Goal: Task Accomplishment & Management: Complete application form

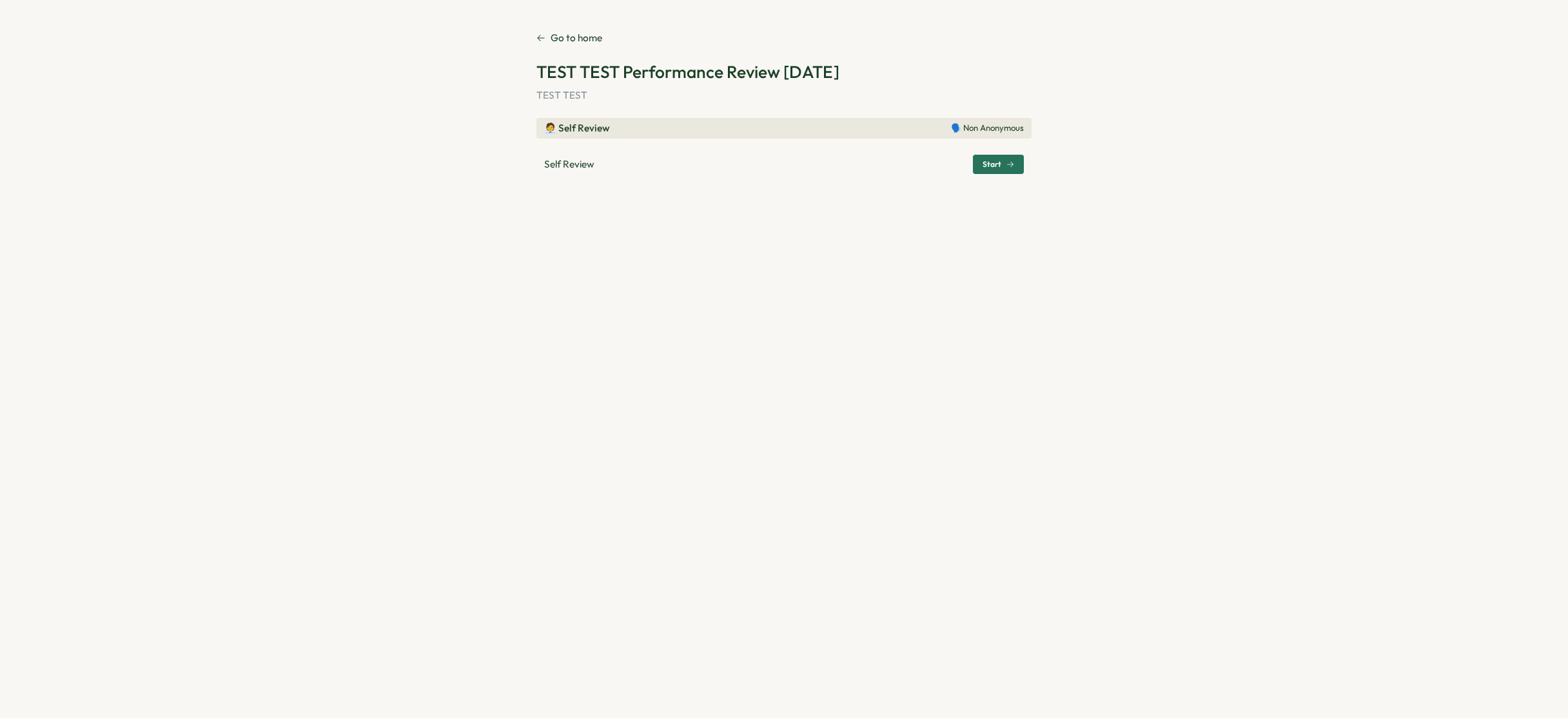
click at [674, 130] on div "🧑‍💼 Self Review 🗣️ Non Anonymous" at bounding box center [784, 128] width 480 height 14
click at [995, 127] on p "🗣️ Non Anonymous" at bounding box center [987, 127] width 73 height 11
click at [999, 162] on span "Start" at bounding box center [992, 164] width 19 height 8
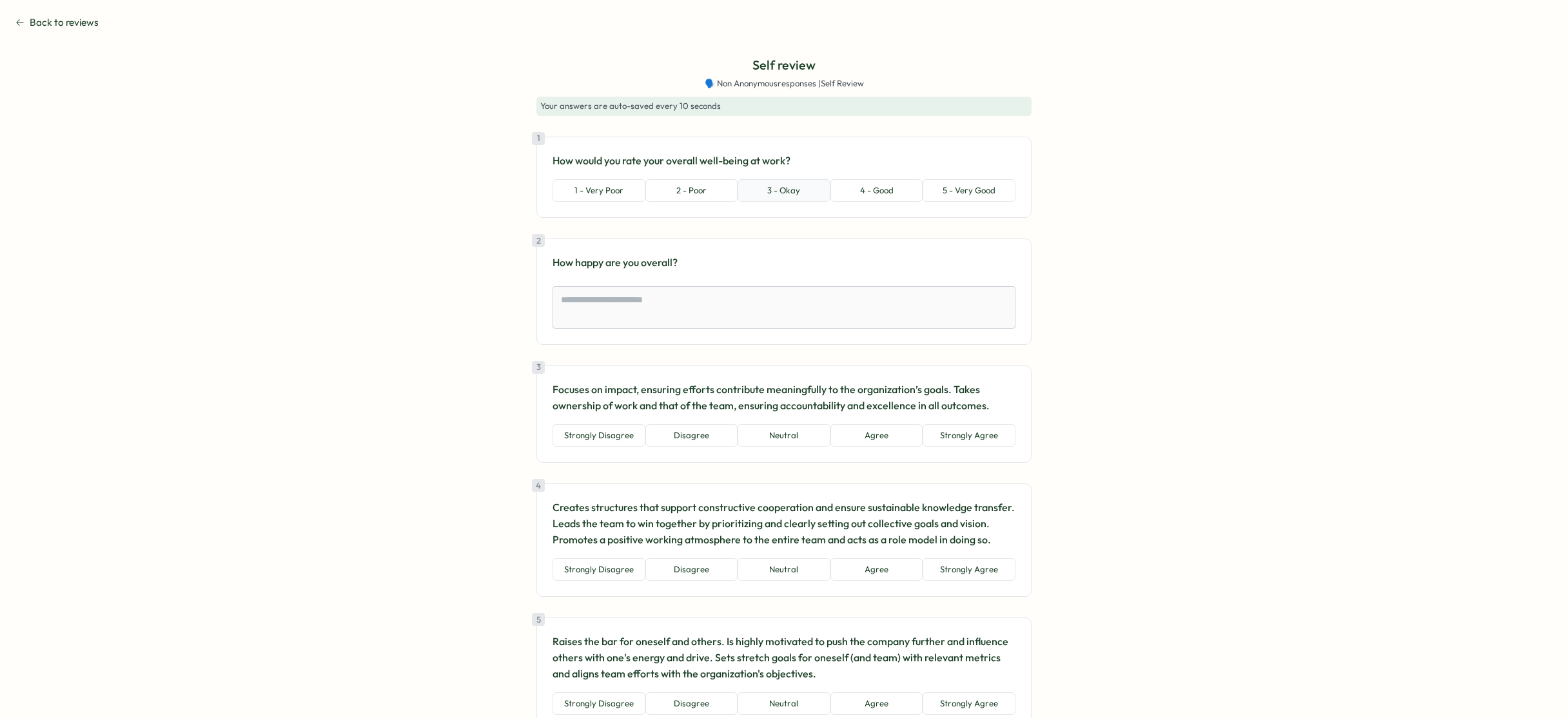
click at [765, 195] on button "3 - Okay" at bounding box center [784, 191] width 93 height 23
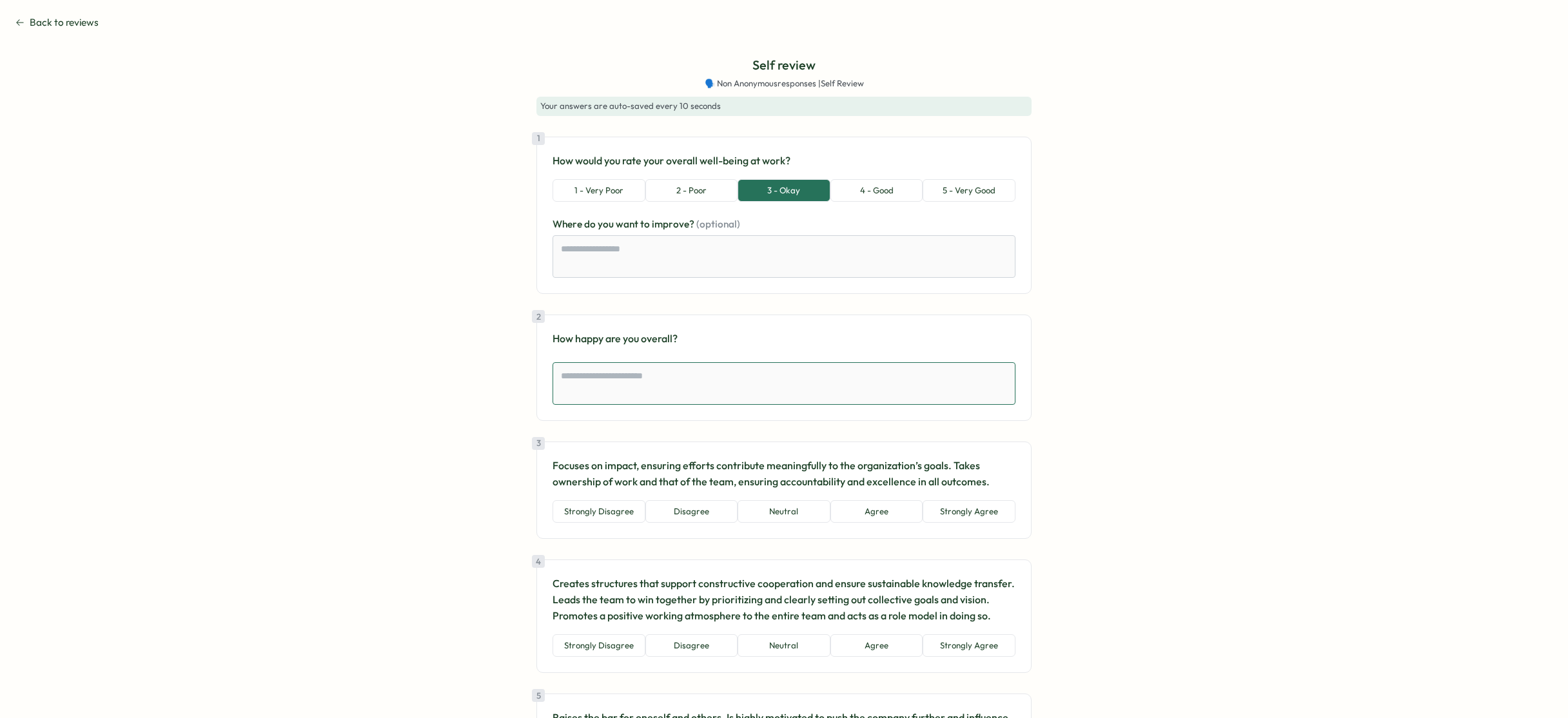
click at [658, 379] on textarea at bounding box center [784, 383] width 463 height 42
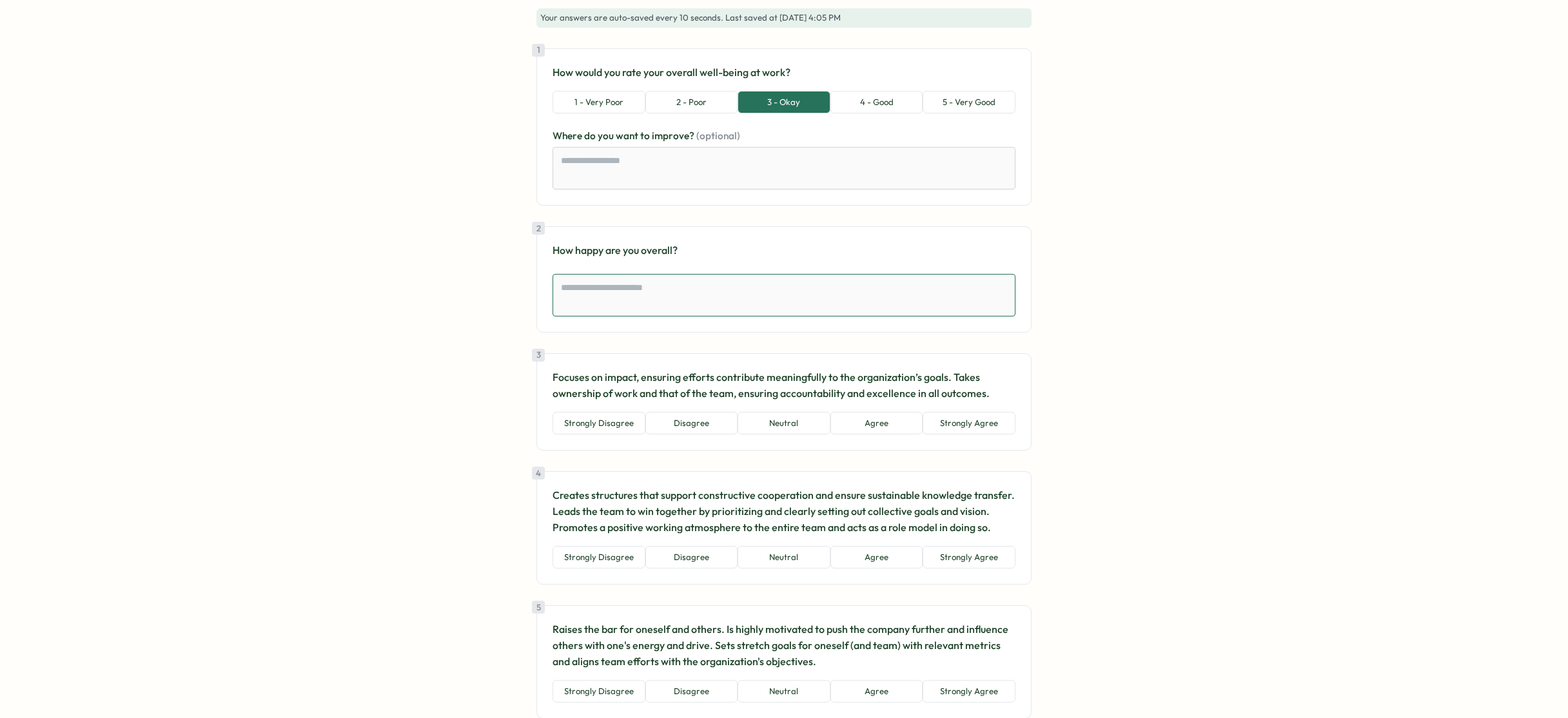
scroll to position [94, 0]
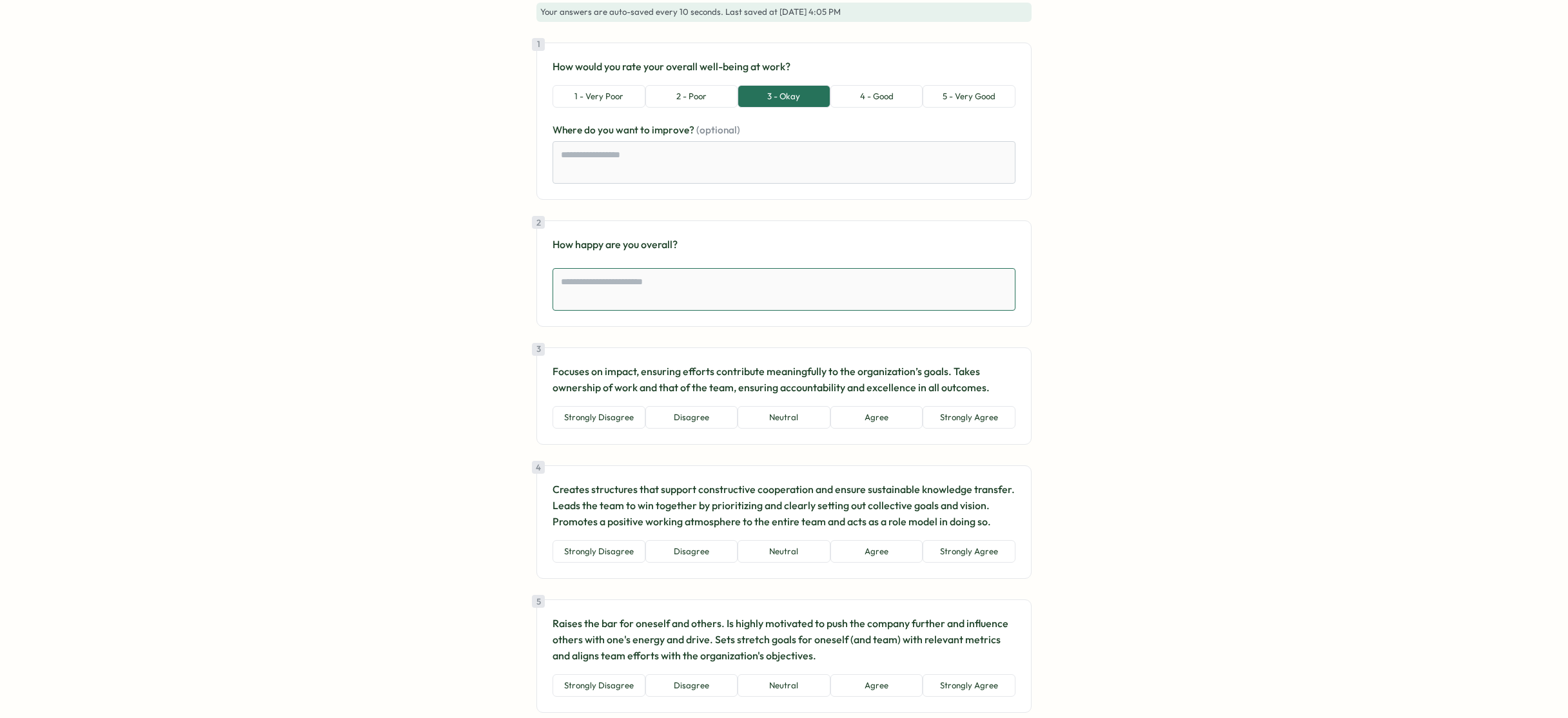
type textarea "*"
type textarea "**"
type textarea "*"
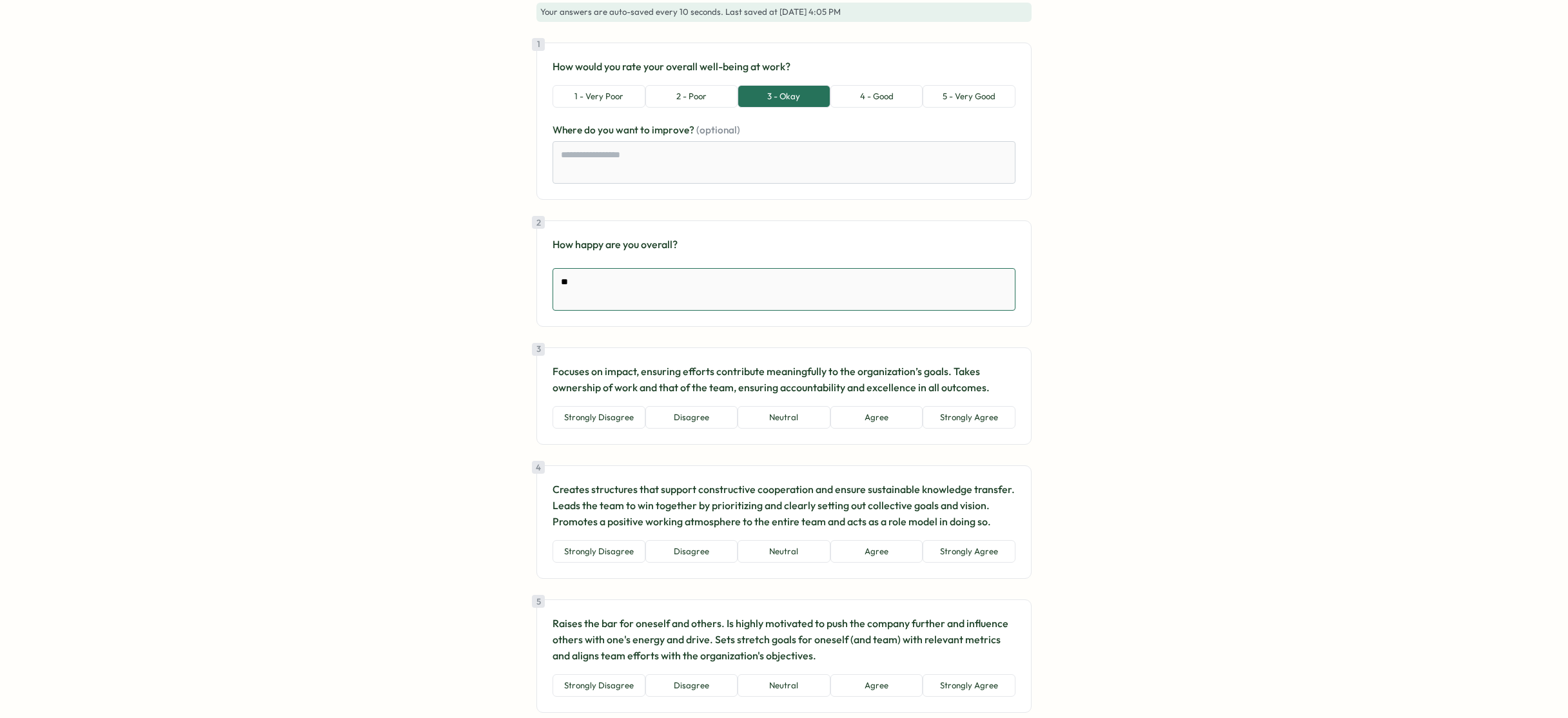
type textarea "***"
type textarea "*"
type textarea "****"
type textarea "*"
type textarea "*****"
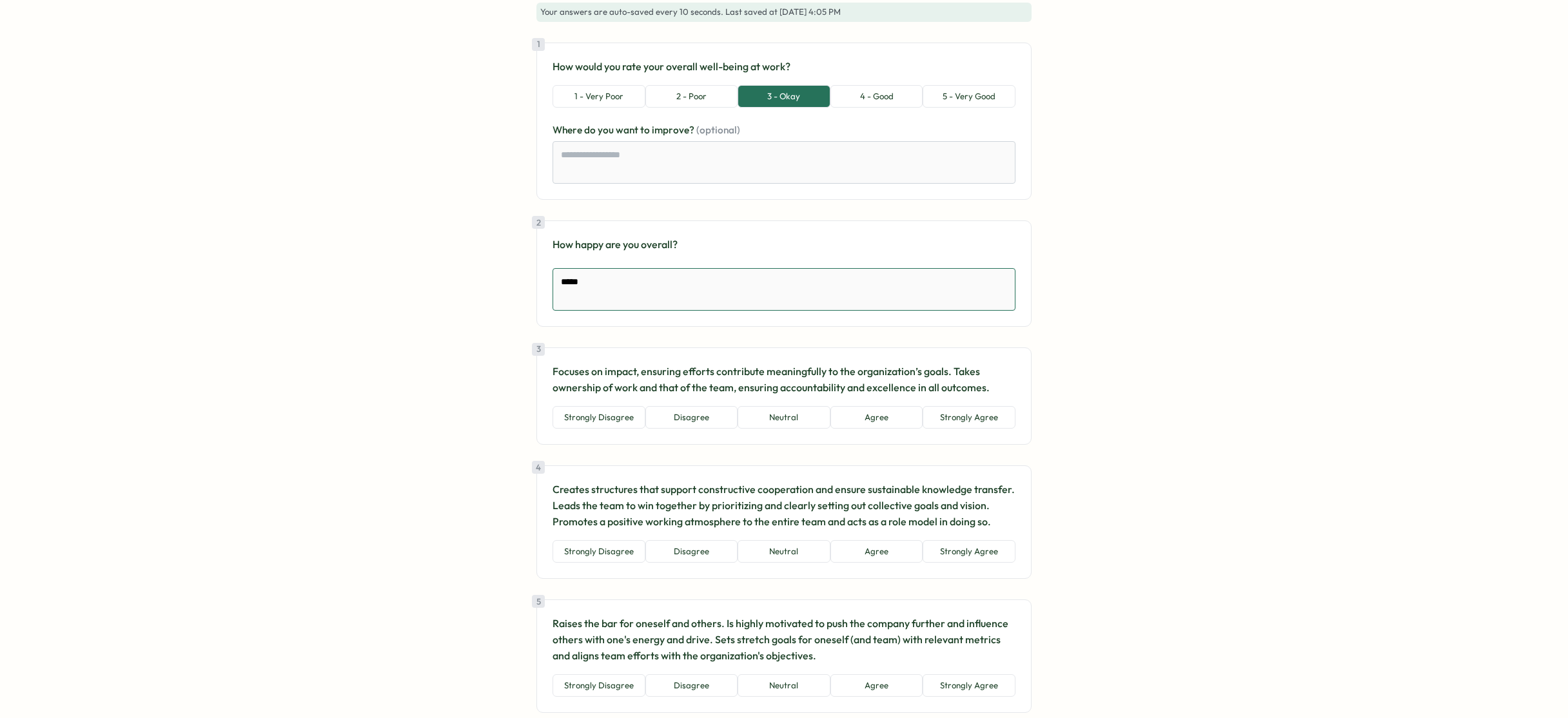
type textarea "*"
type textarea "*****"
type textarea "*"
type textarea "*******"
type textarea "*"
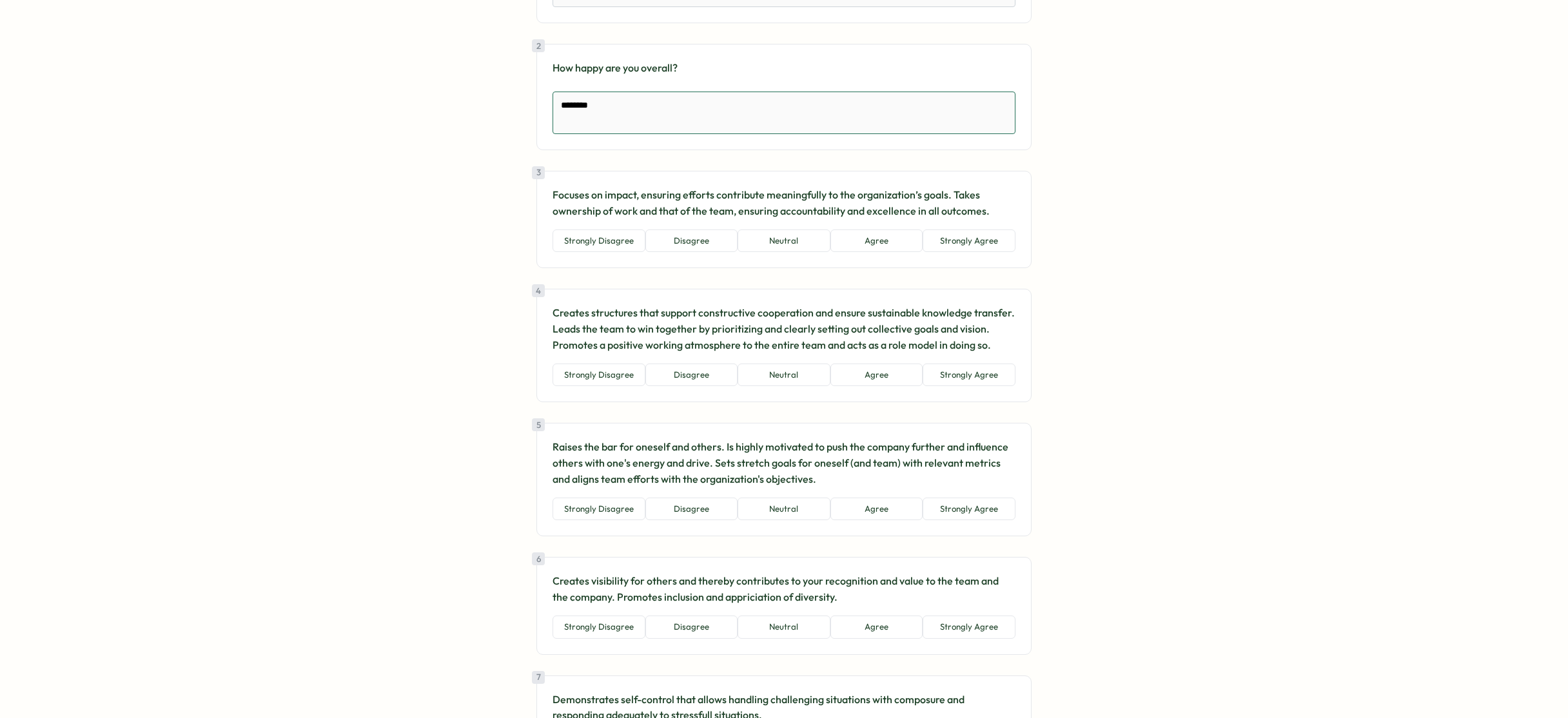
scroll to position [273, 0]
type textarea "********"
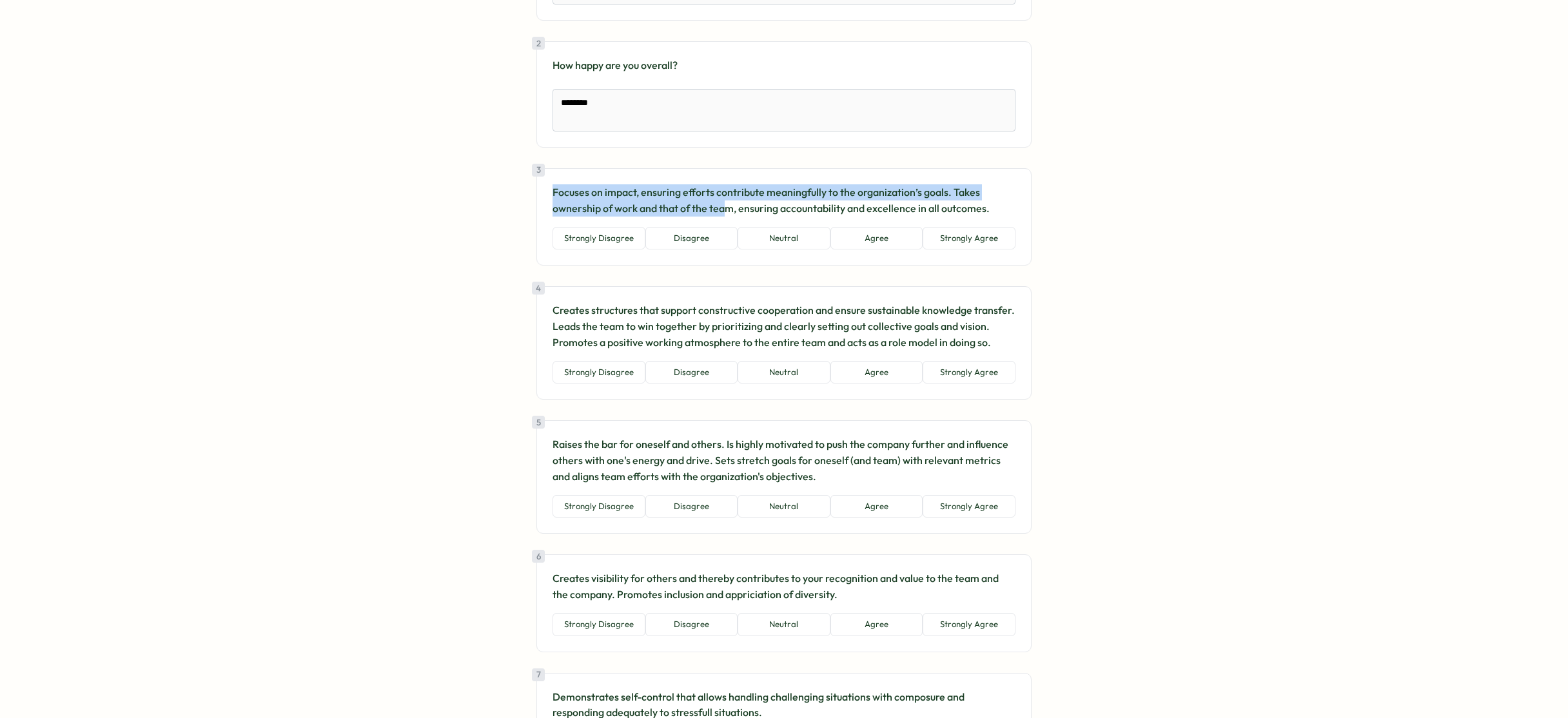
drag, startPoint x: 550, startPoint y: 190, endPoint x: 721, endPoint y: 207, distance: 171.8
click at [721, 207] on p "Focuses on impact, ensuring efforts contribute meaningfully to the organization…" at bounding box center [784, 200] width 463 height 32
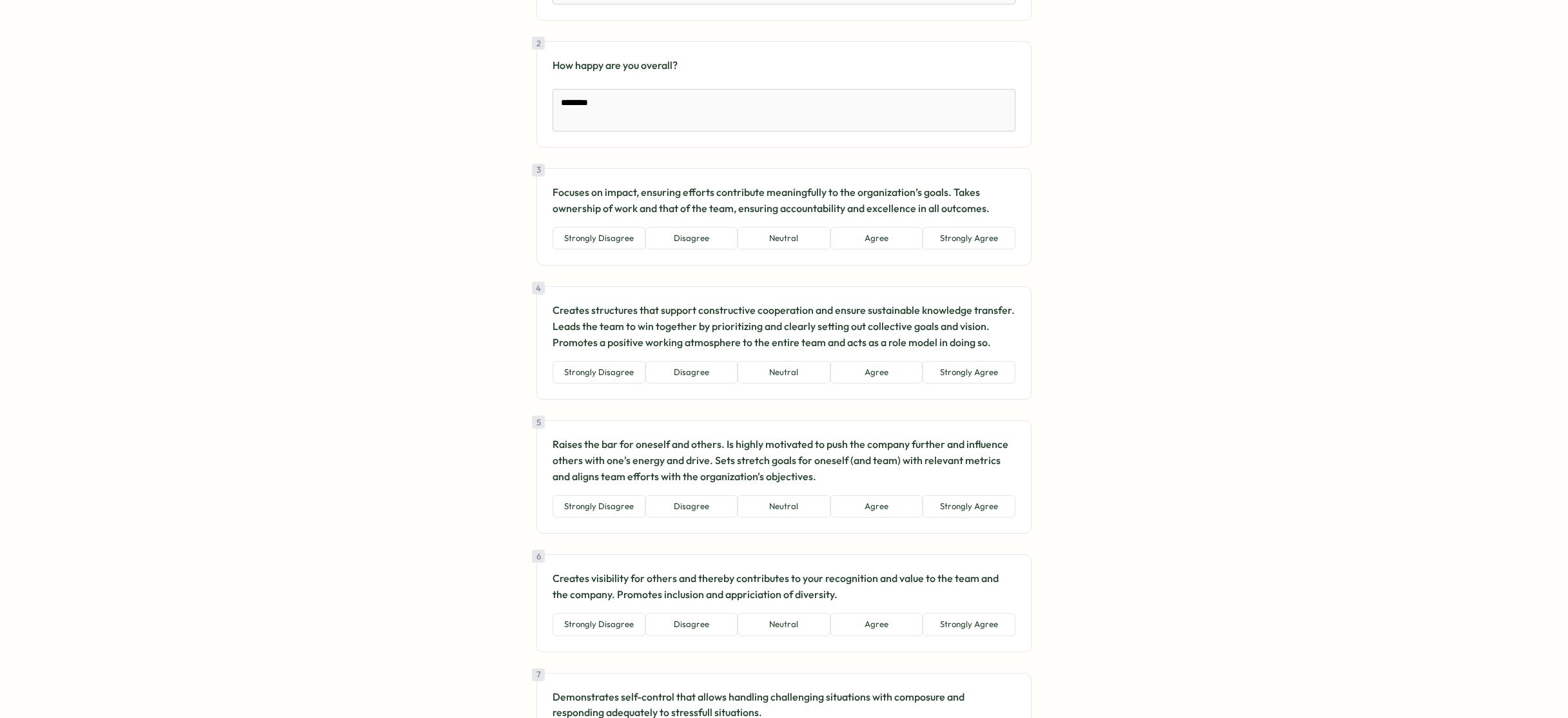
click at [726, 206] on p "Focuses on impact, ensuring efforts contribute meaningfully to the organization…" at bounding box center [784, 200] width 463 height 32
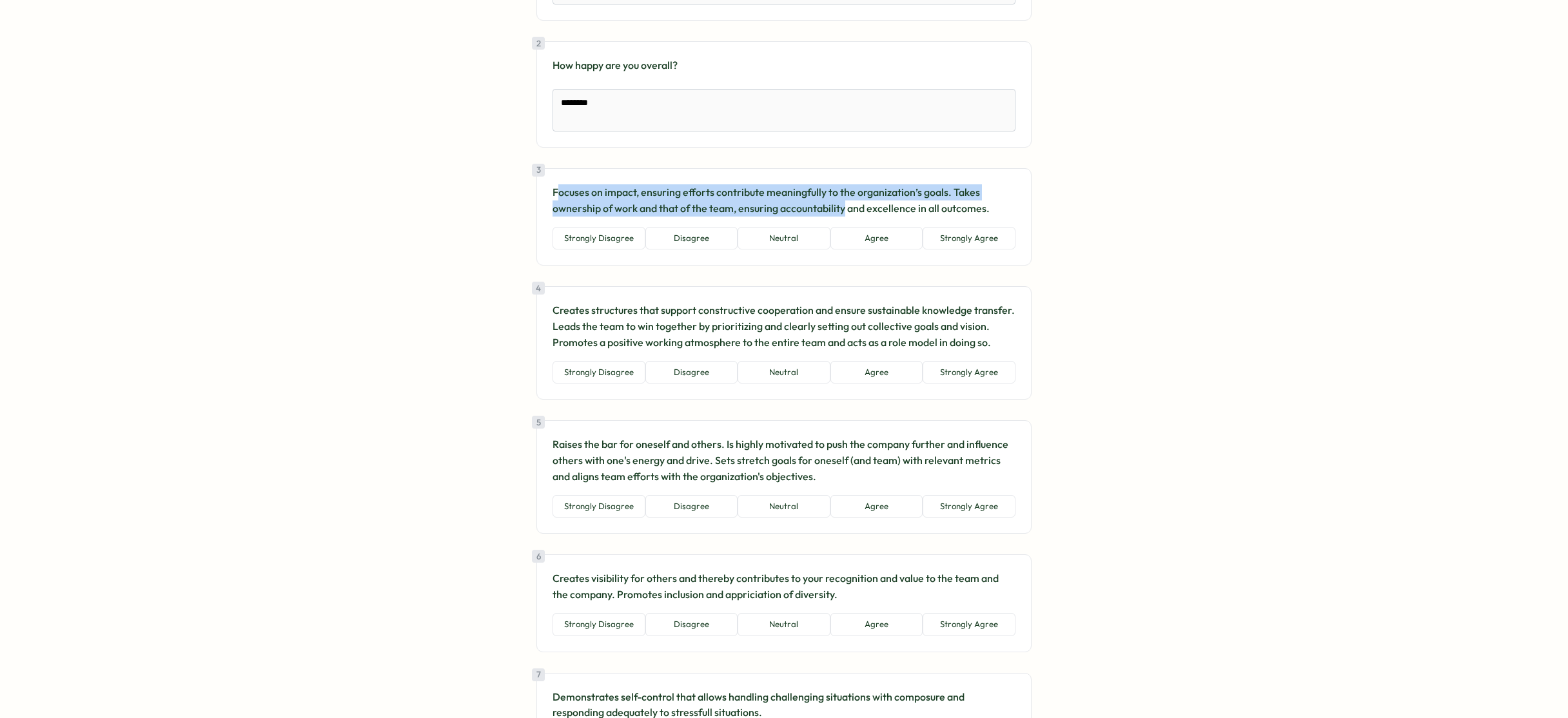
drag, startPoint x: 554, startPoint y: 195, endPoint x: 839, endPoint y: 202, distance: 285.1
click at [839, 202] on p "Focuses on impact, ensuring efforts contribute meaningfully to the organization…" at bounding box center [784, 200] width 463 height 32
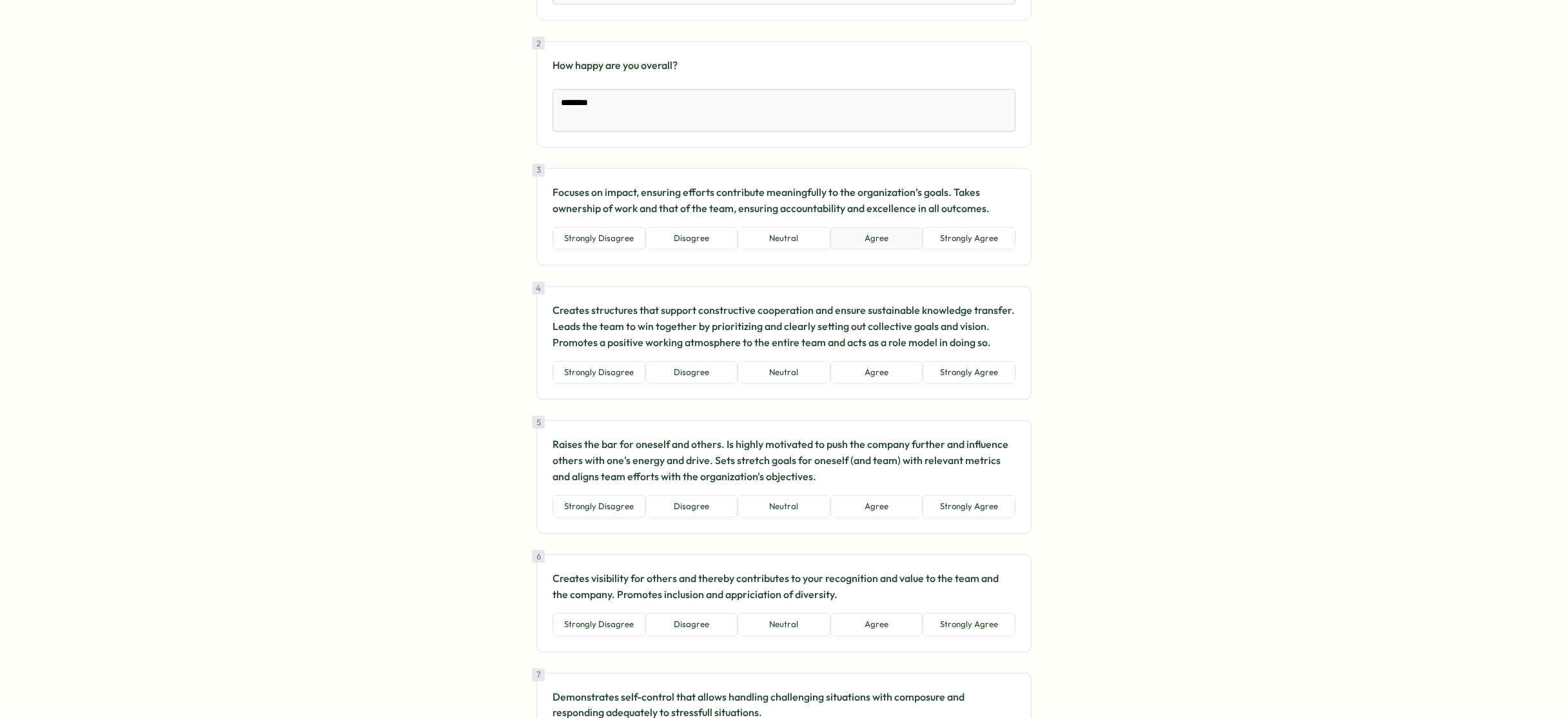
click at [885, 242] on button "Agree" at bounding box center [876, 238] width 93 height 23
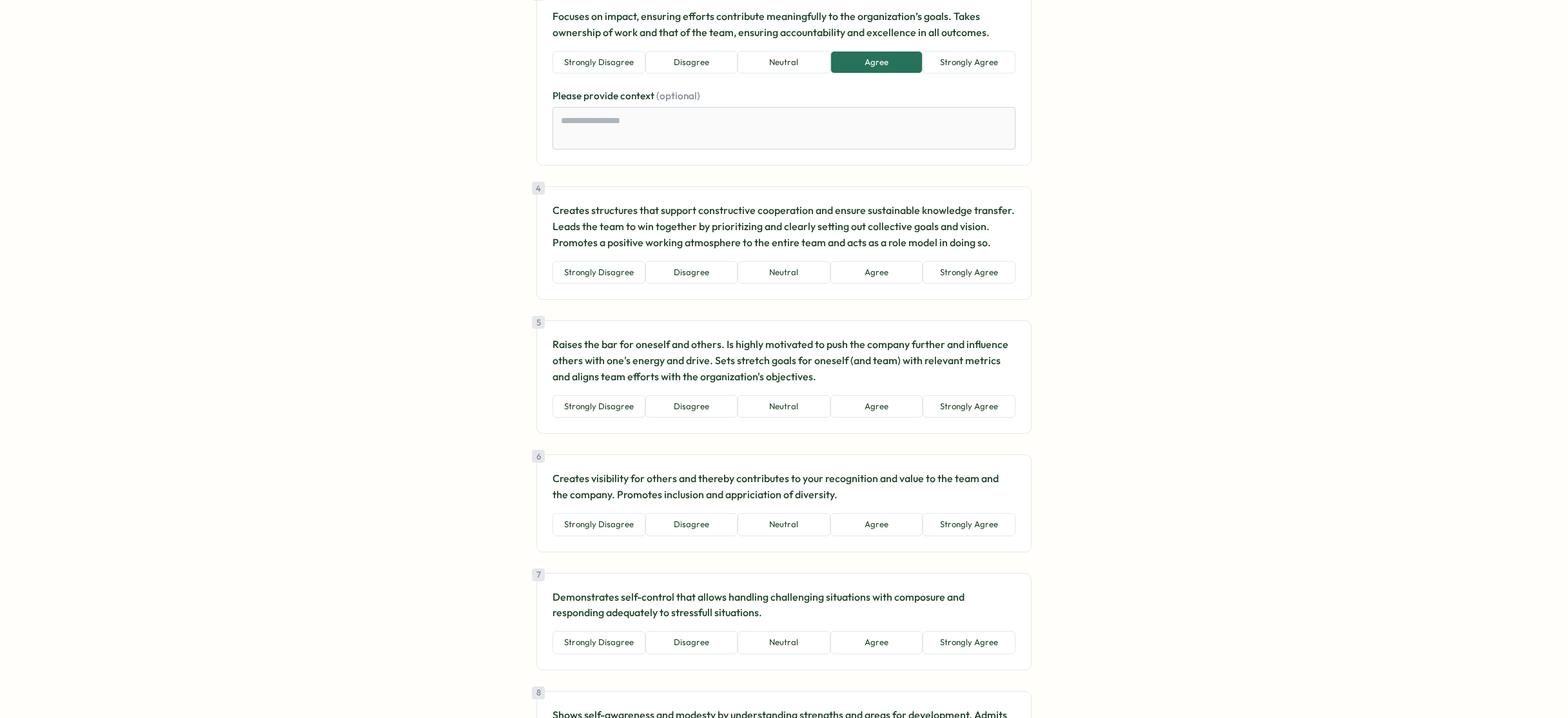
scroll to position [450, 0]
click at [931, 273] on button "Strongly Agree" at bounding box center [968, 272] width 93 height 23
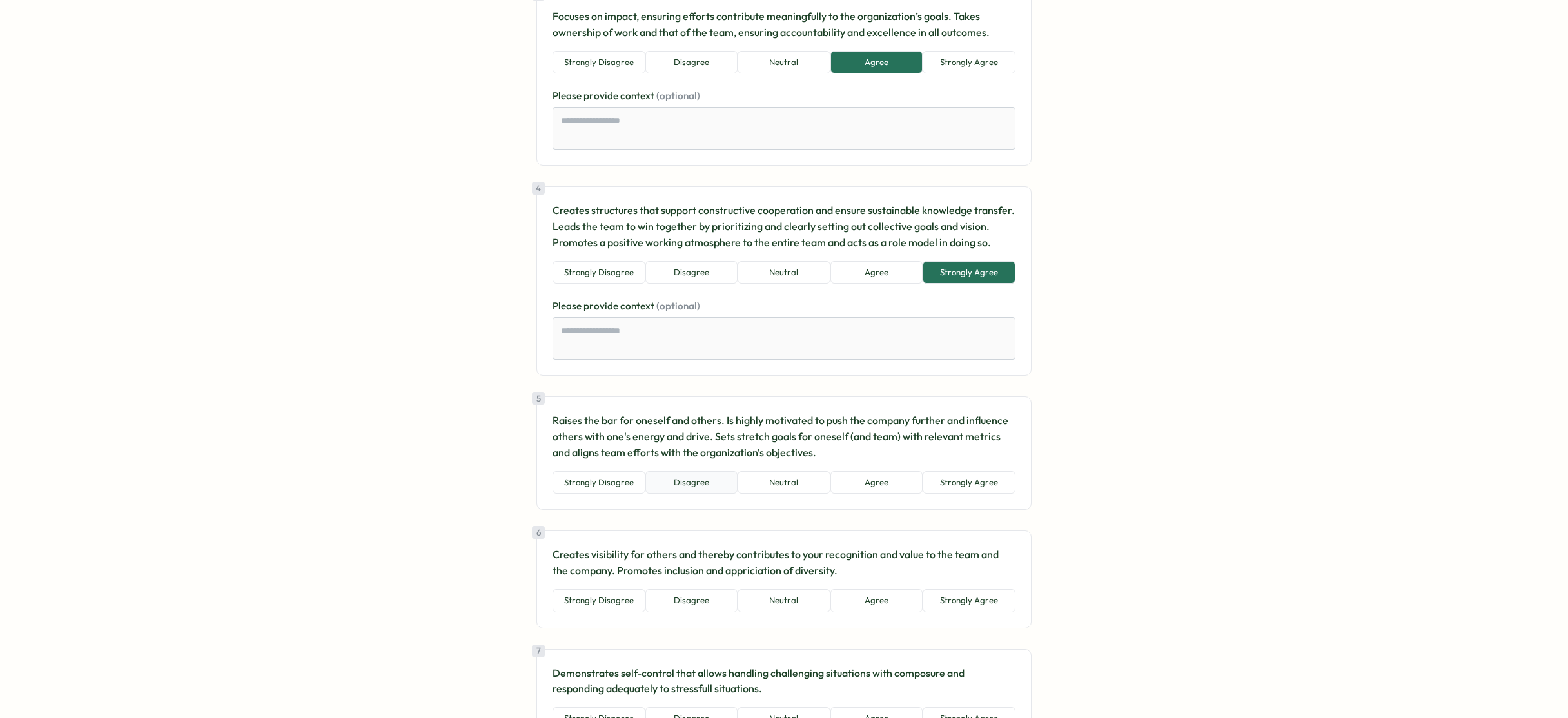
click at [697, 480] on button "Disagree" at bounding box center [692, 483] width 93 height 23
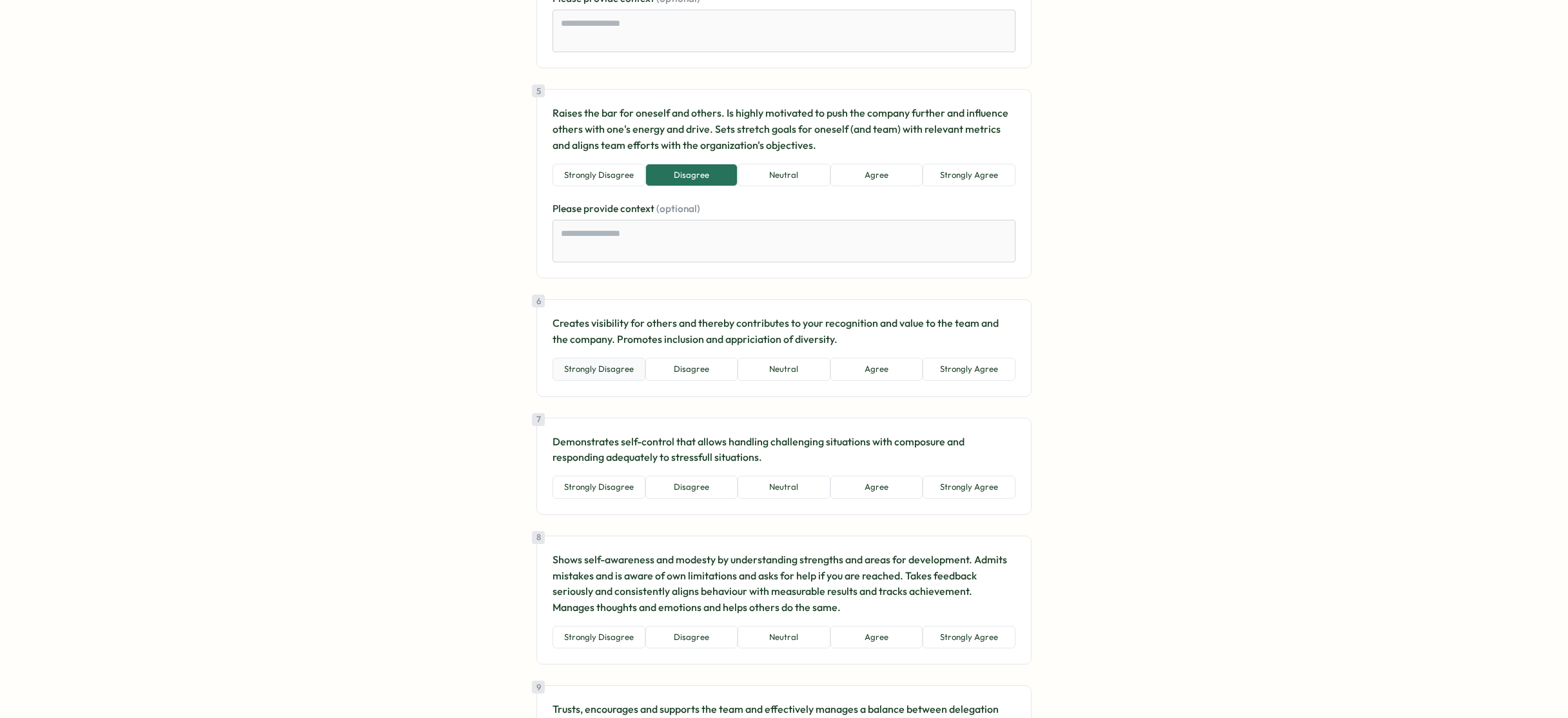
click at [588, 364] on button "Strongly Disagree" at bounding box center [598, 369] width 93 height 23
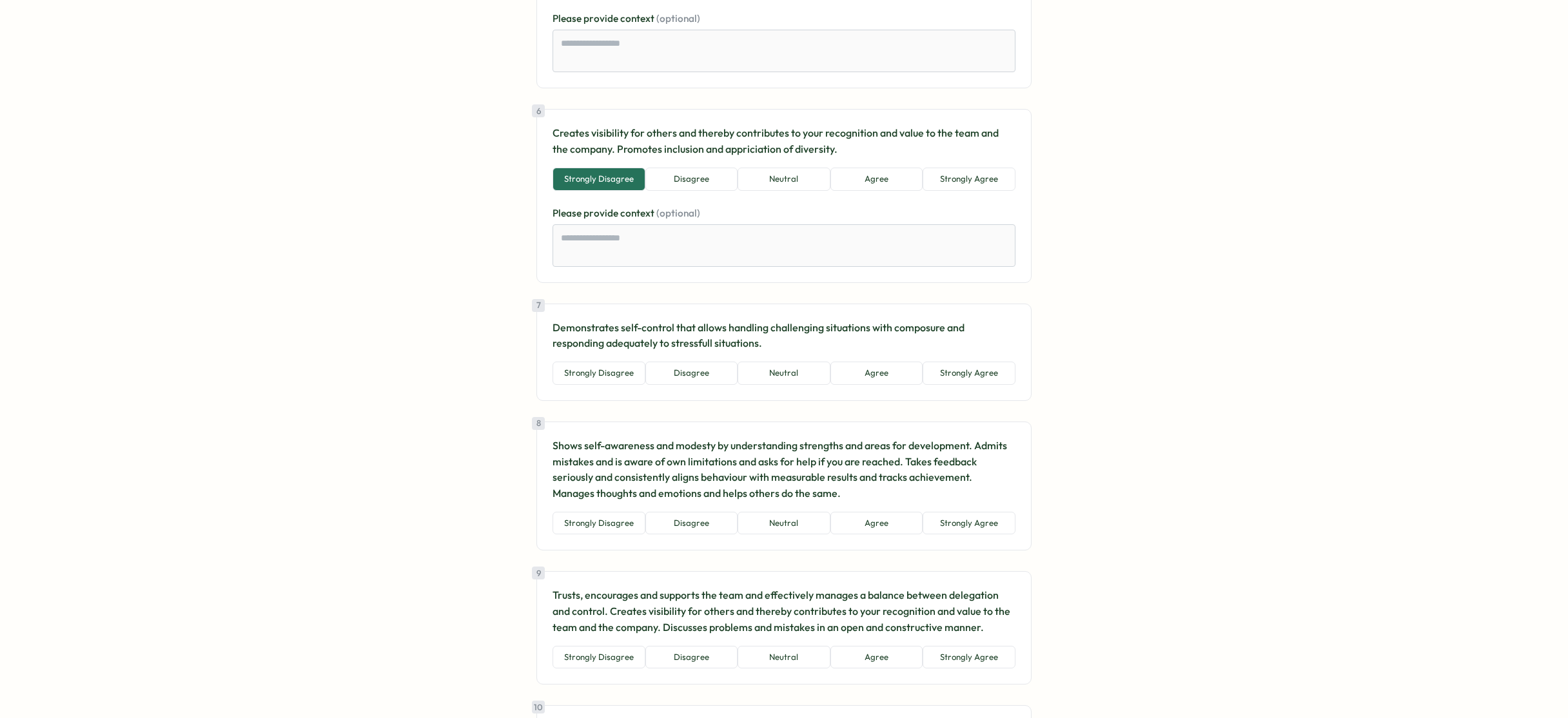
scroll to position [1024, 0]
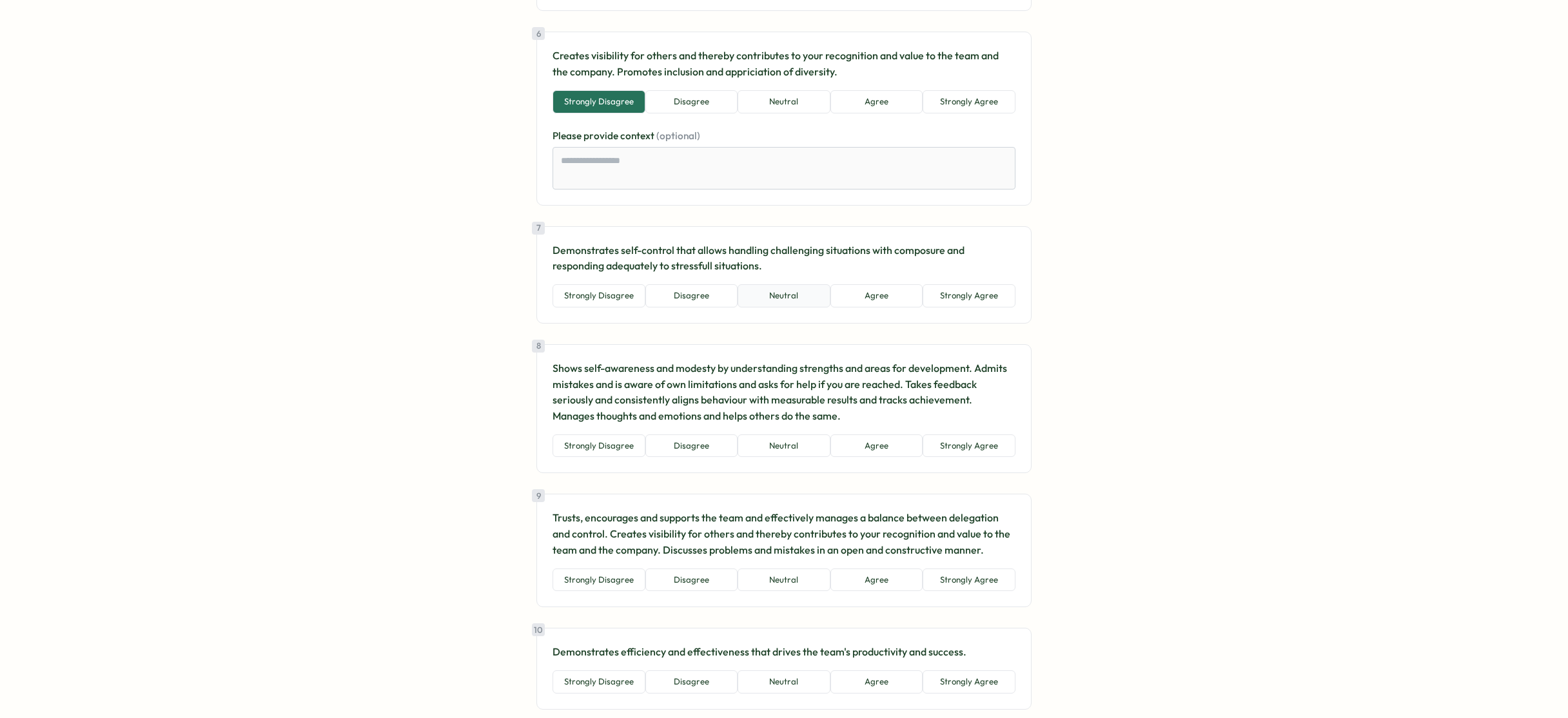
click at [759, 303] on button "Neutral" at bounding box center [784, 296] width 93 height 23
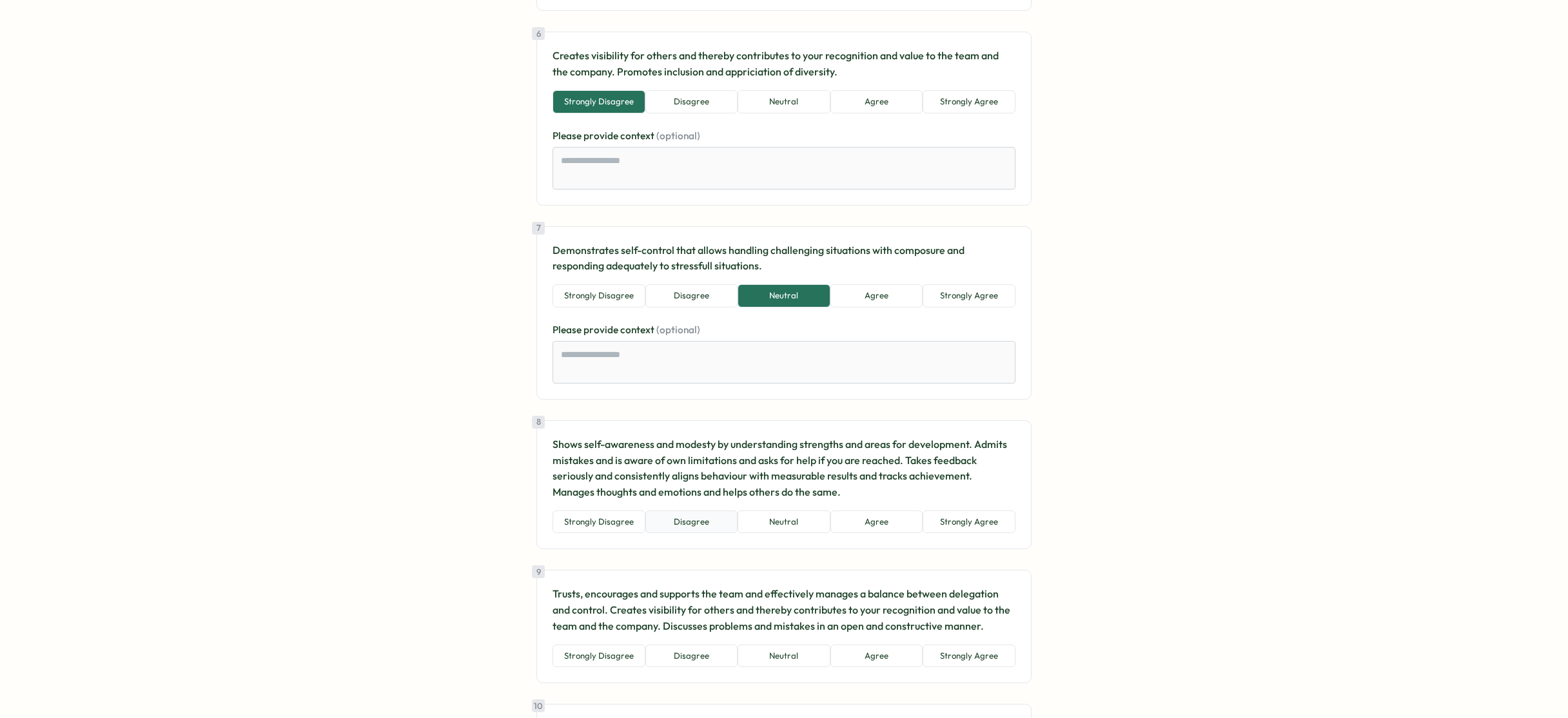
click at [714, 520] on button "Disagree" at bounding box center [692, 522] width 93 height 23
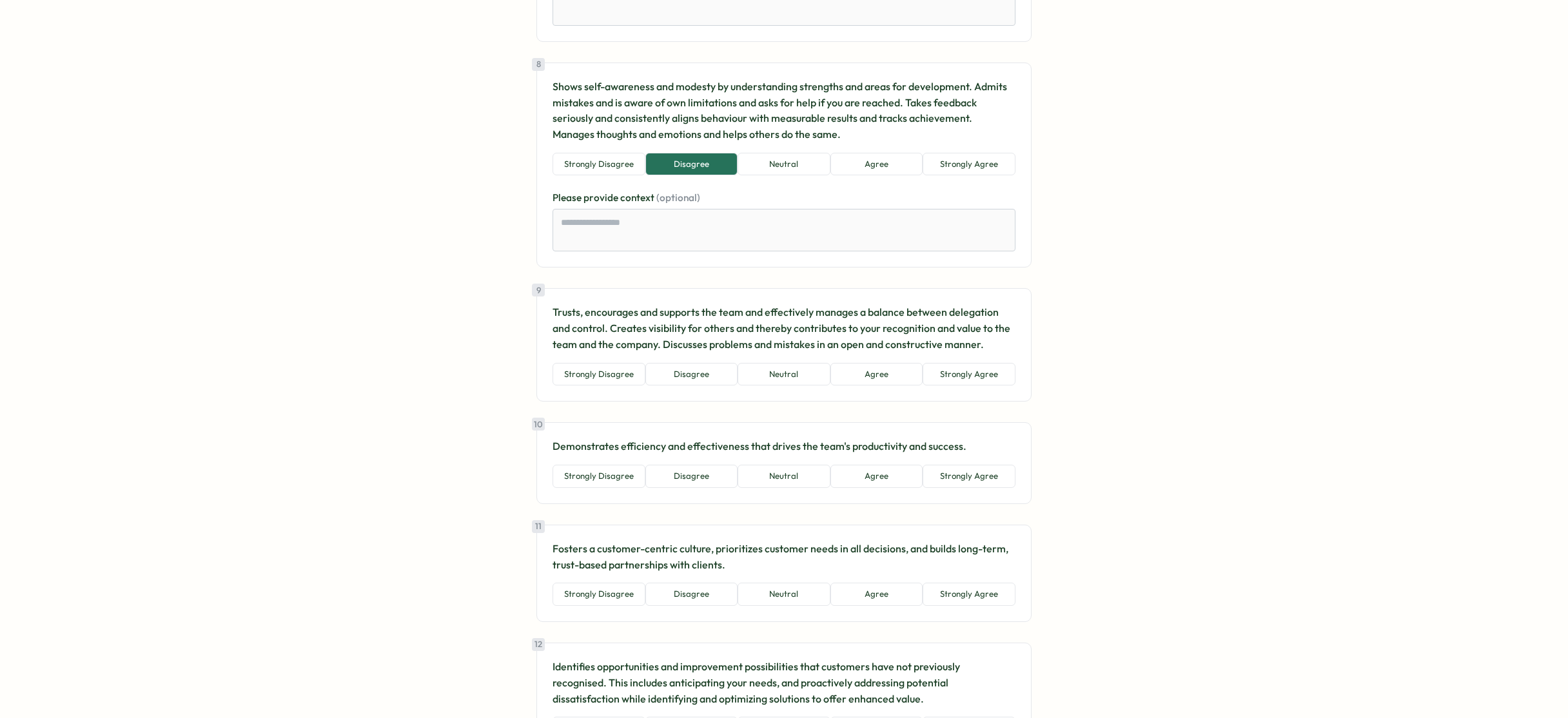
scroll to position [1395, 0]
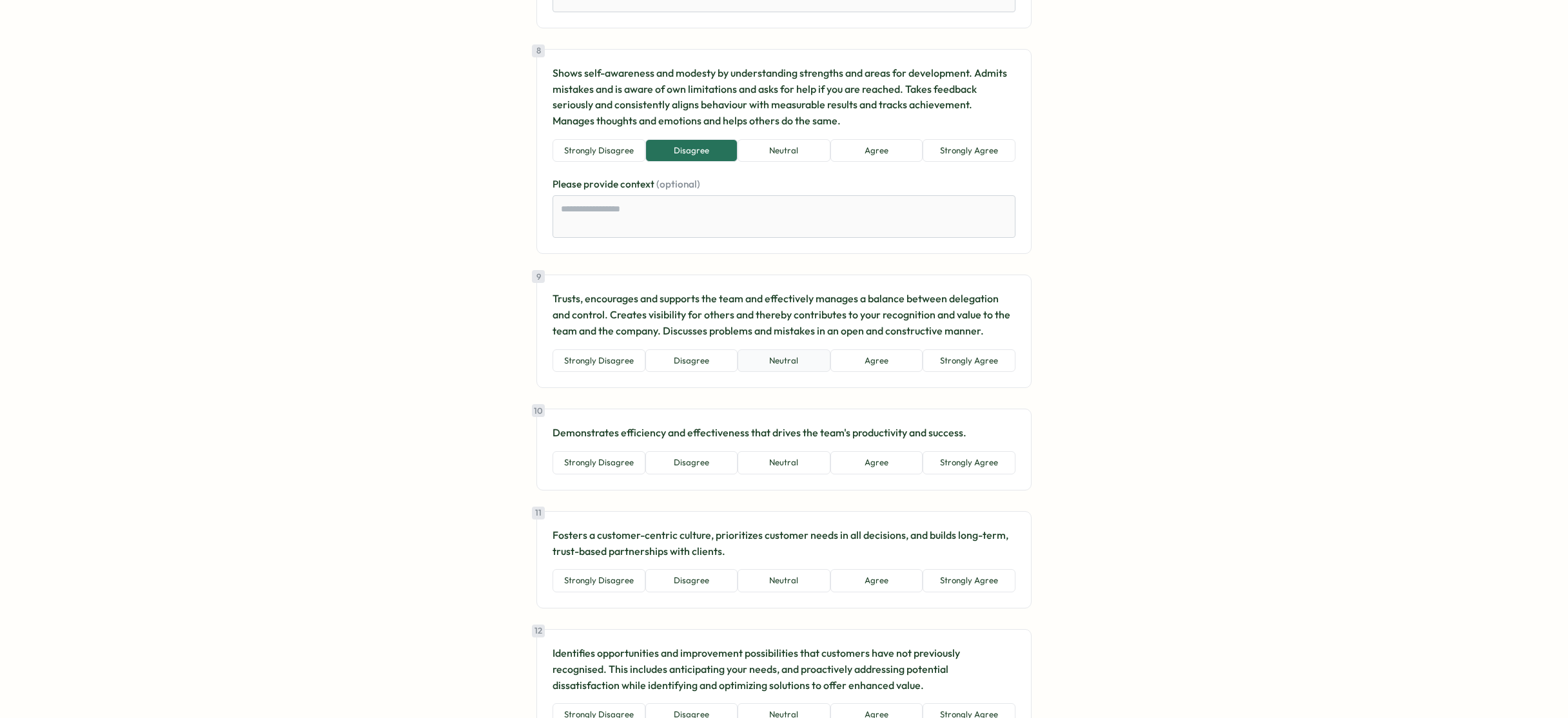
click at [801, 357] on button "Neutral" at bounding box center [784, 361] width 93 height 23
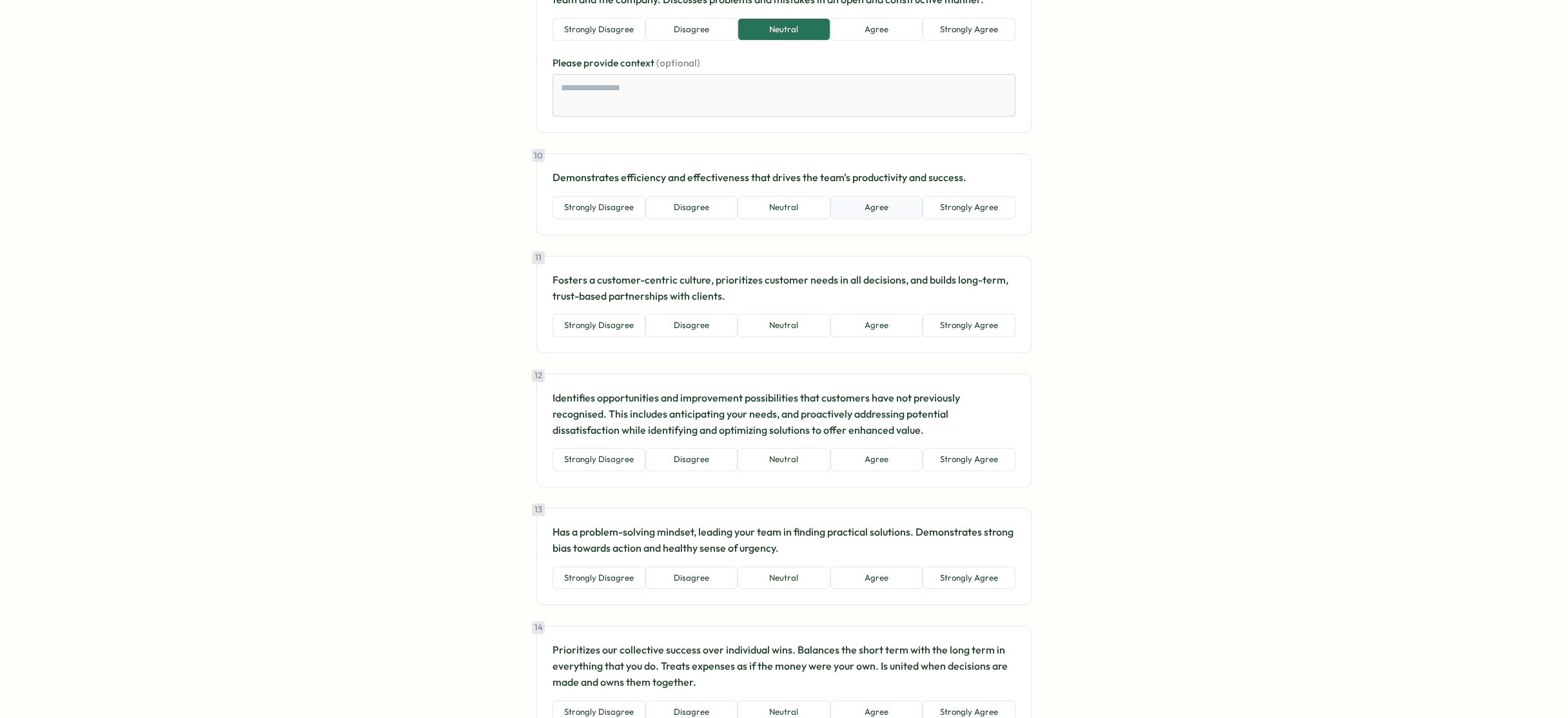
scroll to position [1733, 0]
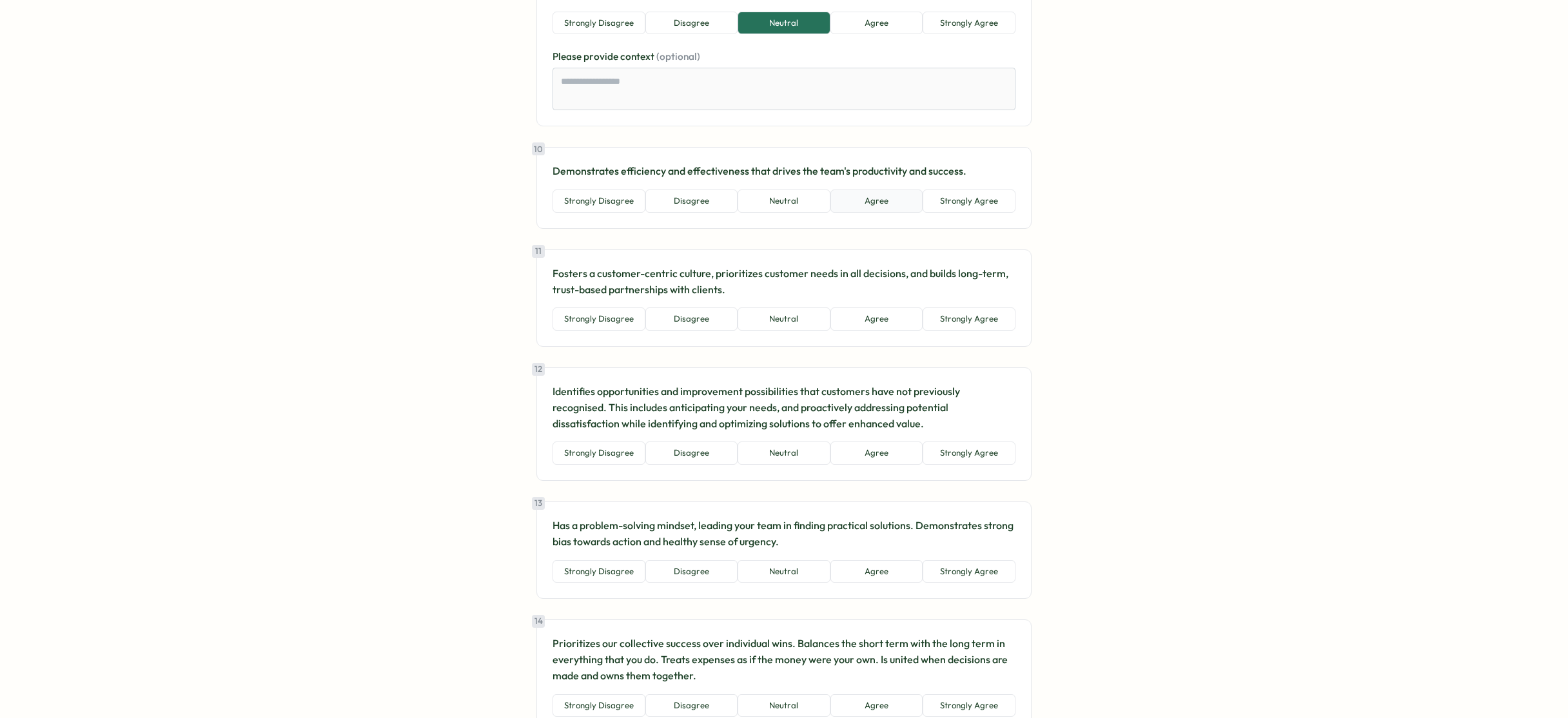
click at [869, 212] on div "10 Demonstrates efficiency and effectiveness that drives the team's productivit…" at bounding box center [784, 188] width 495 height 81
click at [870, 208] on button "Agree" at bounding box center [876, 201] width 93 height 23
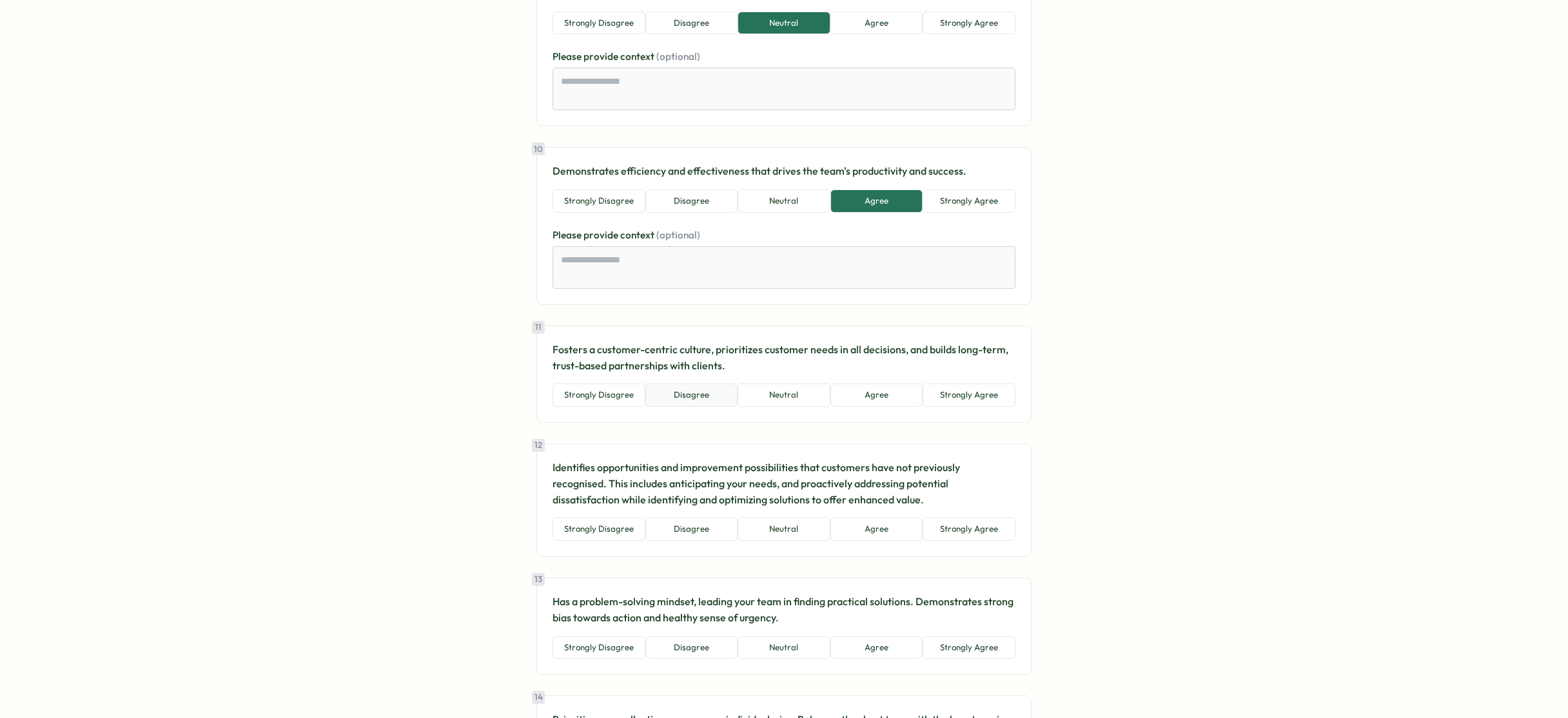
click at [707, 397] on button "Disagree" at bounding box center [692, 395] width 93 height 23
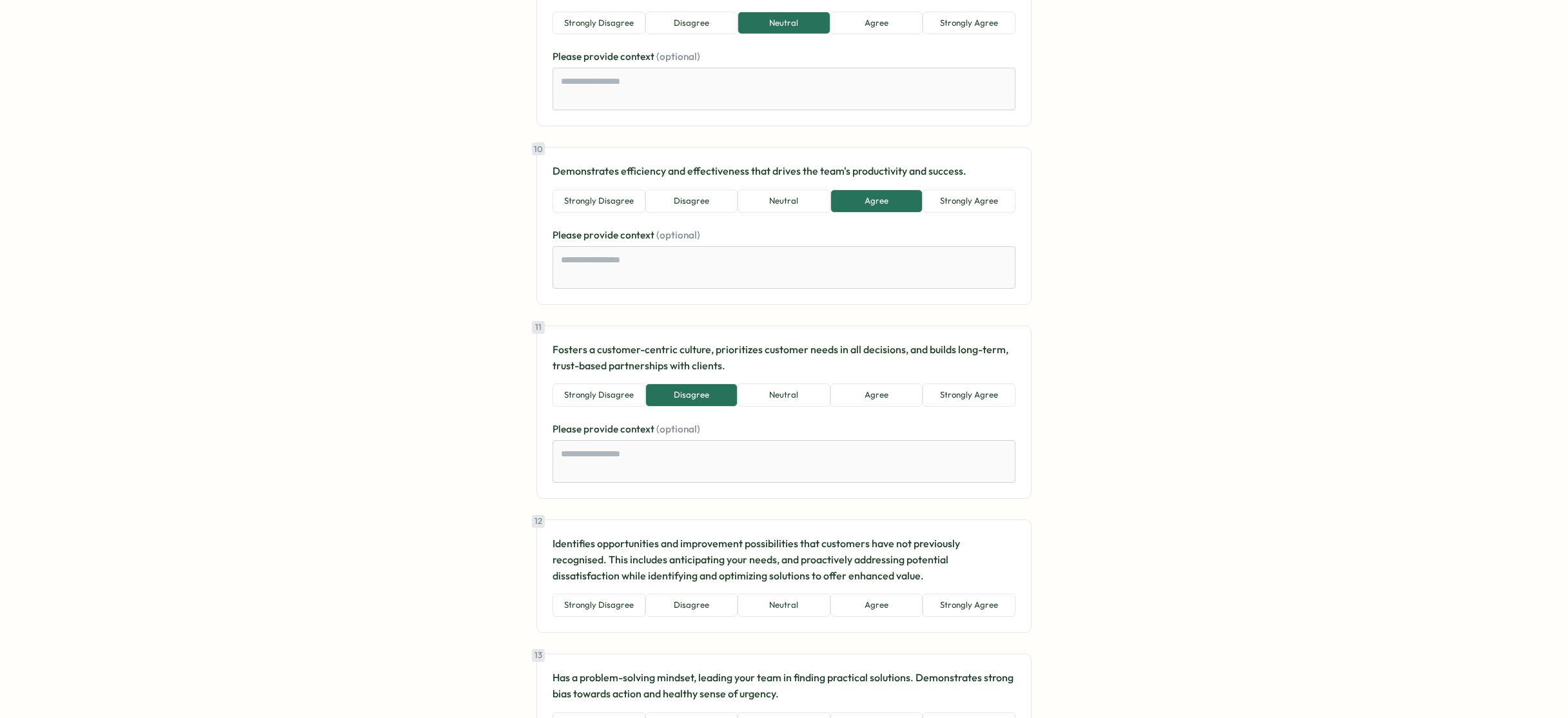
drag, startPoint x: 863, startPoint y: 597, endPoint x: 862, endPoint y: 583, distance: 14.0
click at [863, 597] on button "Agree" at bounding box center [876, 605] width 93 height 23
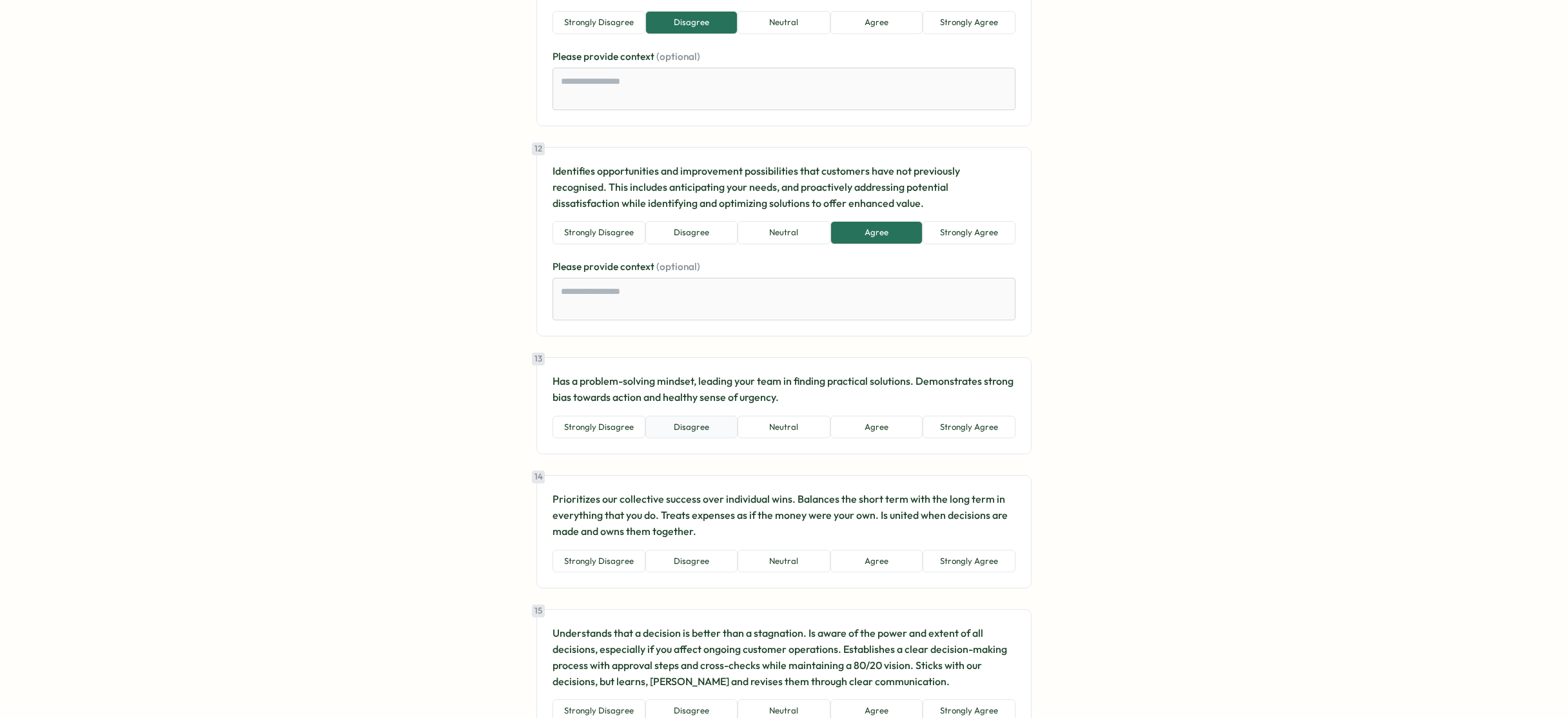
click at [707, 430] on button "Disagree" at bounding box center [692, 427] width 93 height 23
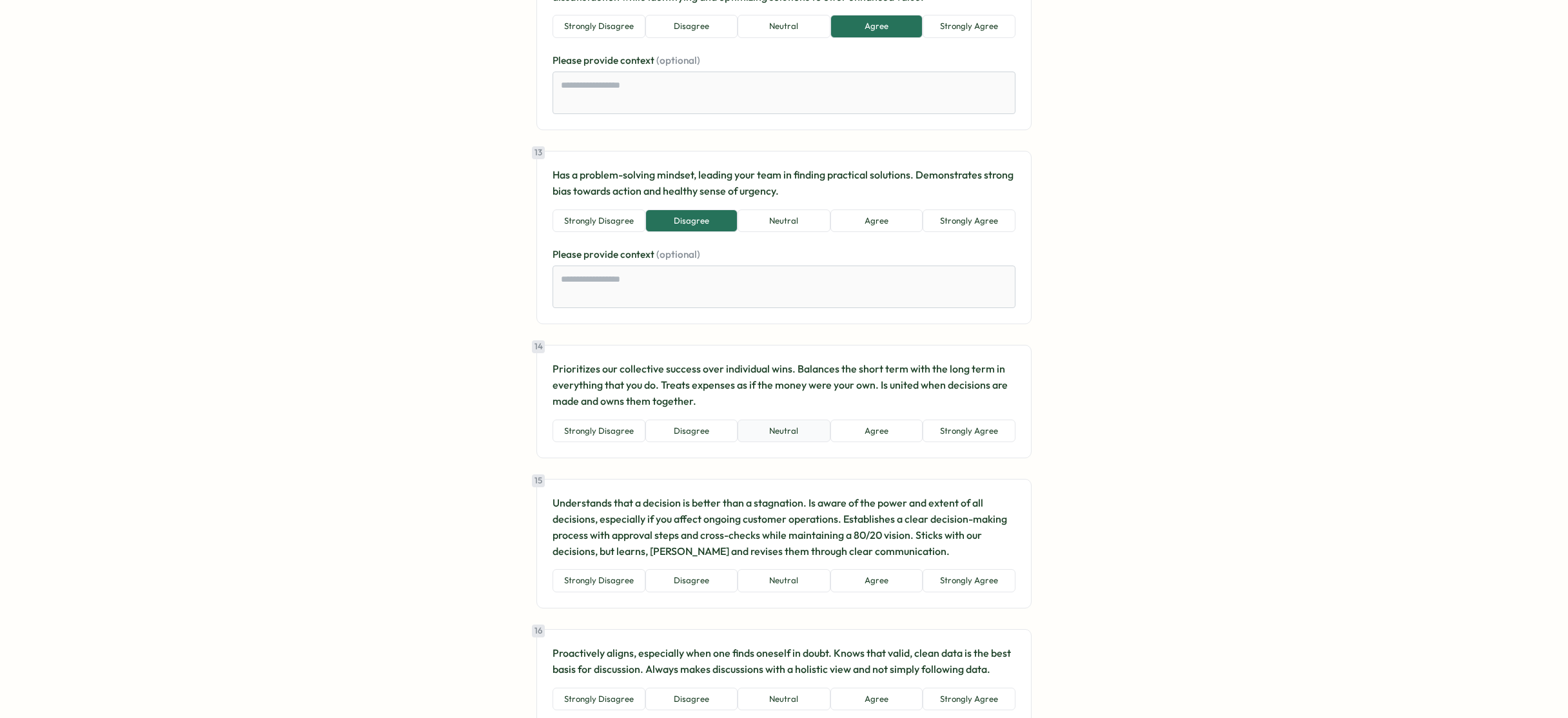
click at [769, 439] on button "Neutral" at bounding box center [784, 431] width 93 height 23
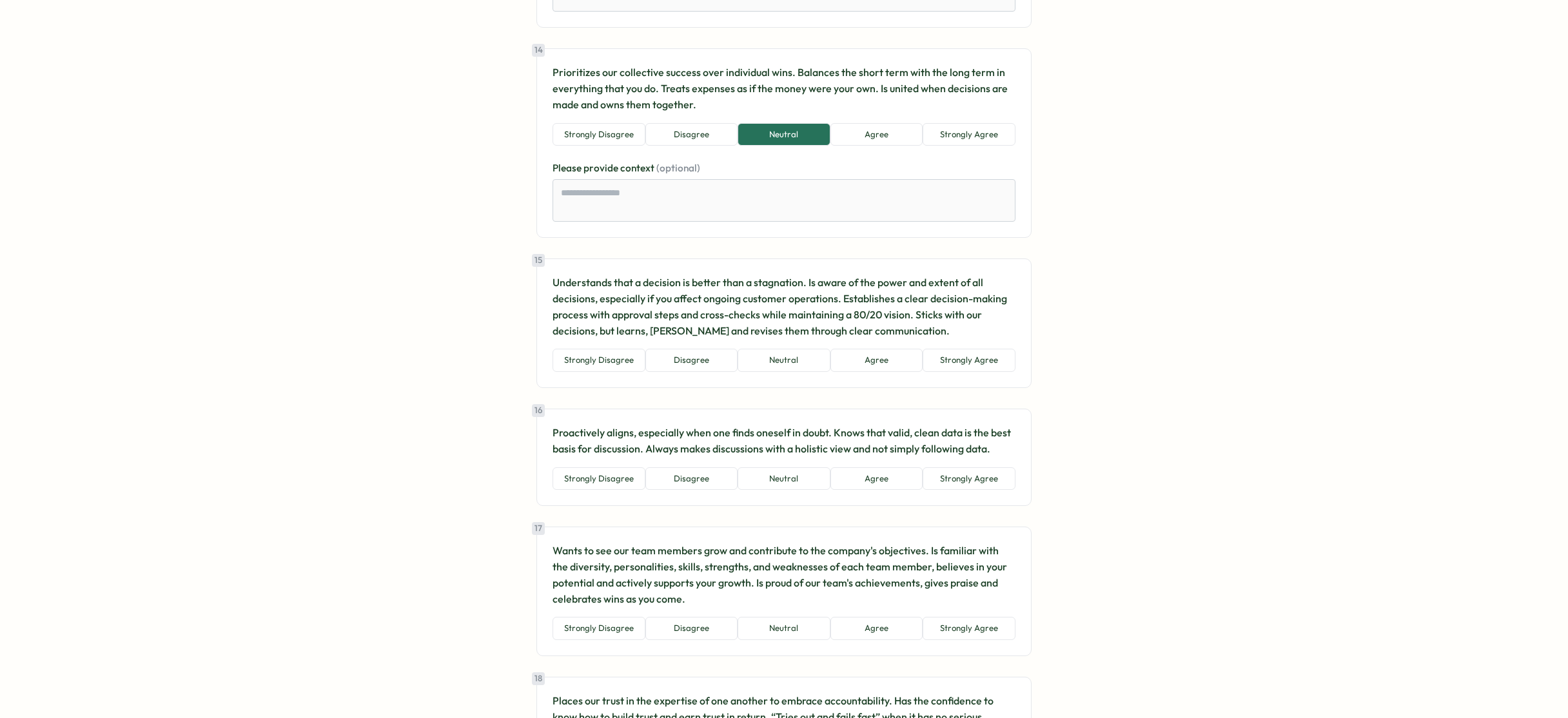
scroll to position [2610, 0]
drag, startPoint x: 586, startPoint y: 360, endPoint x: 691, endPoint y: 385, distance: 107.9
click at [586, 361] on button "Strongly Disagree" at bounding box center [598, 358] width 93 height 23
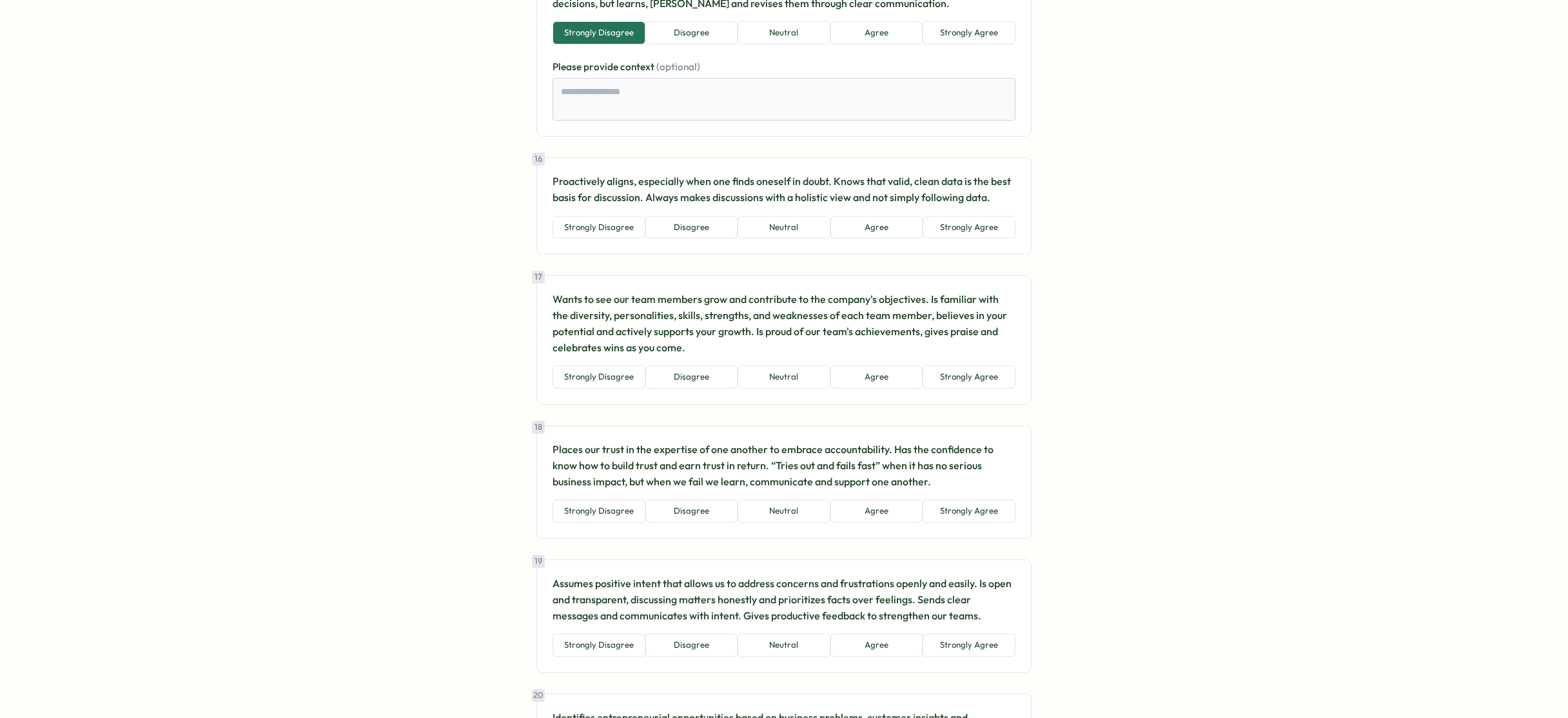
scroll to position [2943, 0]
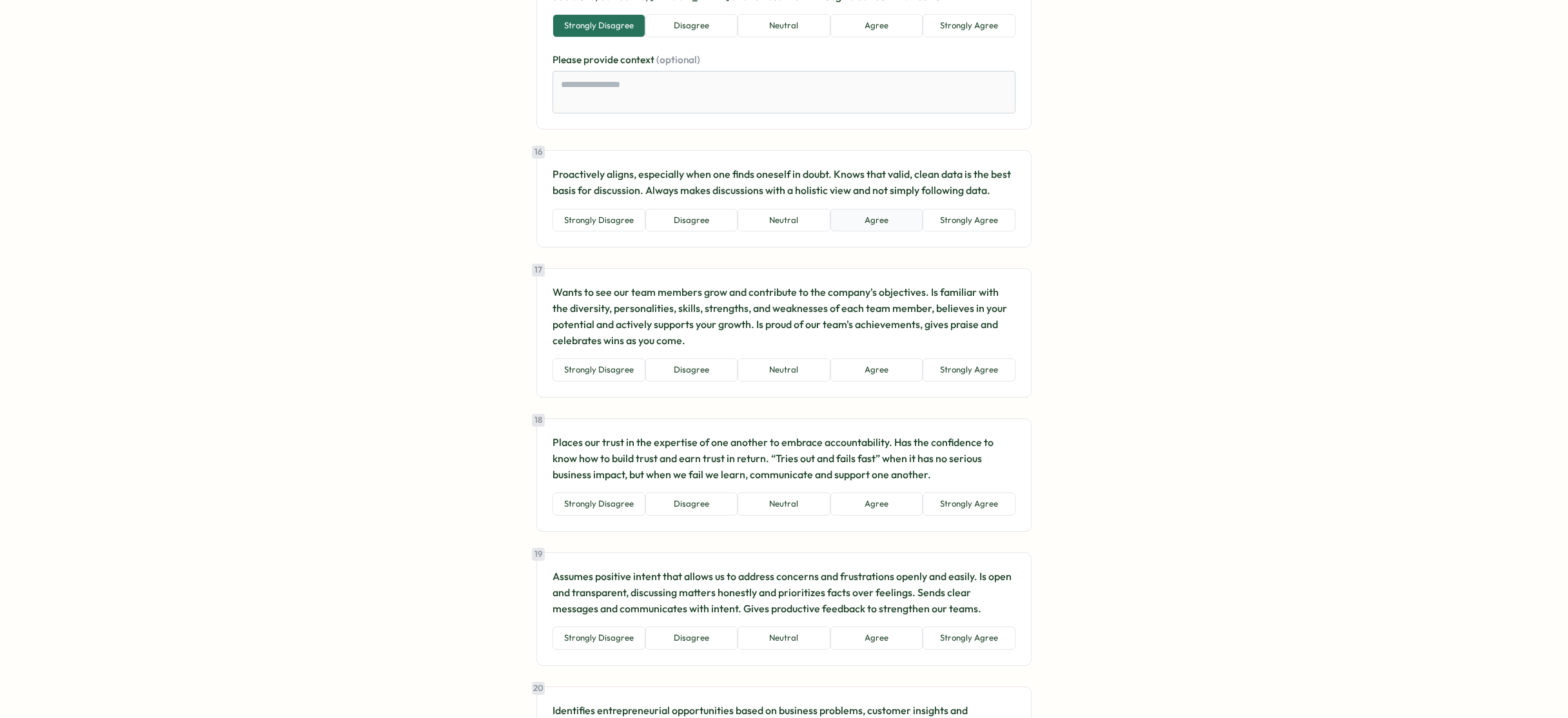
click at [883, 214] on button "Agree" at bounding box center [876, 220] width 93 height 23
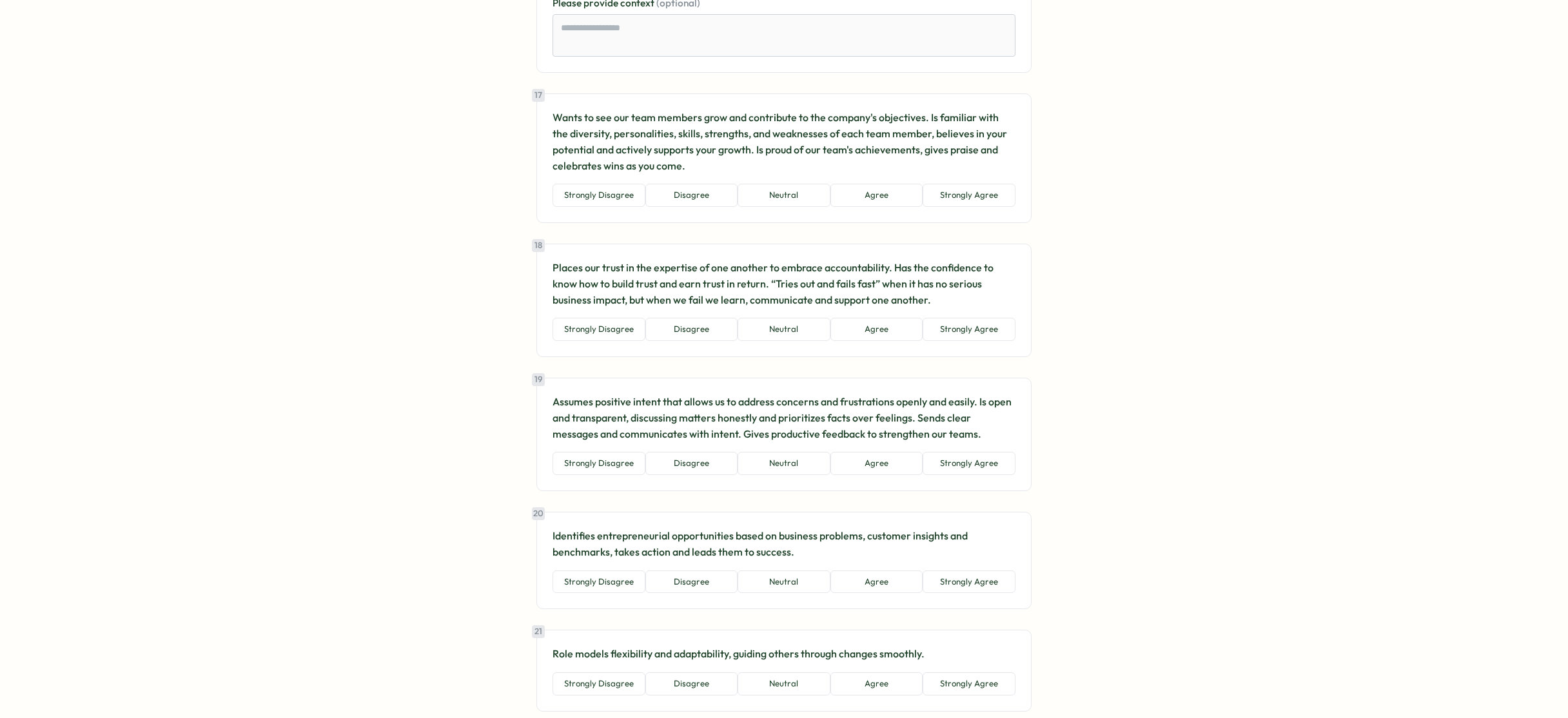
scroll to position [3200, 0]
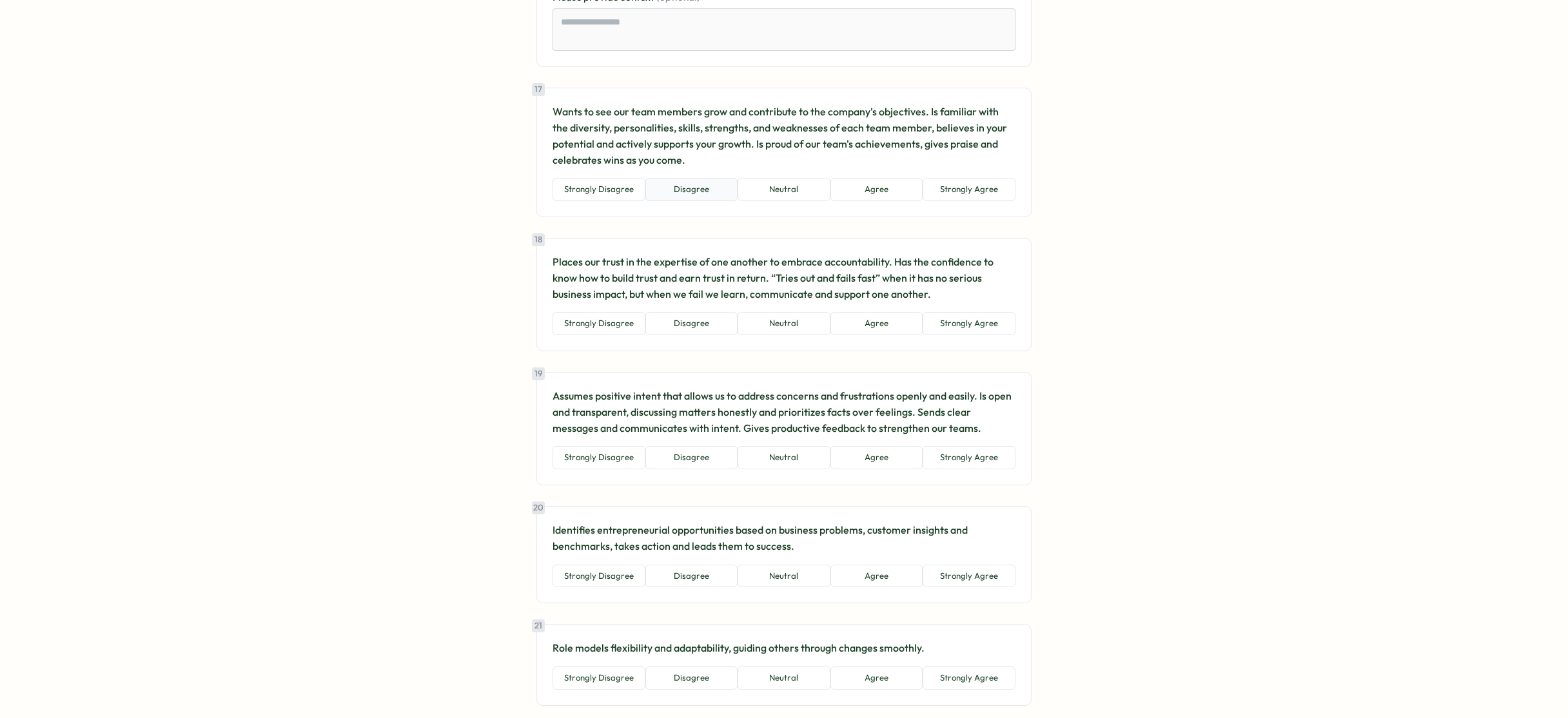
click at [694, 189] on button "Disagree" at bounding box center [692, 189] width 93 height 23
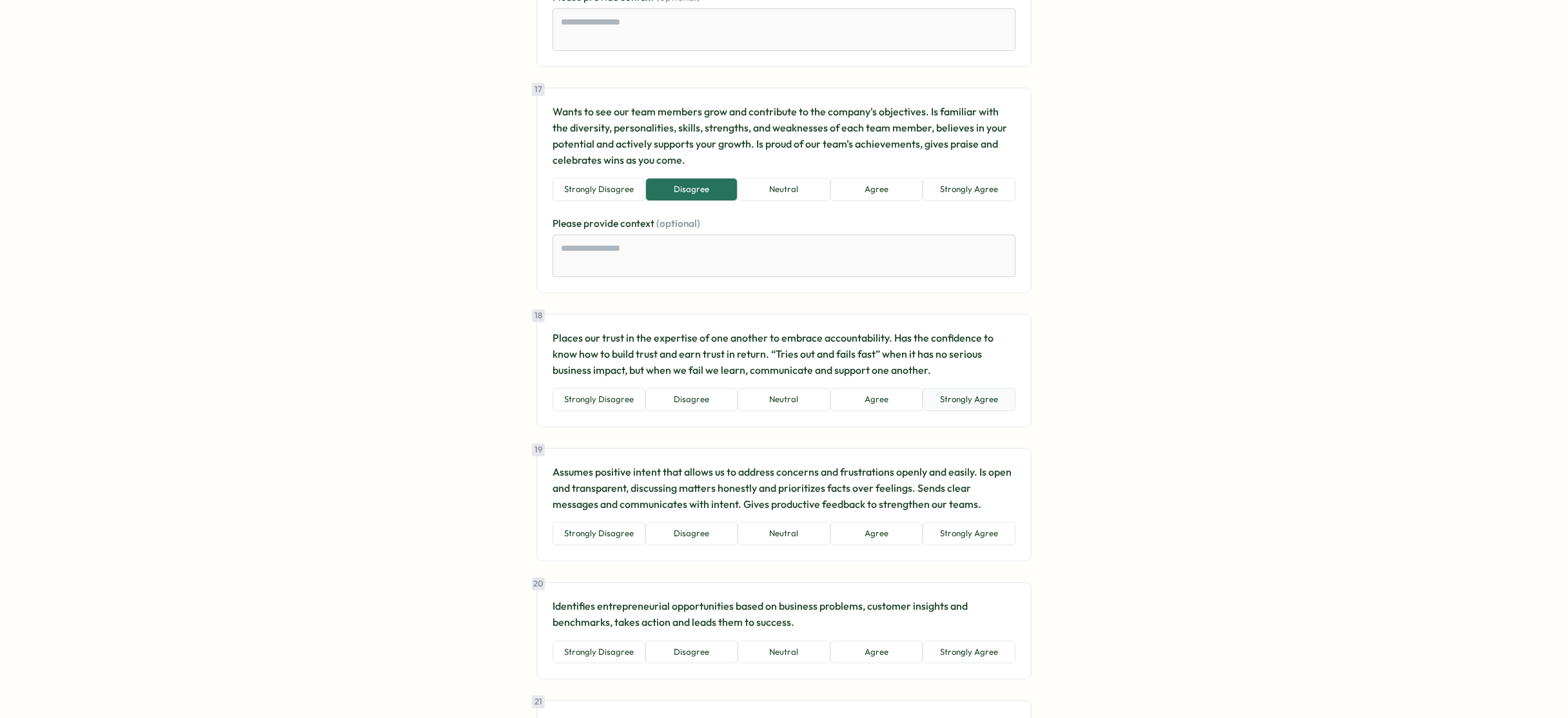
click at [962, 394] on button "Strongly Agree" at bounding box center [968, 400] width 93 height 23
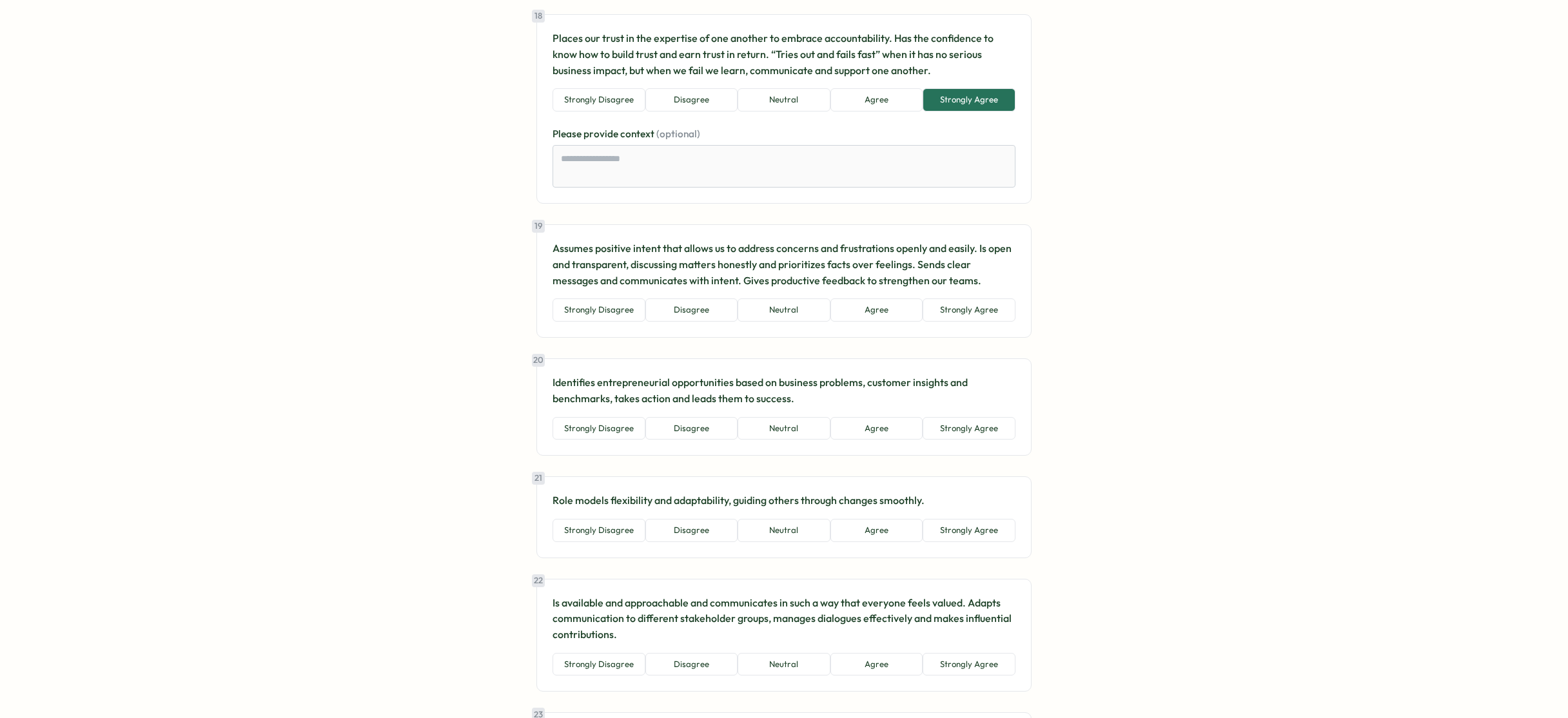
scroll to position [3500, 0]
click at [784, 313] on button "Neutral" at bounding box center [784, 309] width 93 height 23
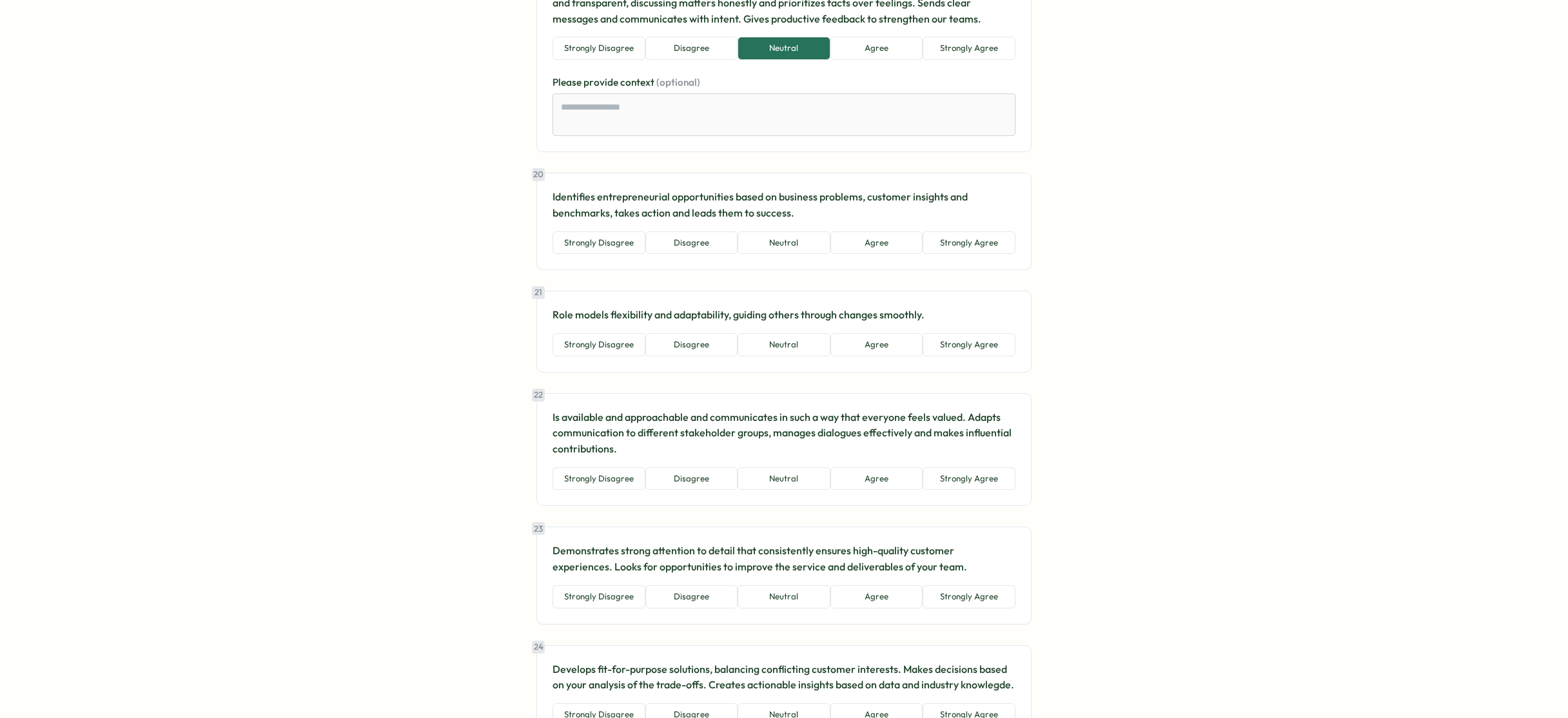
scroll to position [3774, 0]
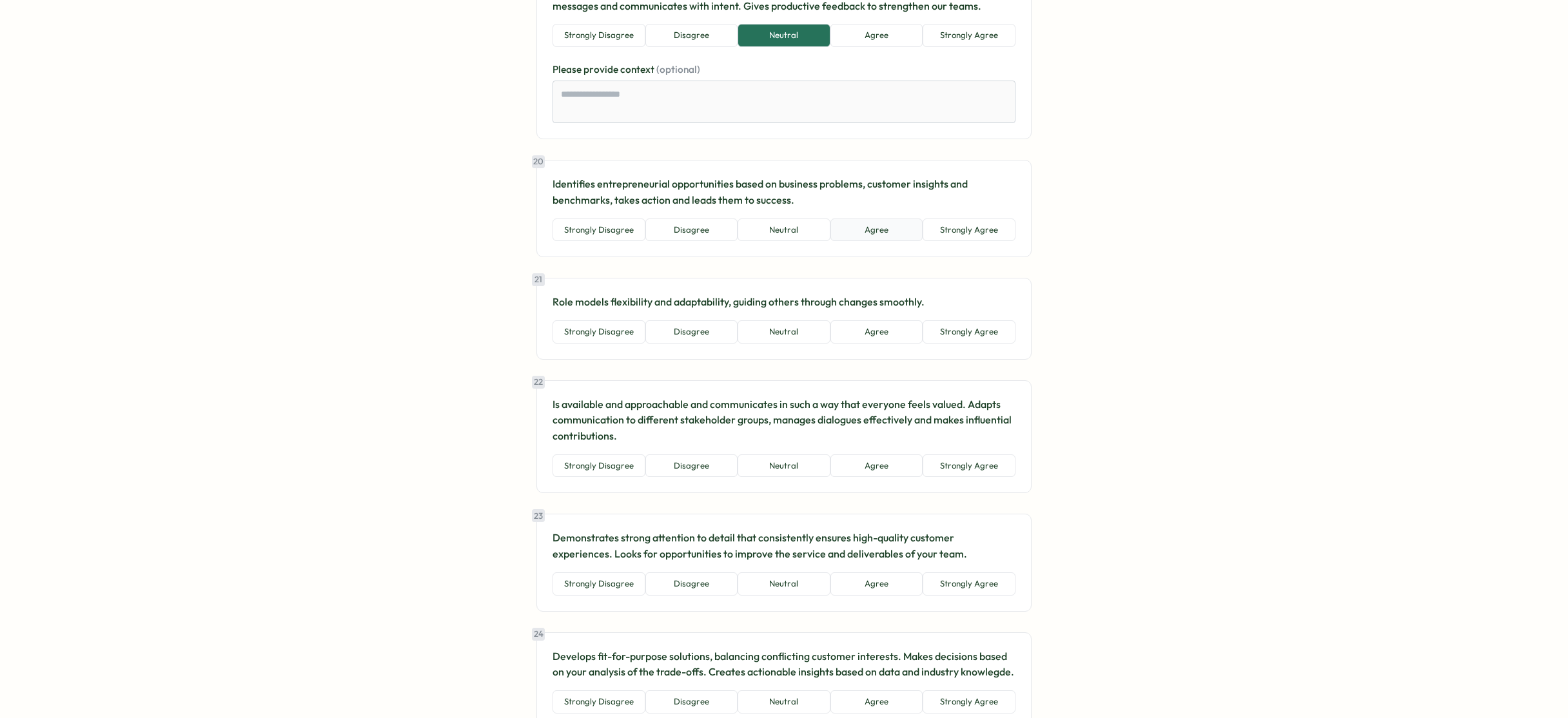
click at [874, 229] on button "Agree" at bounding box center [876, 230] width 93 height 23
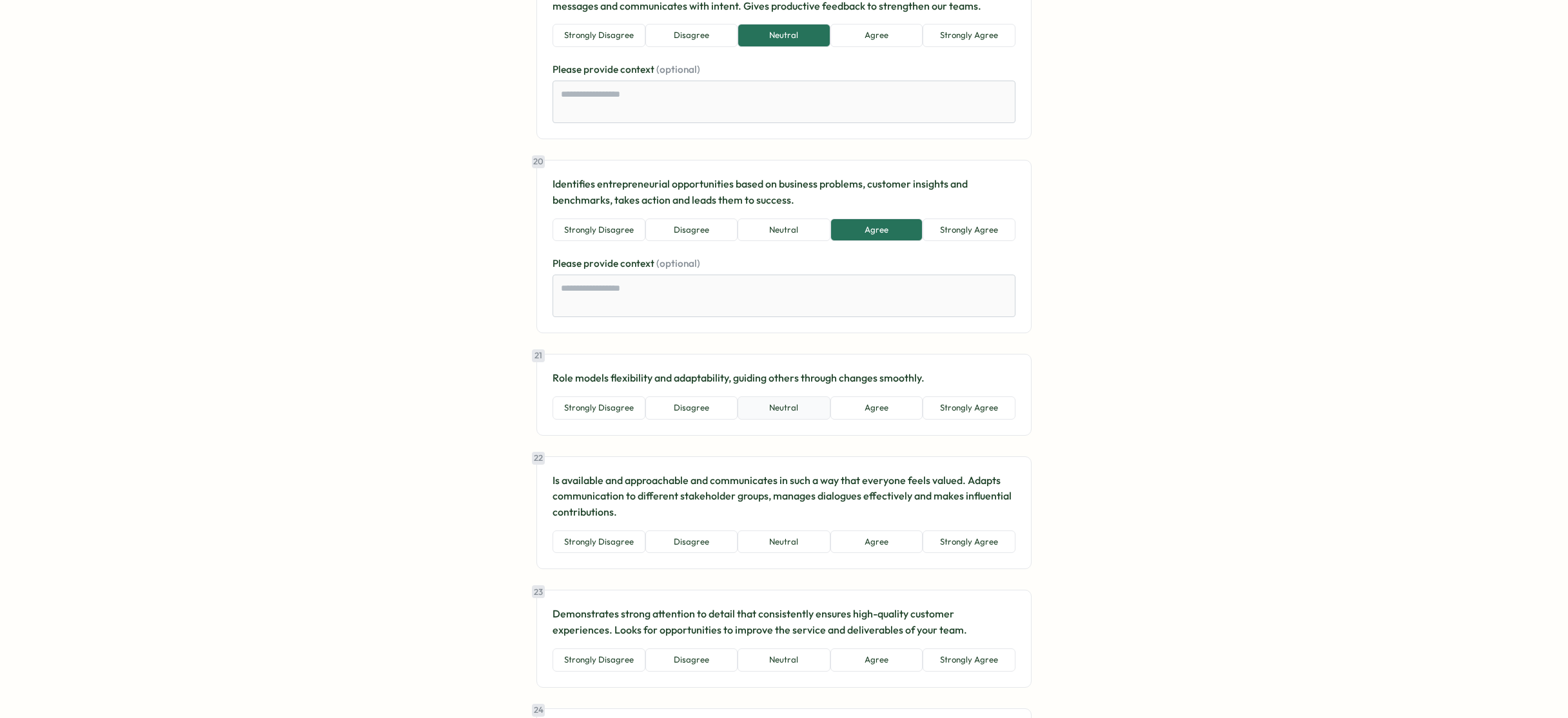
click at [787, 407] on button "Neutral" at bounding box center [784, 408] width 93 height 23
type textarea "*"
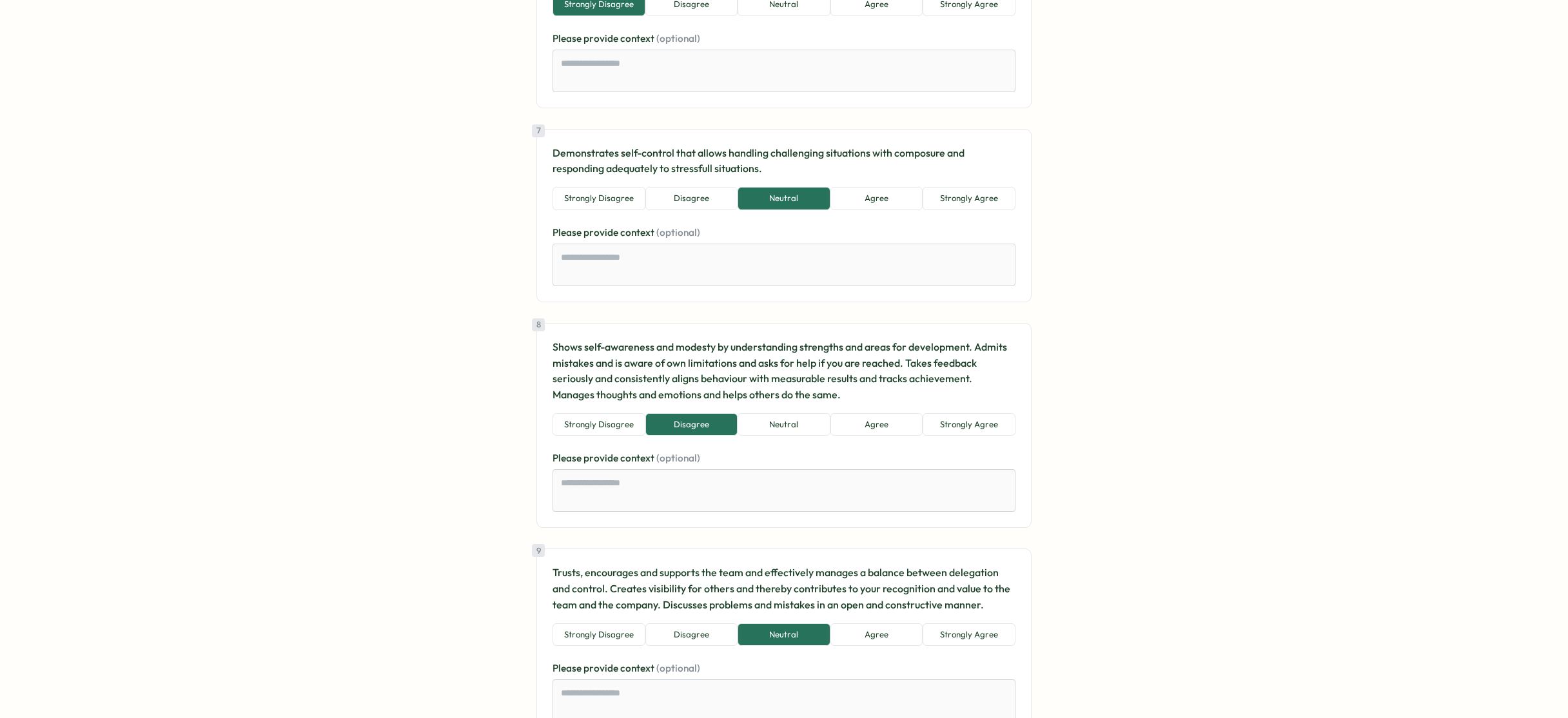
scroll to position [1070, 0]
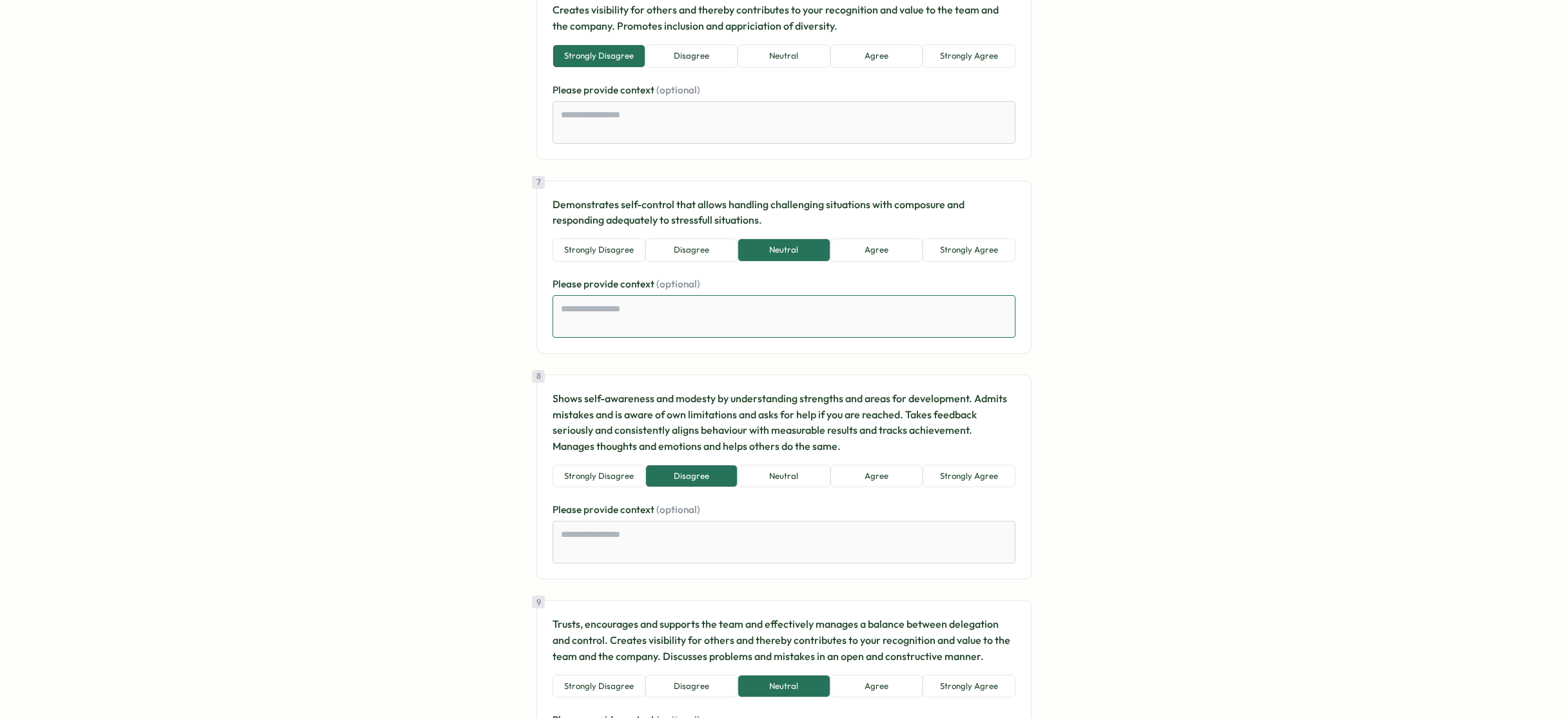
click at [677, 305] on textarea at bounding box center [784, 316] width 463 height 42
type textarea "*"
type textarea "**"
type textarea "*"
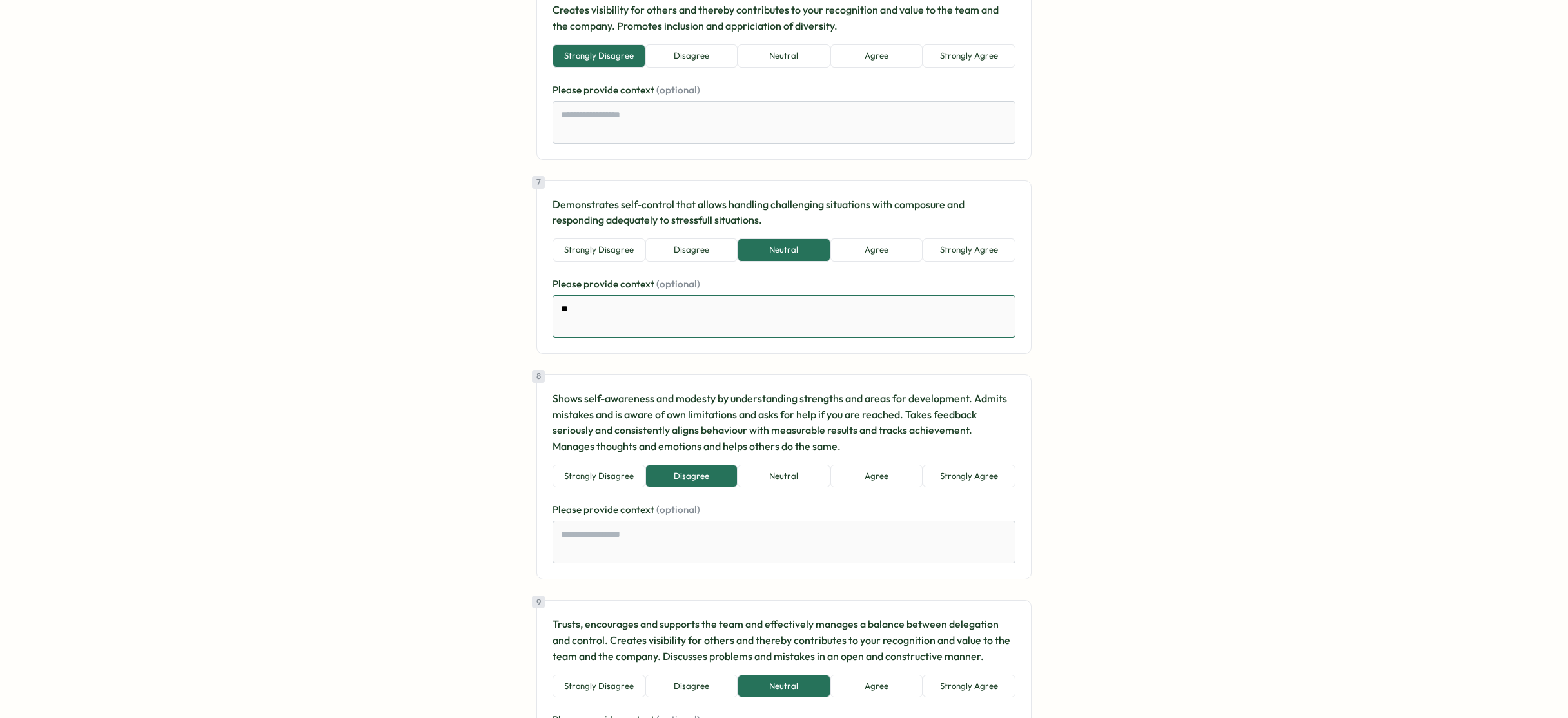
type textarea "***"
type textarea "*"
drag, startPoint x: 566, startPoint y: 306, endPoint x: 519, endPoint y: 305, distance: 47.0
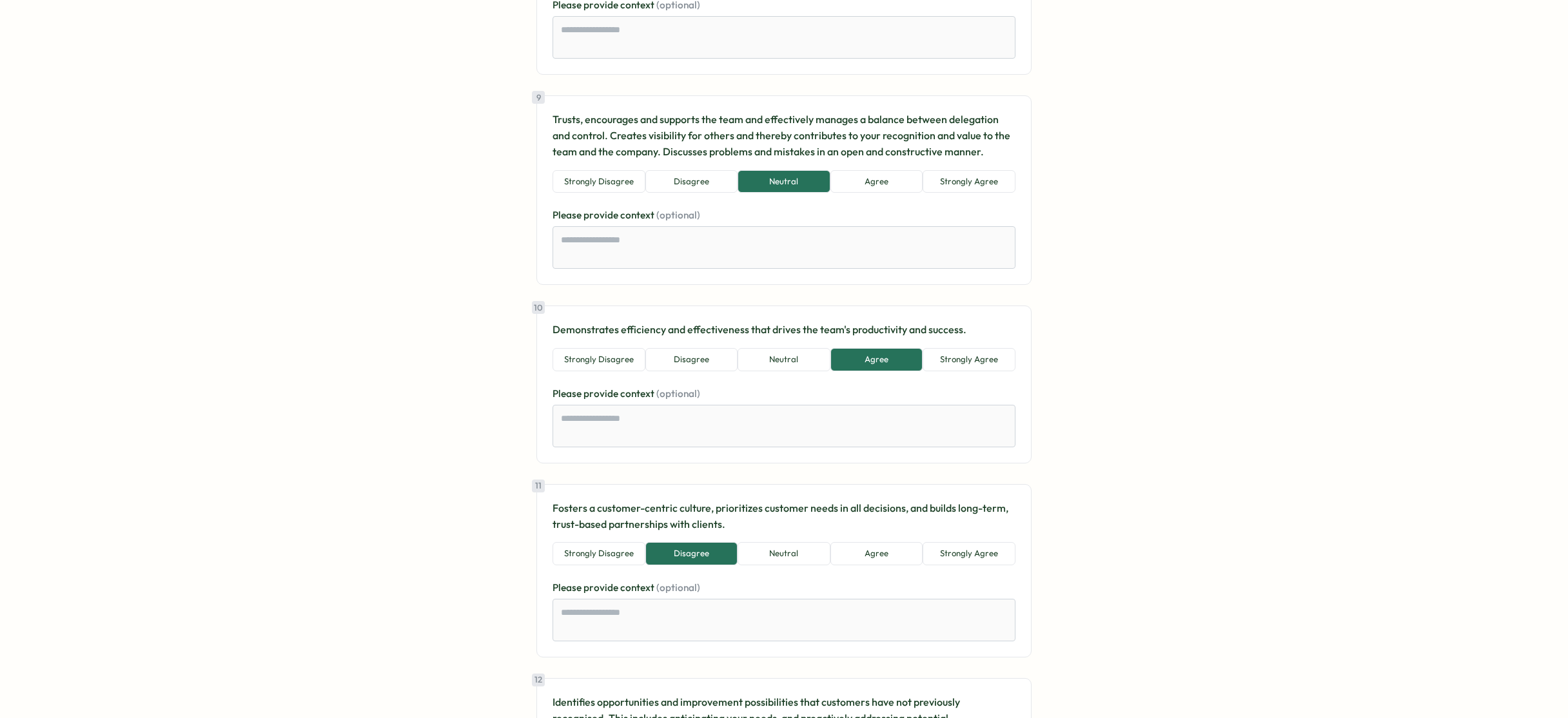
scroll to position [1783, 0]
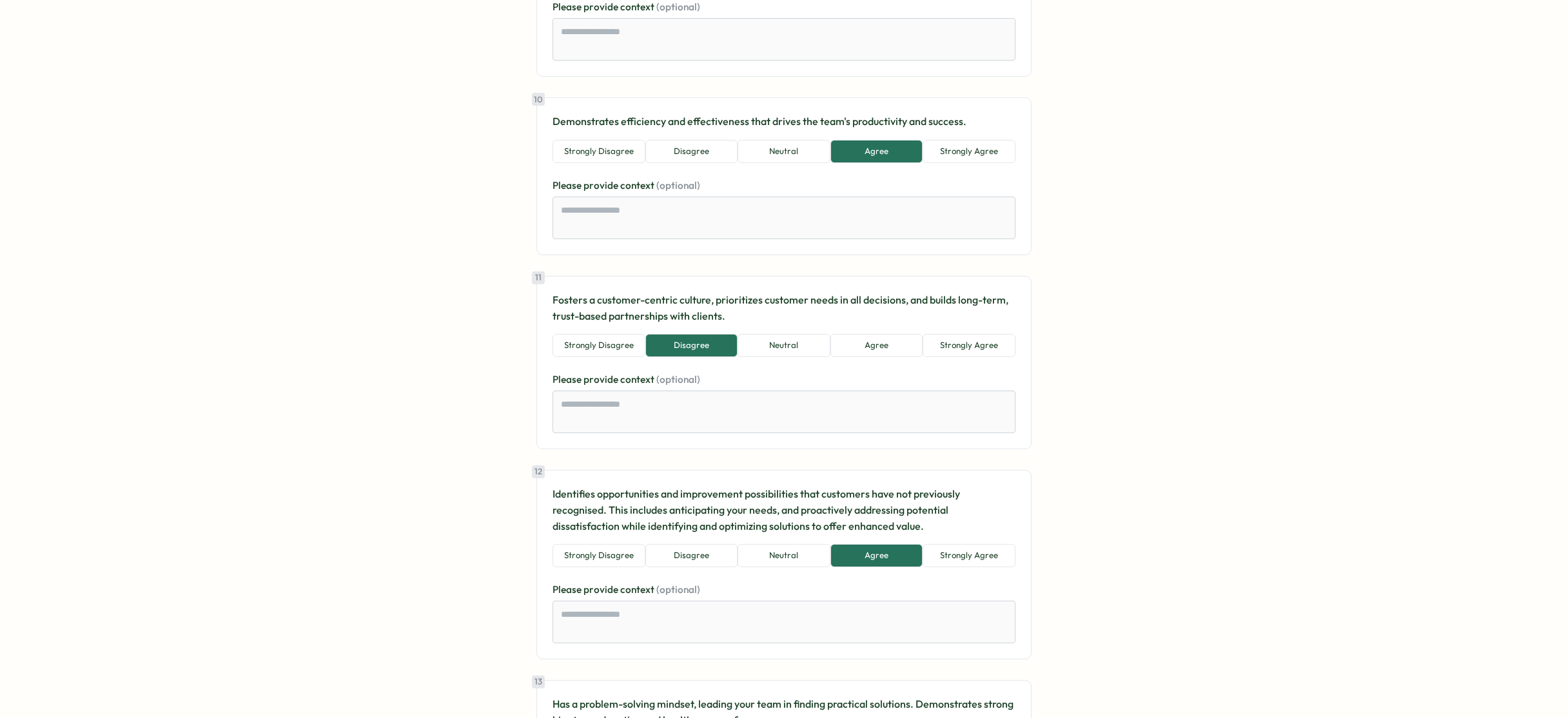
type textarea "****"
click at [626, 202] on textarea at bounding box center [784, 218] width 463 height 42
paste textarea "****"
type textarea "*"
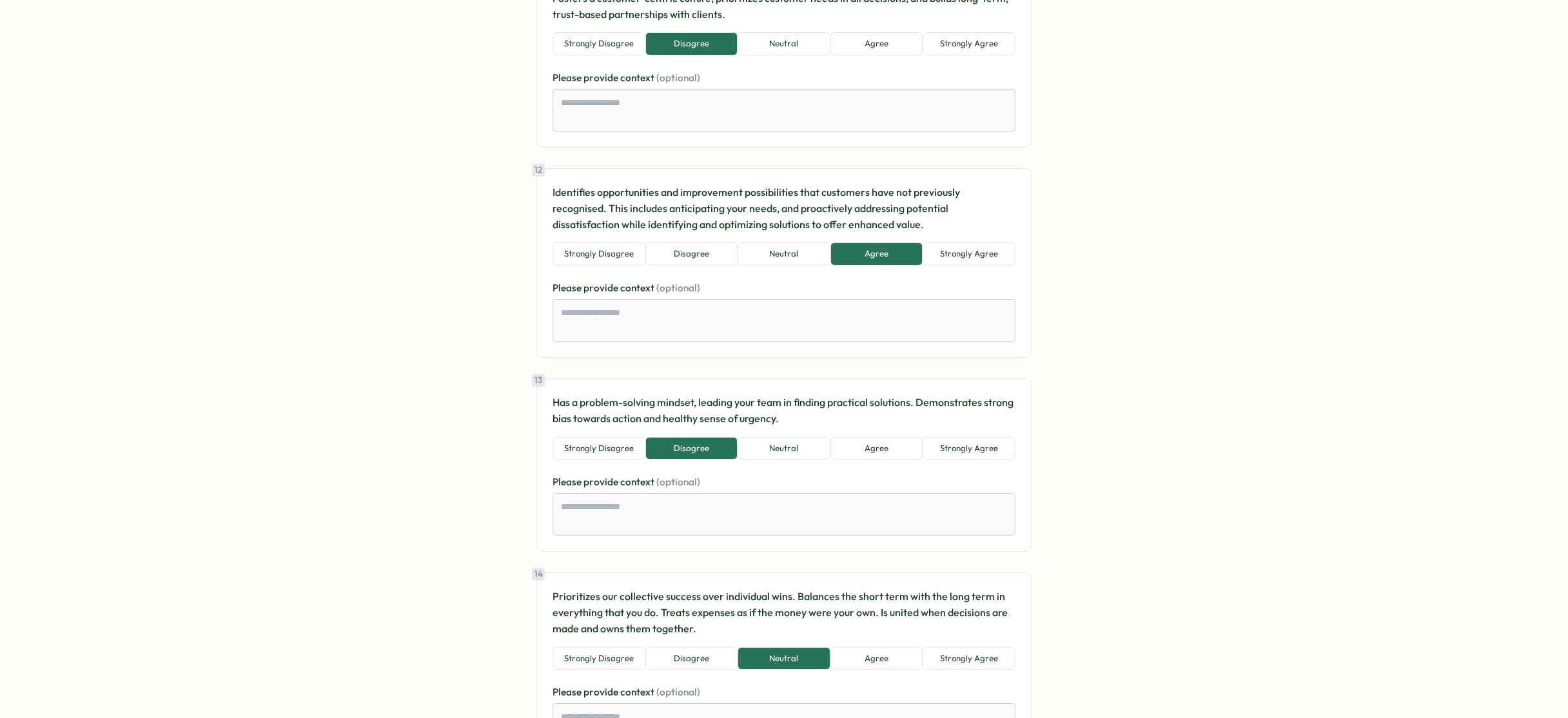
scroll to position [2085, 0]
type textarea "****"
click at [688, 308] on textarea at bounding box center [784, 320] width 463 height 42
paste textarea "****"
type textarea "*"
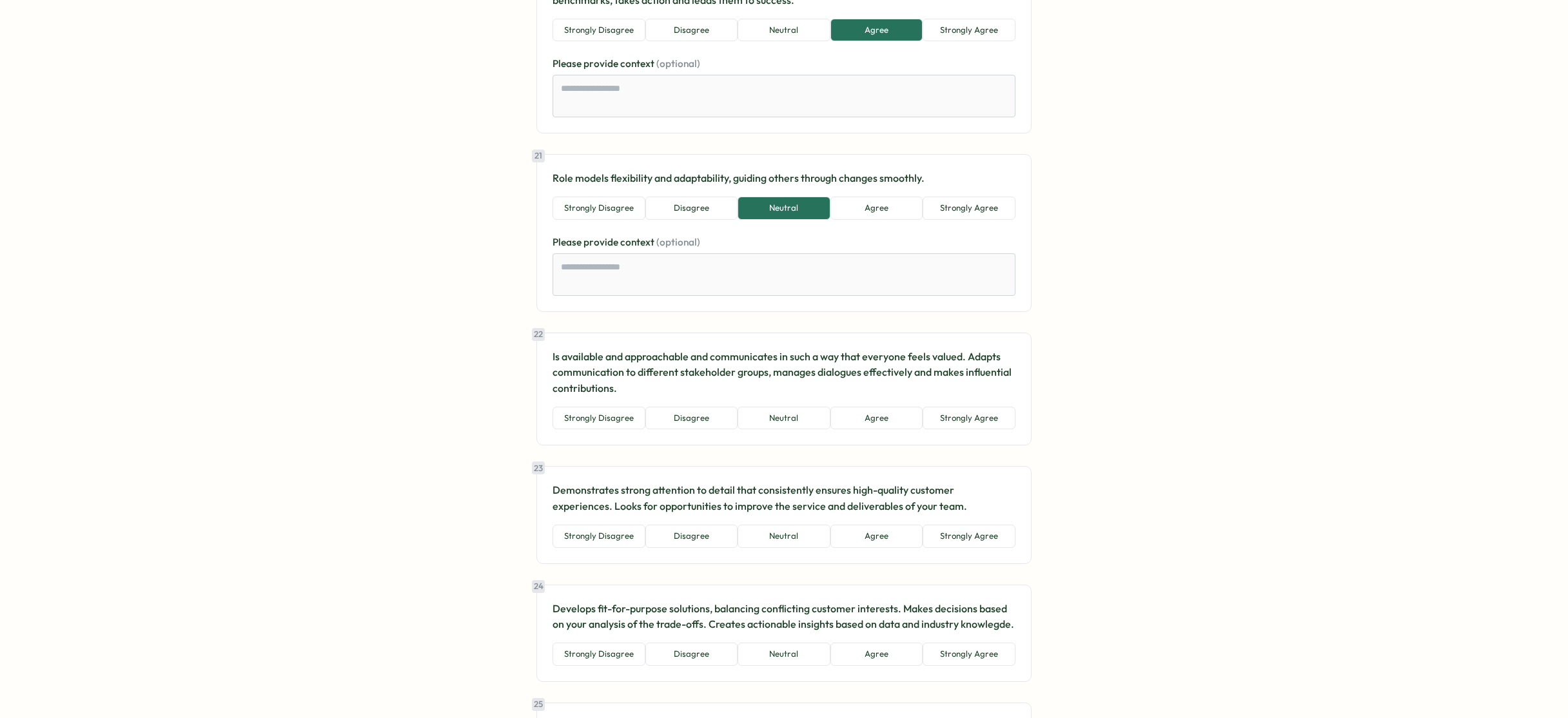
scroll to position [3975, 0]
type textarea "****"
click at [717, 268] on textarea at bounding box center [784, 274] width 463 height 42
paste textarea "****"
type textarea "*"
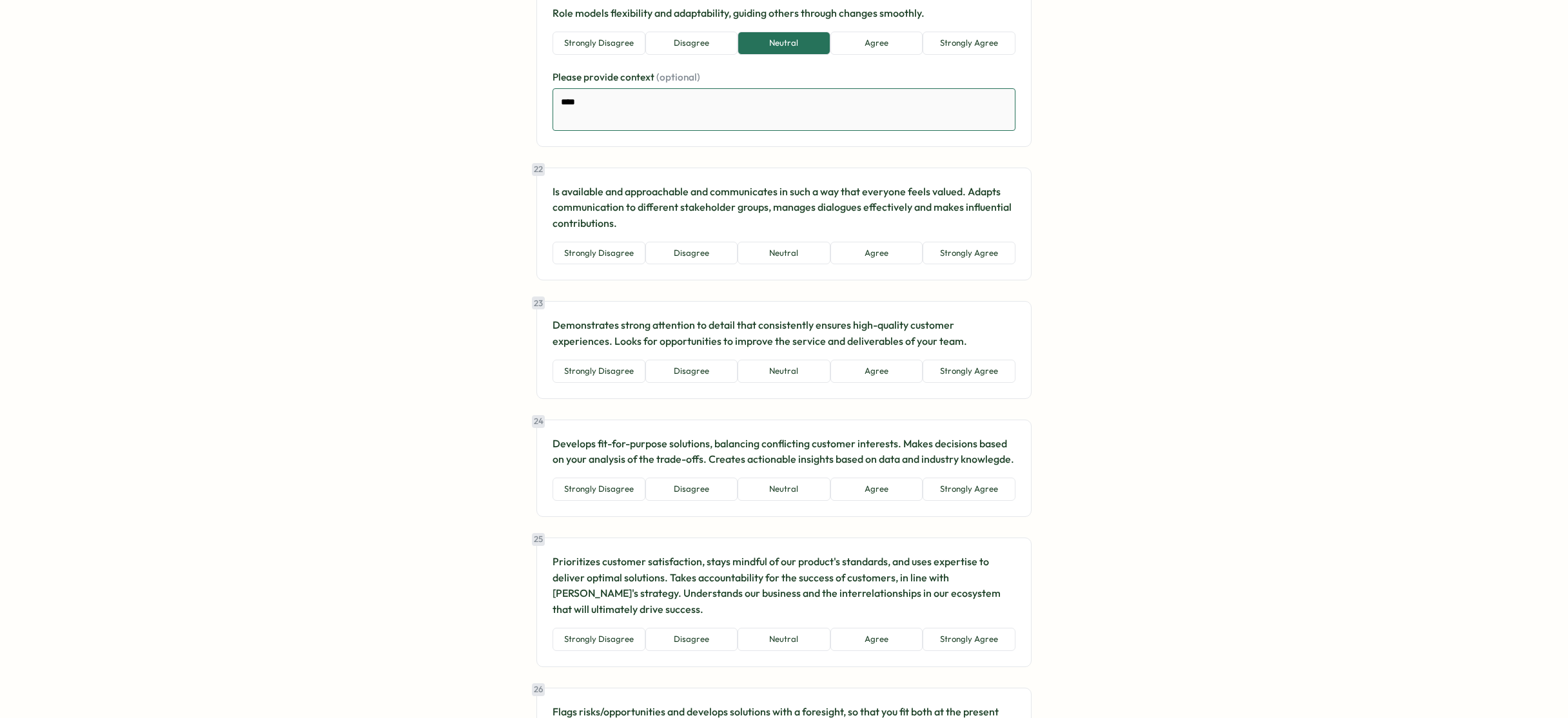
scroll to position [4150, 0]
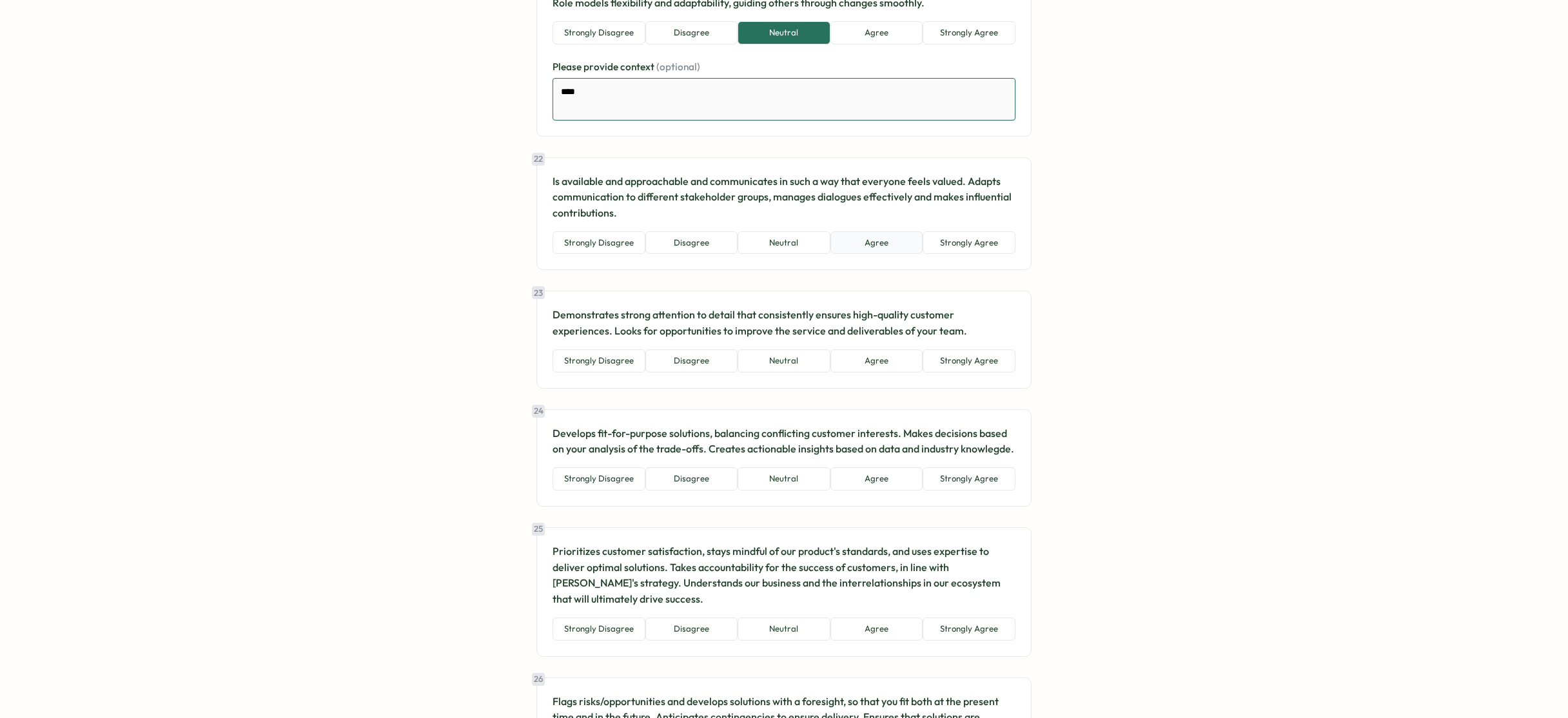
type textarea "****"
click at [888, 246] on button "Agree" at bounding box center [876, 243] width 93 height 23
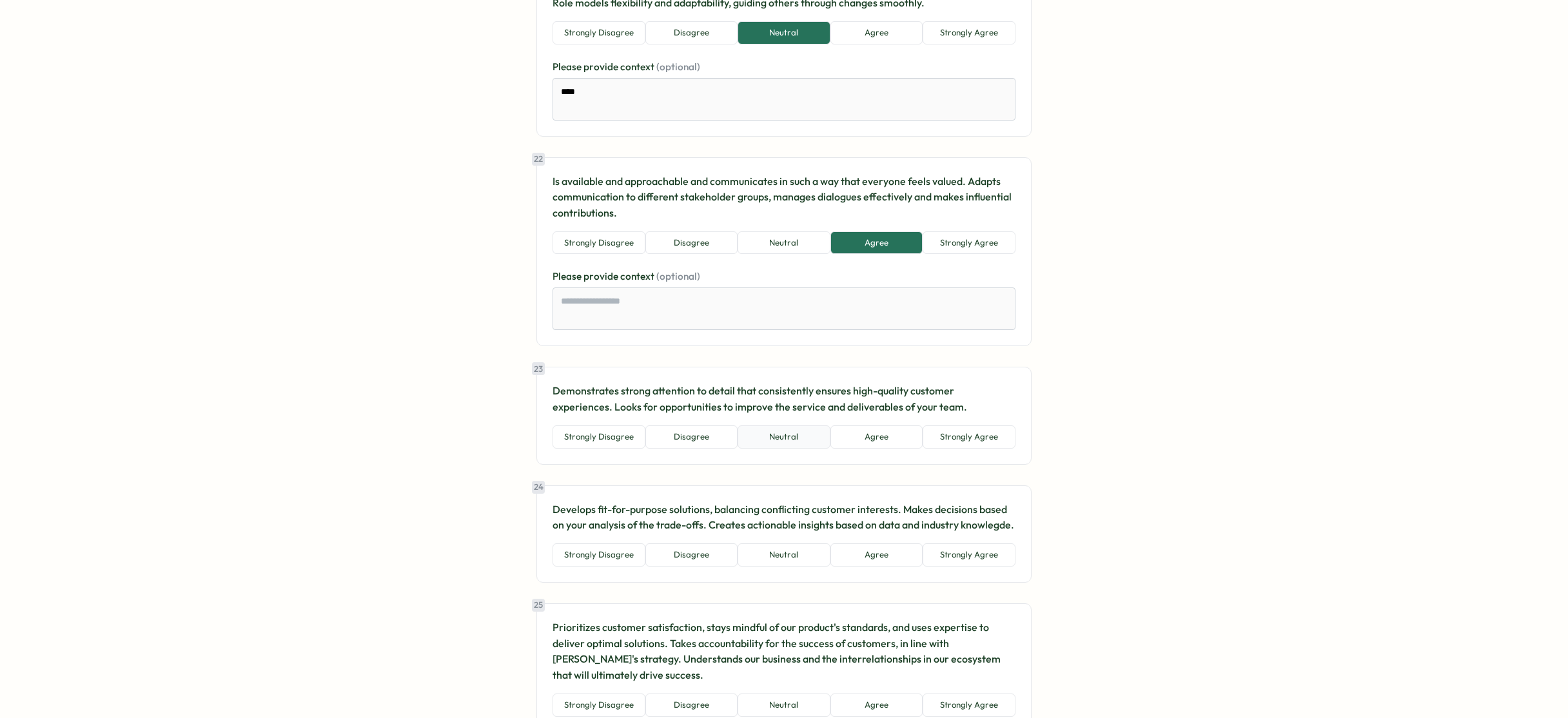
click at [772, 442] on button "Neutral" at bounding box center [784, 437] width 93 height 23
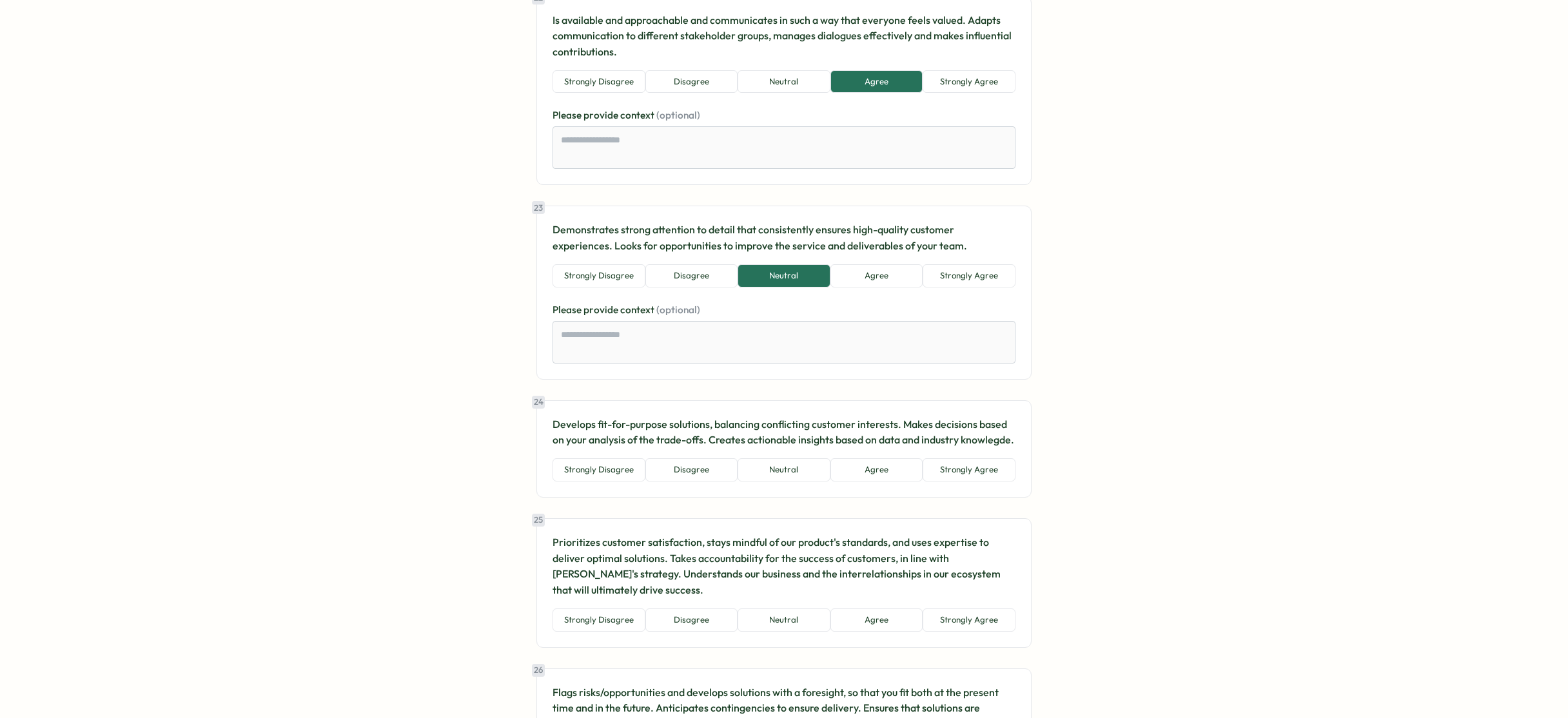
scroll to position [4334, 0]
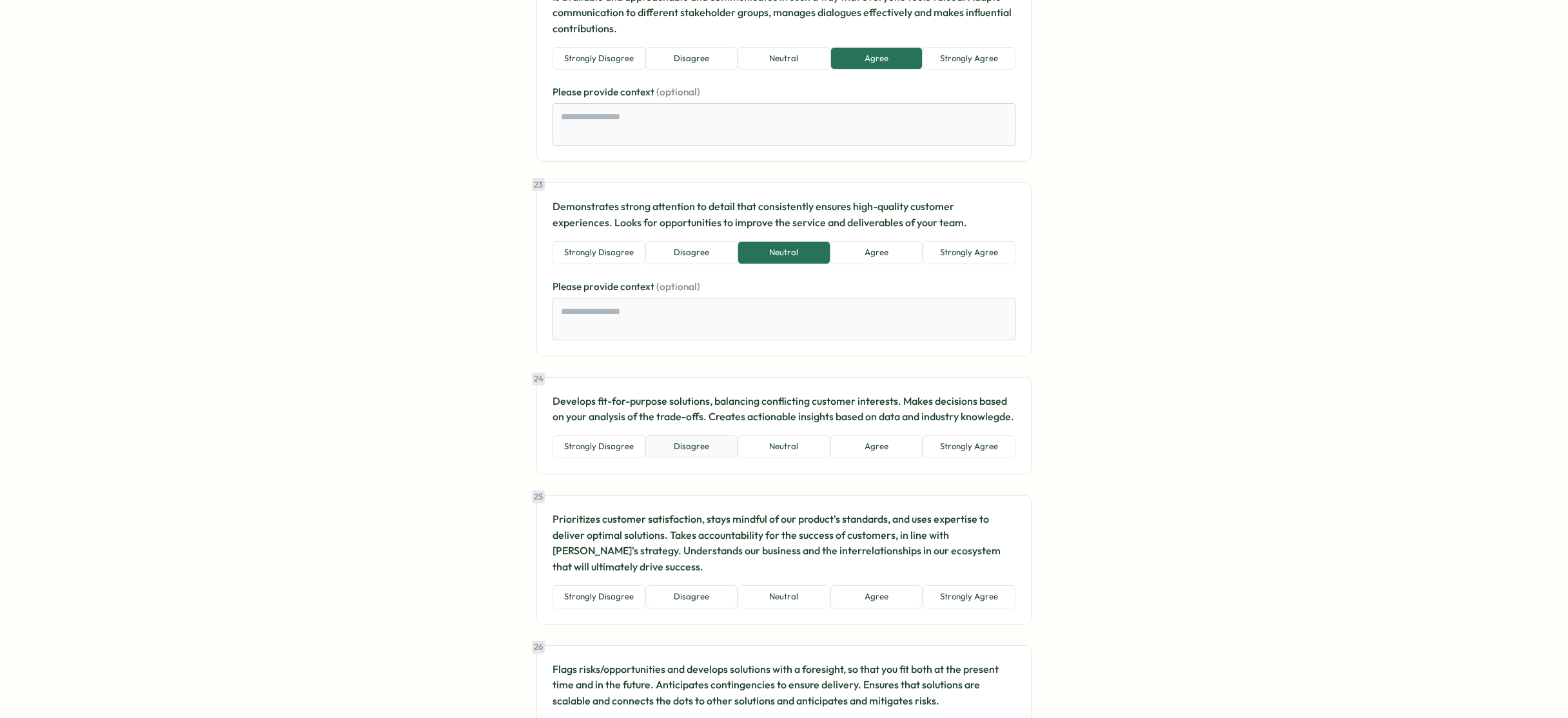
click at [686, 448] on button "Disagree" at bounding box center [692, 446] width 93 height 23
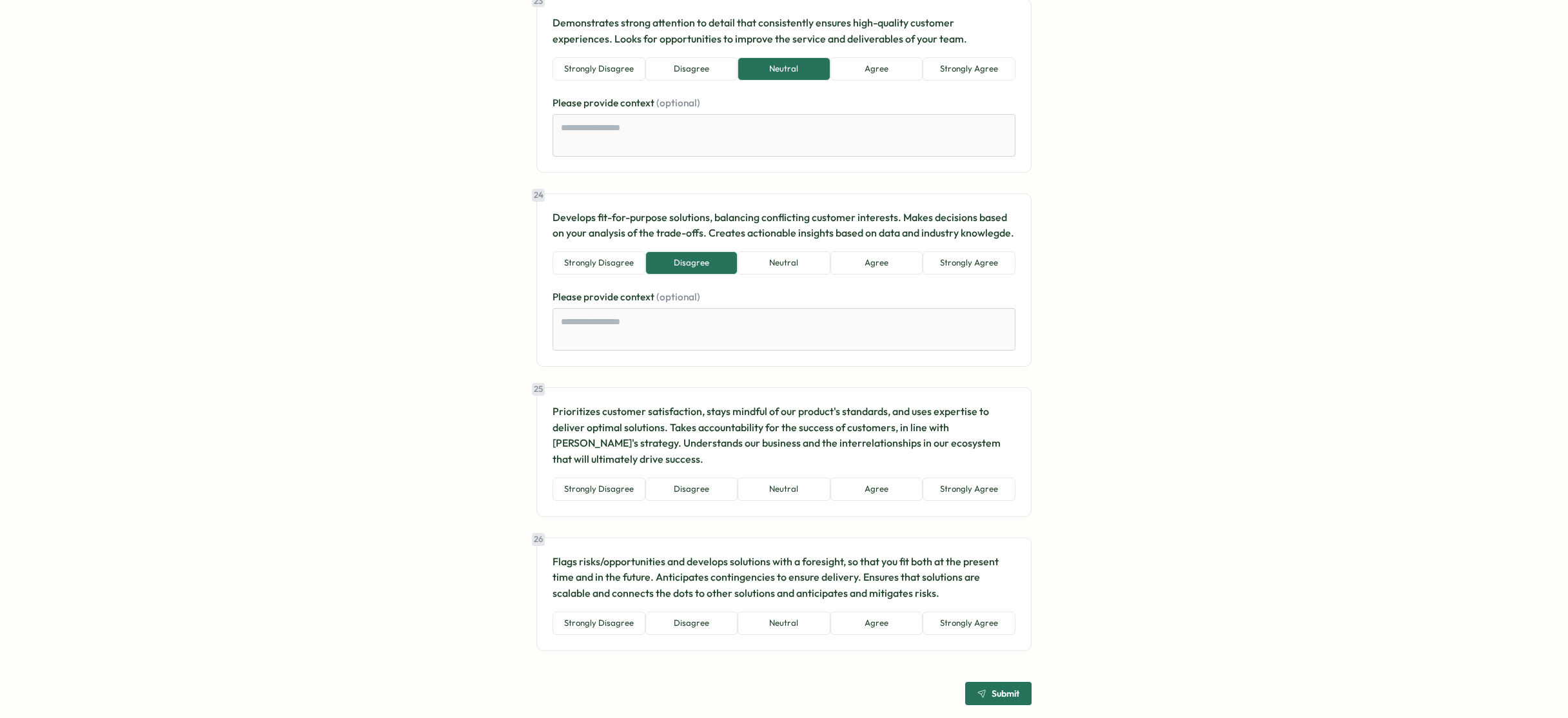
scroll to position [4520, 0]
click at [618, 488] on button "Strongly Disagree" at bounding box center [598, 486] width 93 height 23
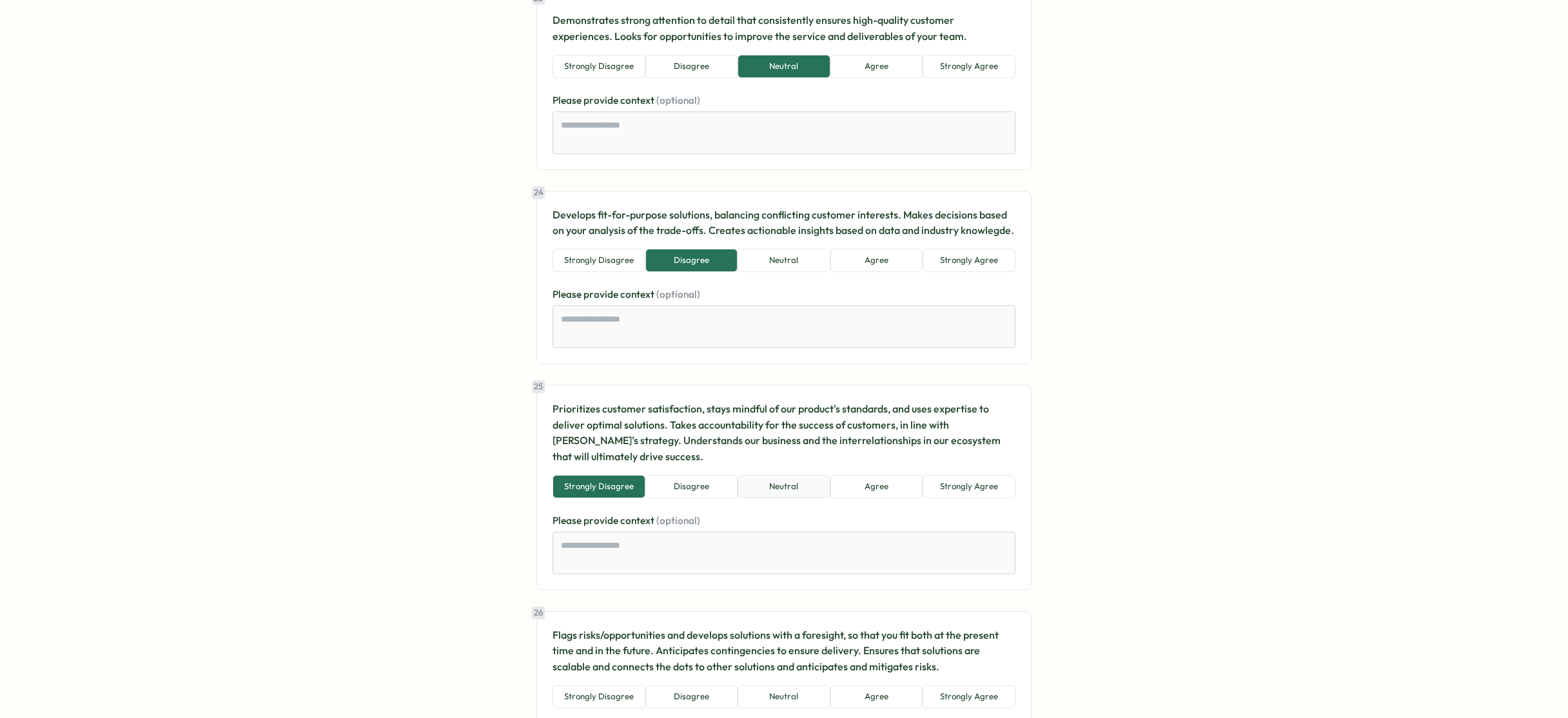
scroll to position [4596, 0]
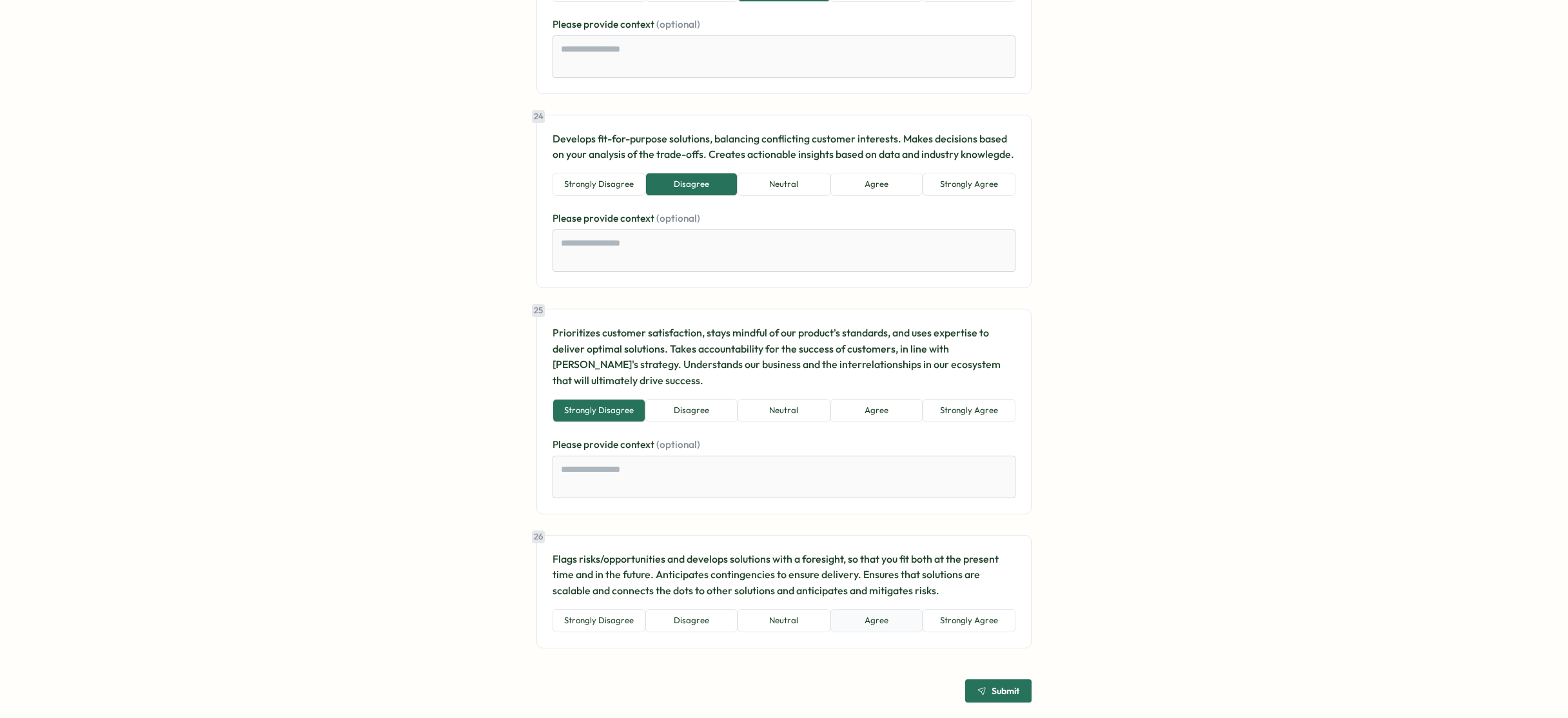
click at [882, 622] on button "Agree" at bounding box center [876, 621] width 93 height 23
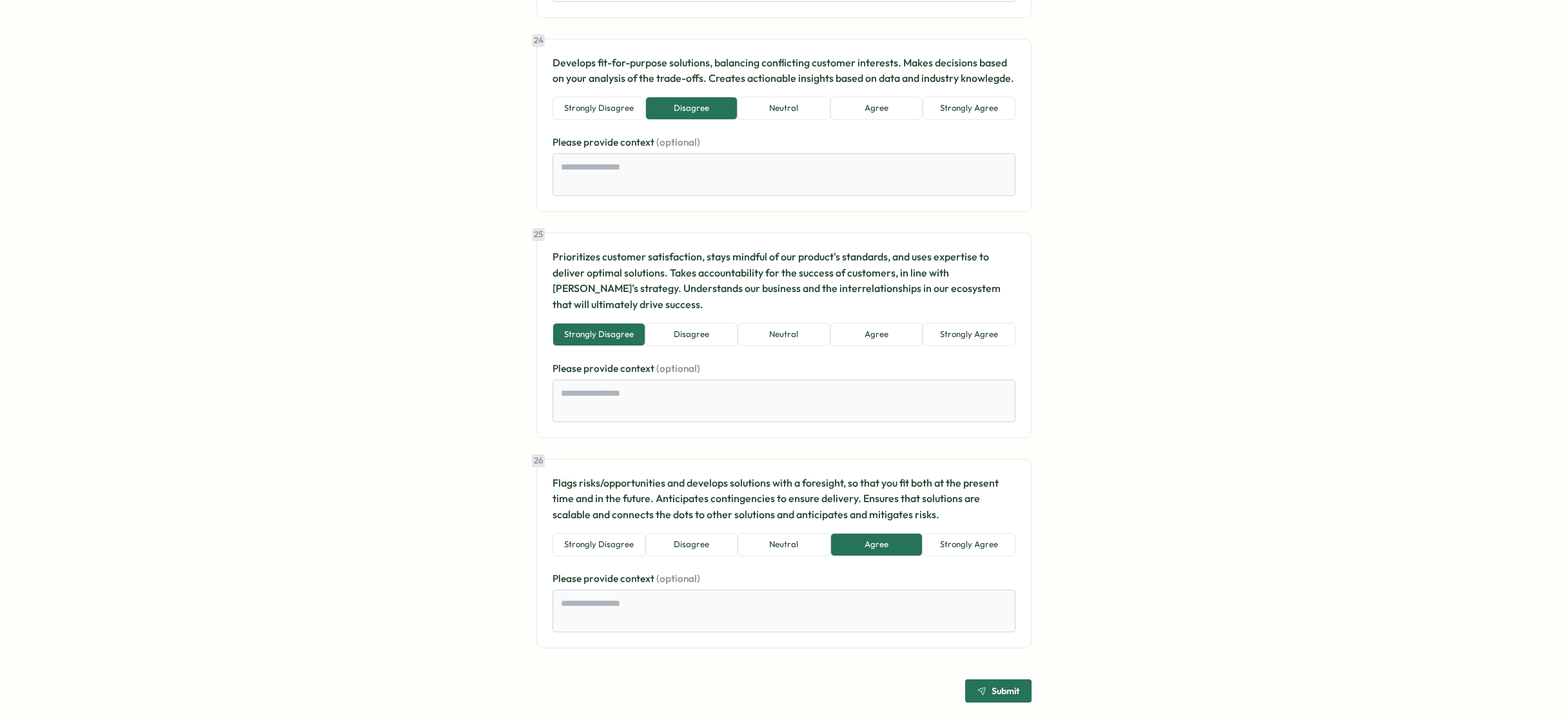
type textarea "*"
click at [991, 690] on span "Submit" at bounding box center [1005, 691] width 28 height 9
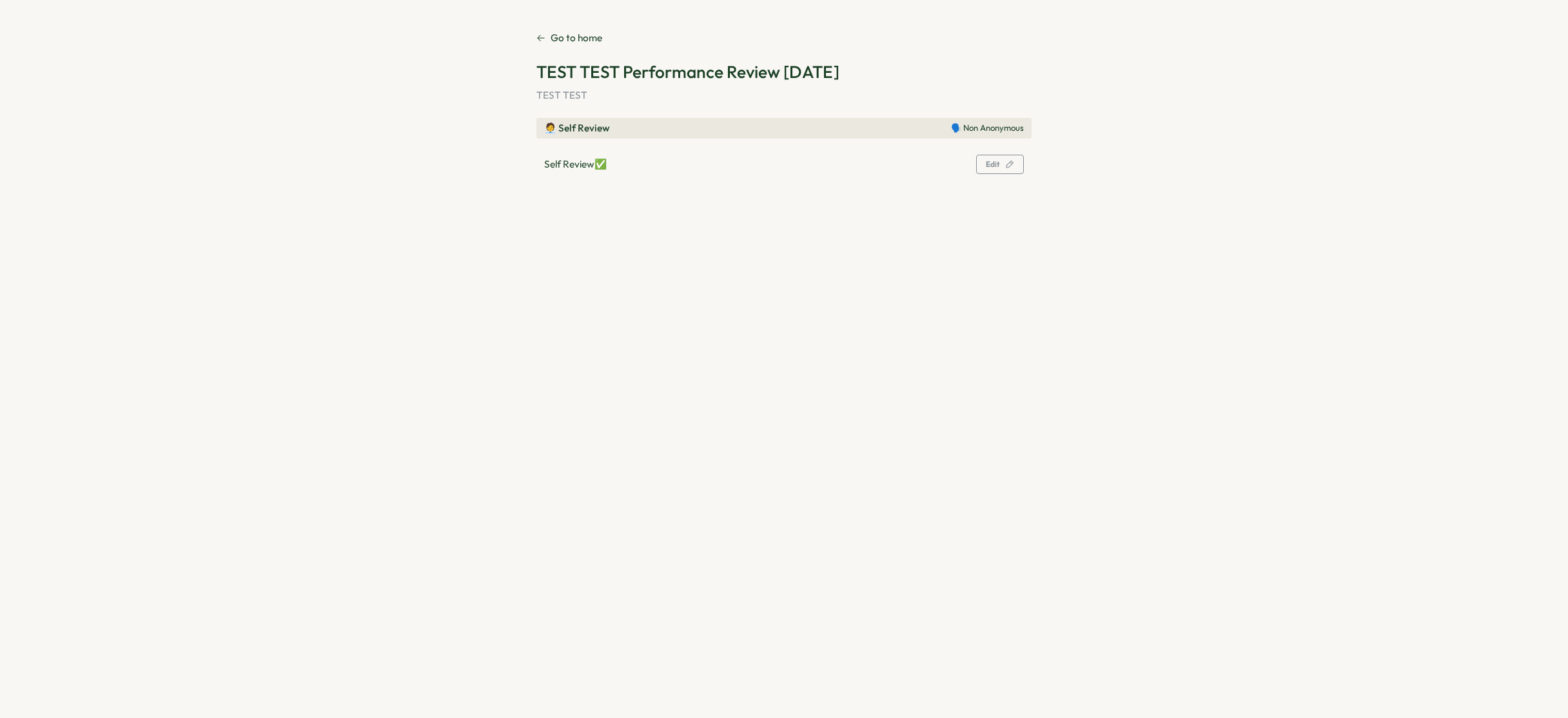
click at [774, 173] on div "Self Review ✅ Edit" at bounding box center [784, 164] width 495 height 31
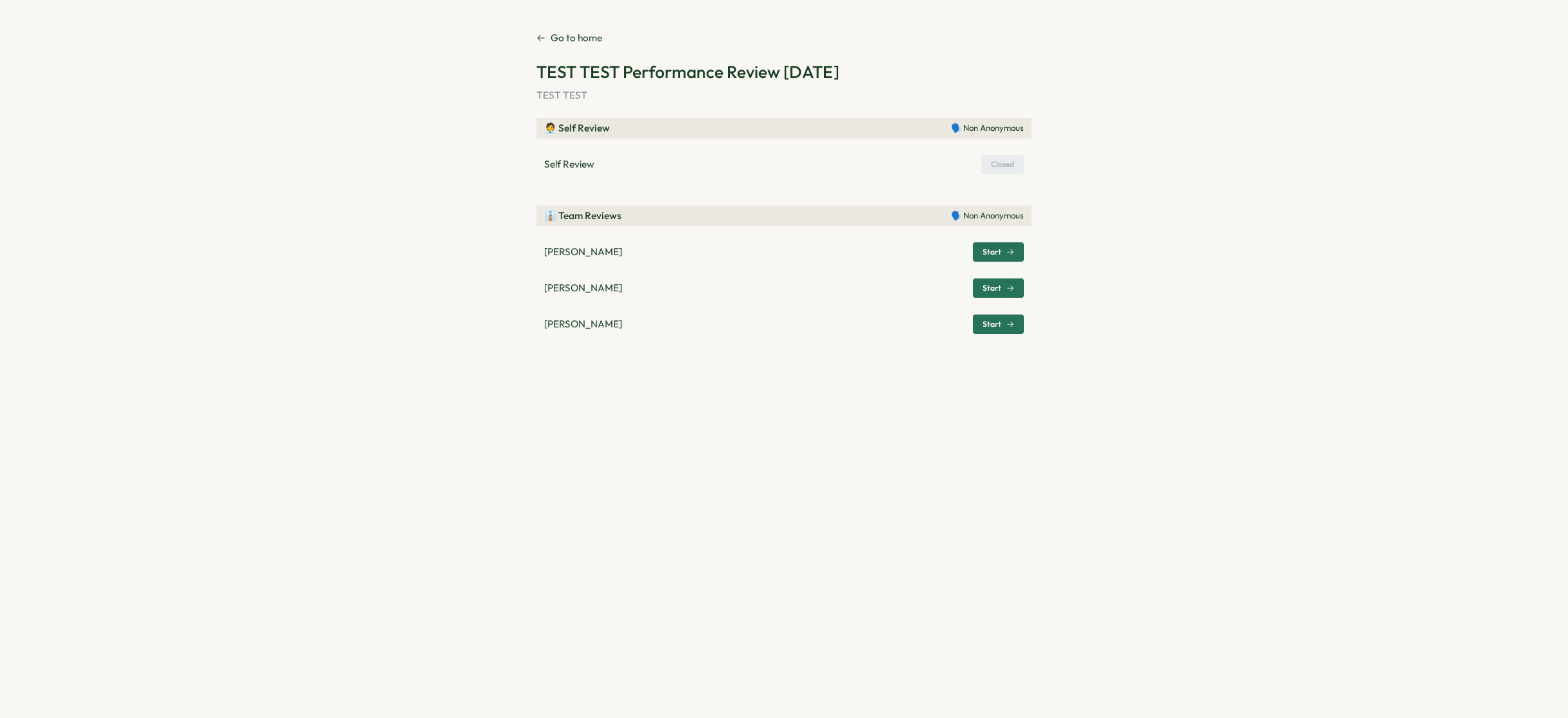
click at [983, 325] on span "Start" at bounding box center [992, 324] width 19 height 8
click at [996, 324] on span "Start" at bounding box center [992, 324] width 19 height 8
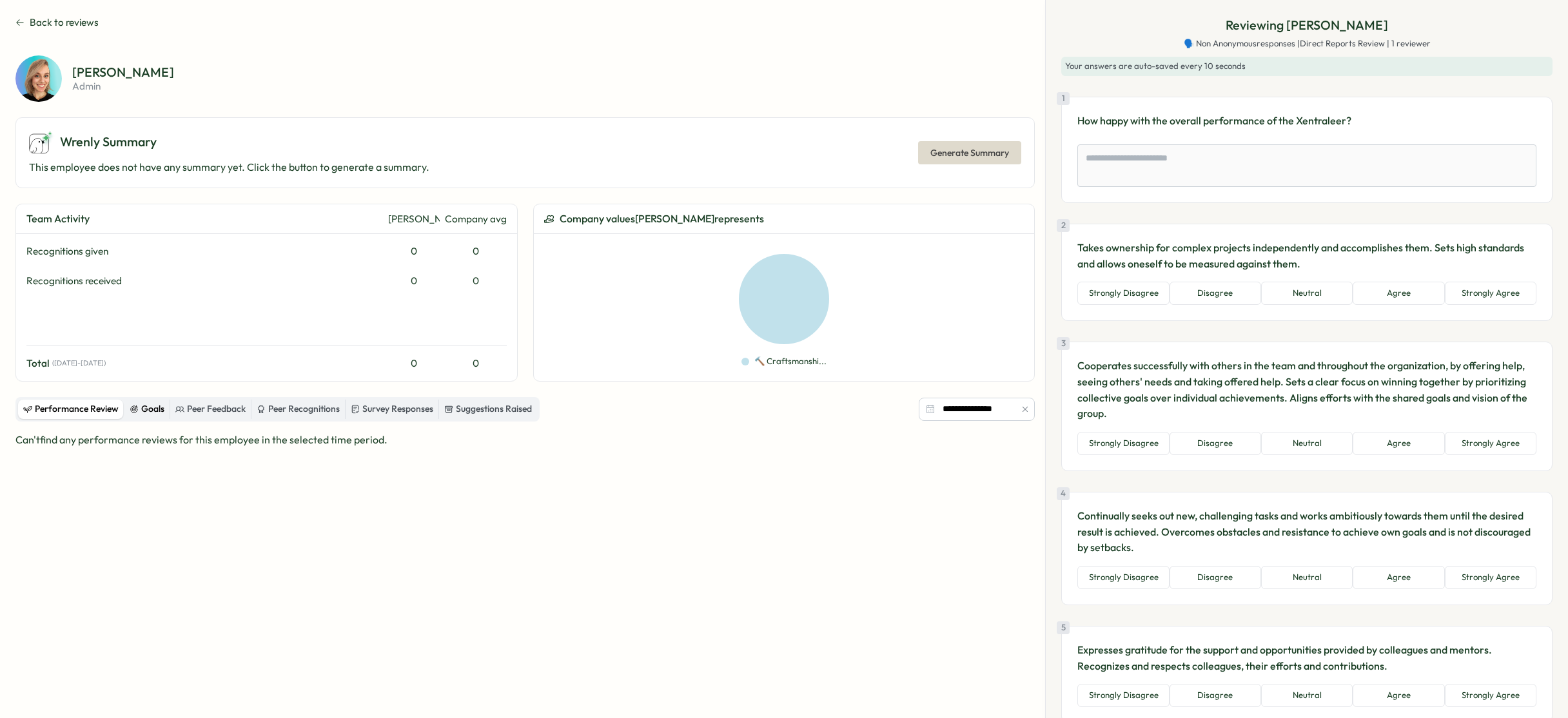
click at [155, 411] on div "Goals" at bounding box center [147, 409] width 35 height 14
drag, startPoint x: 210, startPoint y: 412, endPoint x: 250, endPoint y: 412, distance: 40.0
click at [211, 412] on div "Peer Feedback" at bounding box center [210, 409] width 70 height 14
click at [304, 412] on div "Peer Recognitions" at bounding box center [298, 409] width 83 height 14
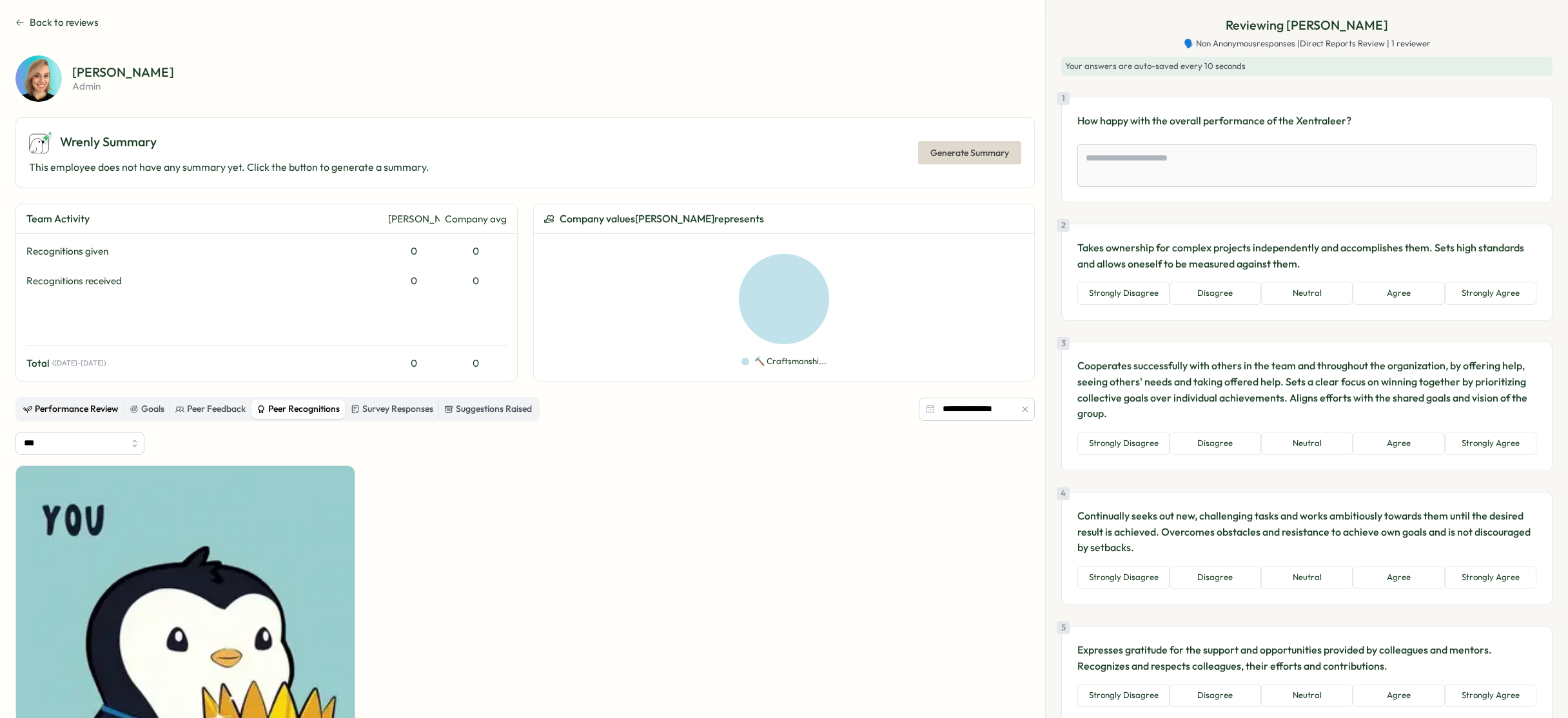
click at [71, 411] on div "Performance Review" at bounding box center [71, 409] width 95 height 14
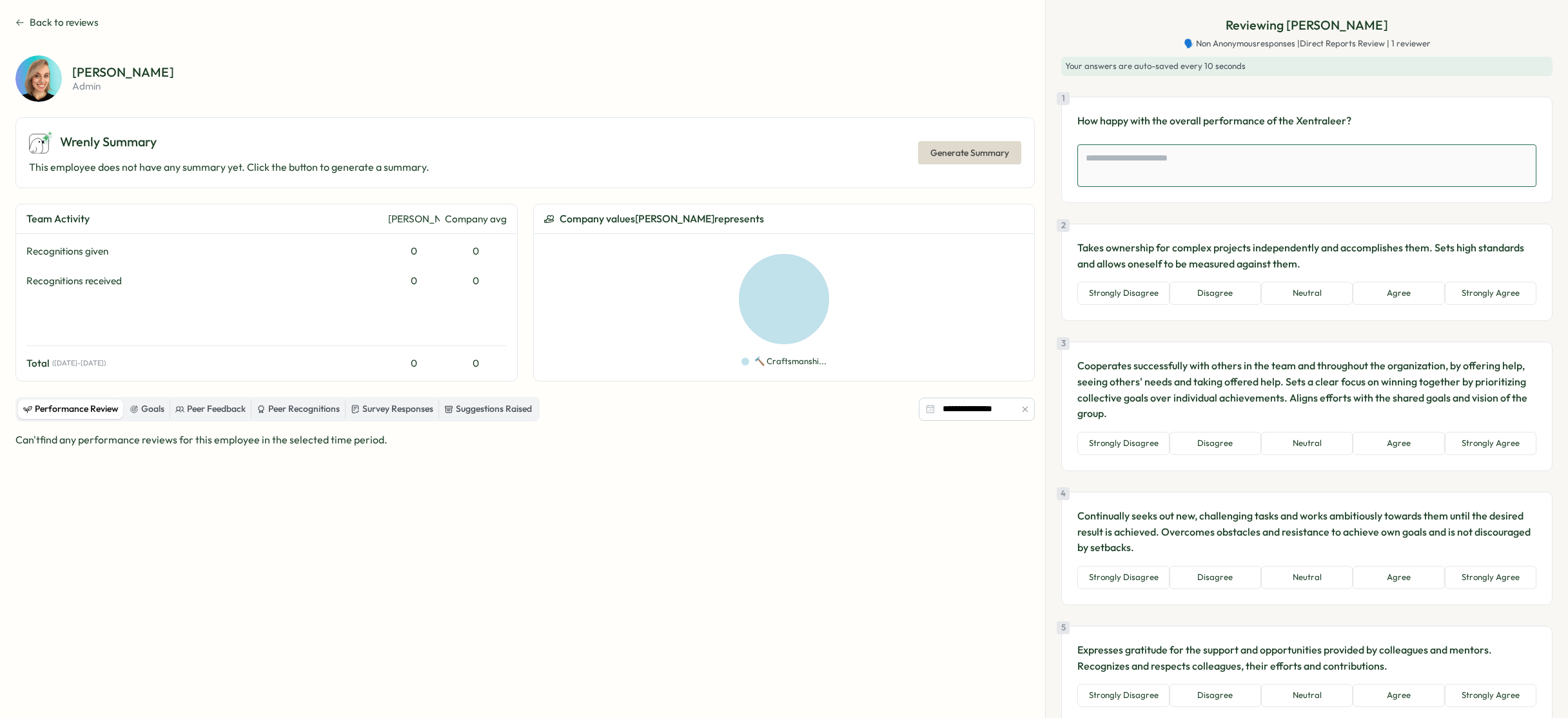
click at [1207, 167] on textarea at bounding box center [1306, 165] width 459 height 42
type textarea "*"
type textarea "**"
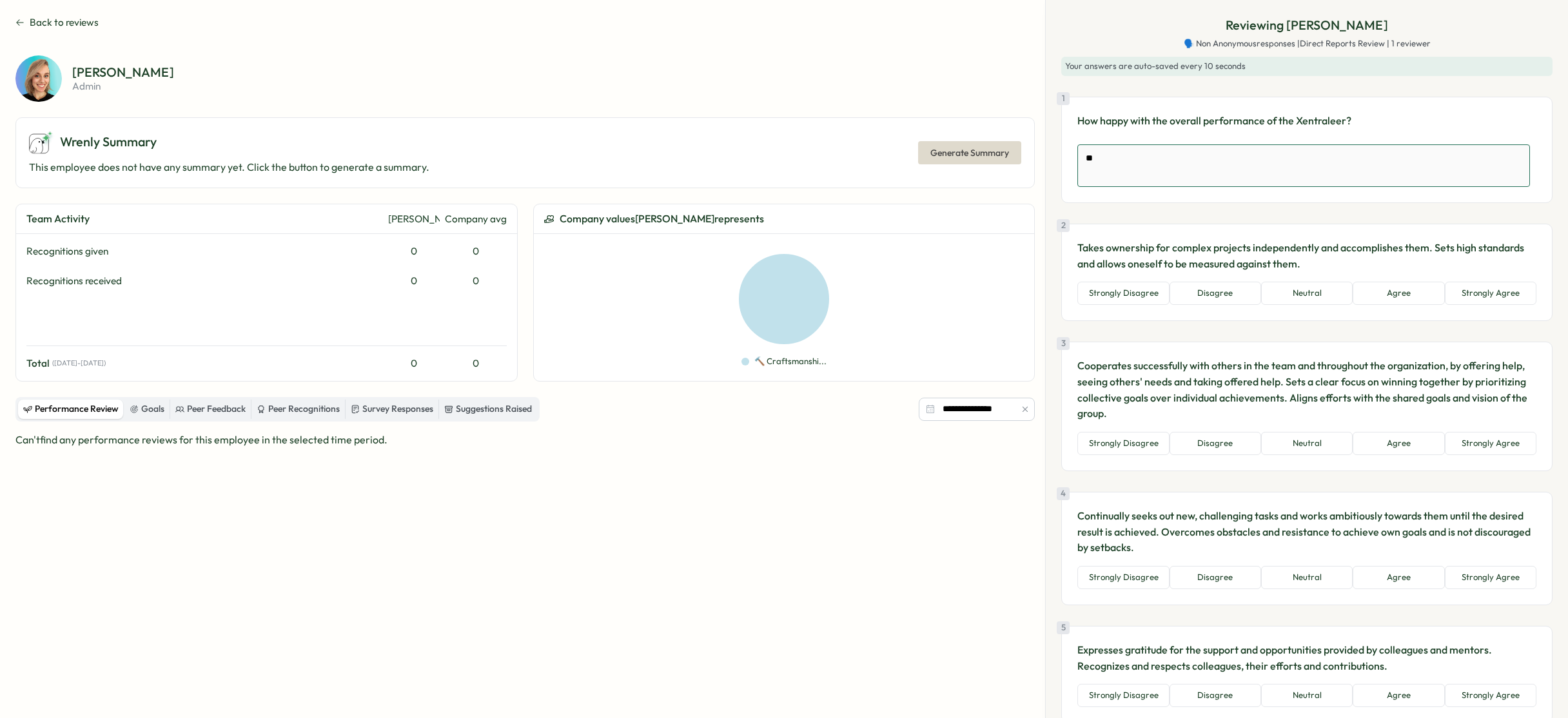
type textarea "*"
type textarea "***"
type textarea "*"
type textarea "****"
type textarea "*"
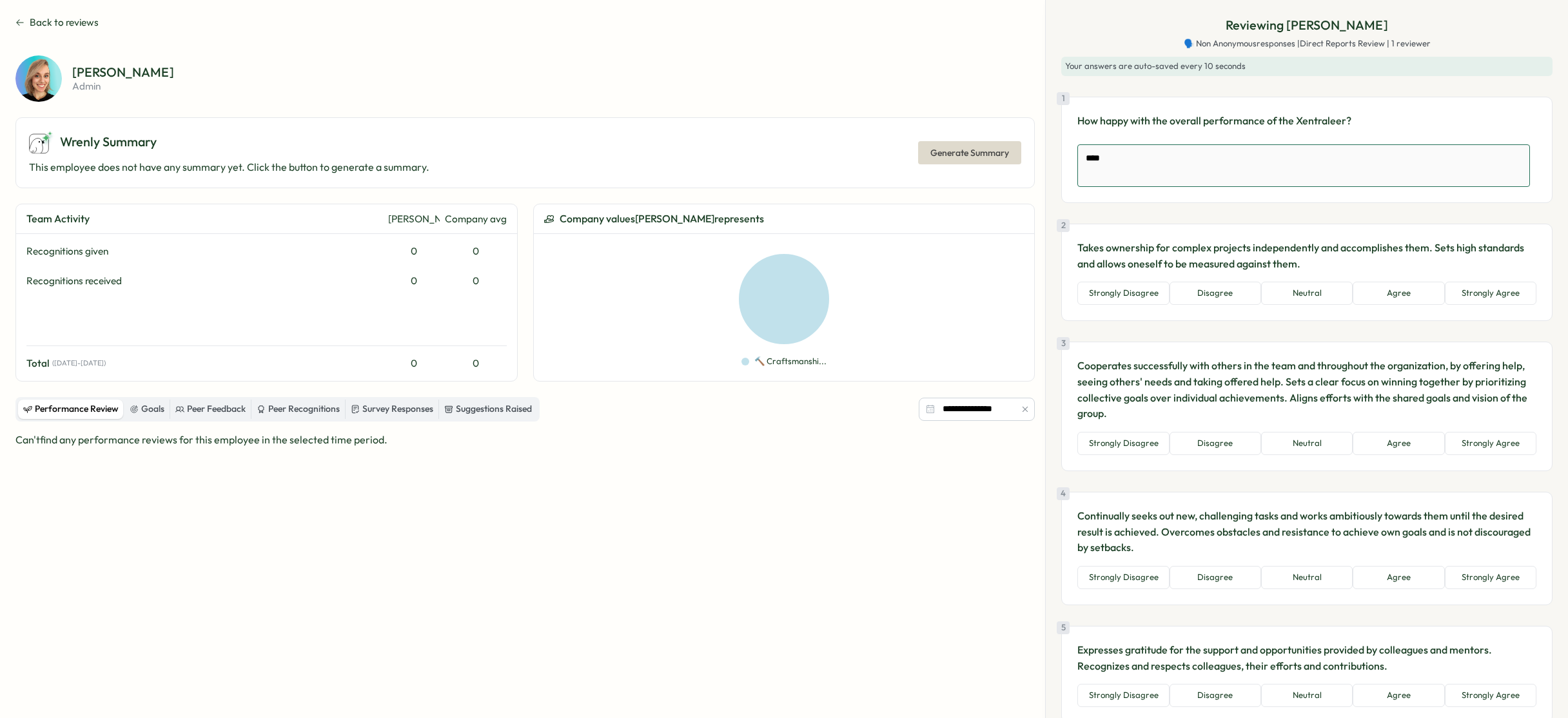
type textarea "*****"
type textarea "*"
type textarea "*****"
type textarea "*"
type textarea "*******"
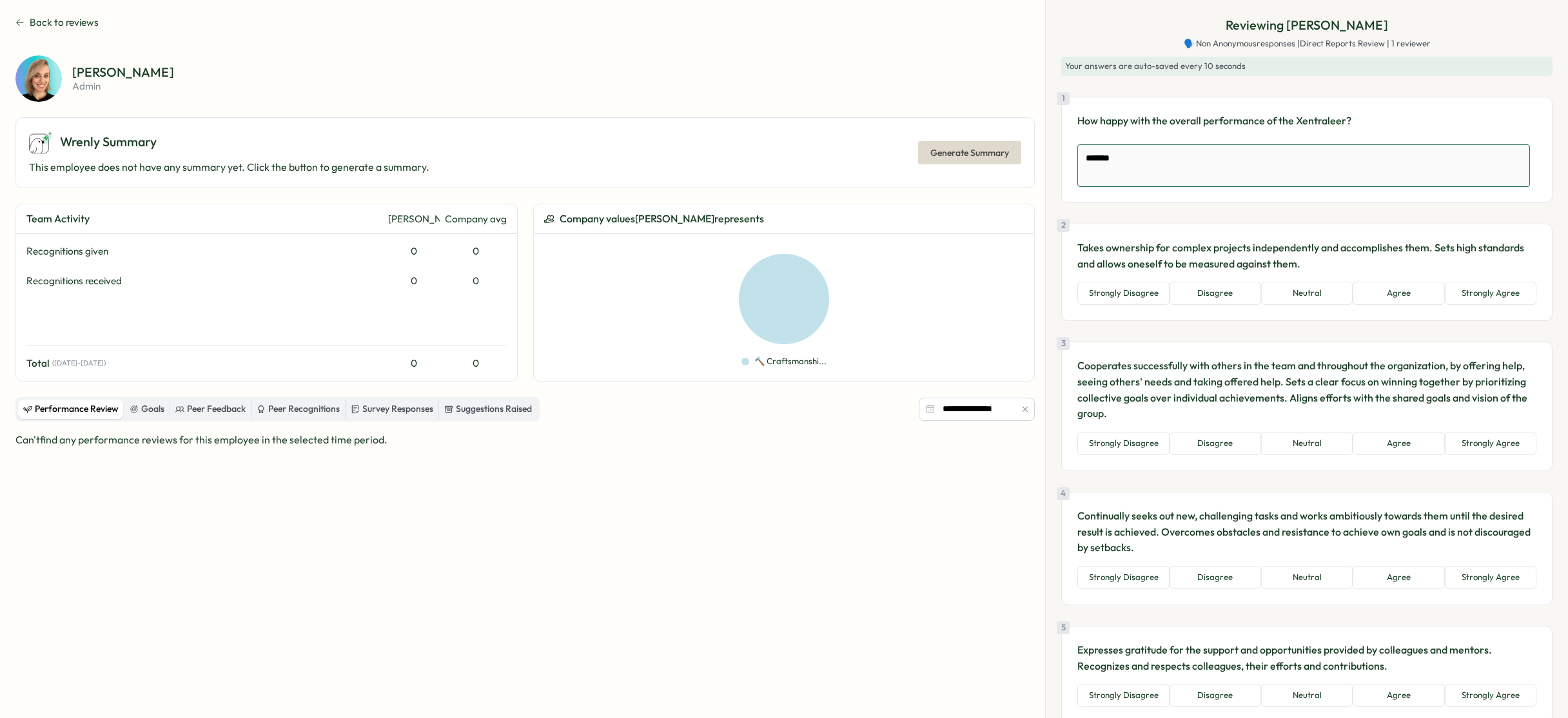
type textarea "*"
type textarea "********"
type textarea "*"
type textarea "*********"
type textarea "*"
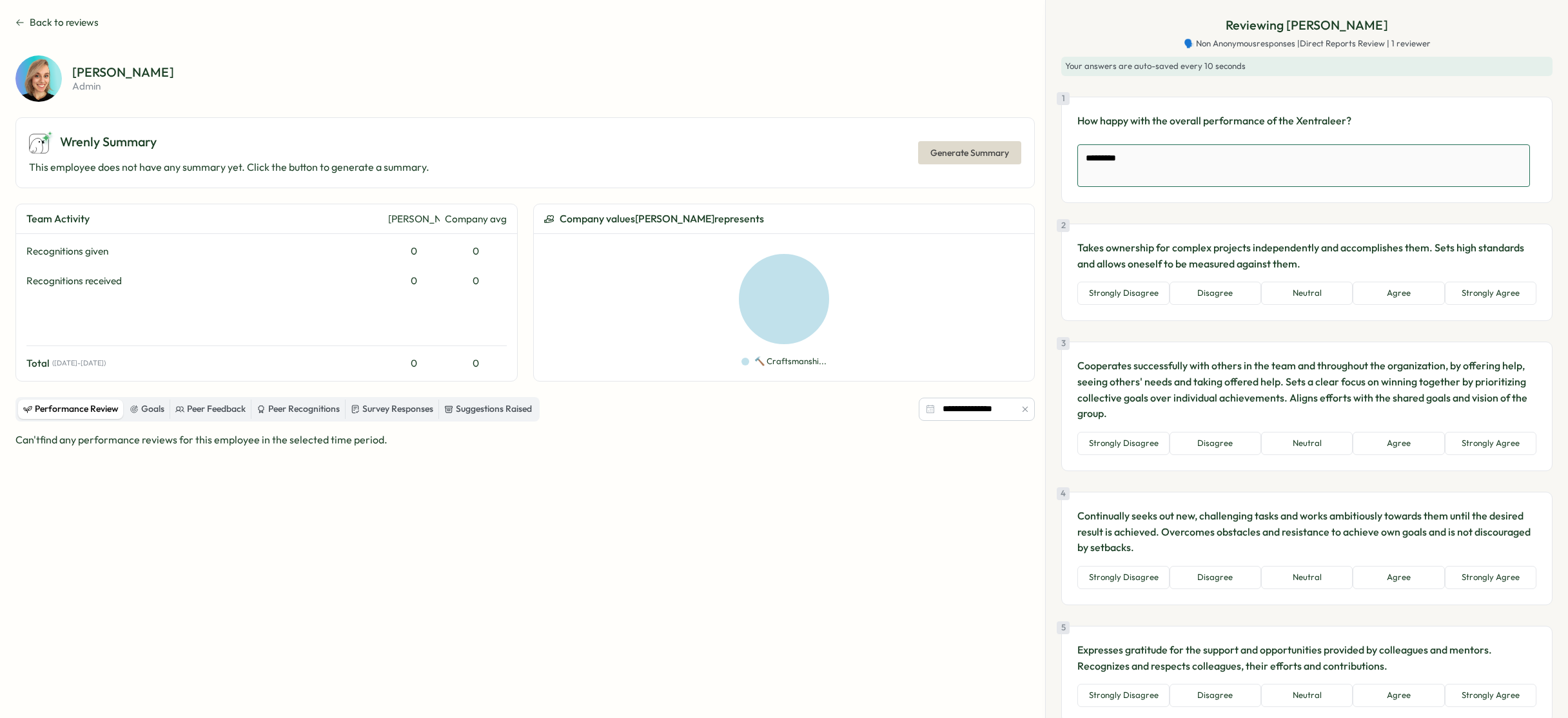
type textarea "*********"
type textarea "*"
type textarea "**********"
type textarea "*"
type textarea "**********"
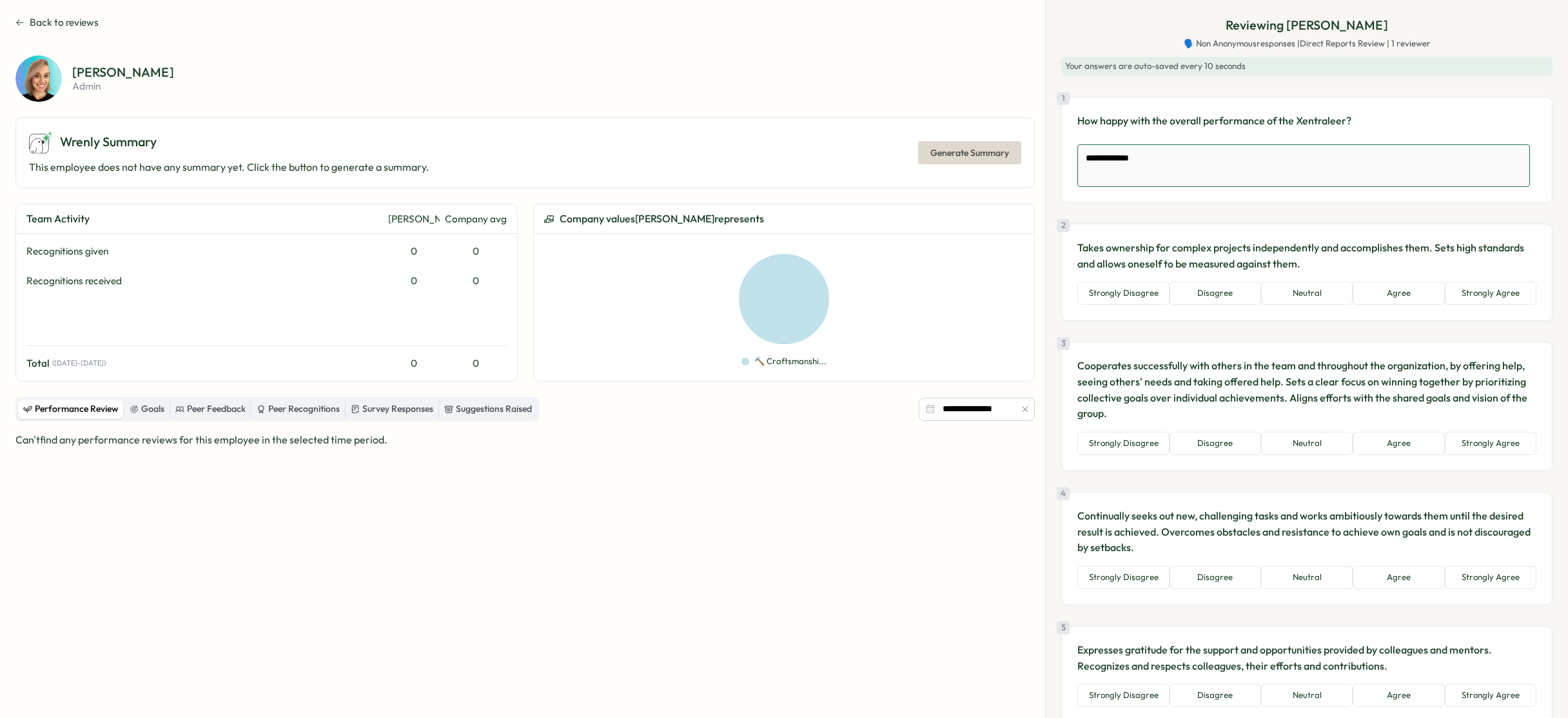
type textarea "*"
type textarea "**********"
type textarea "*"
type textarea "**********"
type textarea "*"
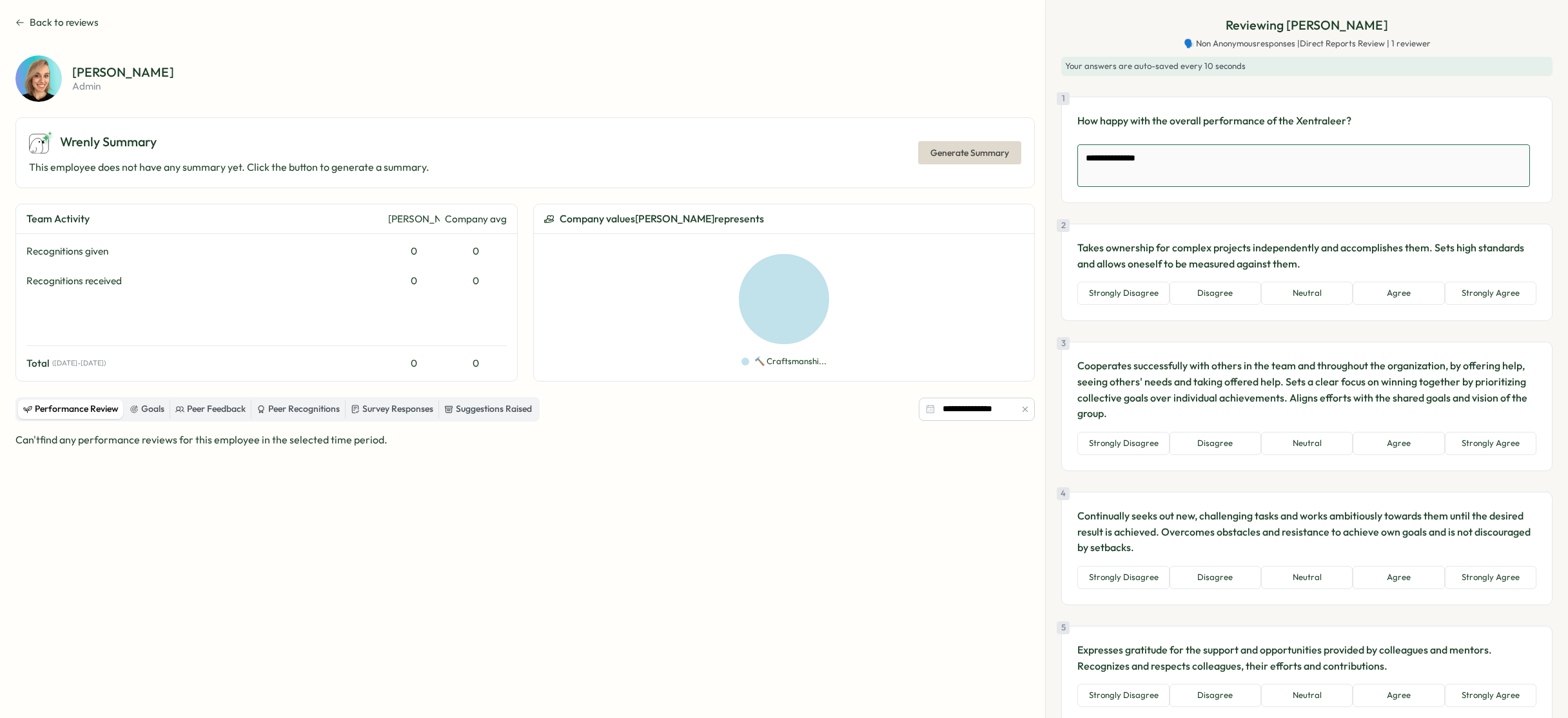
type textarea "**********"
type textarea "*"
type textarea "**********"
type textarea "*"
type textarea "**********"
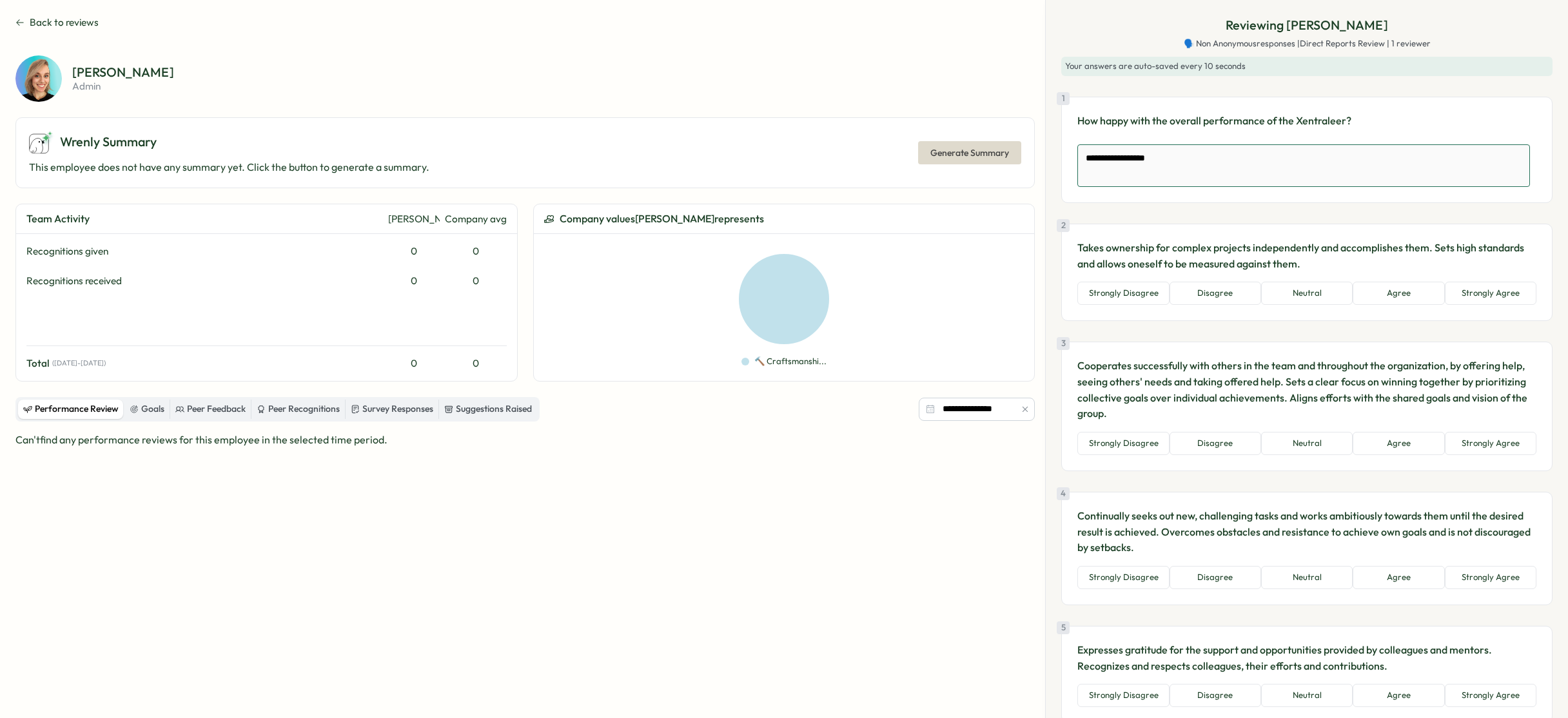
type textarea "*"
type textarea "**********"
type textarea "*"
type textarea "**********"
click at [1261, 261] on p "Takes ownership for complex projects independently and accomplishes them. Sets …" at bounding box center [1306, 256] width 459 height 32
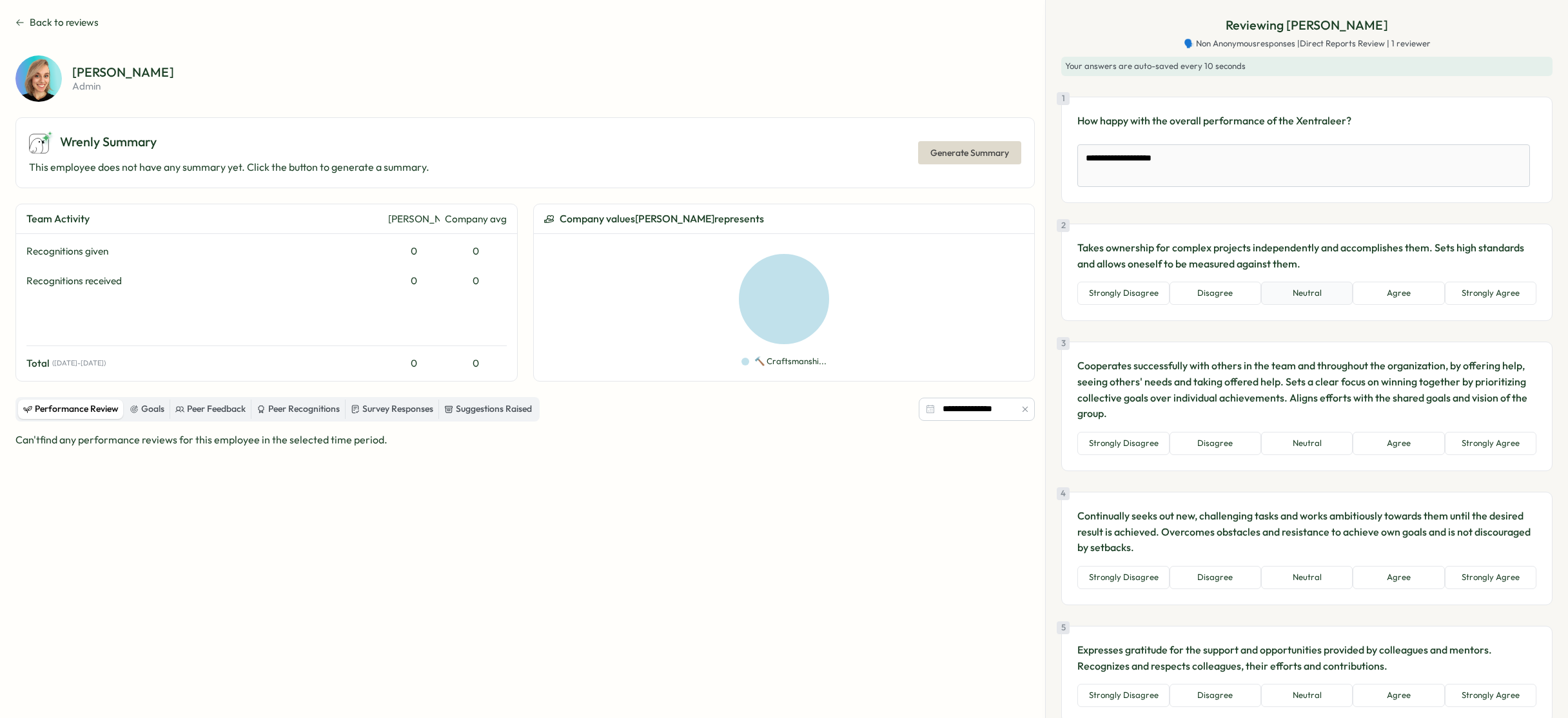
click at [1304, 291] on button "Neutral" at bounding box center [1306, 293] width 91 height 23
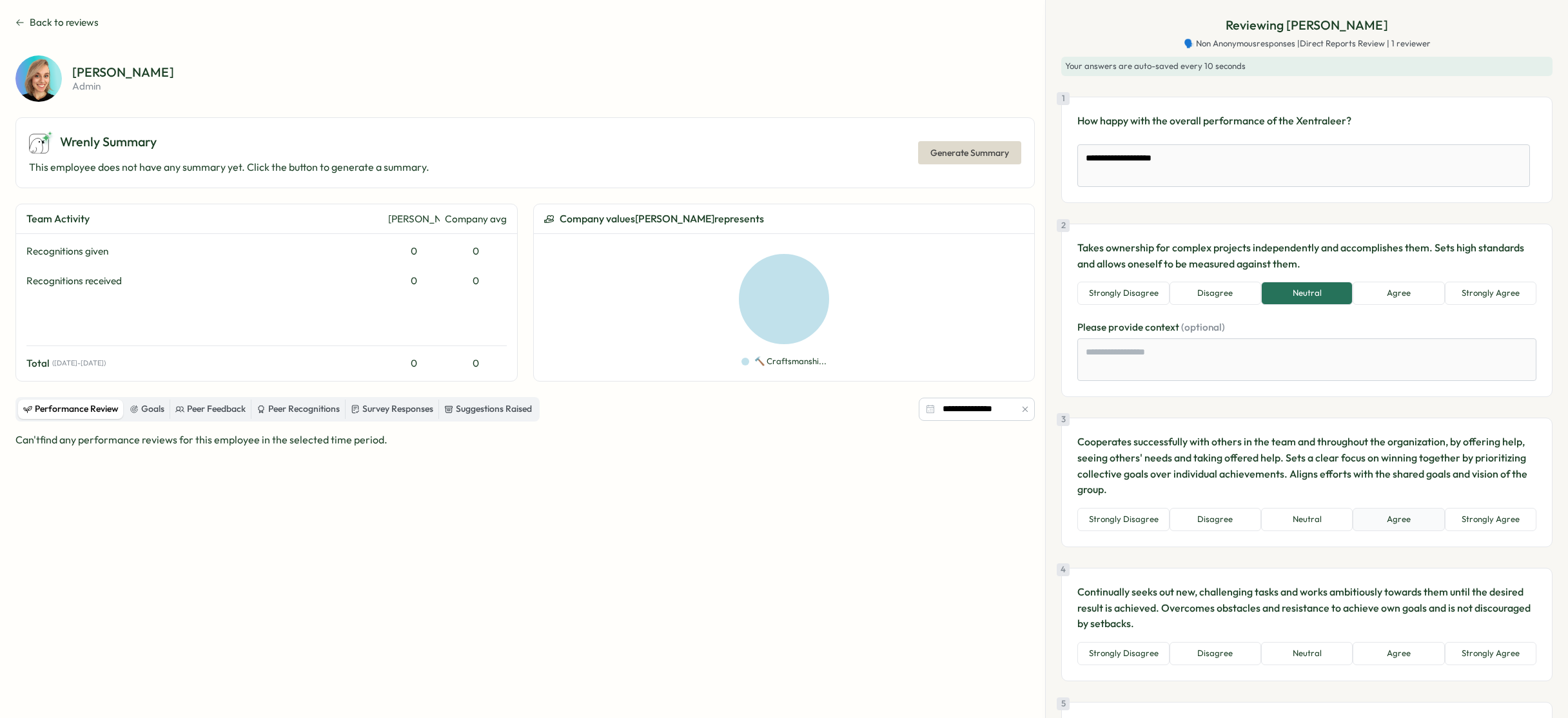
click at [1387, 519] on button "Agree" at bounding box center [1398, 519] width 91 height 23
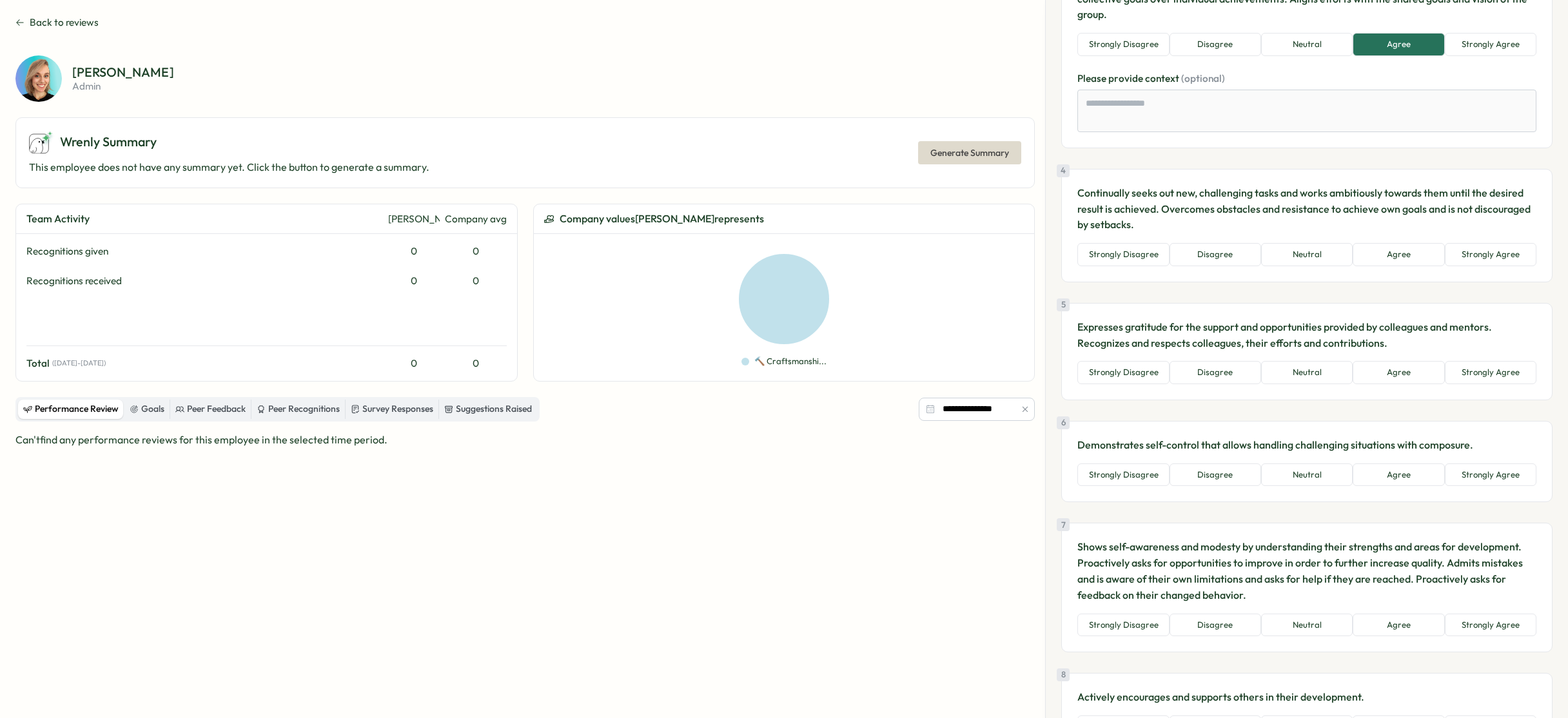
scroll to position [499, 0]
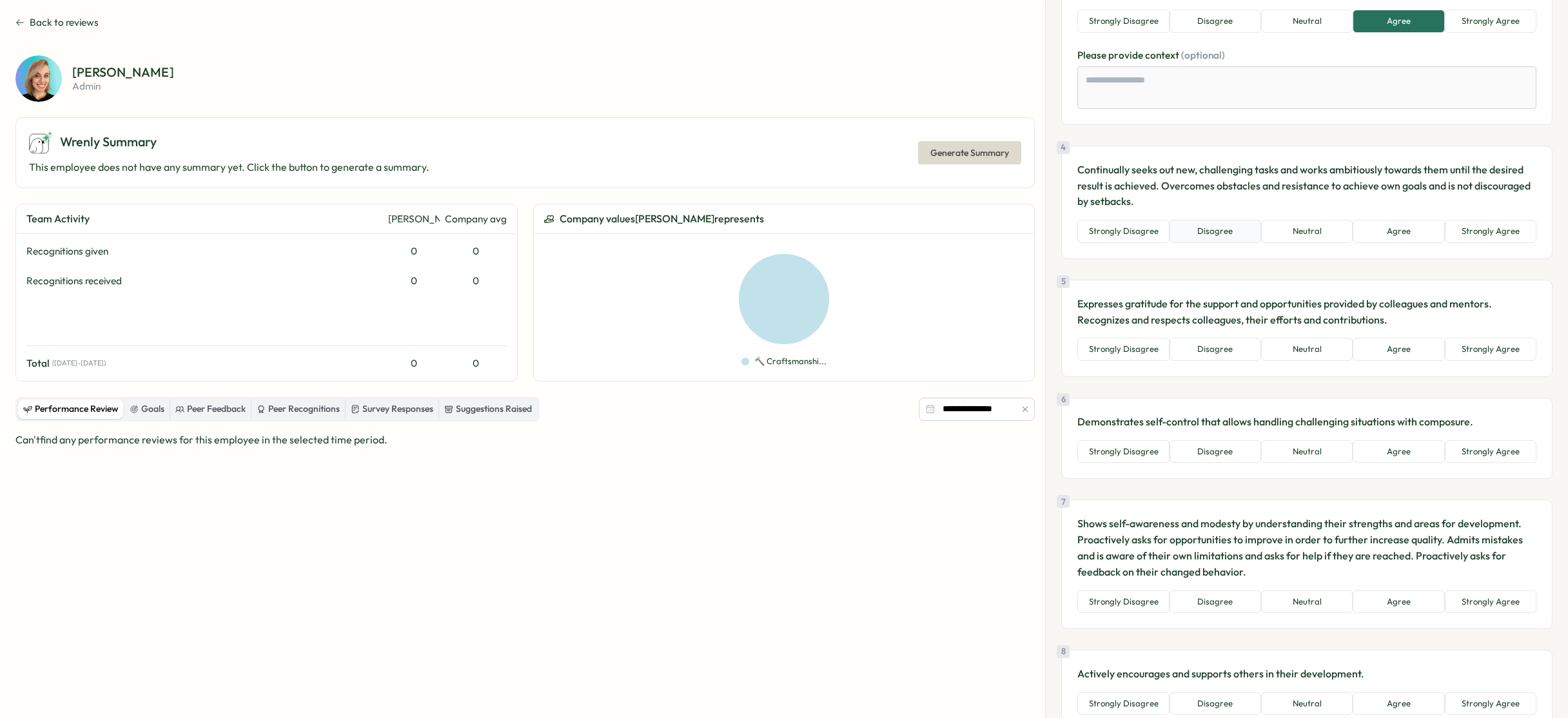
click at [1214, 239] on button "Disagree" at bounding box center [1214, 231] width 91 height 23
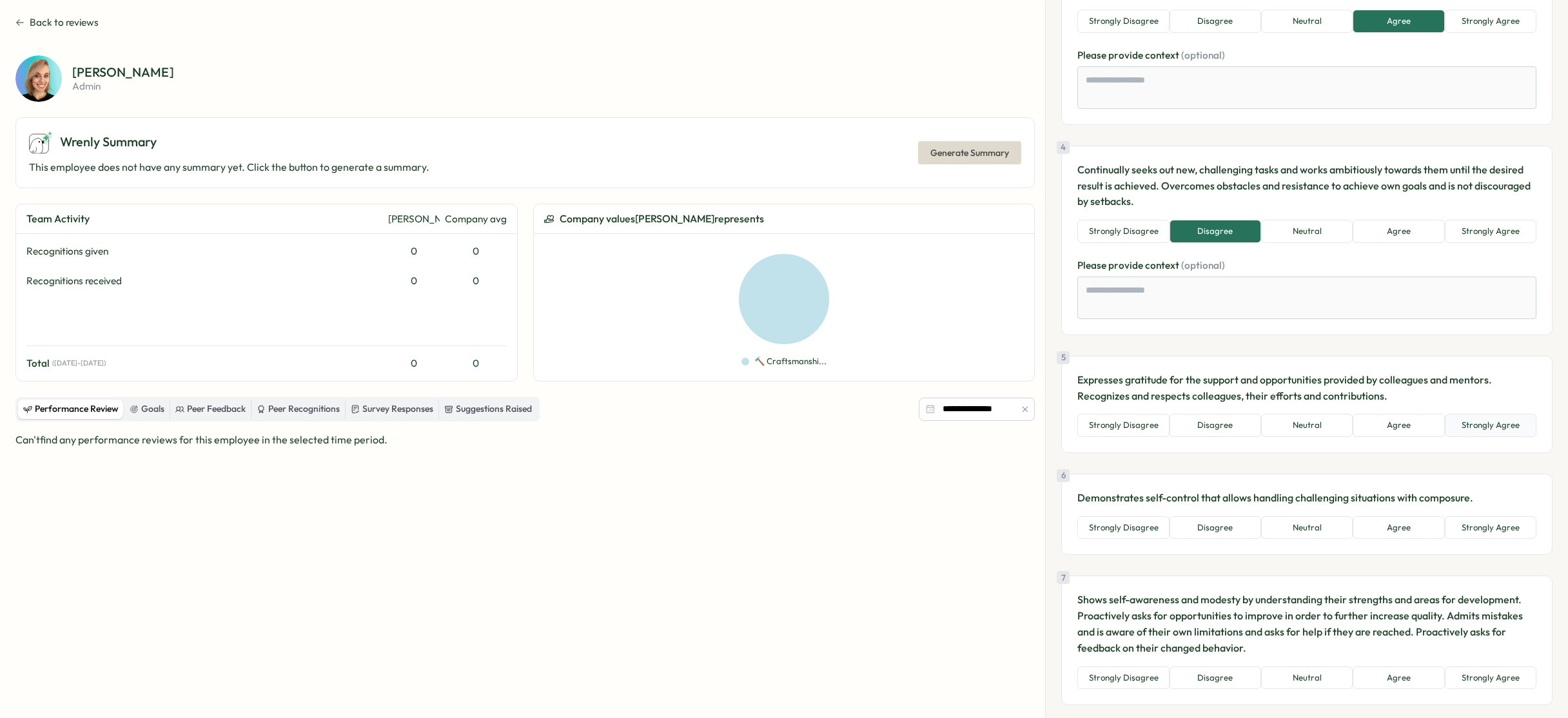
click at [1484, 428] on button "Strongly Agree" at bounding box center [1490, 425] width 91 height 23
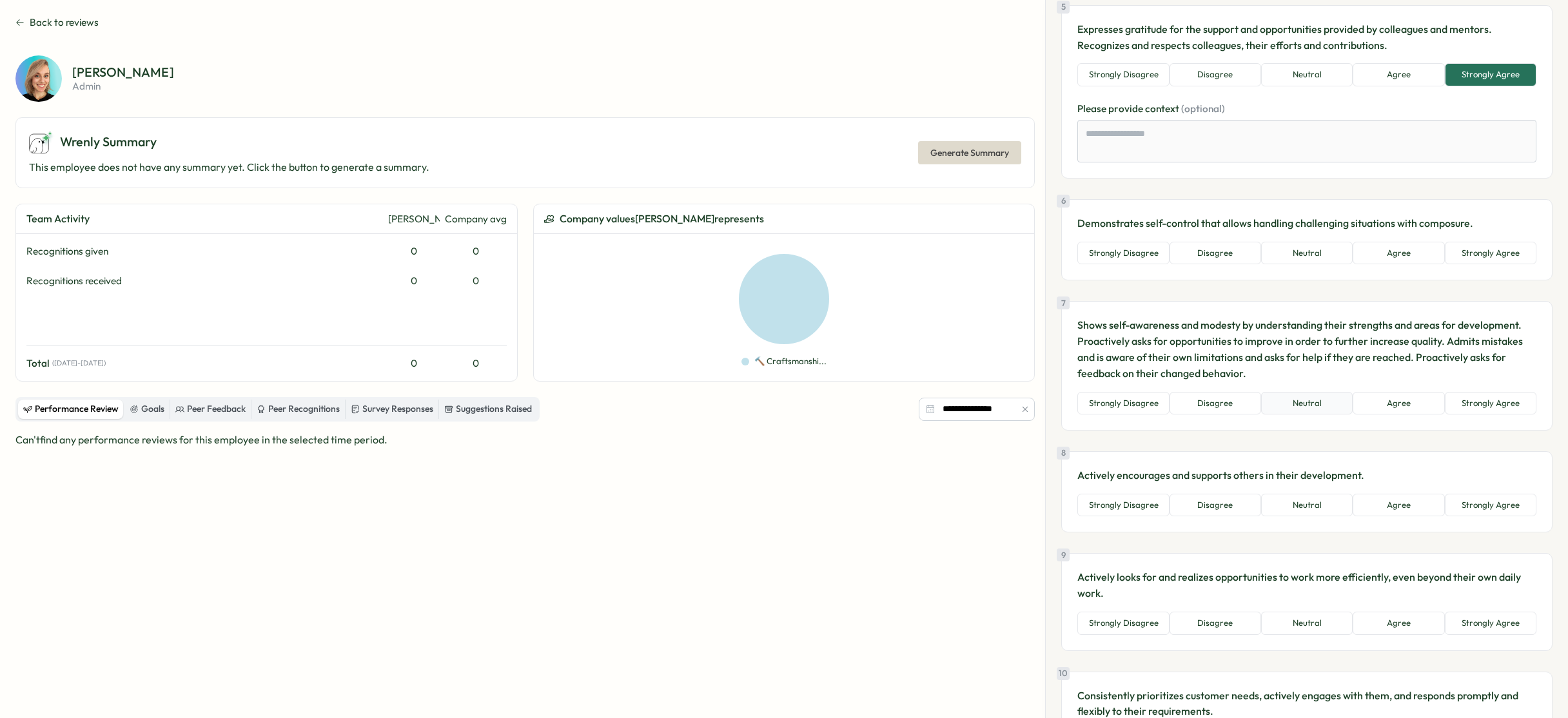
drag, startPoint x: 1212, startPoint y: 397, endPoint x: 1269, endPoint y: 401, distance: 57.1
click at [1213, 398] on button "Disagree" at bounding box center [1214, 403] width 91 height 23
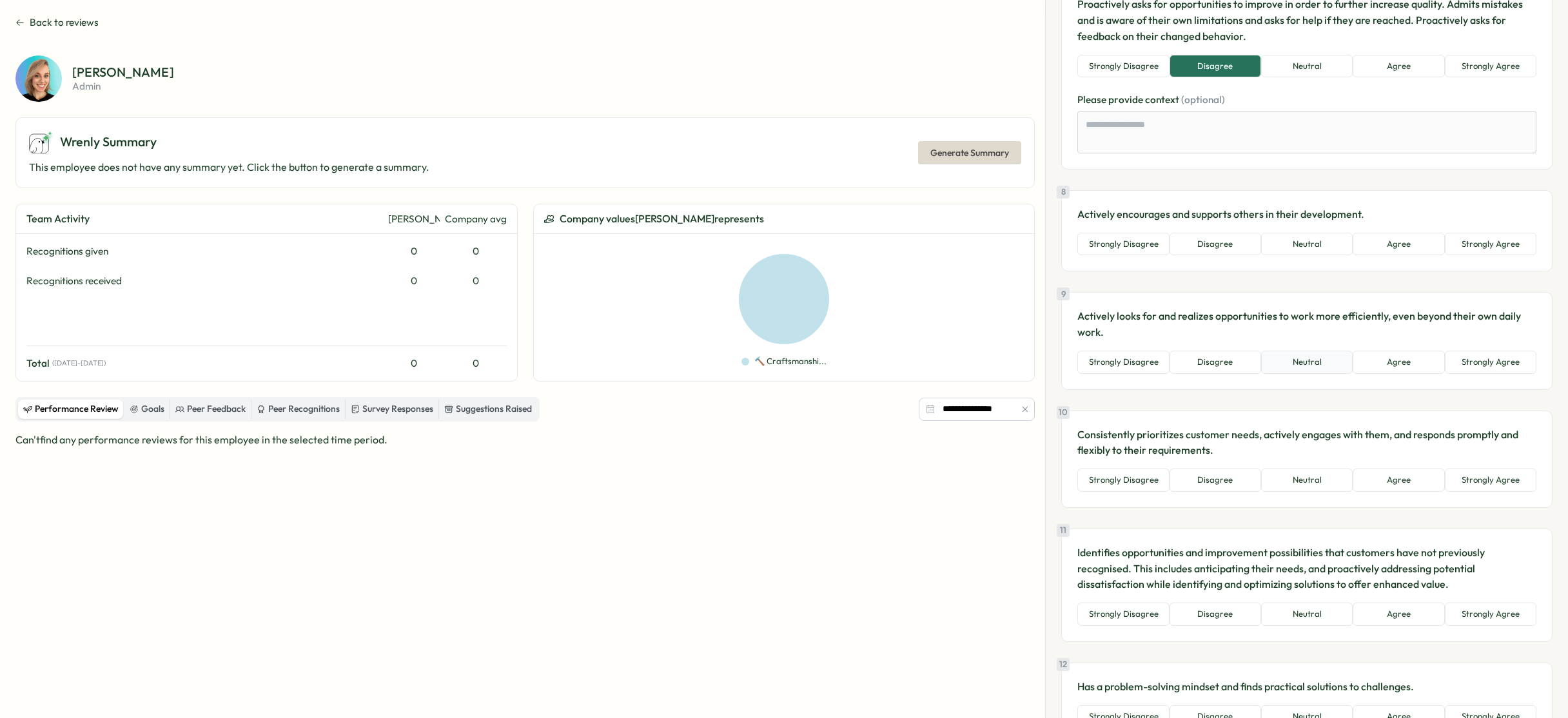
scroll to position [1186, 0]
drag, startPoint x: 1312, startPoint y: 364, endPoint x: 1351, endPoint y: 306, distance: 69.9
click at [1312, 364] on button "Neutral" at bounding box center [1306, 361] width 91 height 23
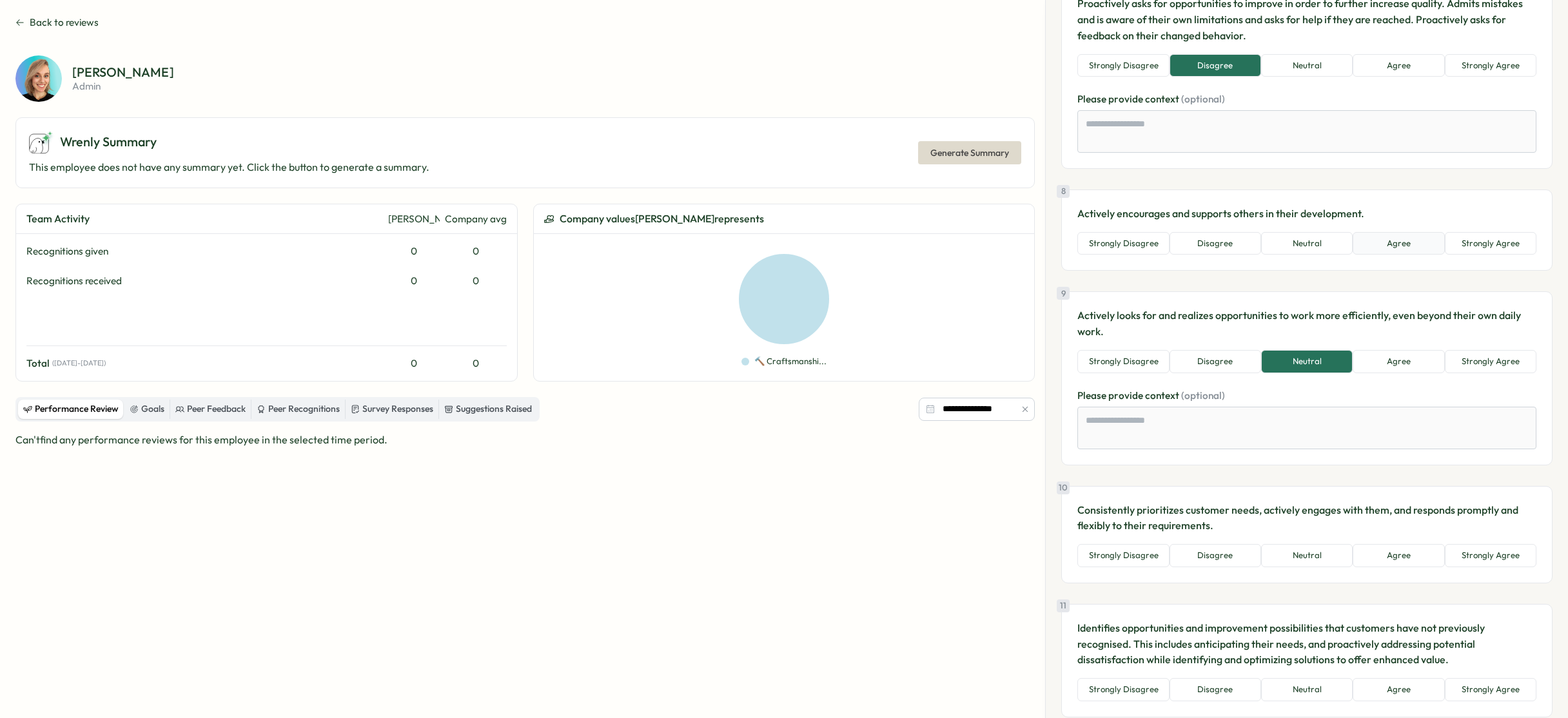
click at [1408, 241] on button "Agree" at bounding box center [1398, 244] width 91 height 23
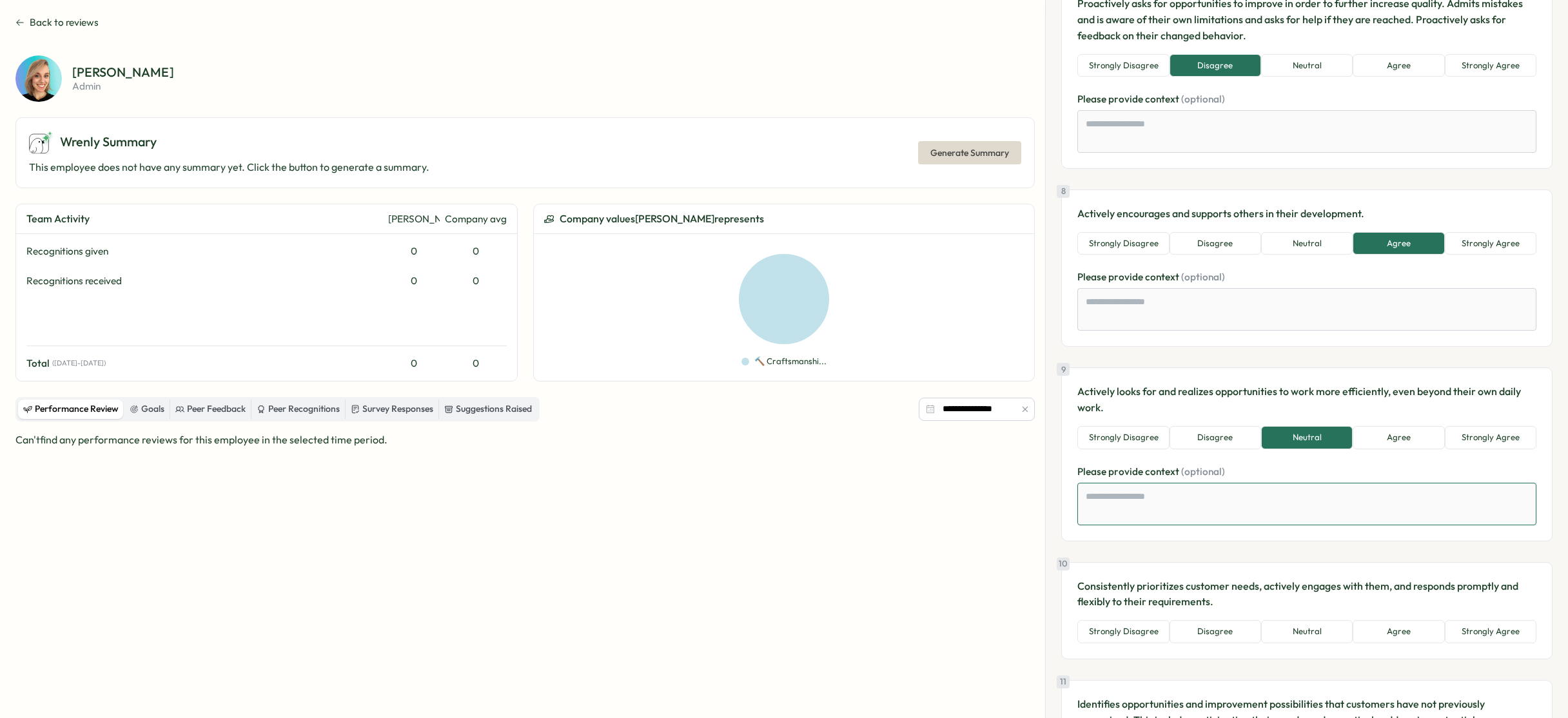
click at [1143, 492] on textarea at bounding box center [1306, 504] width 459 height 42
type textarea "*"
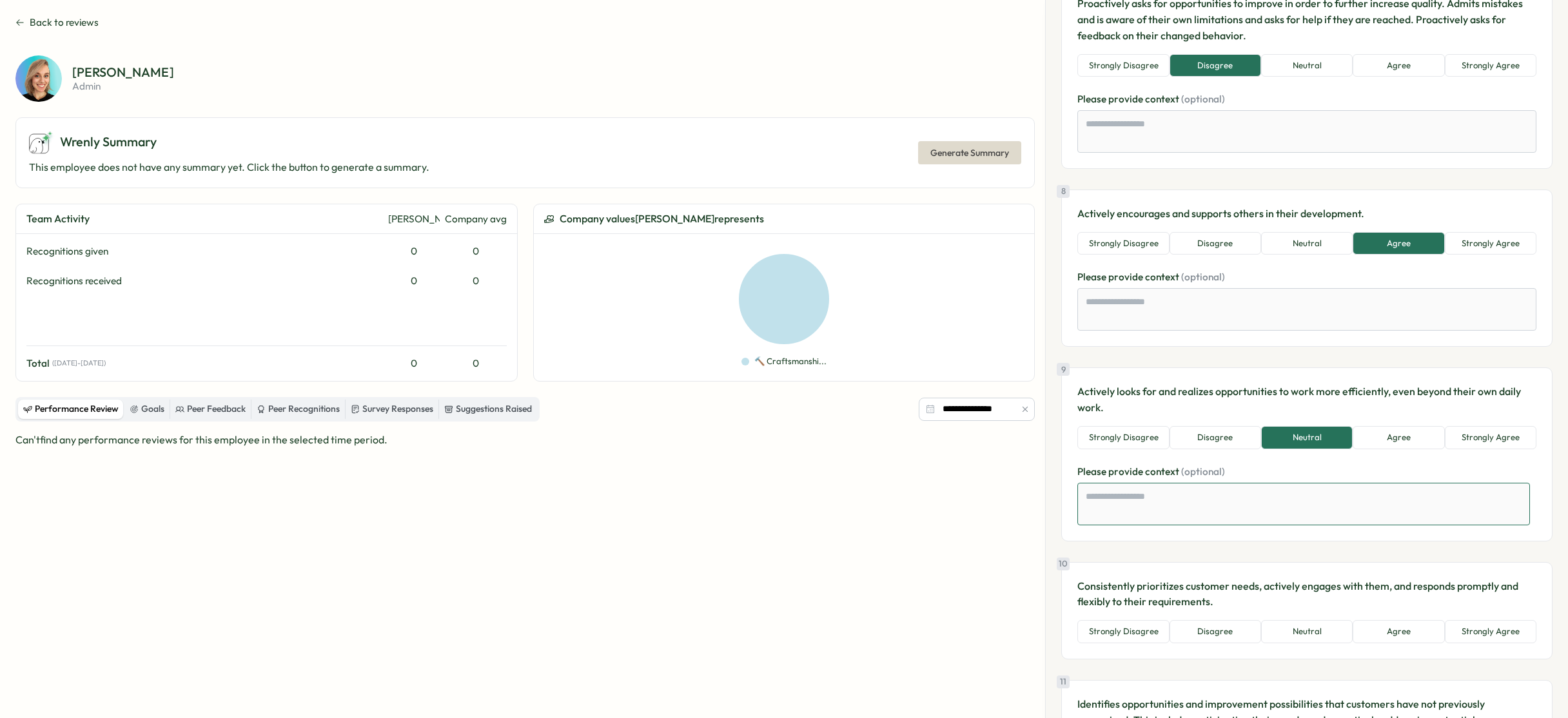
type textarea "*"
type textarea "**"
type textarea "*"
type textarea "***"
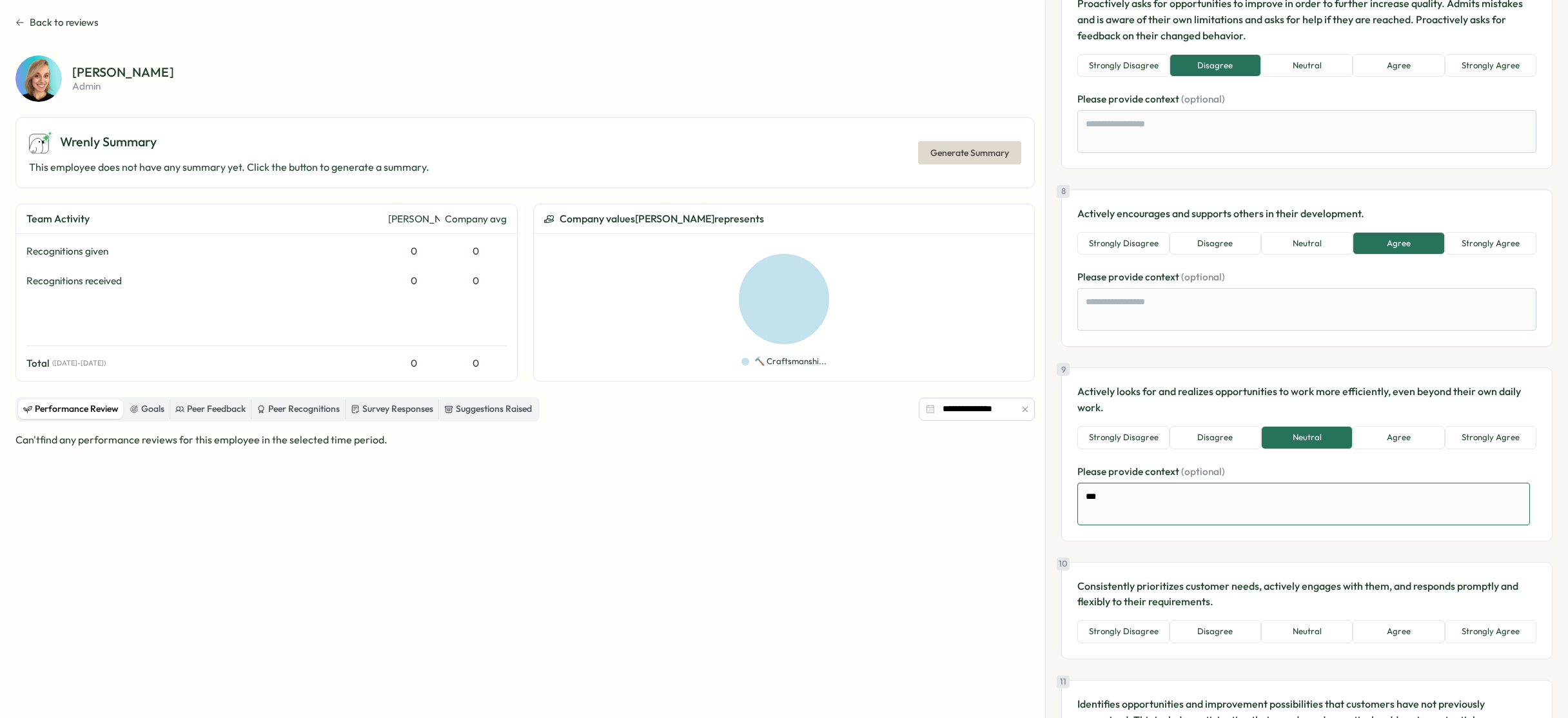
type textarea "*"
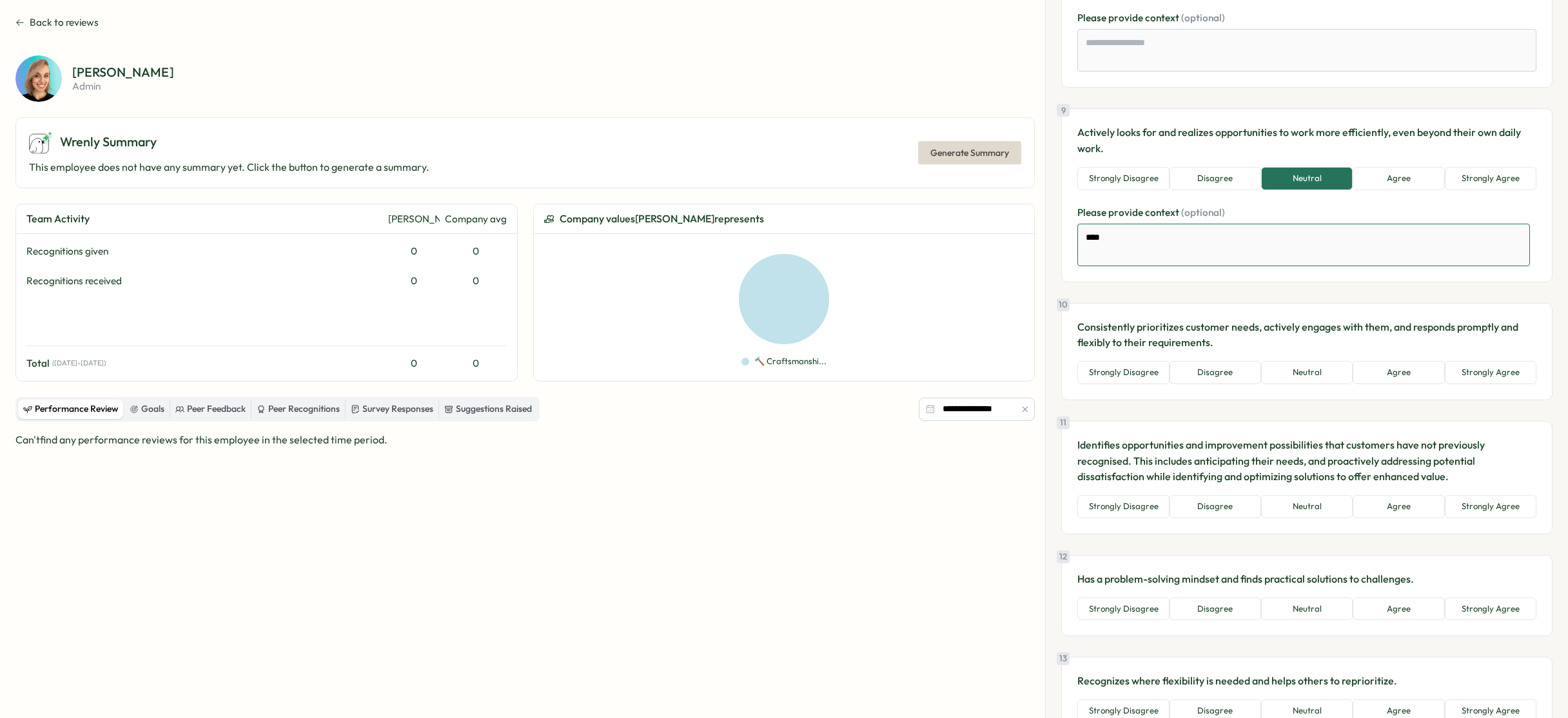
scroll to position [1450, 0]
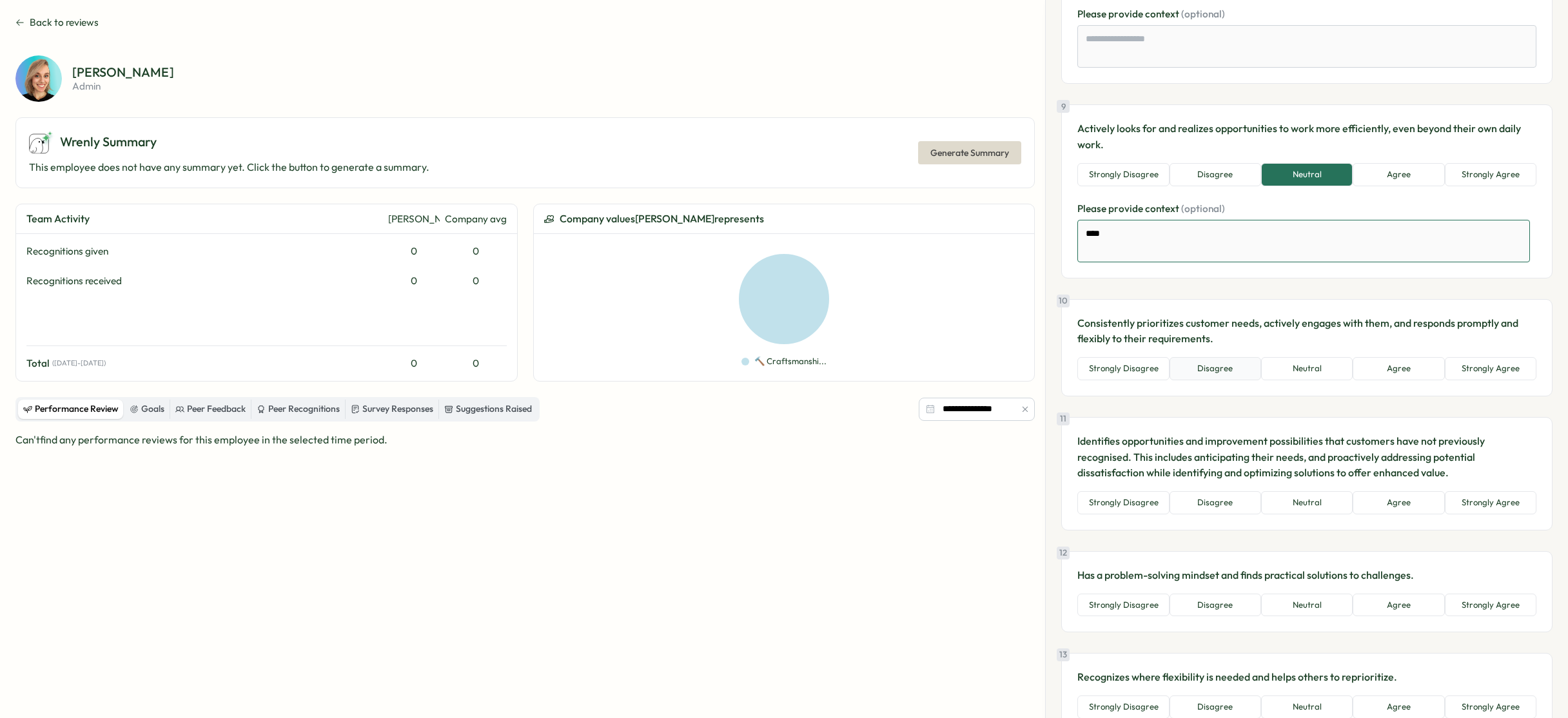
type textarea "****"
click at [1202, 367] on button "Disagree" at bounding box center [1214, 368] width 91 height 23
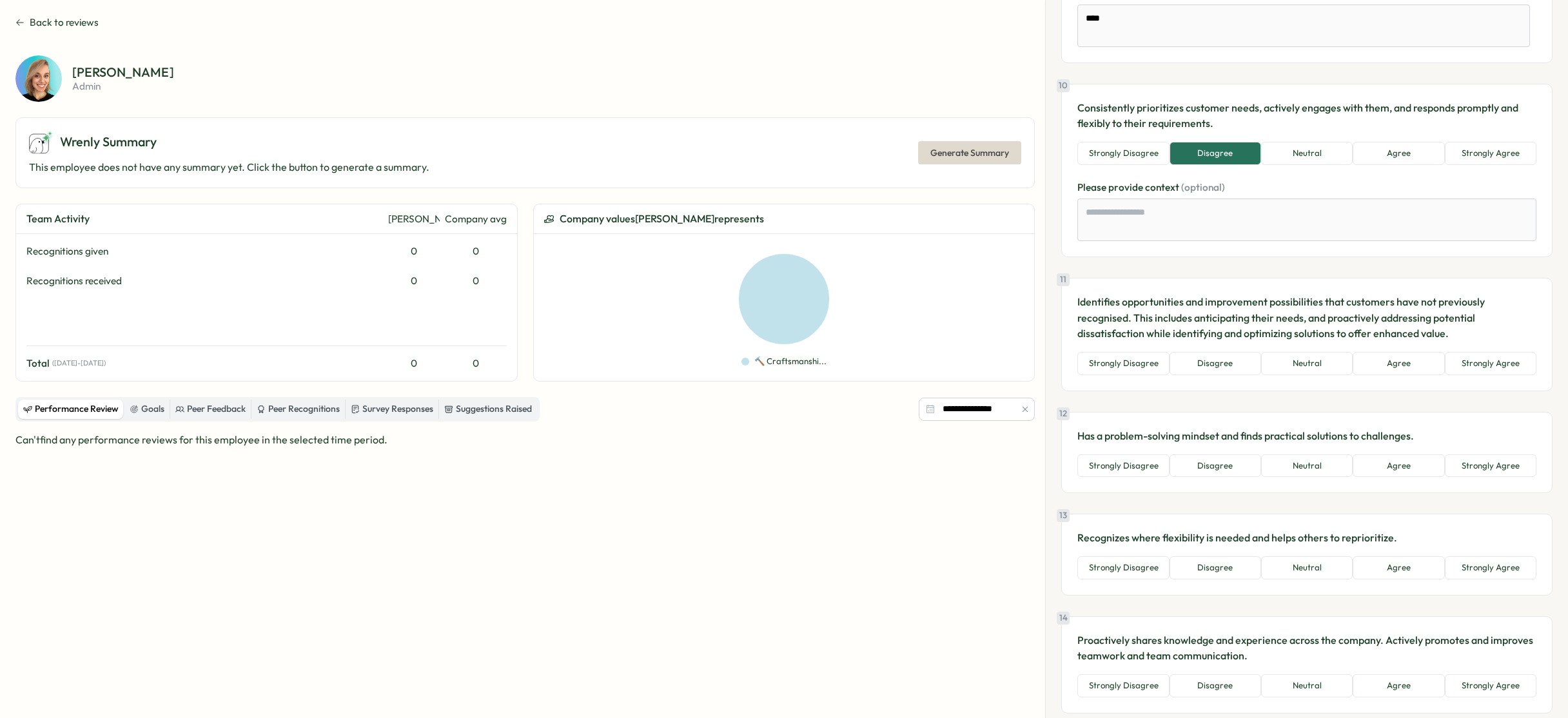
scroll to position [1664, 0]
click at [1476, 361] on button "Strongly Agree" at bounding box center [1490, 364] width 91 height 23
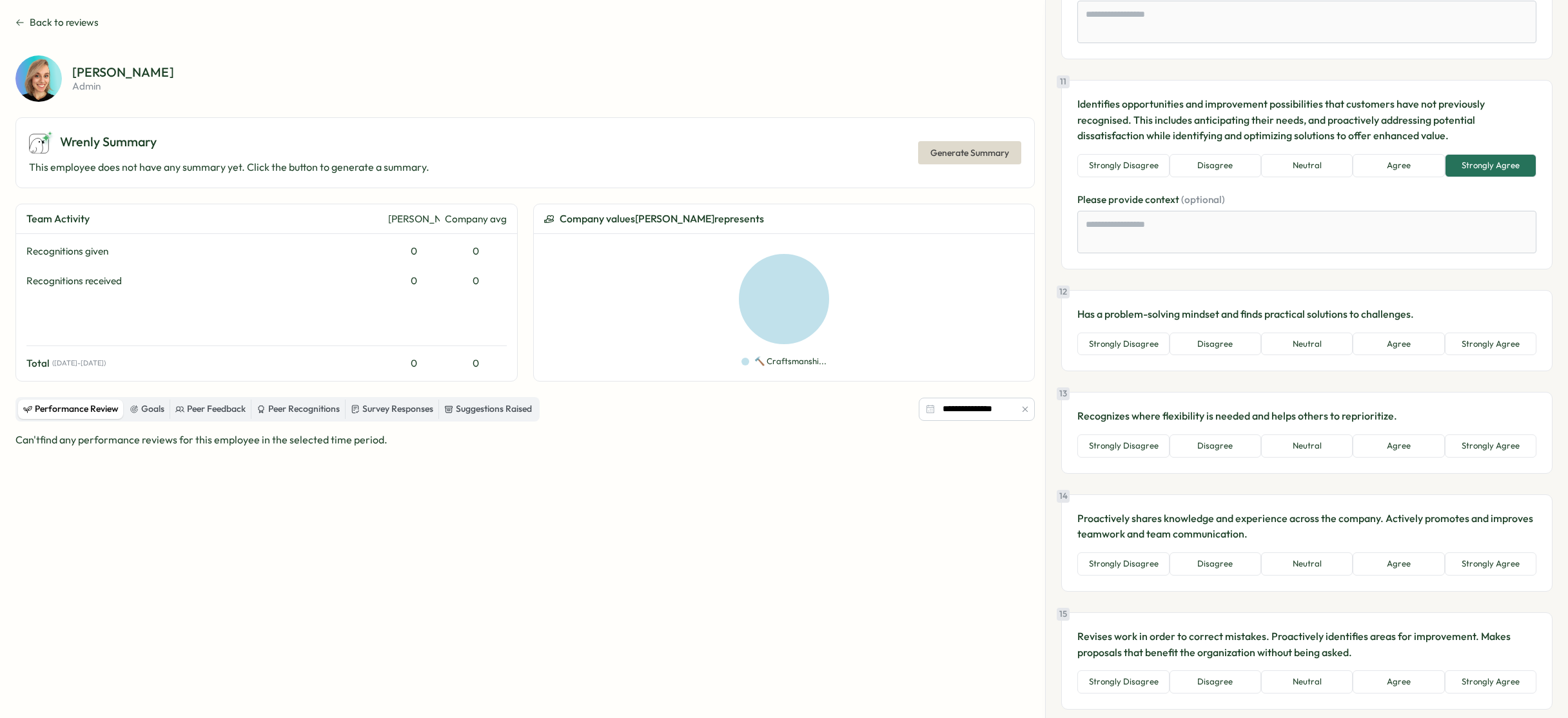
scroll to position [1865, 0]
click at [1144, 348] on button "Strongly Disagree" at bounding box center [1122, 342] width 91 height 23
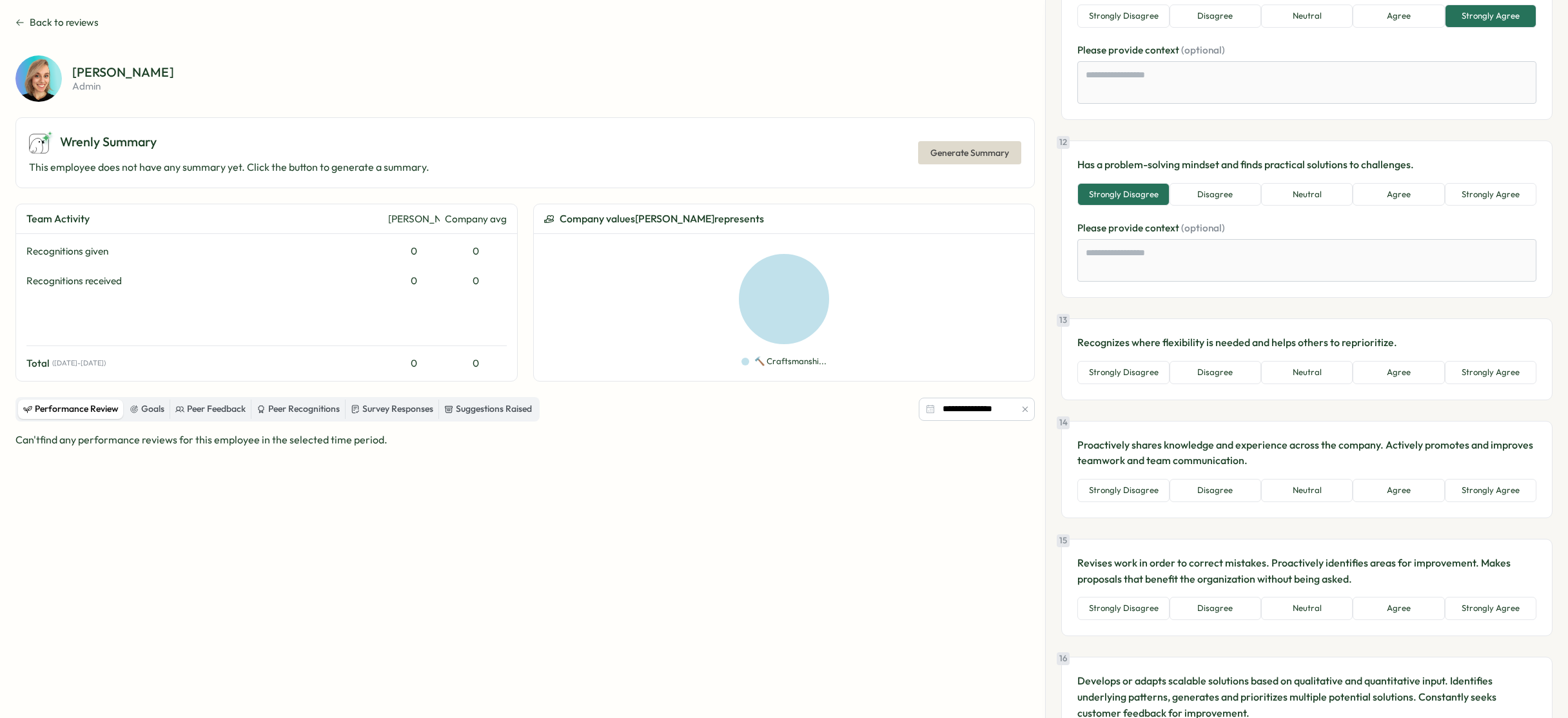
scroll to position [2017, 0]
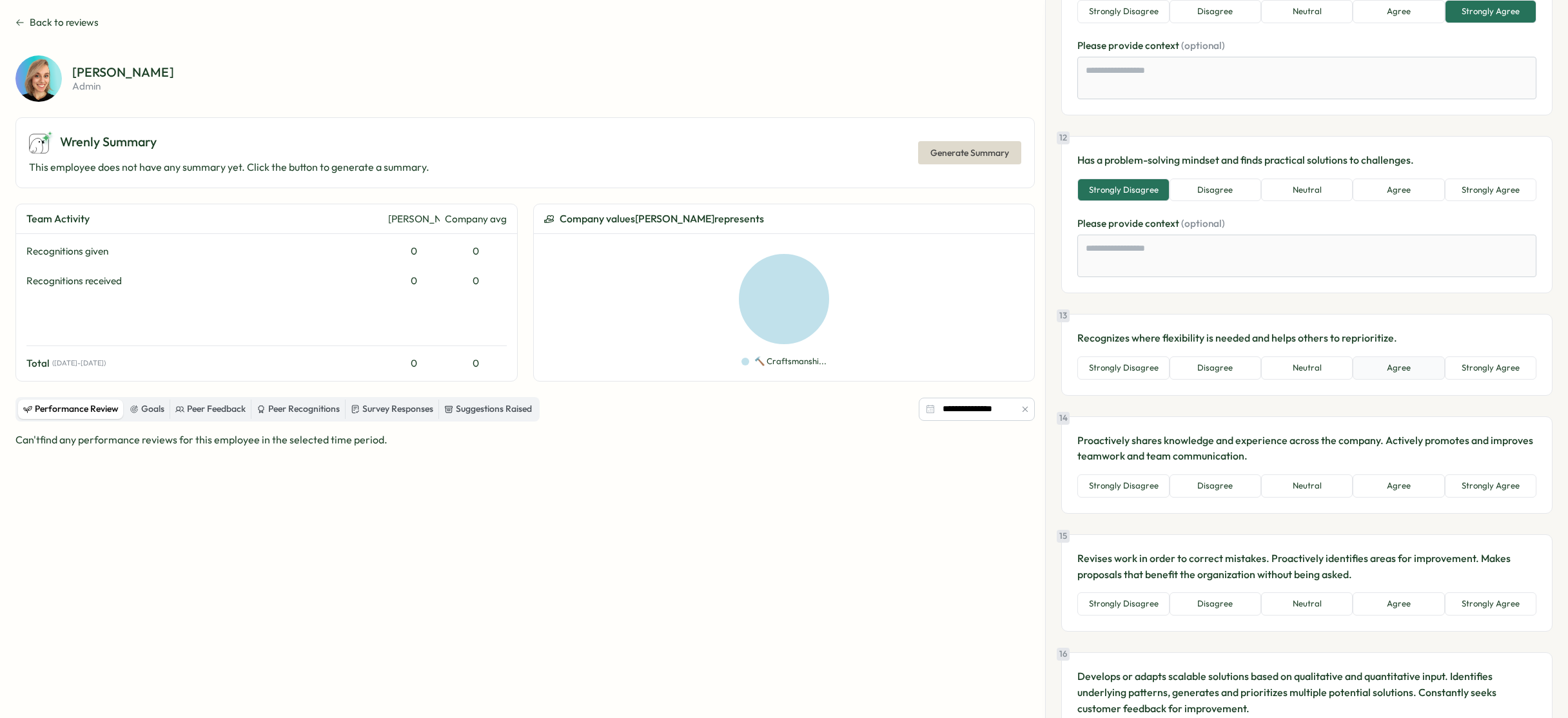
click at [1418, 367] on button "Agree" at bounding box center [1398, 368] width 91 height 23
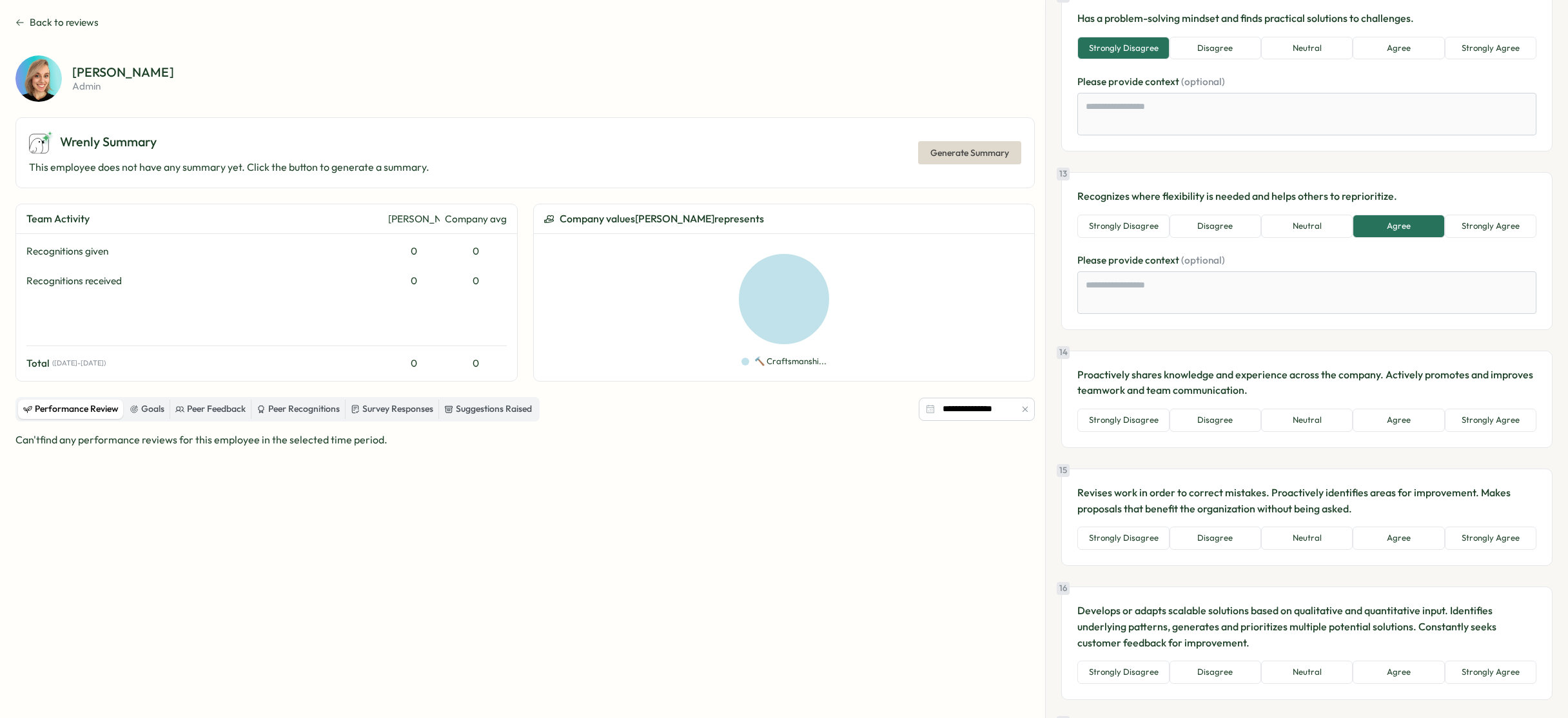
scroll to position [2175, 0]
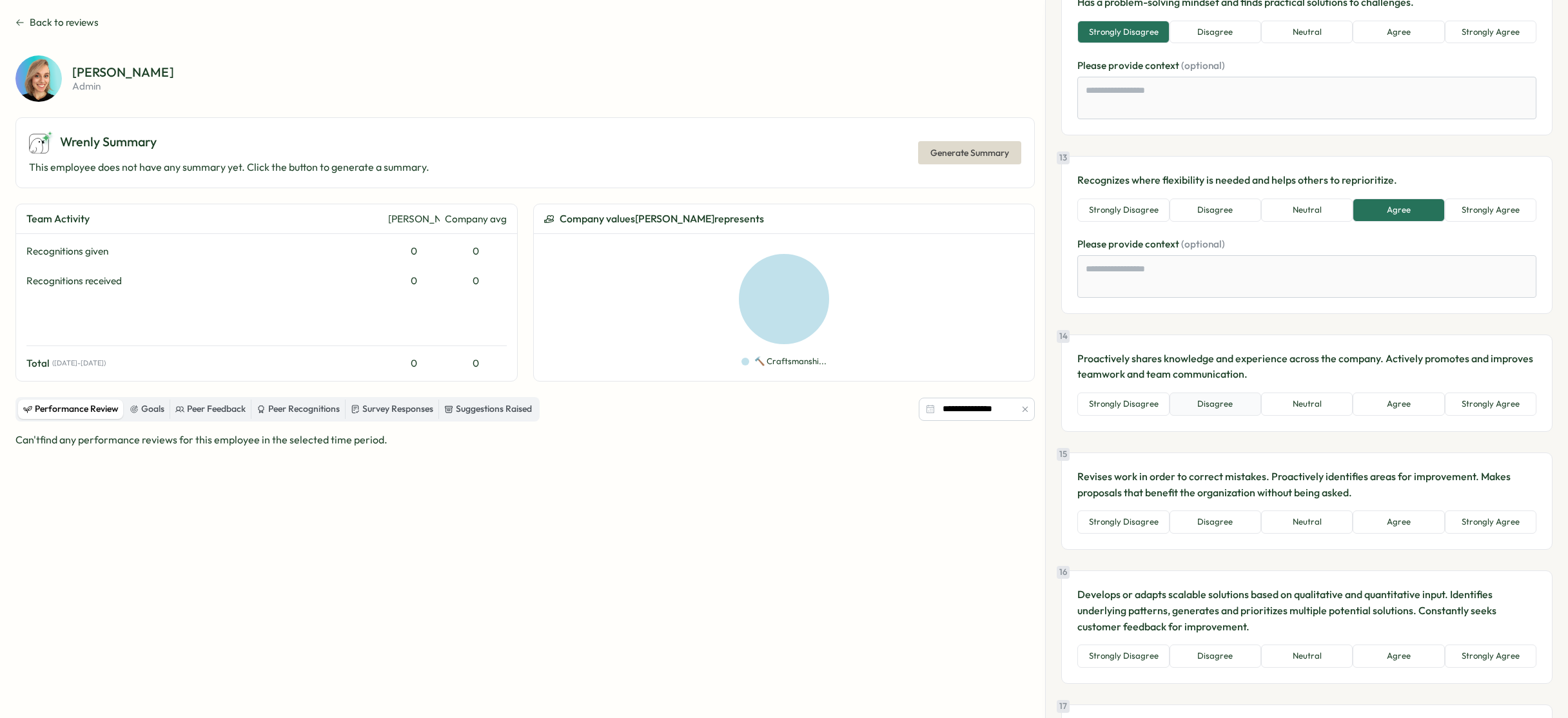
click at [1228, 405] on button "Disagree" at bounding box center [1214, 403] width 91 height 23
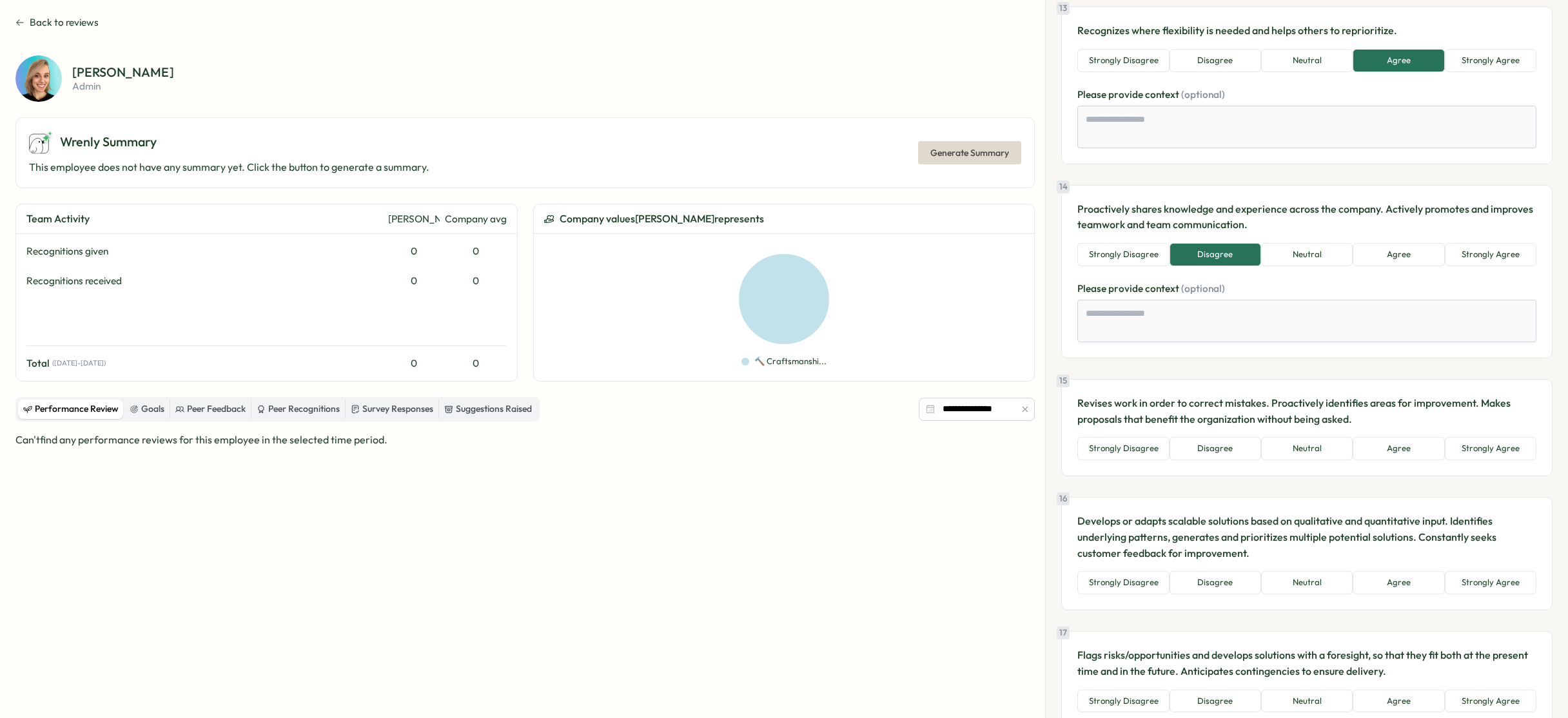
scroll to position [2327, 0]
drag, startPoint x: 1317, startPoint y: 444, endPoint x: 1324, endPoint y: 455, distance: 13.0
click at [1318, 444] on button "Neutral" at bounding box center [1306, 446] width 91 height 23
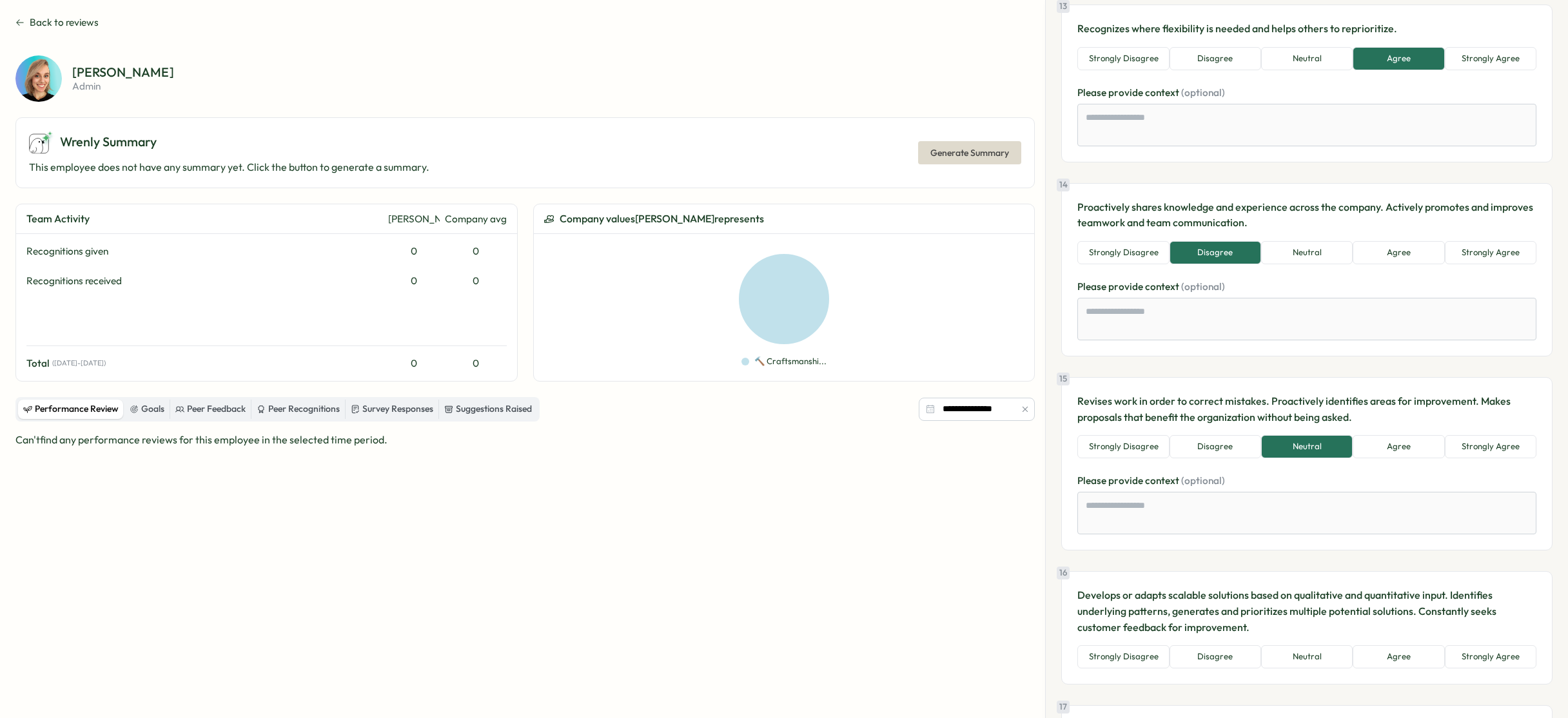
scroll to position [2481, 0]
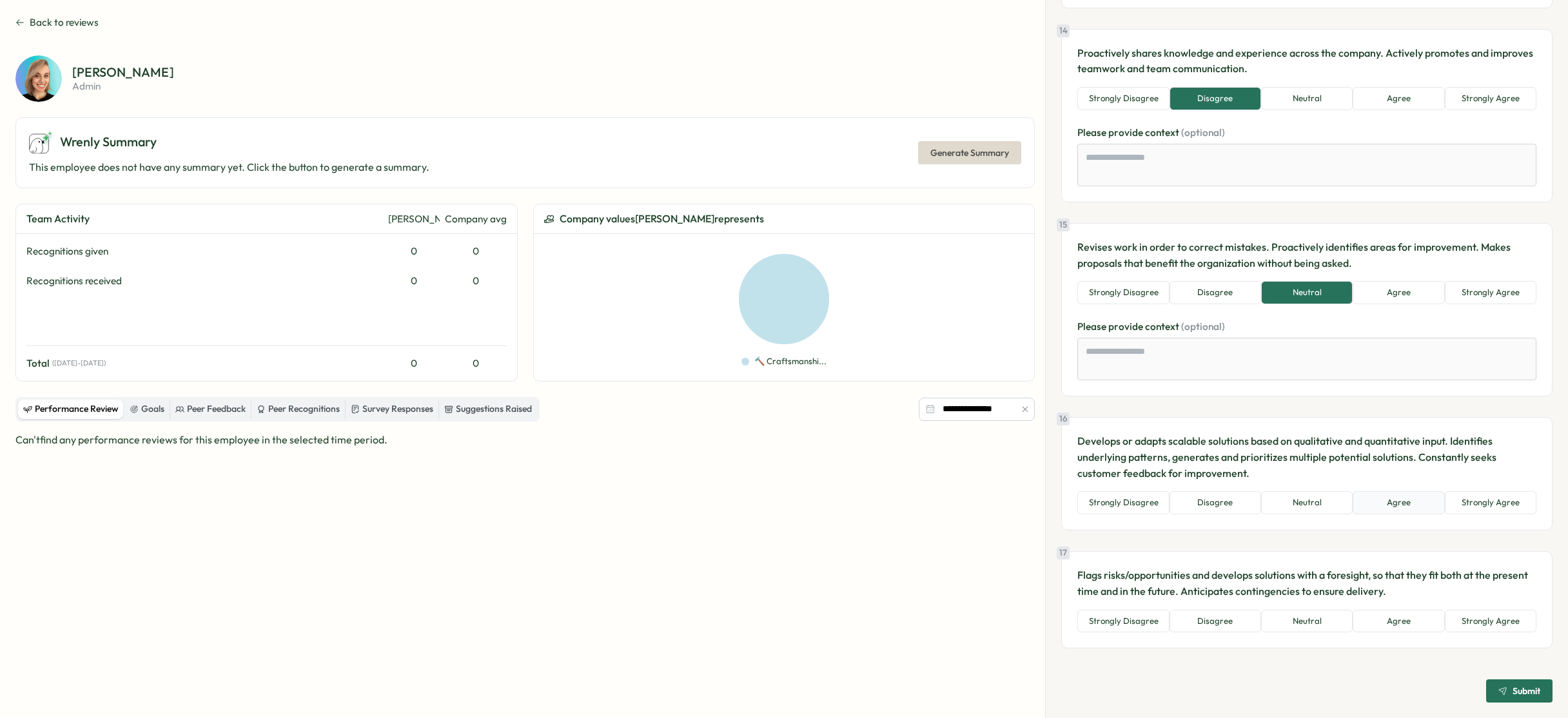
click at [1410, 511] on button "Agree" at bounding box center [1398, 502] width 91 height 23
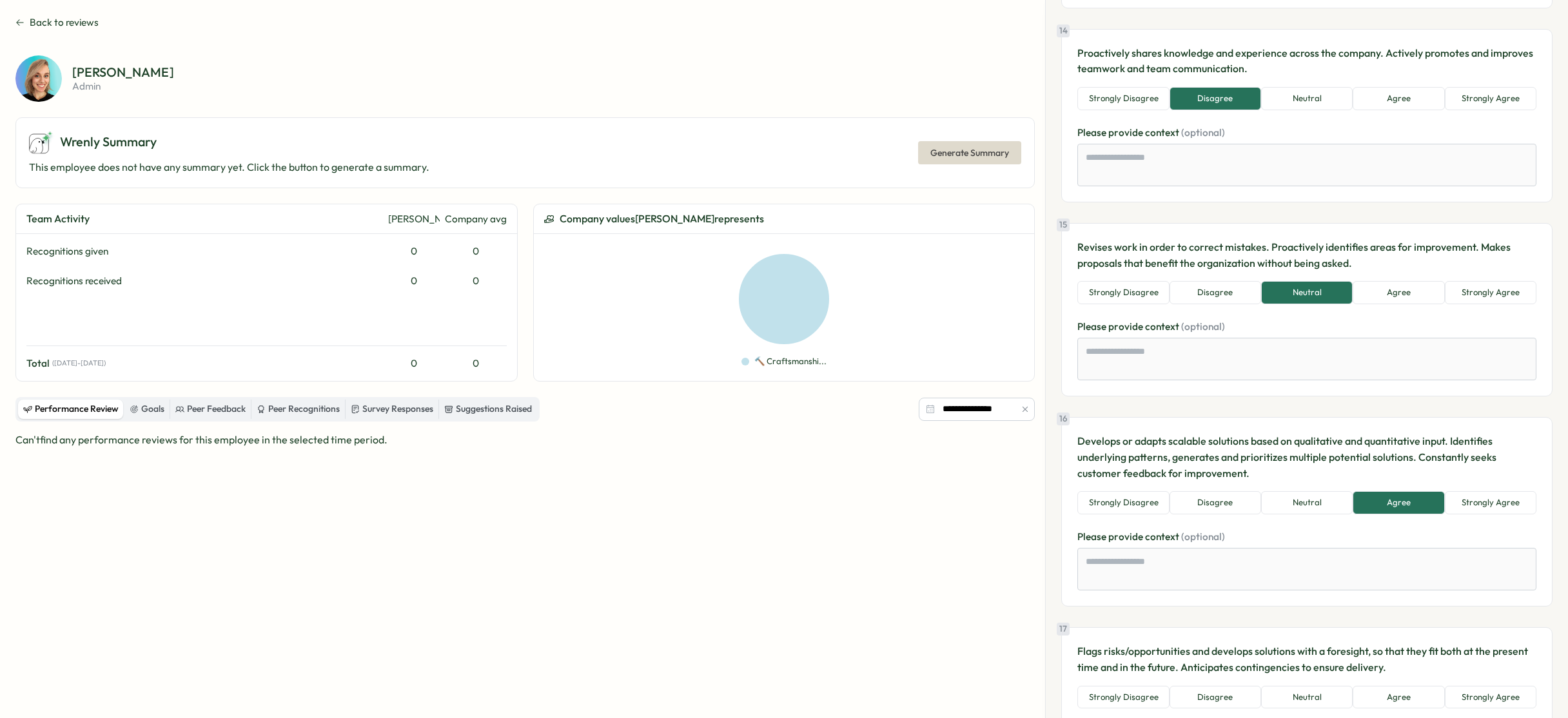
scroll to position [2557, 0]
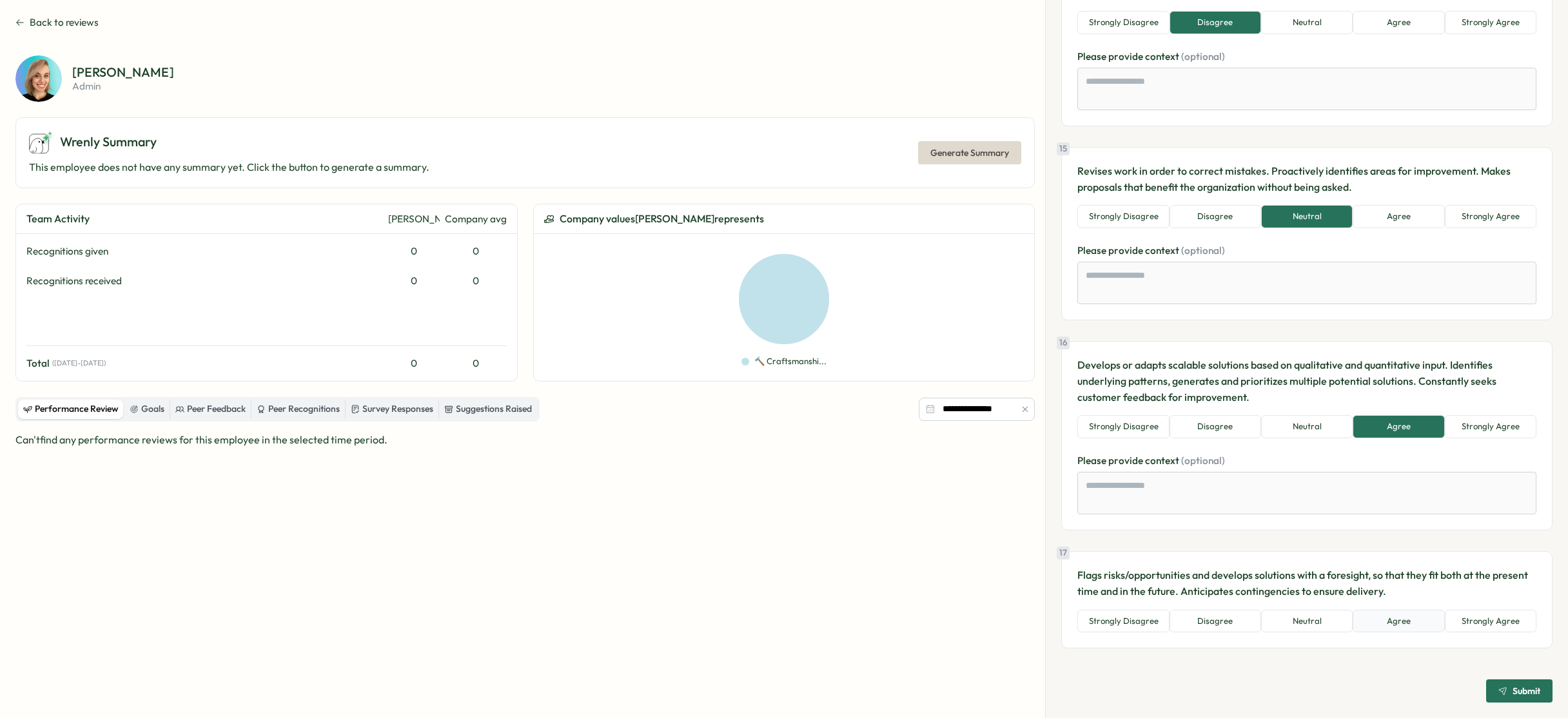
click at [1416, 620] on button "Agree" at bounding box center [1398, 621] width 91 height 23
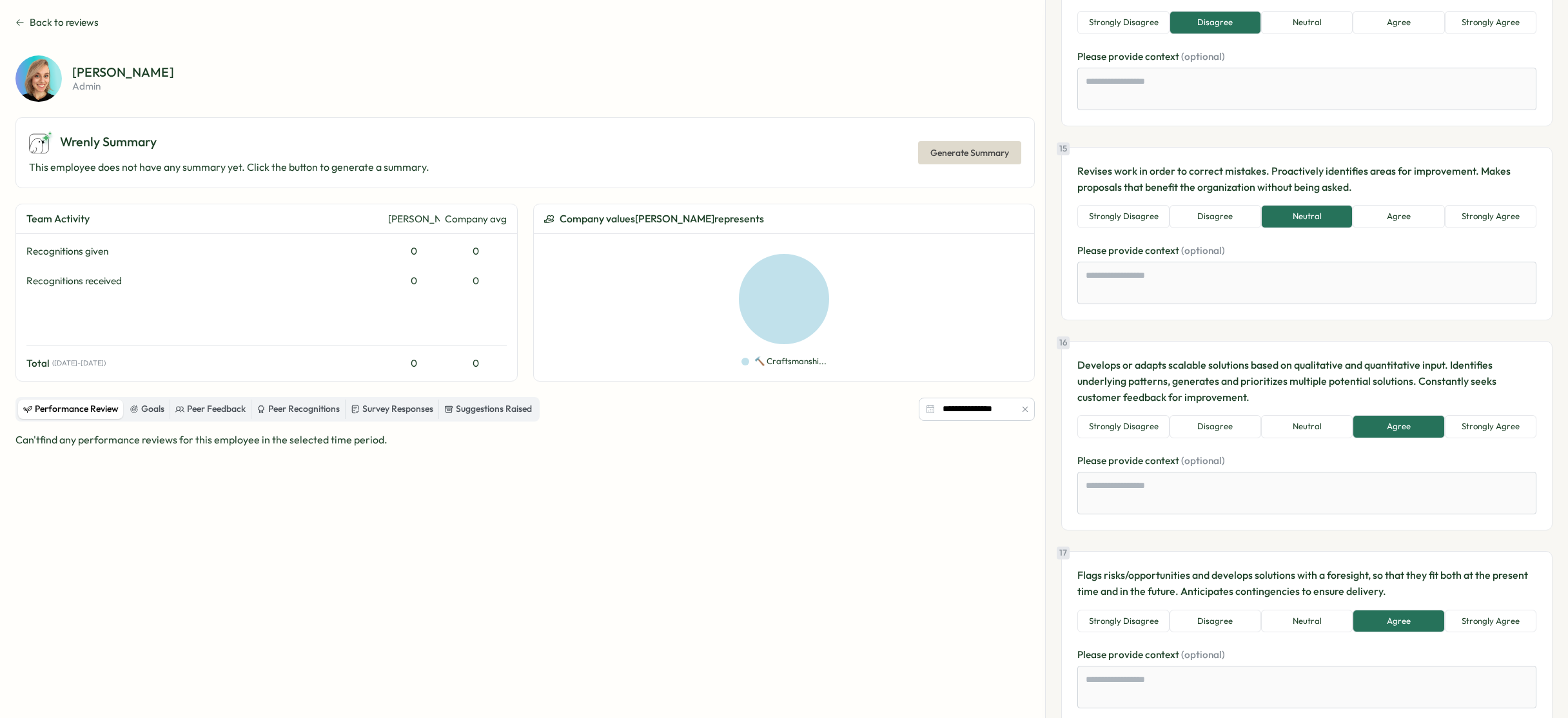
scroll to position [2632, 0]
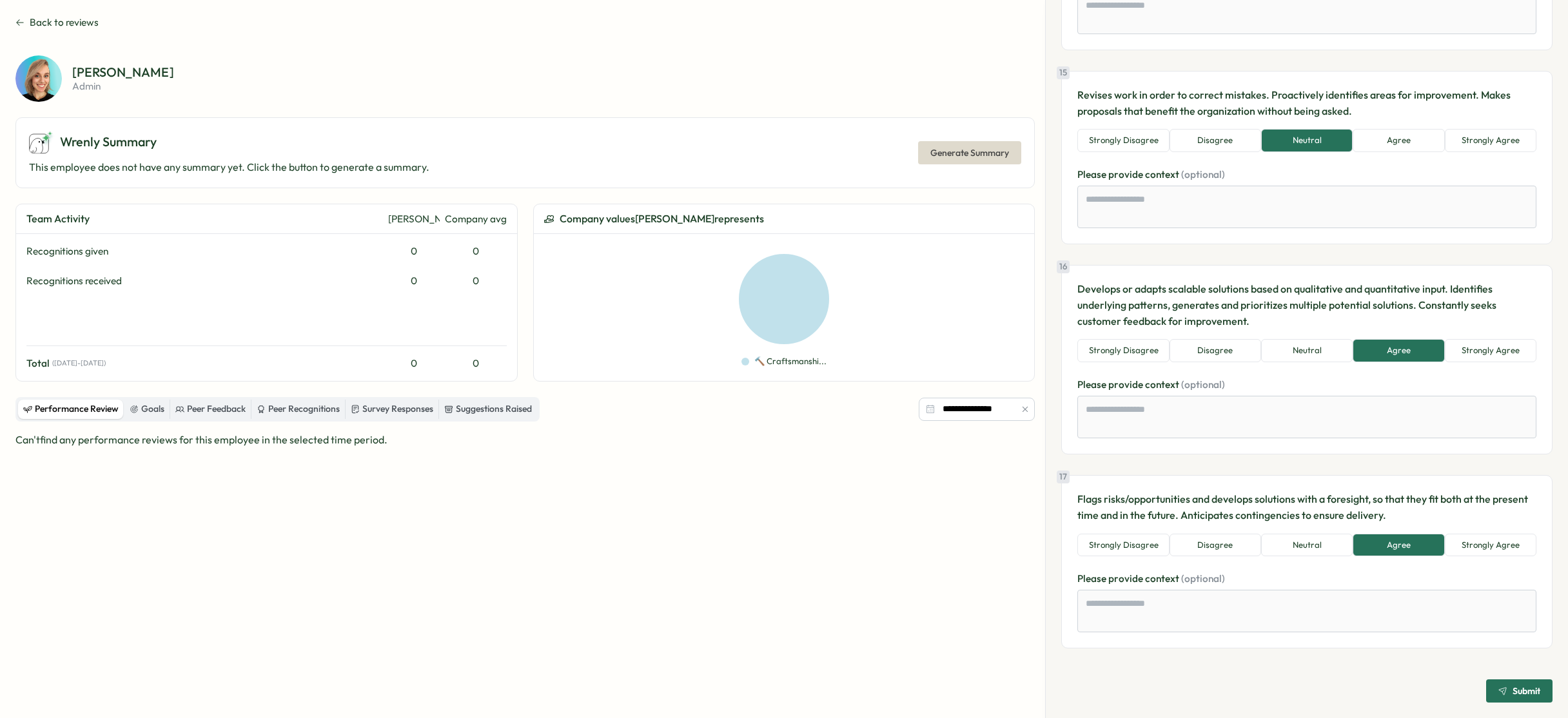
click at [1503, 695] on div "Submit" at bounding box center [1519, 691] width 42 height 9
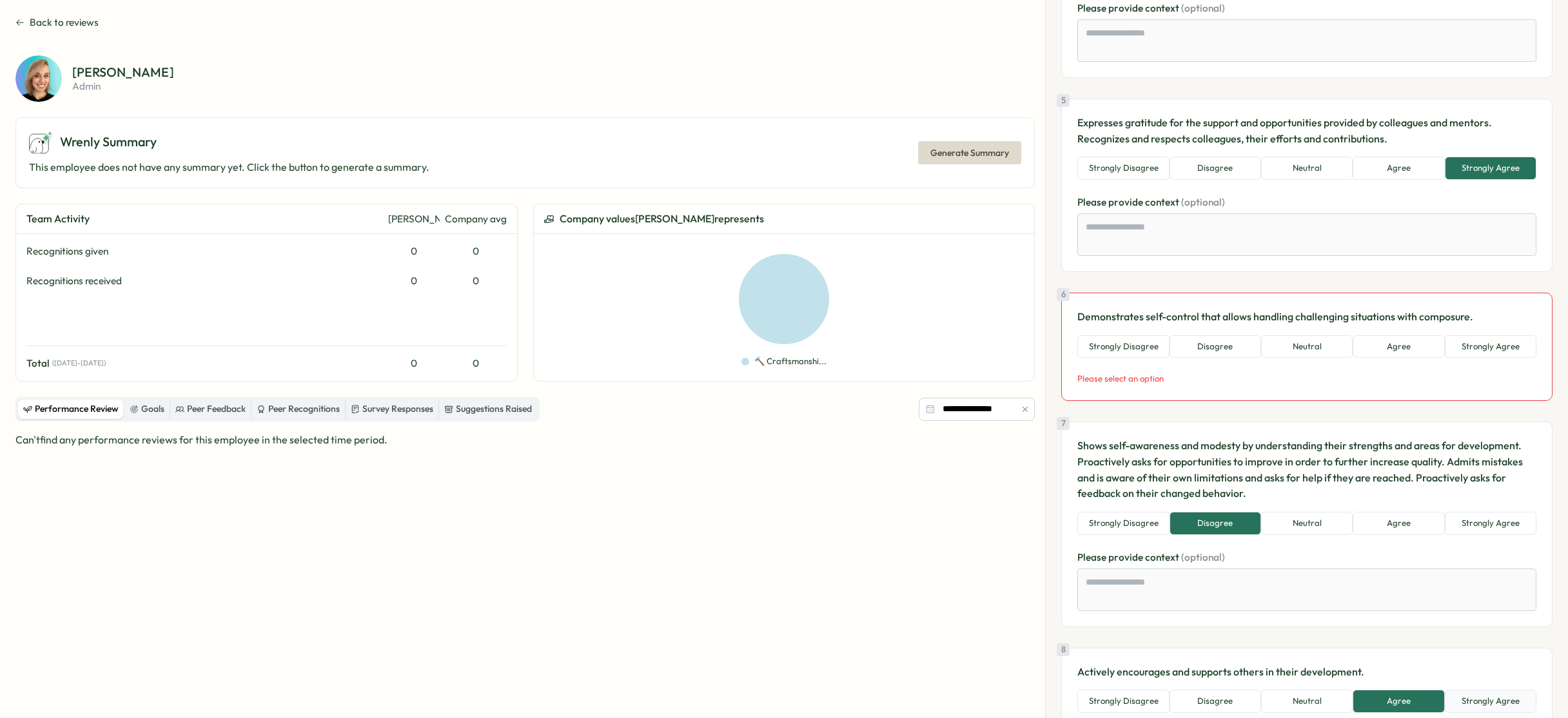
scroll to position [743, 0]
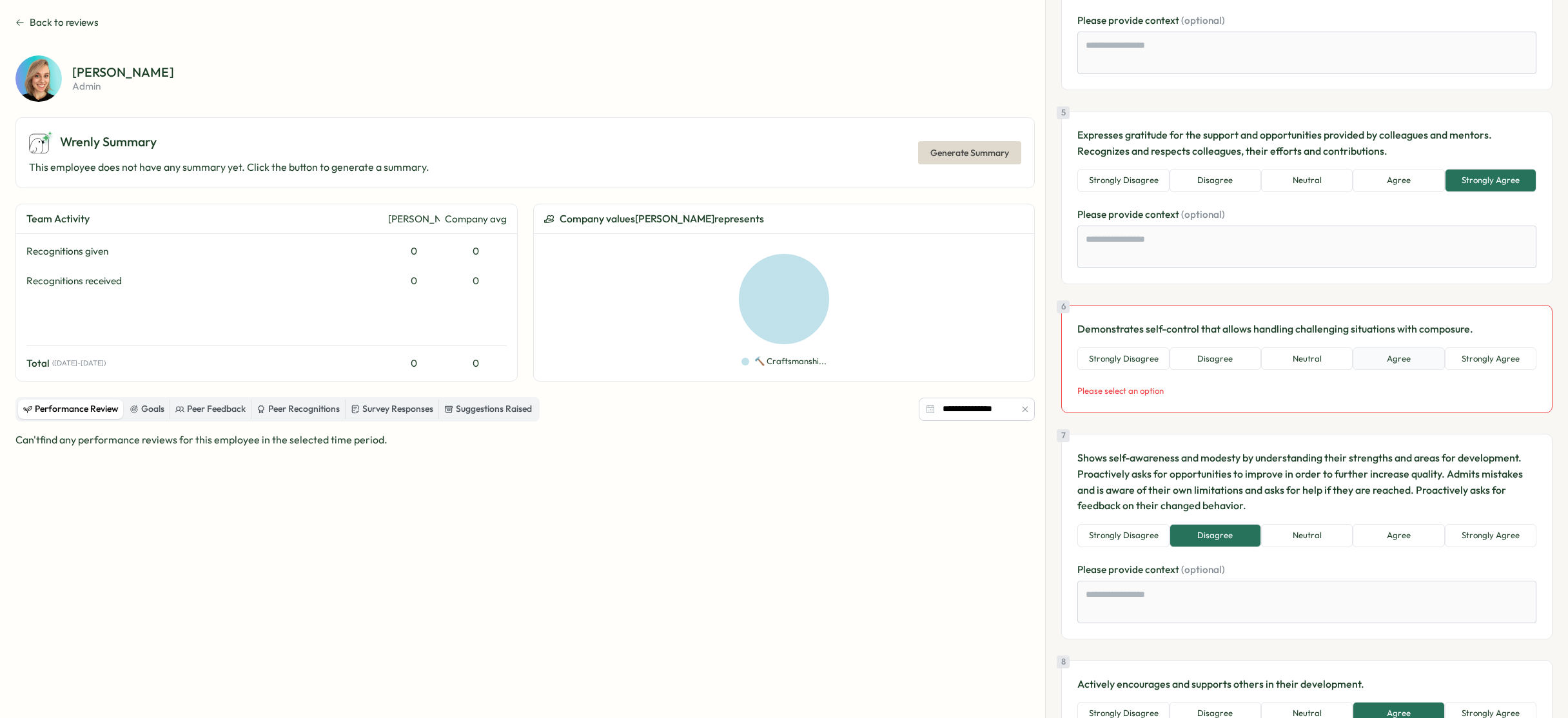
click at [1404, 367] on button "Agree" at bounding box center [1398, 359] width 91 height 23
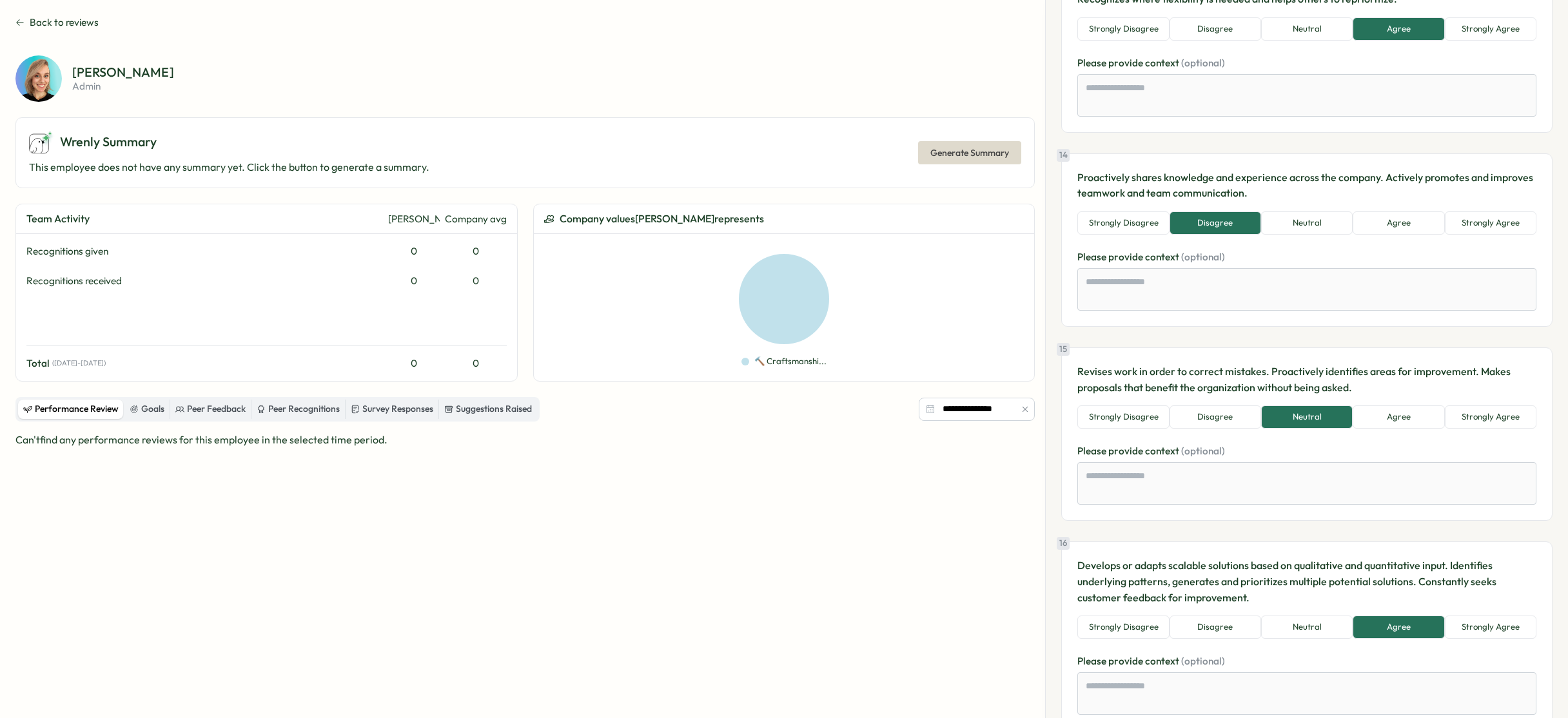
scroll to position [2708, 0]
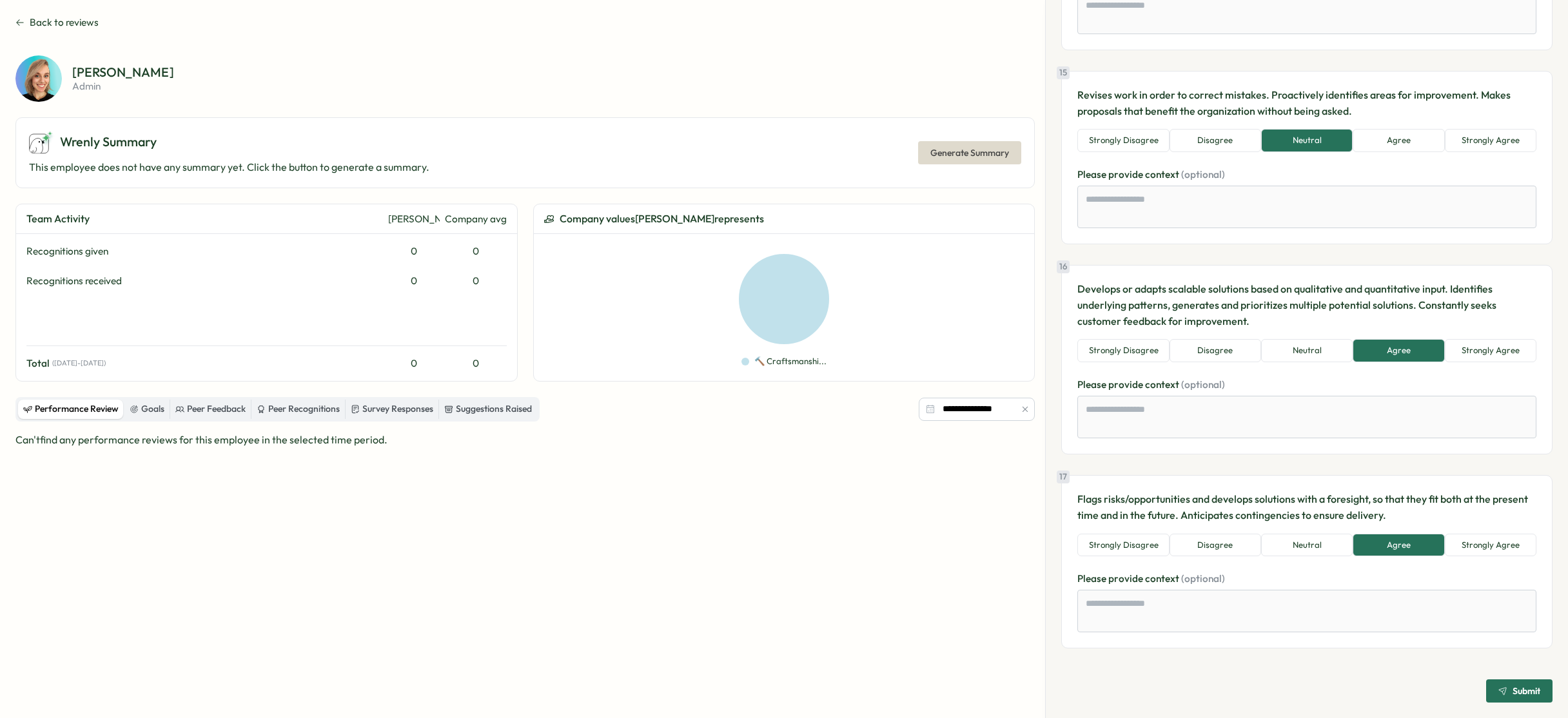
click at [1512, 689] on span "Submit" at bounding box center [1526, 691] width 28 height 9
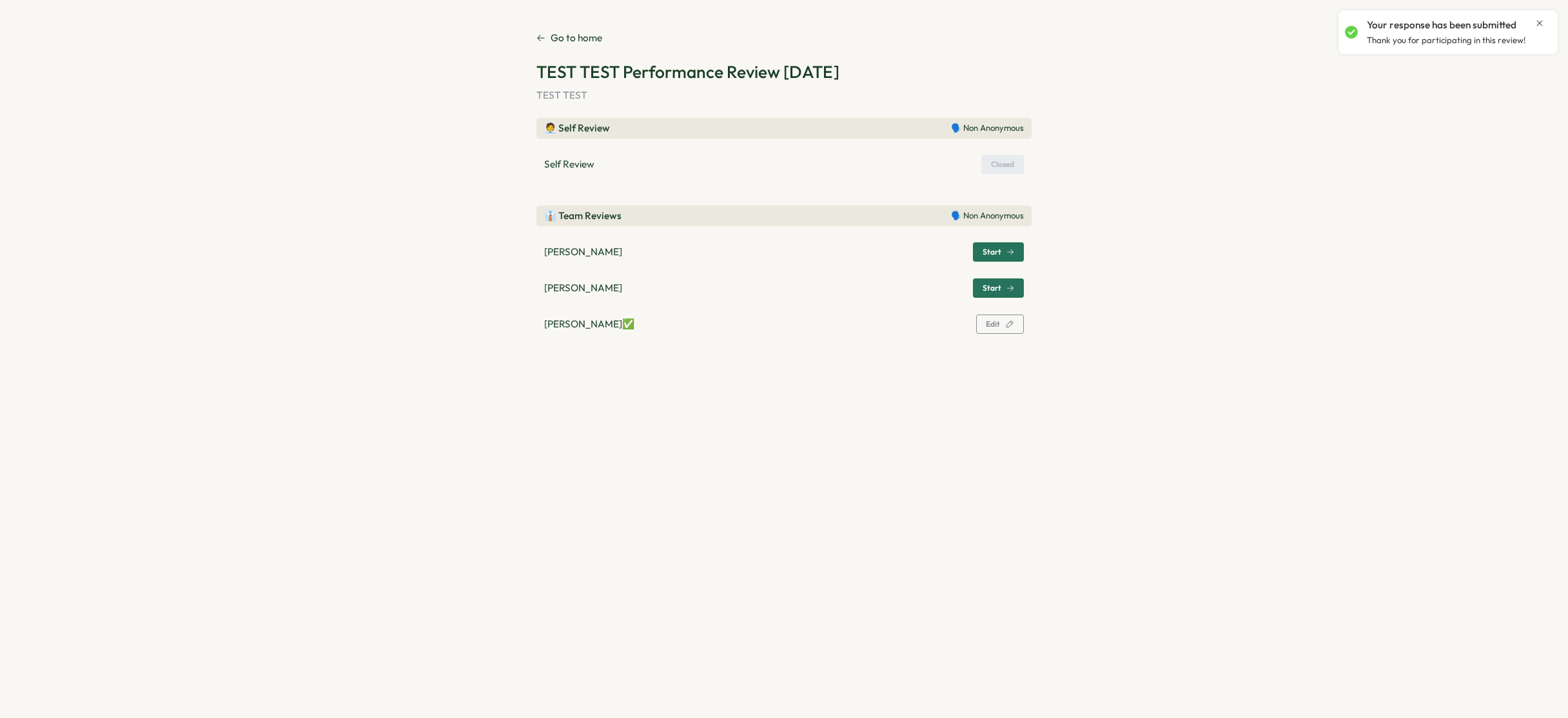
click at [992, 327] on span "Edit" at bounding box center [993, 324] width 14 height 8
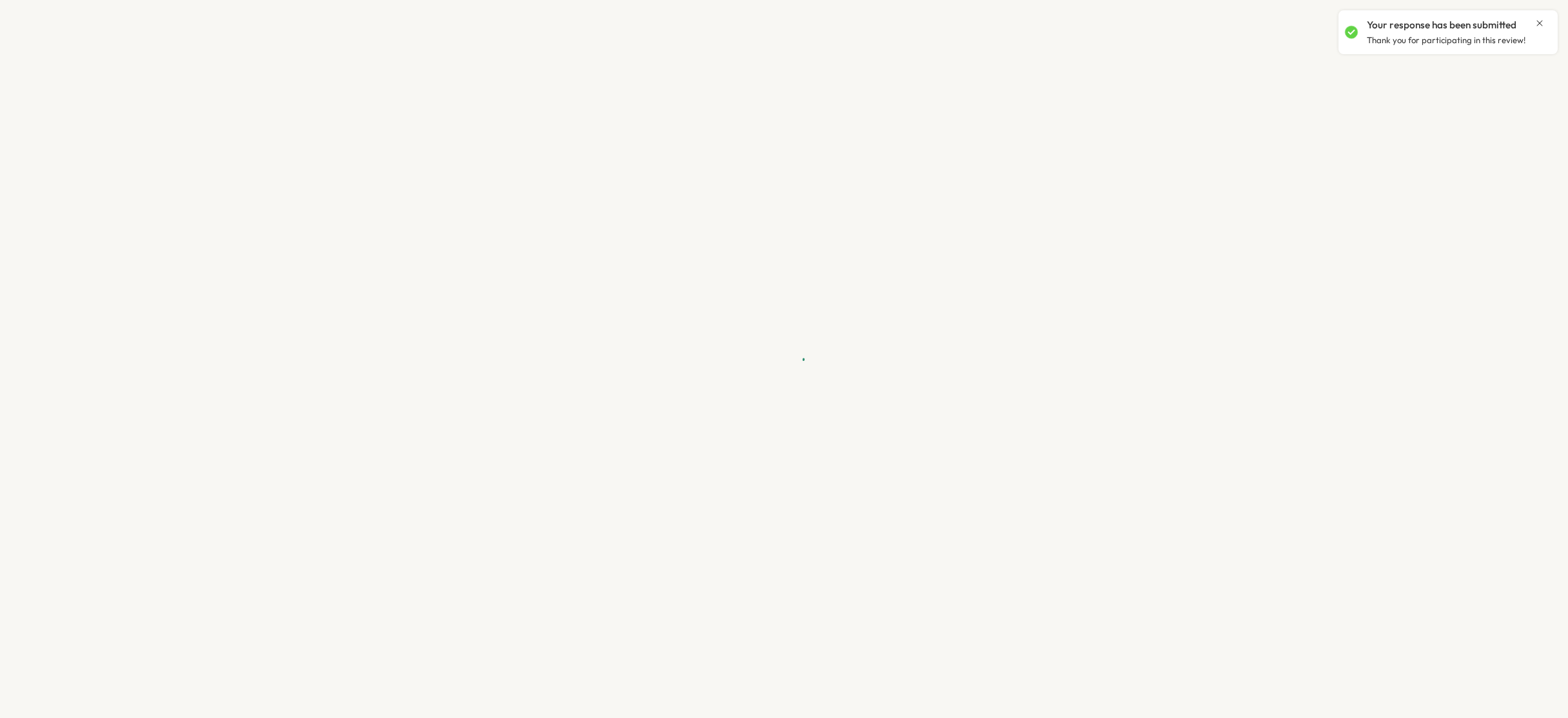
type textarea "*"
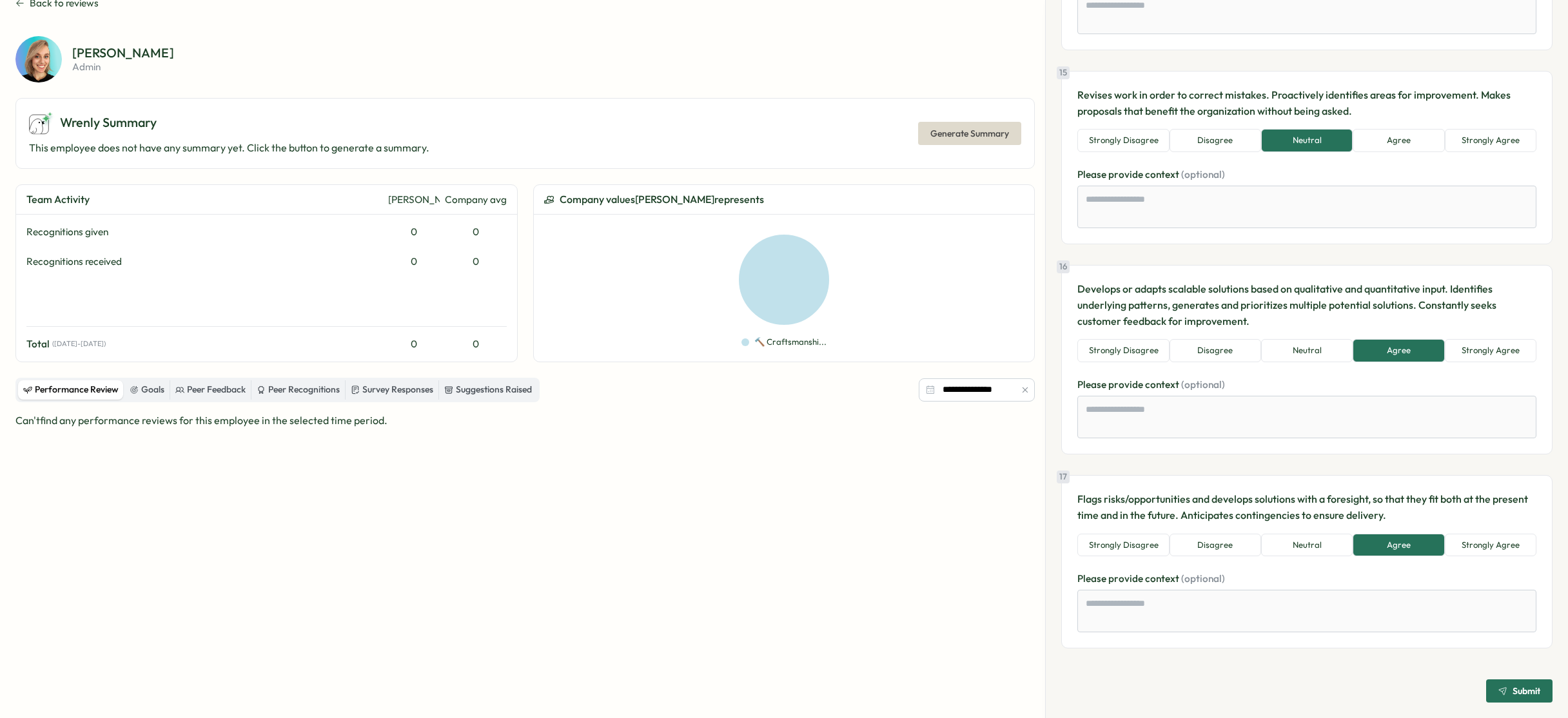
click at [1518, 698] on span "Submit" at bounding box center [1519, 691] width 42 height 22
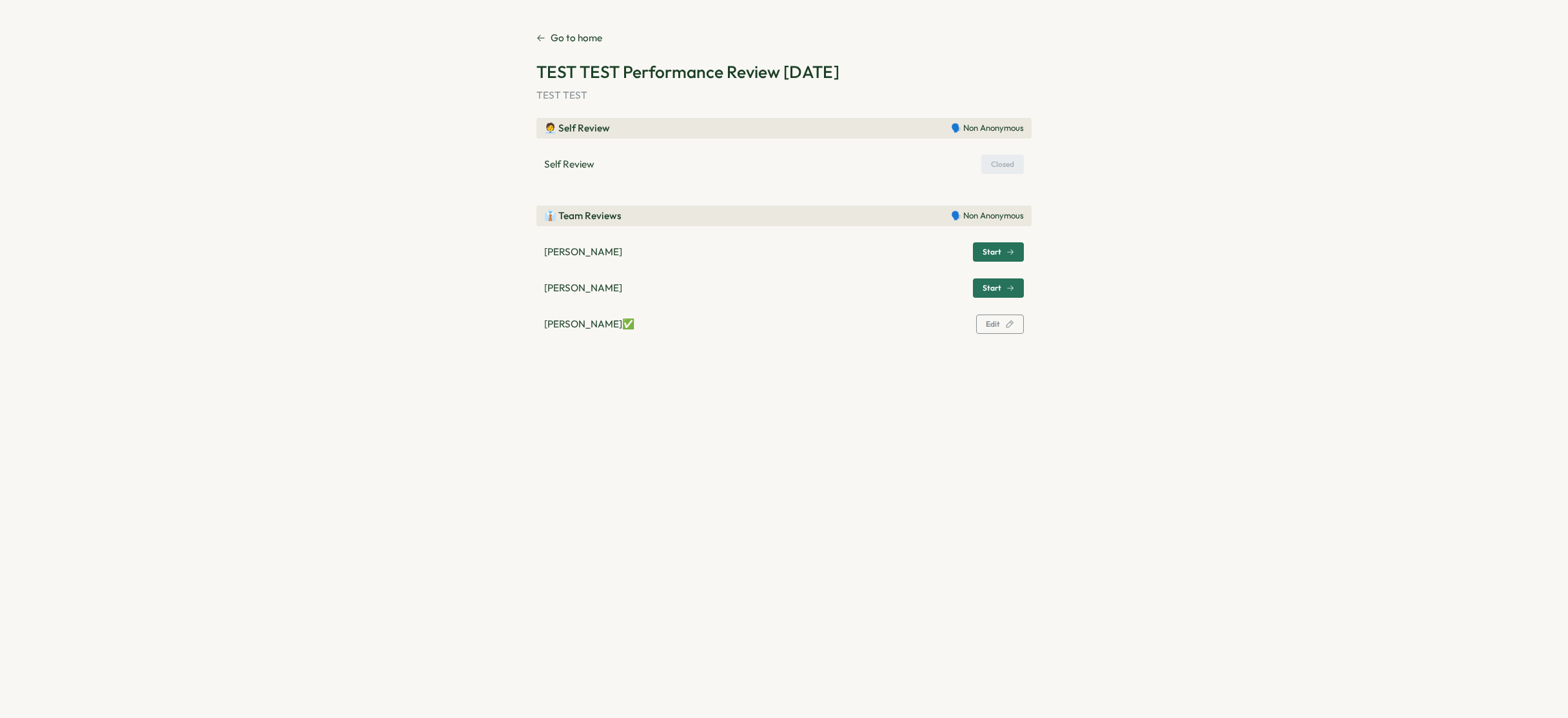
click at [566, 41] on p "Go to home" at bounding box center [576, 38] width 51 height 14
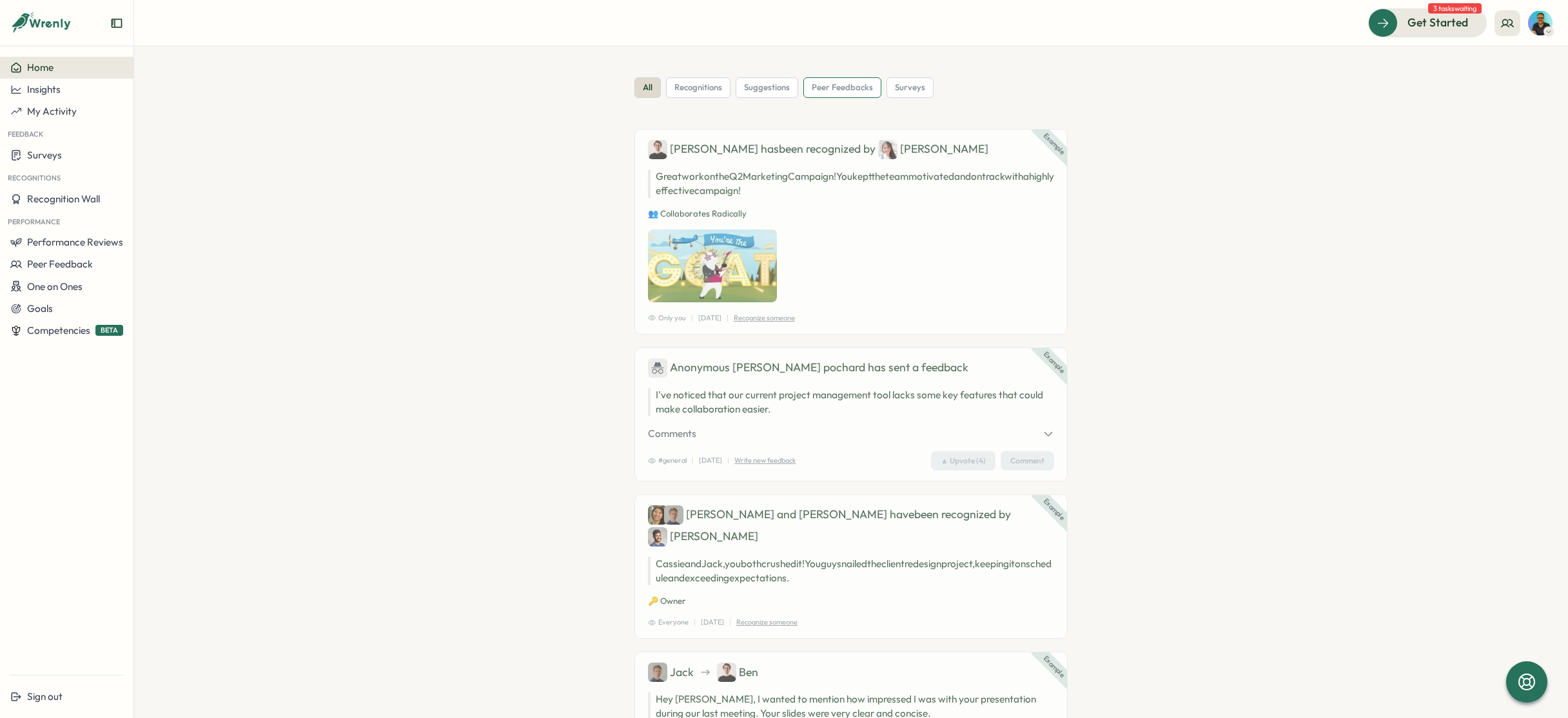
click at [852, 89] on span "peer feedbacks" at bounding box center [842, 87] width 61 height 11
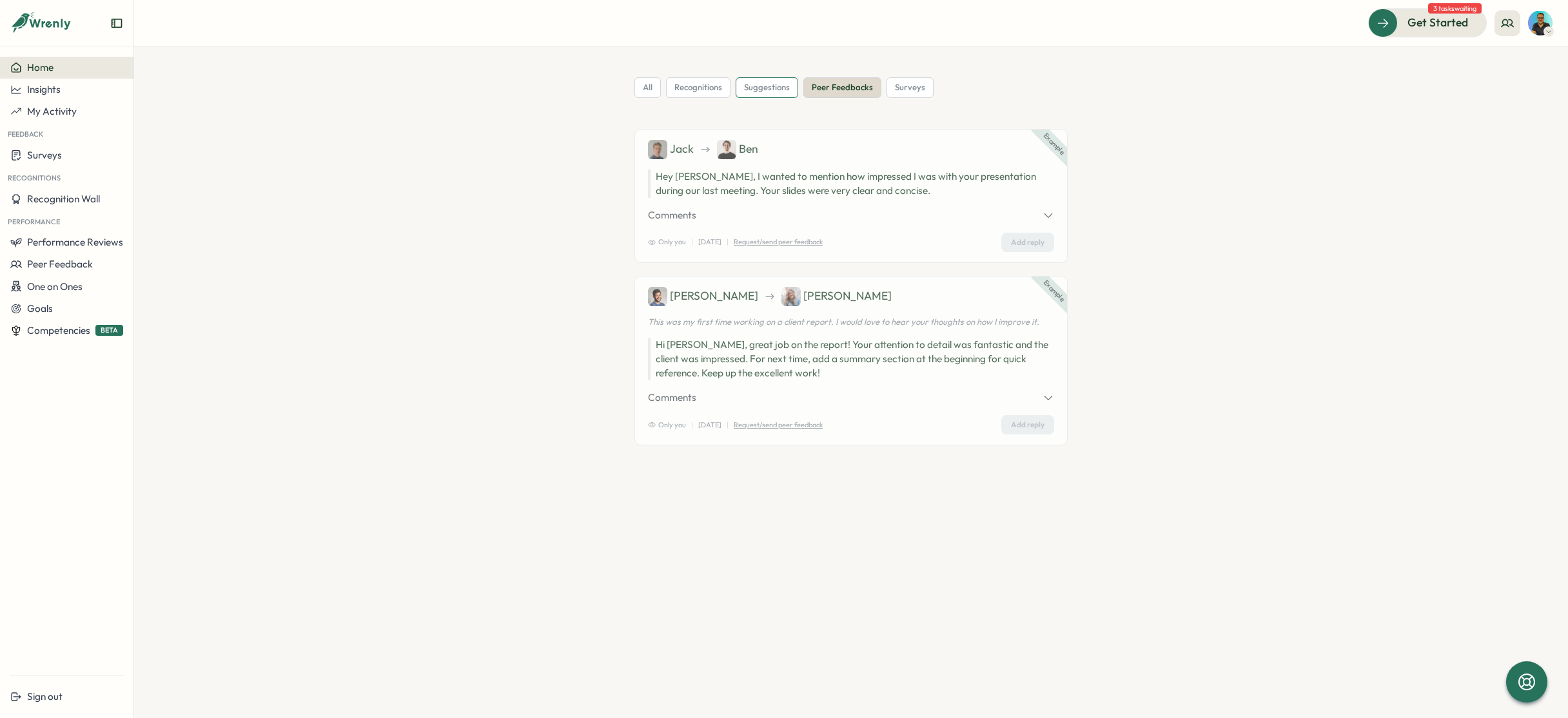
click at [772, 90] on span "suggestions" at bounding box center [766, 87] width 46 height 11
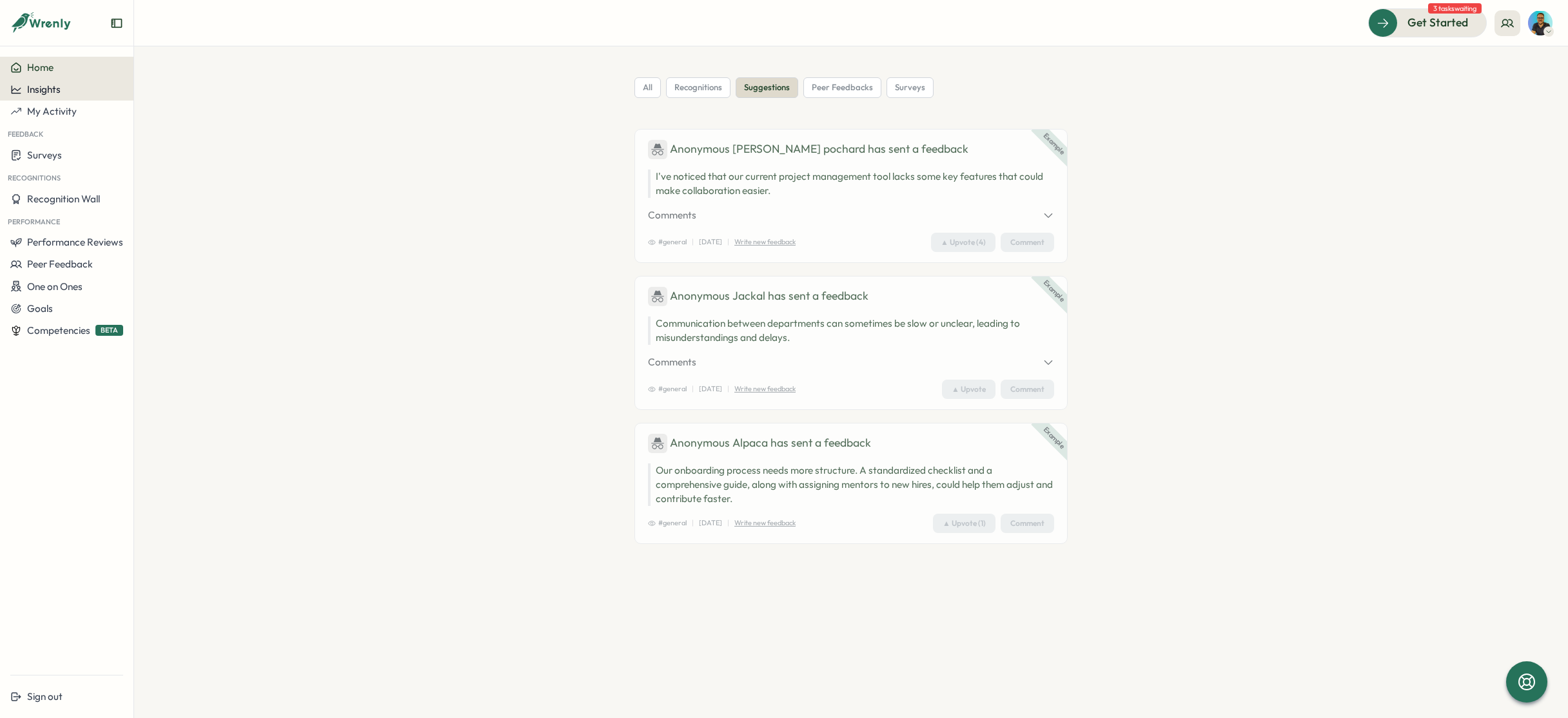
click at [73, 90] on div "Insights" at bounding box center [67, 89] width 113 height 11
click at [44, 93] on span "Insights" at bounding box center [44, 89] width 33 height 12
click at [185, 64] on div "Surveys" at bounding box center [182, 65] width 91 height 14
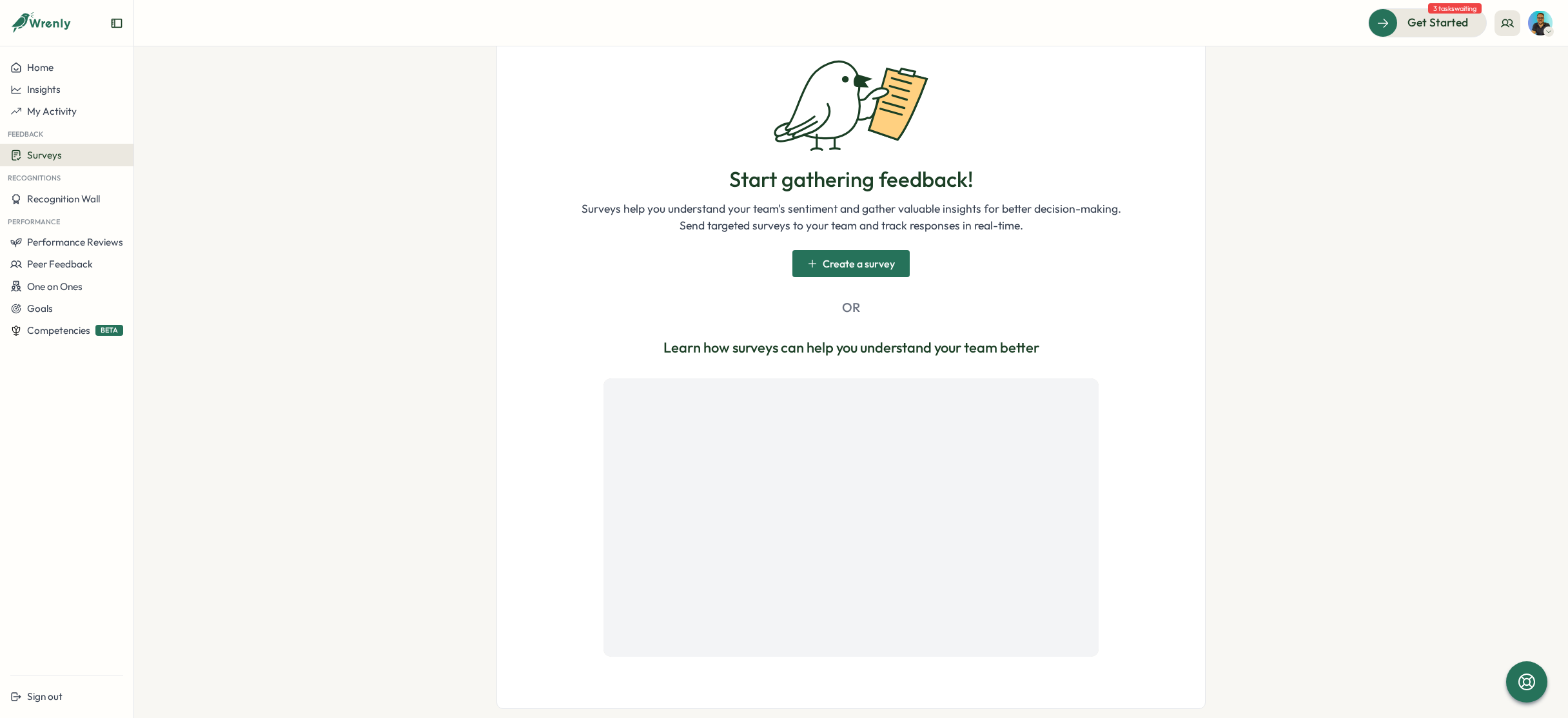
scroll to position [133, 0]
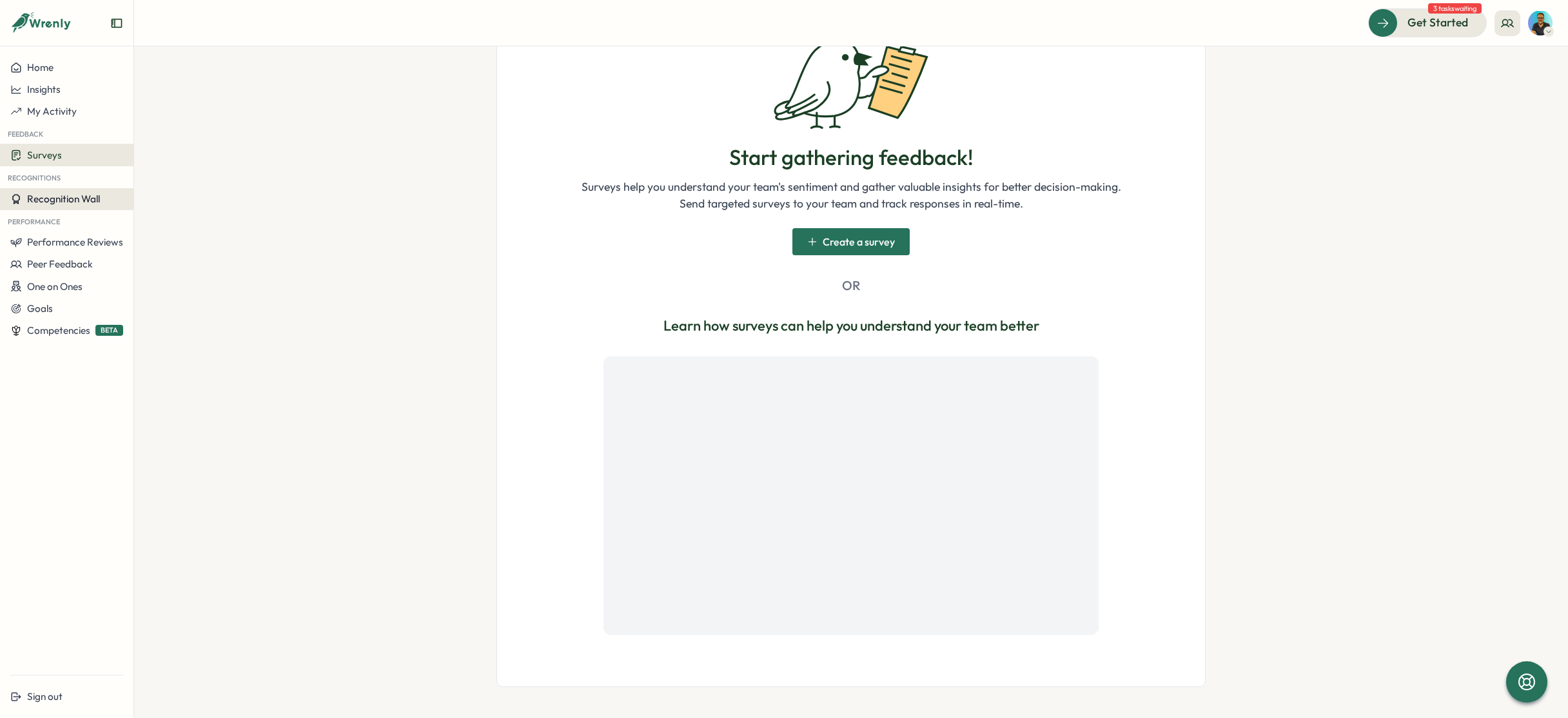
click at [52, 202] on span "Recognition Wall" at bounding box center [63, 199] width 73 height 12
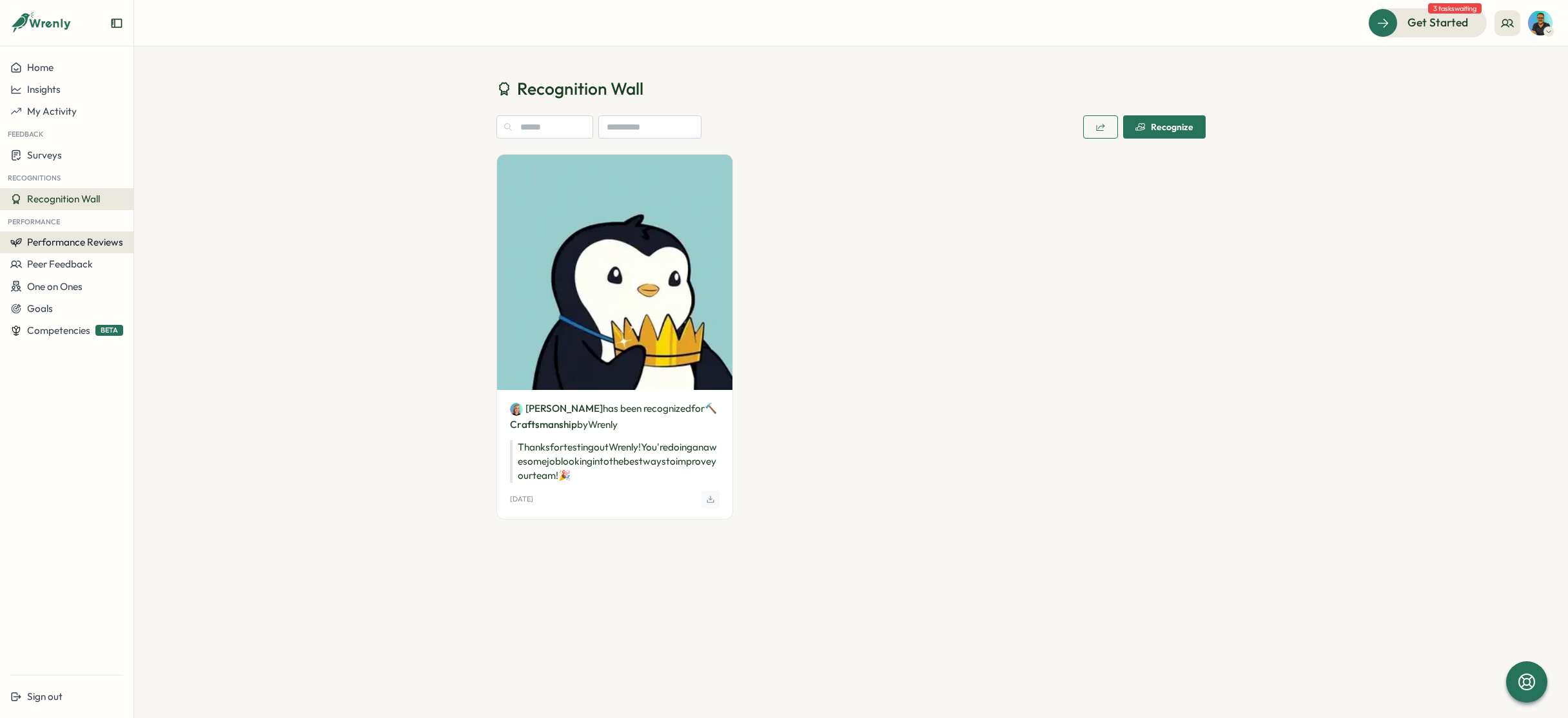
click at [96, 233] on button "Performance Reviews" at bounding box center [66, 242] width 133 height 22
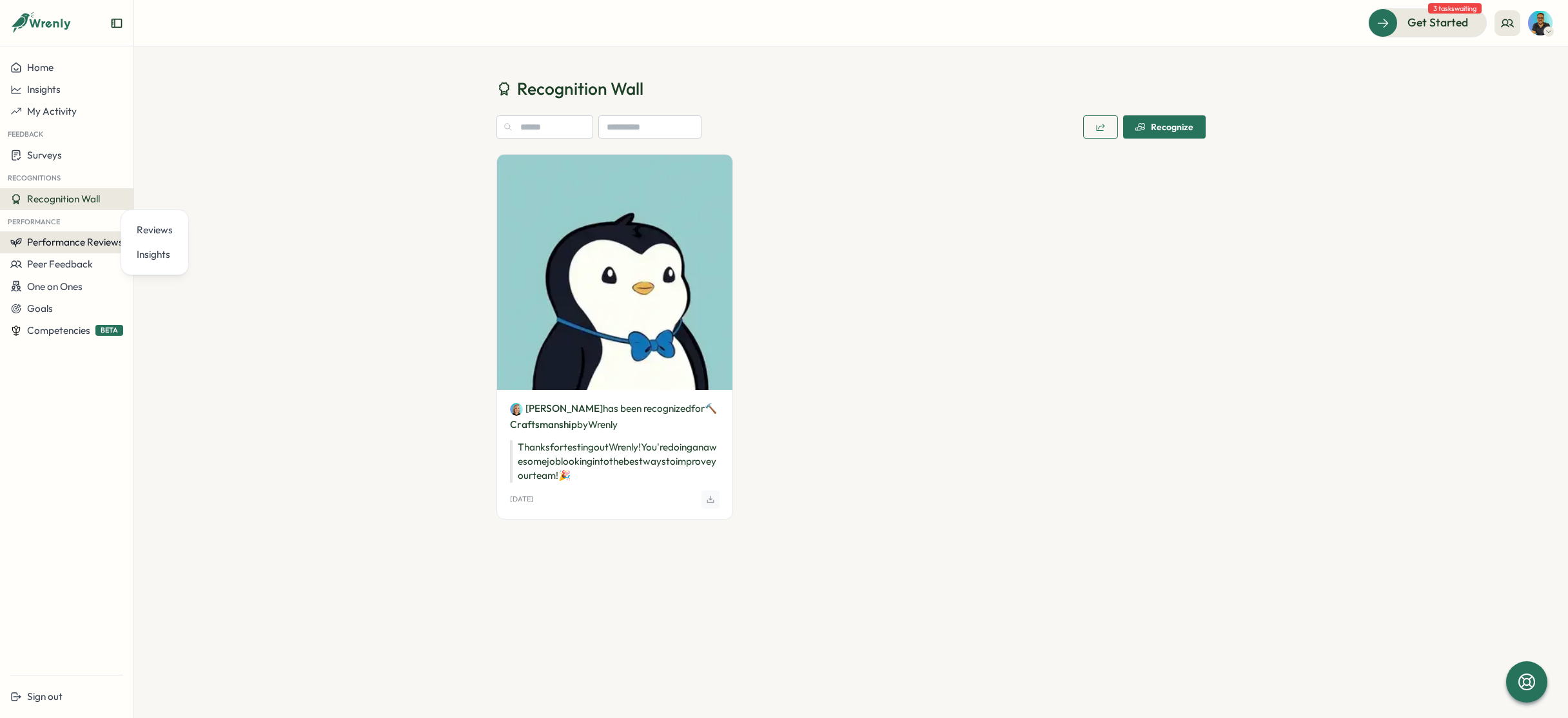
click at [81, 245] on span "Performance Reviews" at bounding box center [75, 242] width 96 height 12
click at [109, 245] on span "Performance Reviews" at bounding box center [75, 242] width 96 height 12
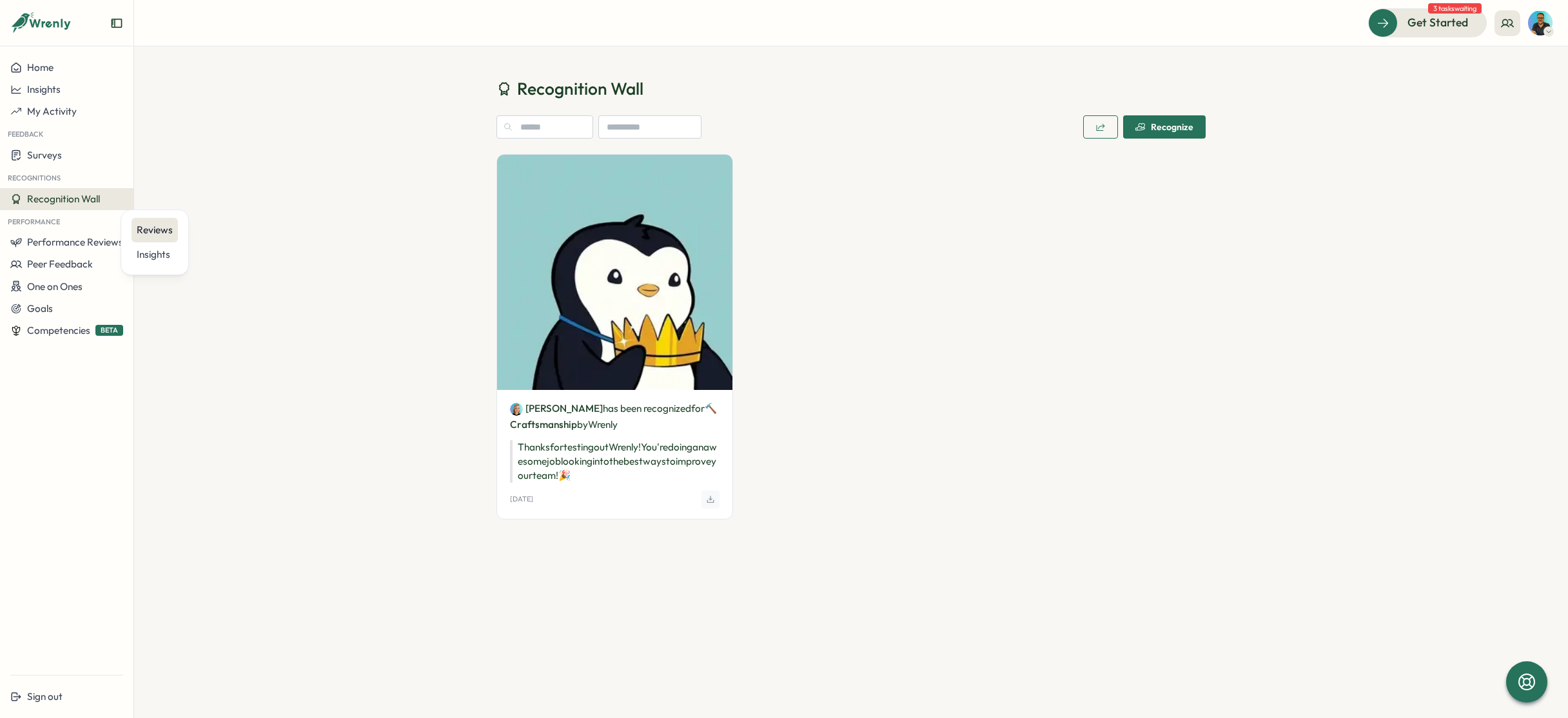
click at [166, 233] on div "Reviews" at bounding box center [155, 230] width 36 height 14
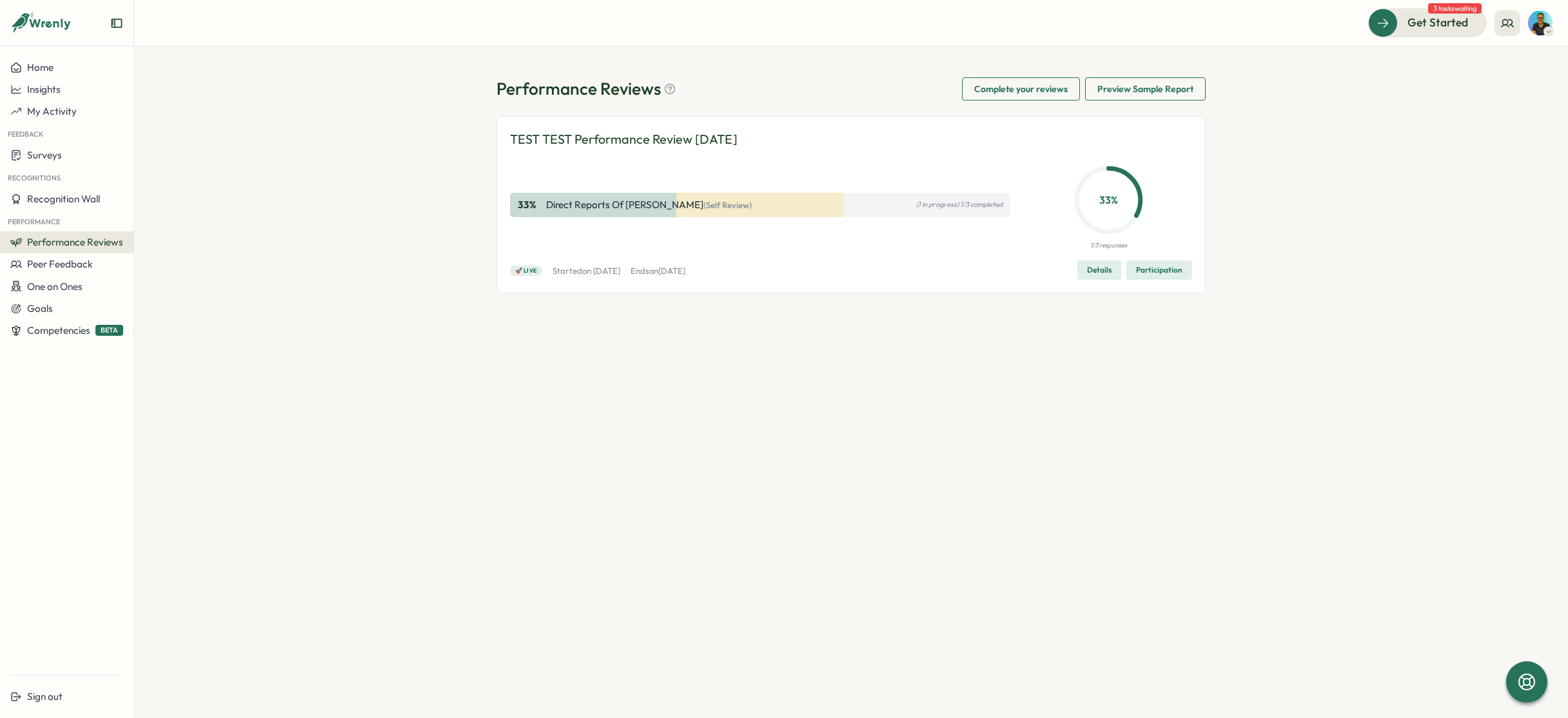
click at [712, 242] on div "33 % Direct Reports of Johannes Keller (Self Review) (1 in progress) 1/3 comple…" at bounding box center [759, 205] width 500 height 91
click at [1180, 271] on span "Participation" at bounding box center [1159, 270] width 47 height 18
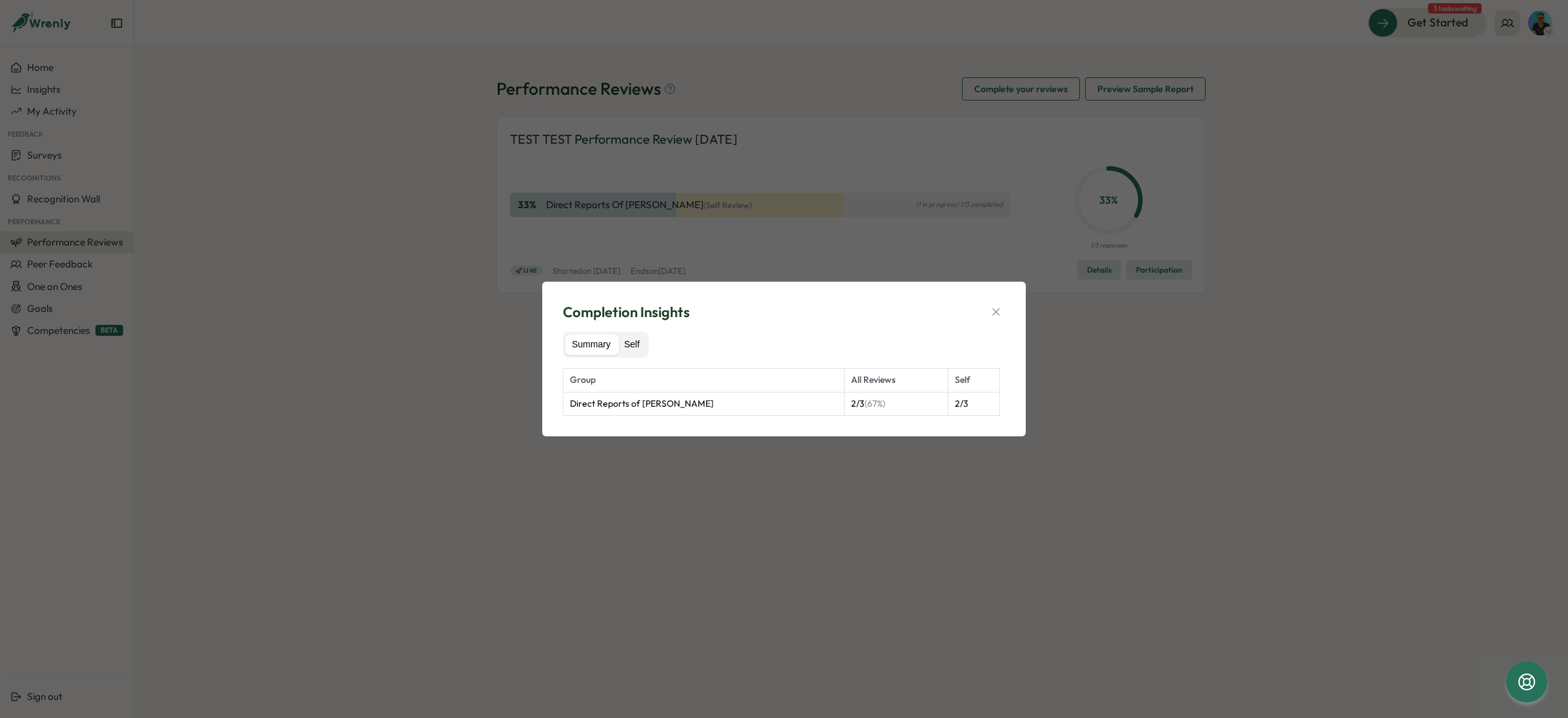
click at [641, 348] on label "Self" at bounding box center [632, 345] width 29 height 20
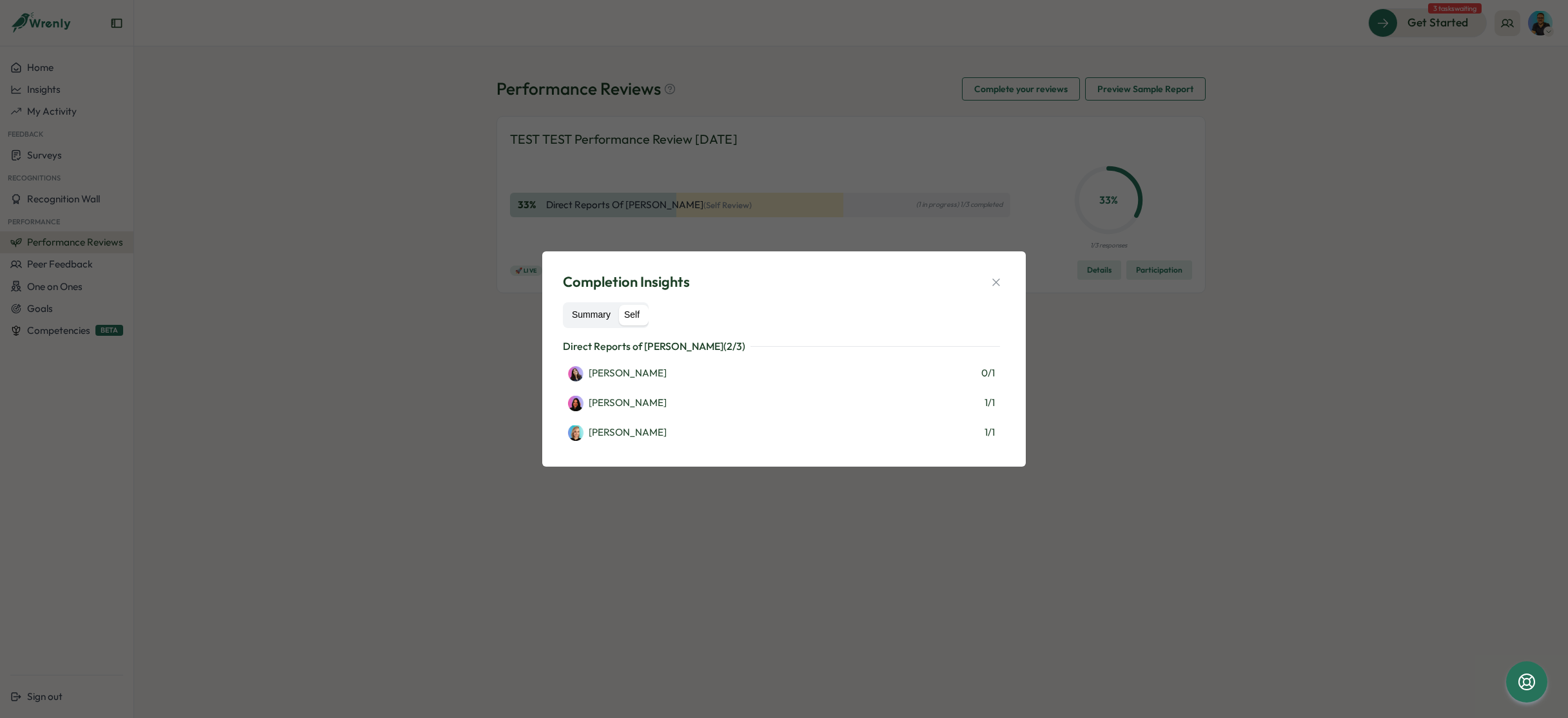
click at [598, 318] on label "Summary" at bounding box center [591, 315] width 51 height 20
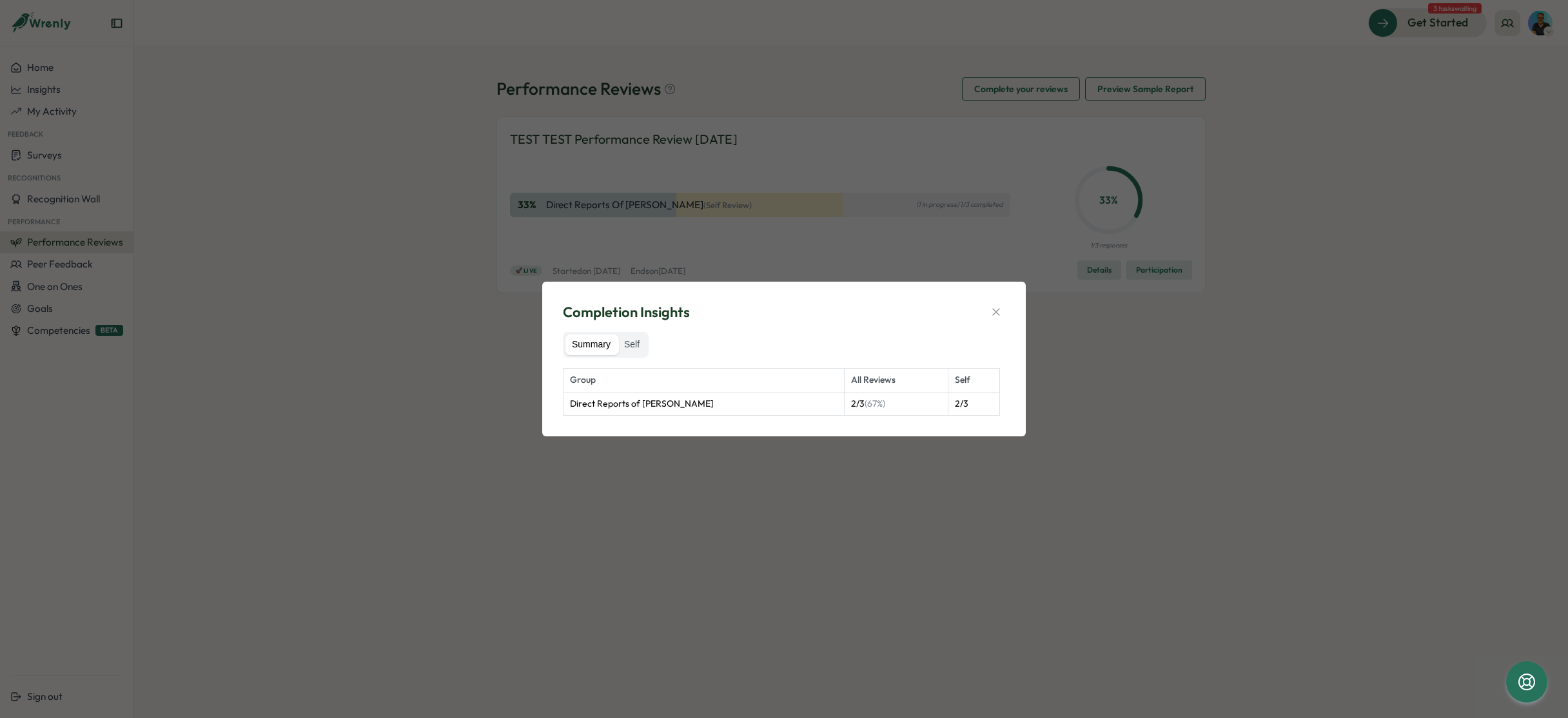
click at [1001, 318] on icon "button" at bounding box center [996, 311] width 13 height 13
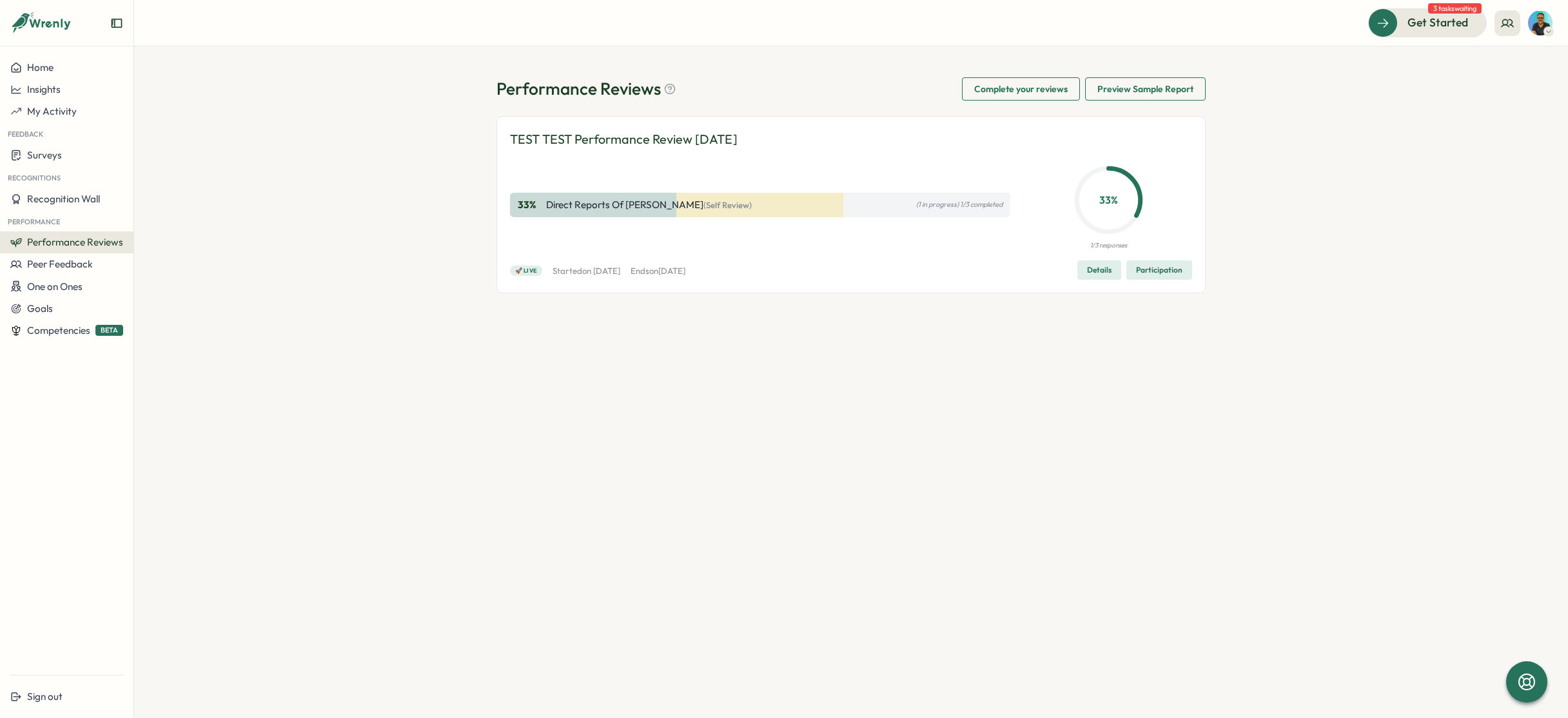
click at [1094, 279] on span "Details" at bounding box center [1099, 270] width 24 height 18
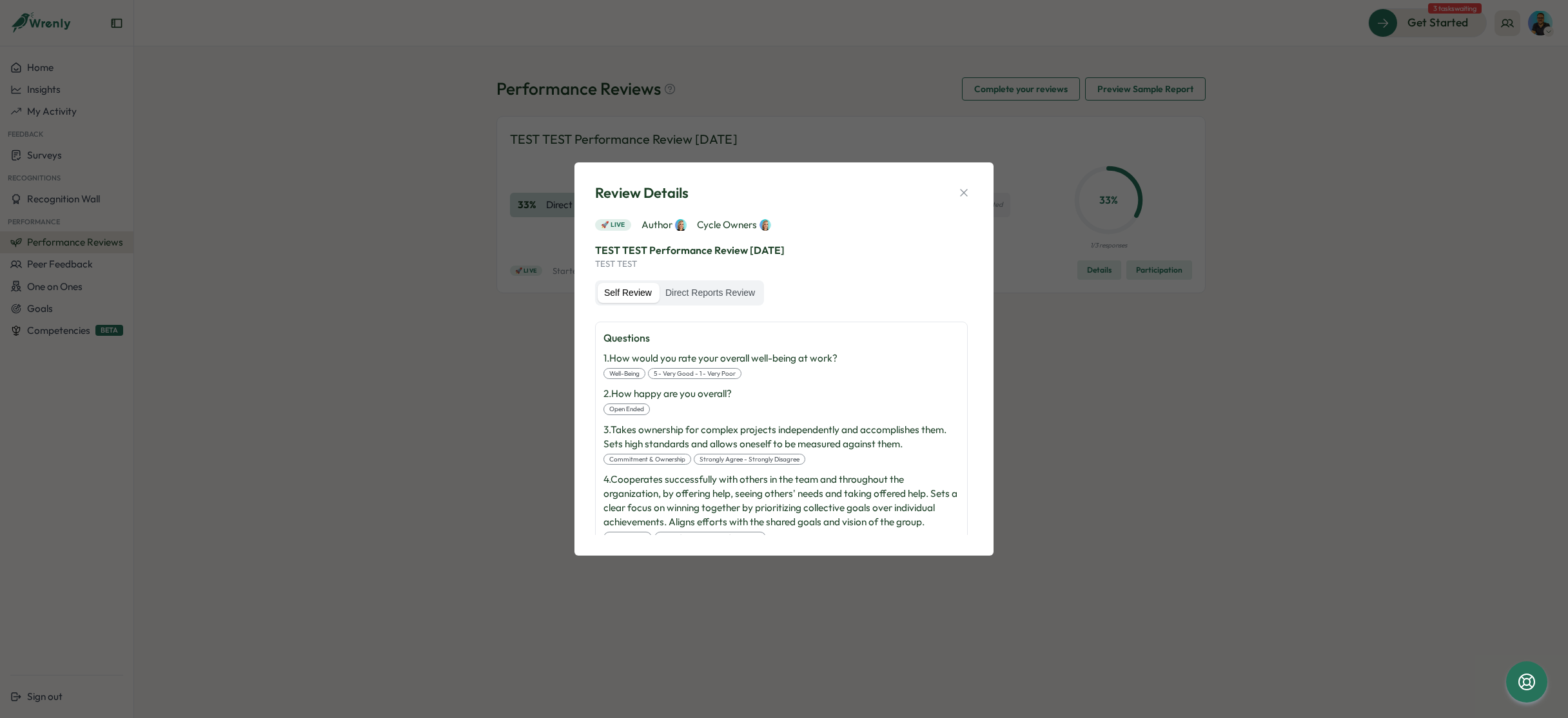
scroll to position [222, 0]
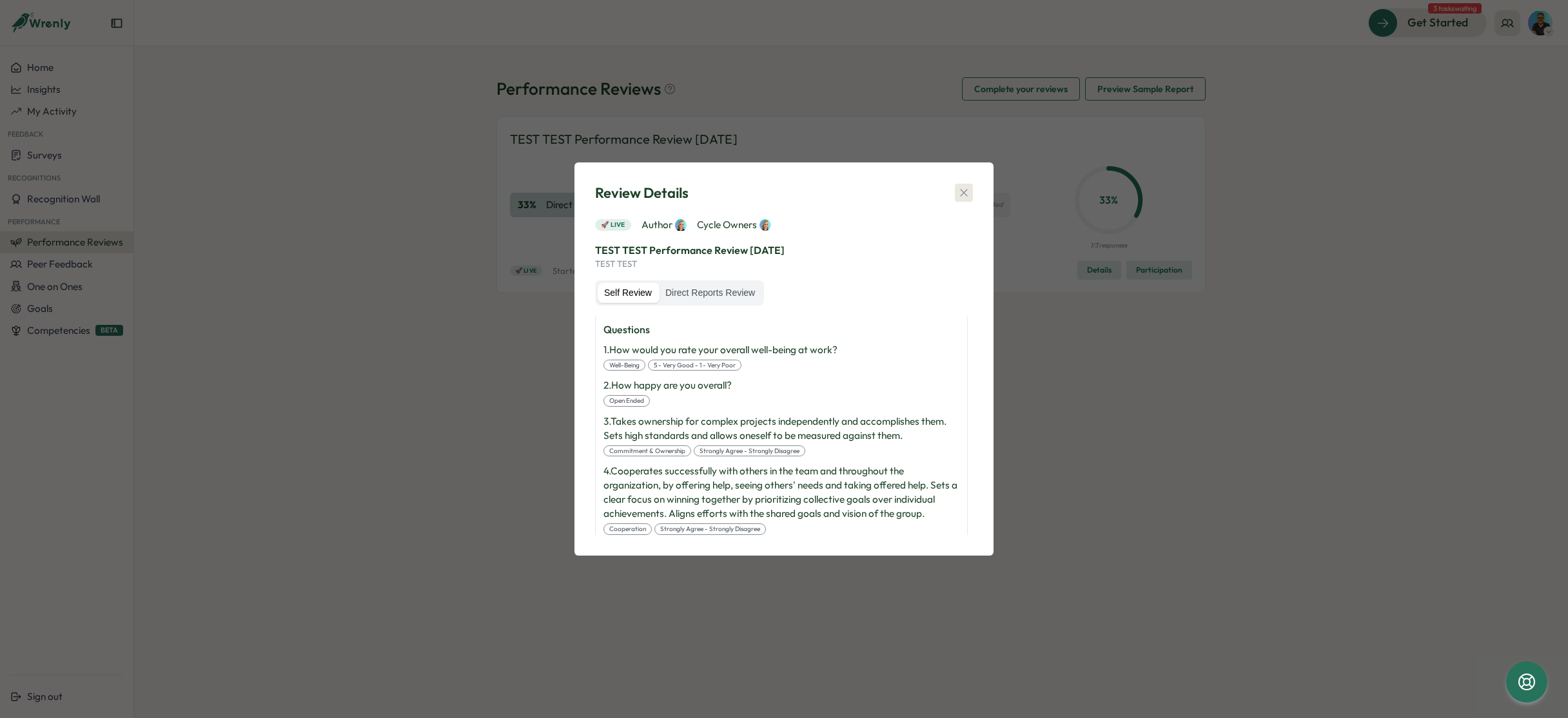
click at [970, 192] on button "button" at bounding box center [964, 193] width 18 height 18
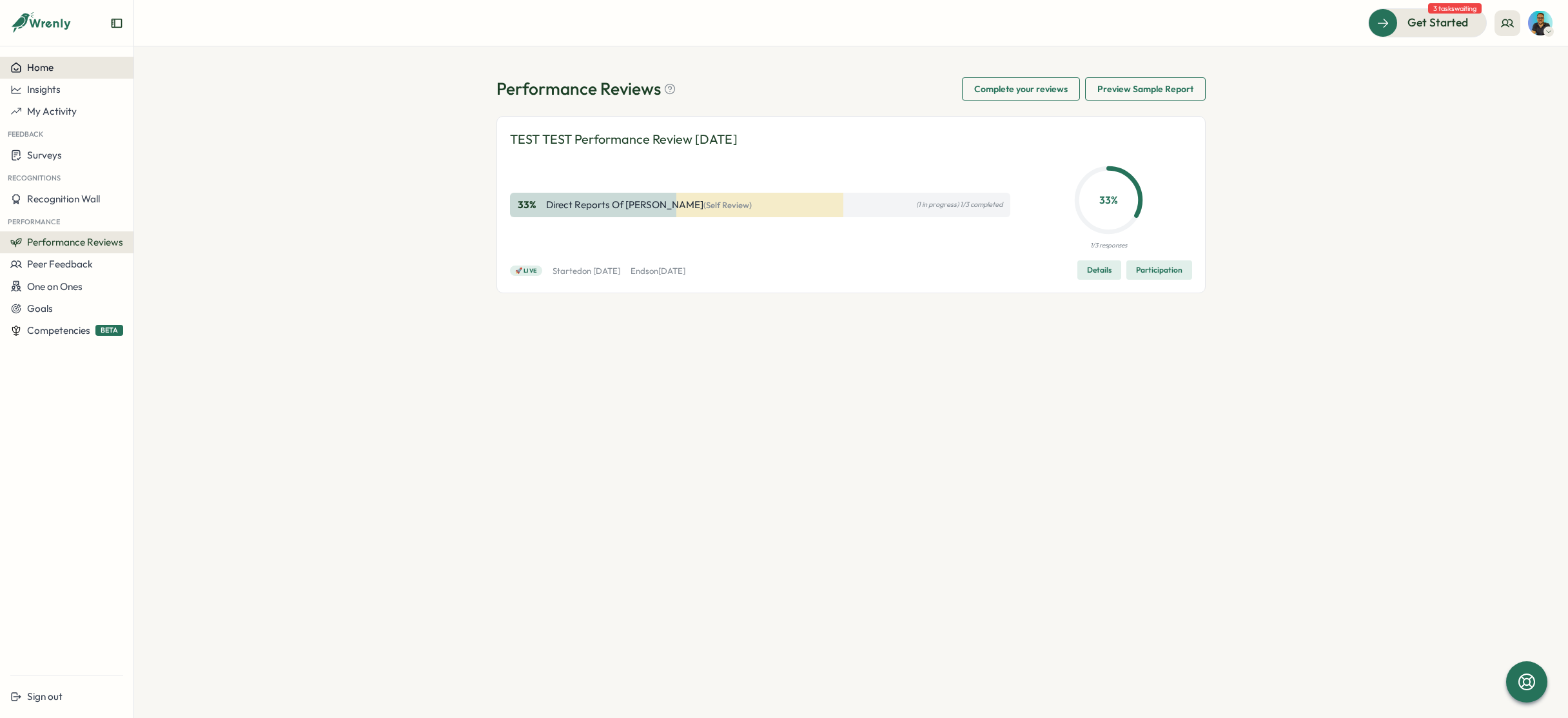
click at [78, 69] on div "Home" at bounding box center [67, 67] width 113 height 11
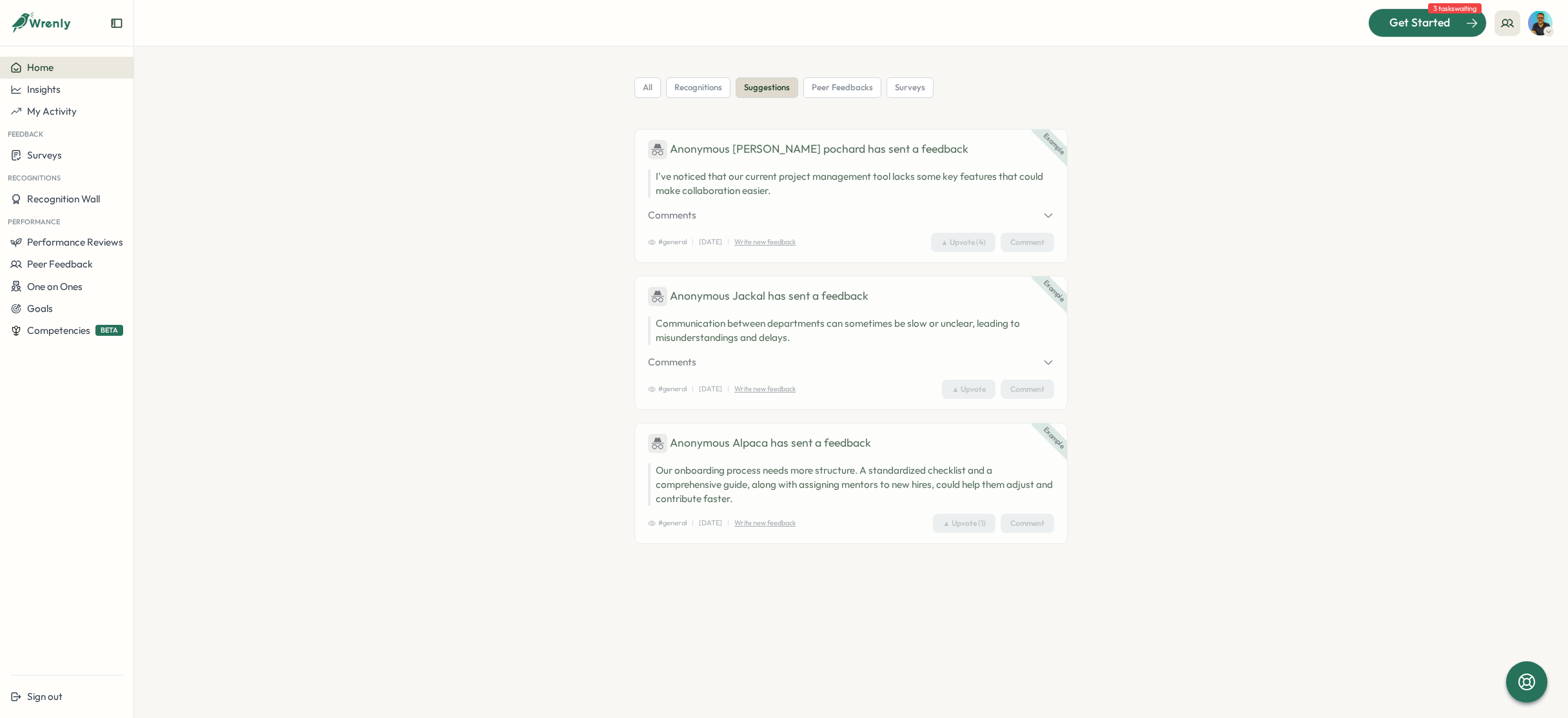
click at [1453, 23] on div "Get Started" at bounding box center [1419, 23] width 107 height 17
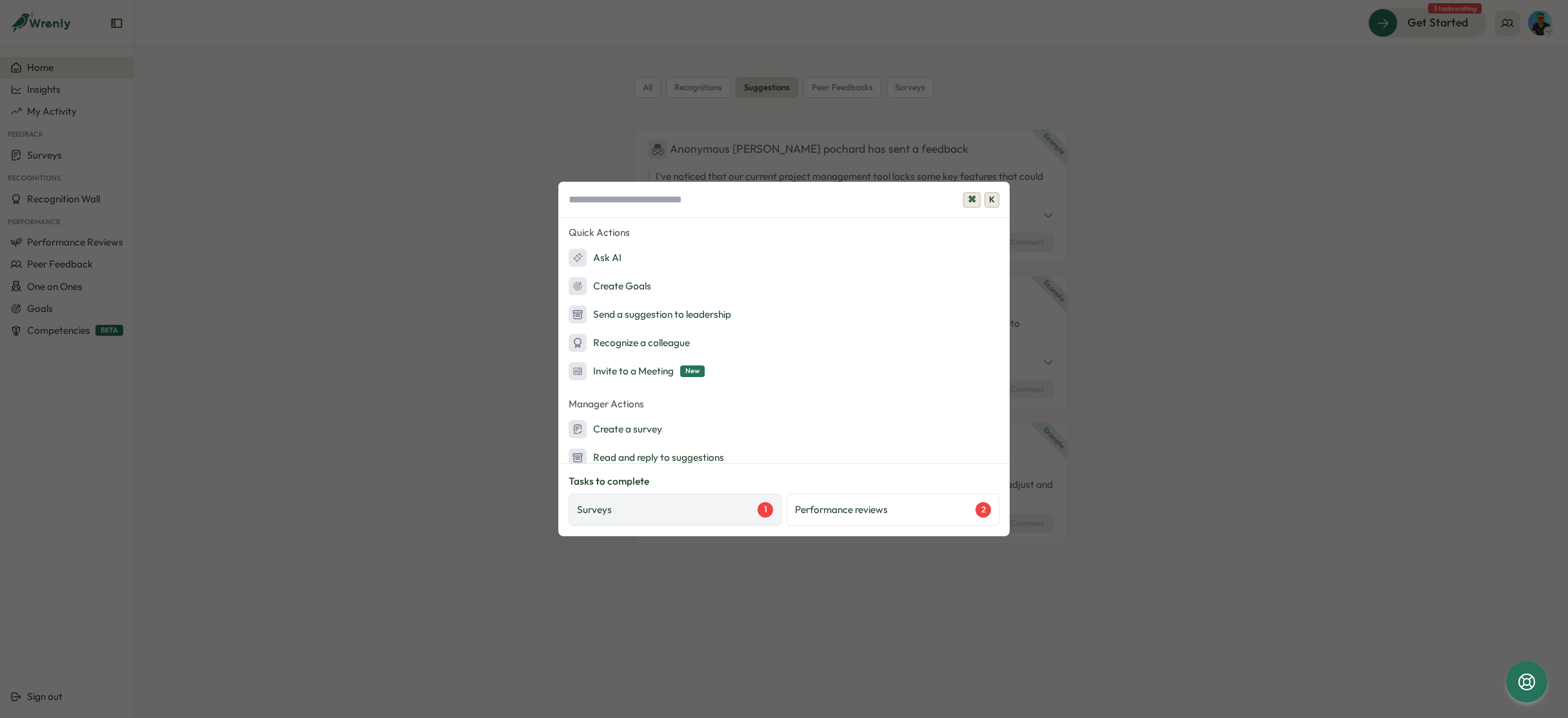
click at [722, 514] on div "Surveys 1" at bounding box center [675, 510] width 196 height 16
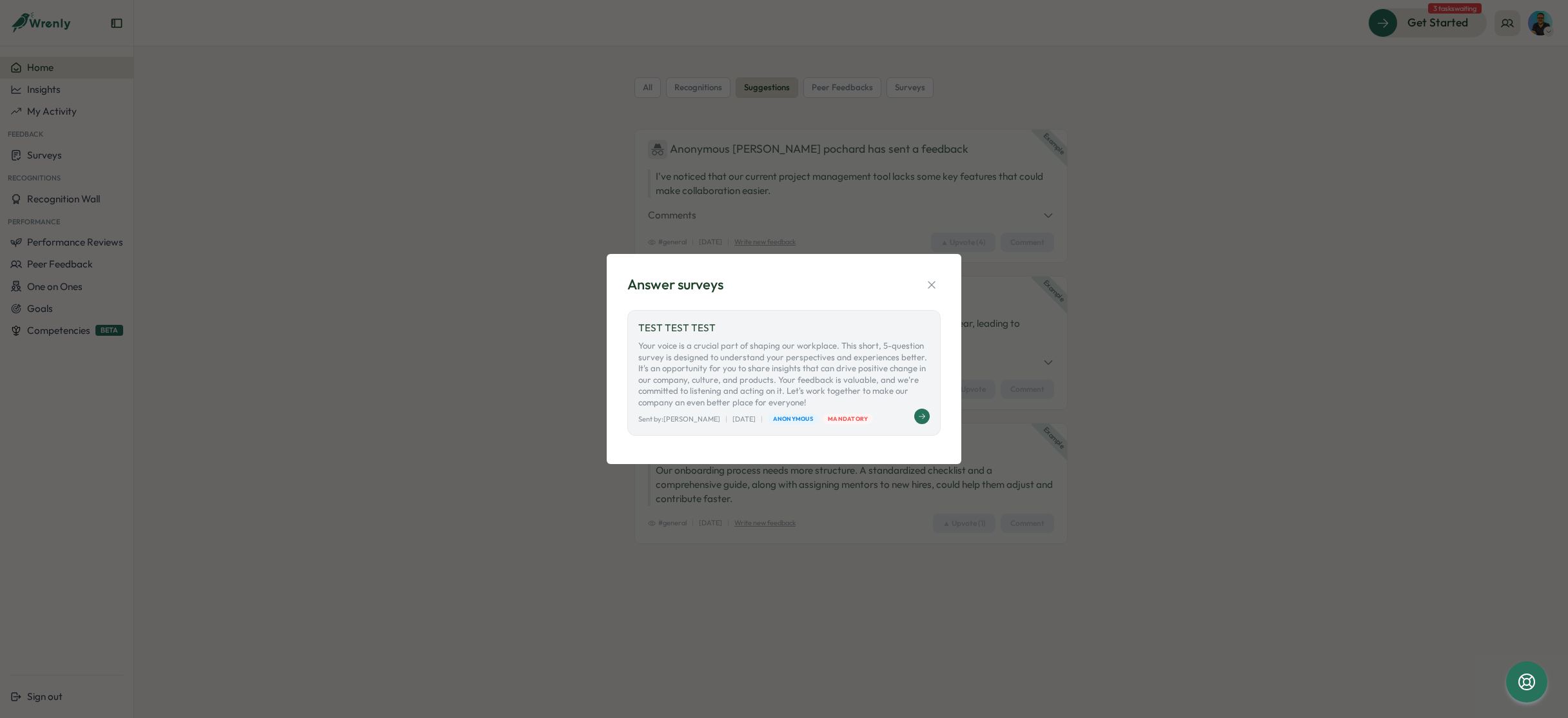
click at [920, 415] on icon at bounding box center [922, 416] width 8 height 8
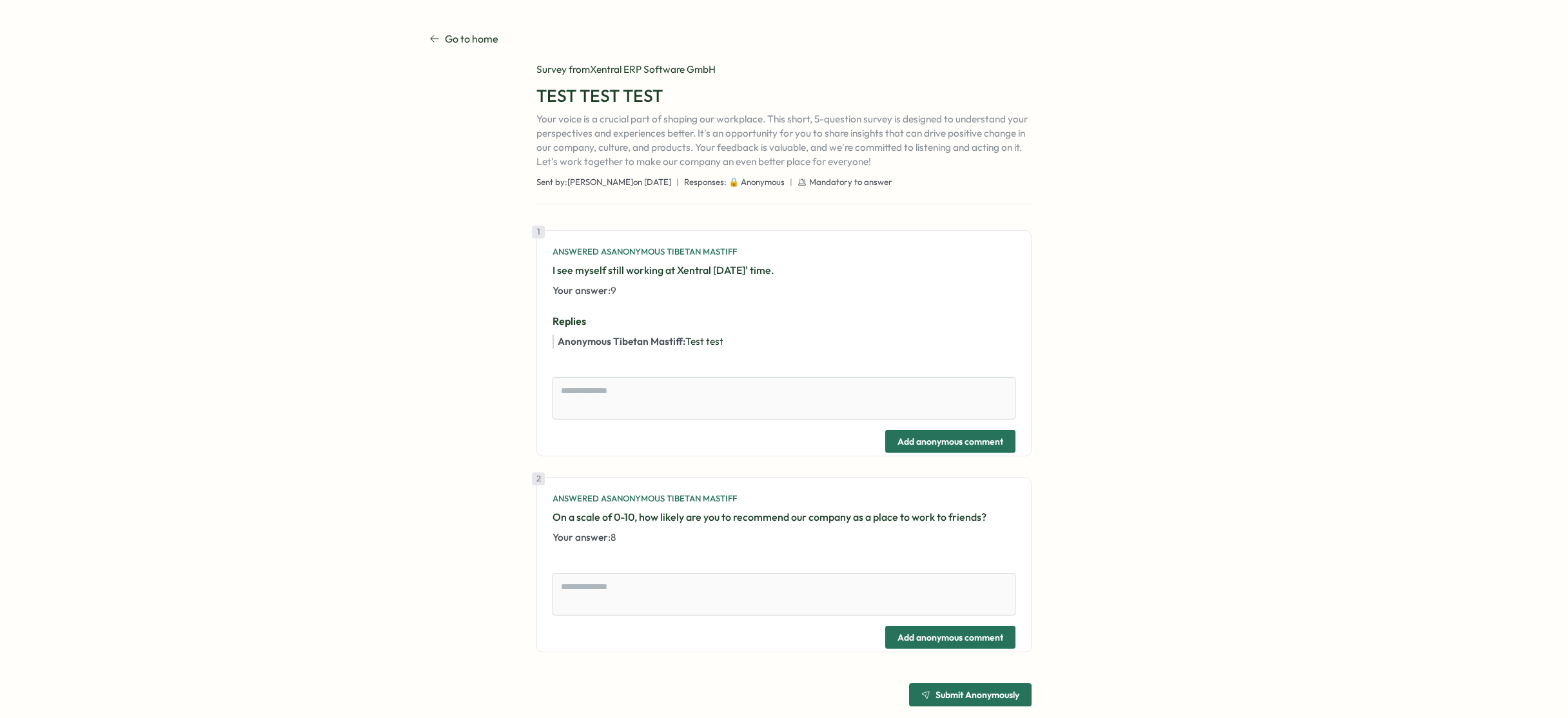
type textarea "*"
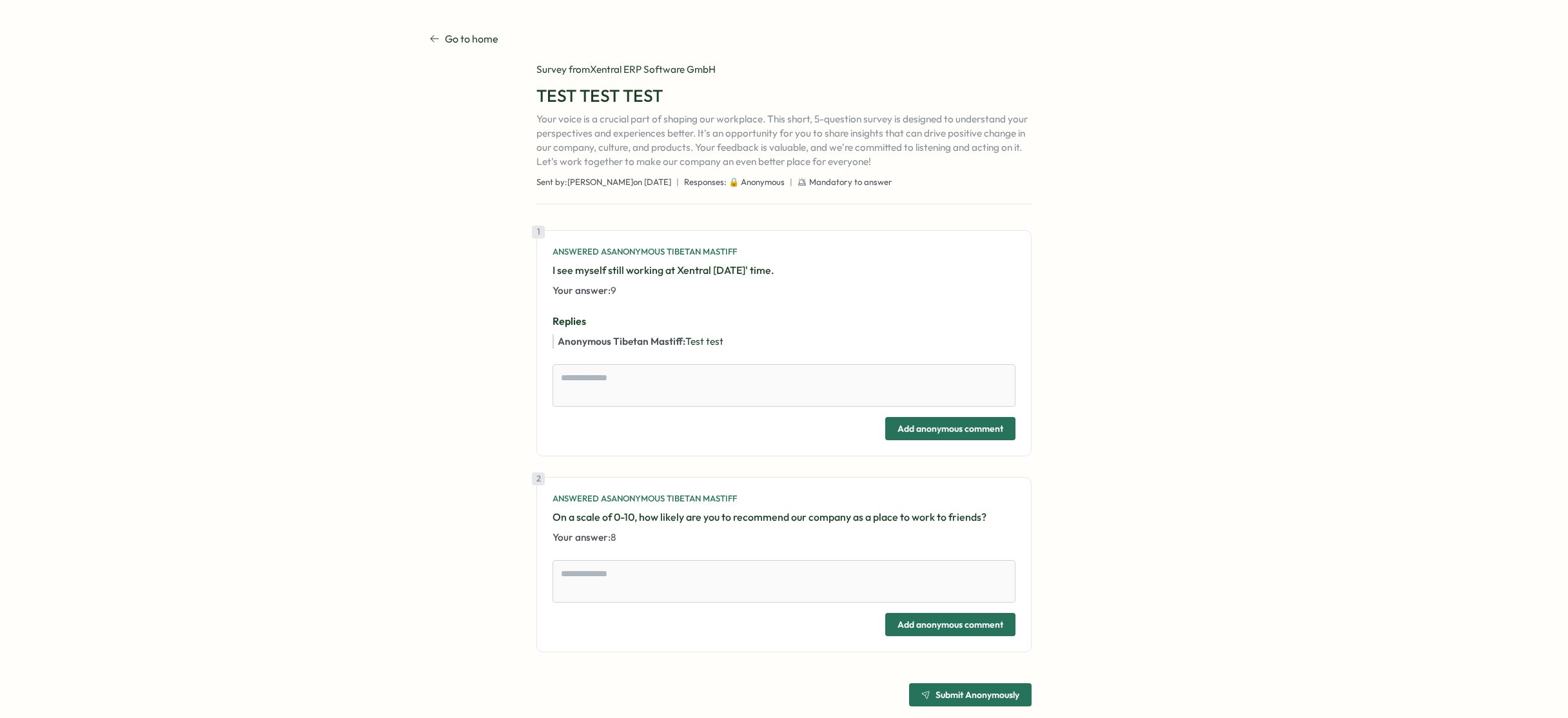
scroll to position [20, 0]
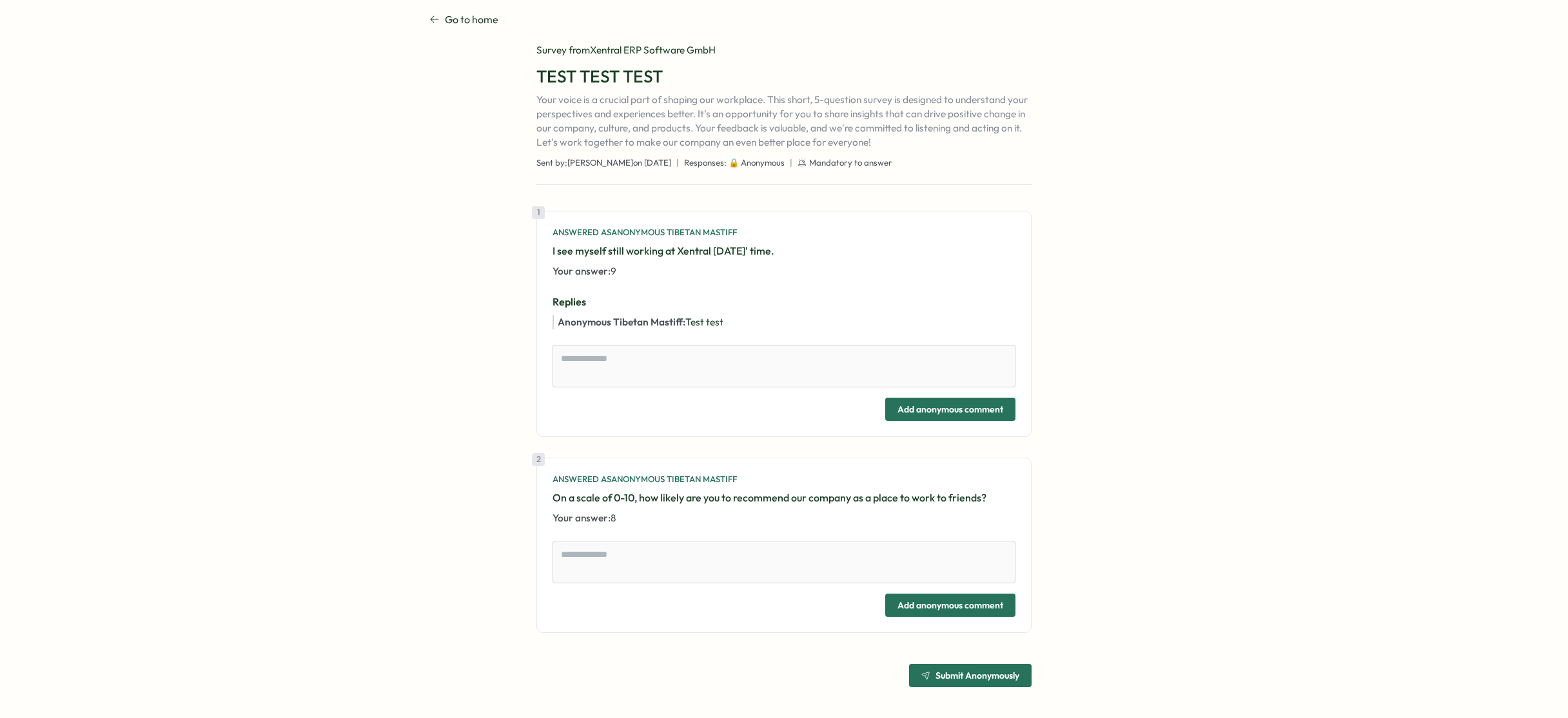
click at [429, 20] on icon at bounding box center [434, 20] width 11 height 11
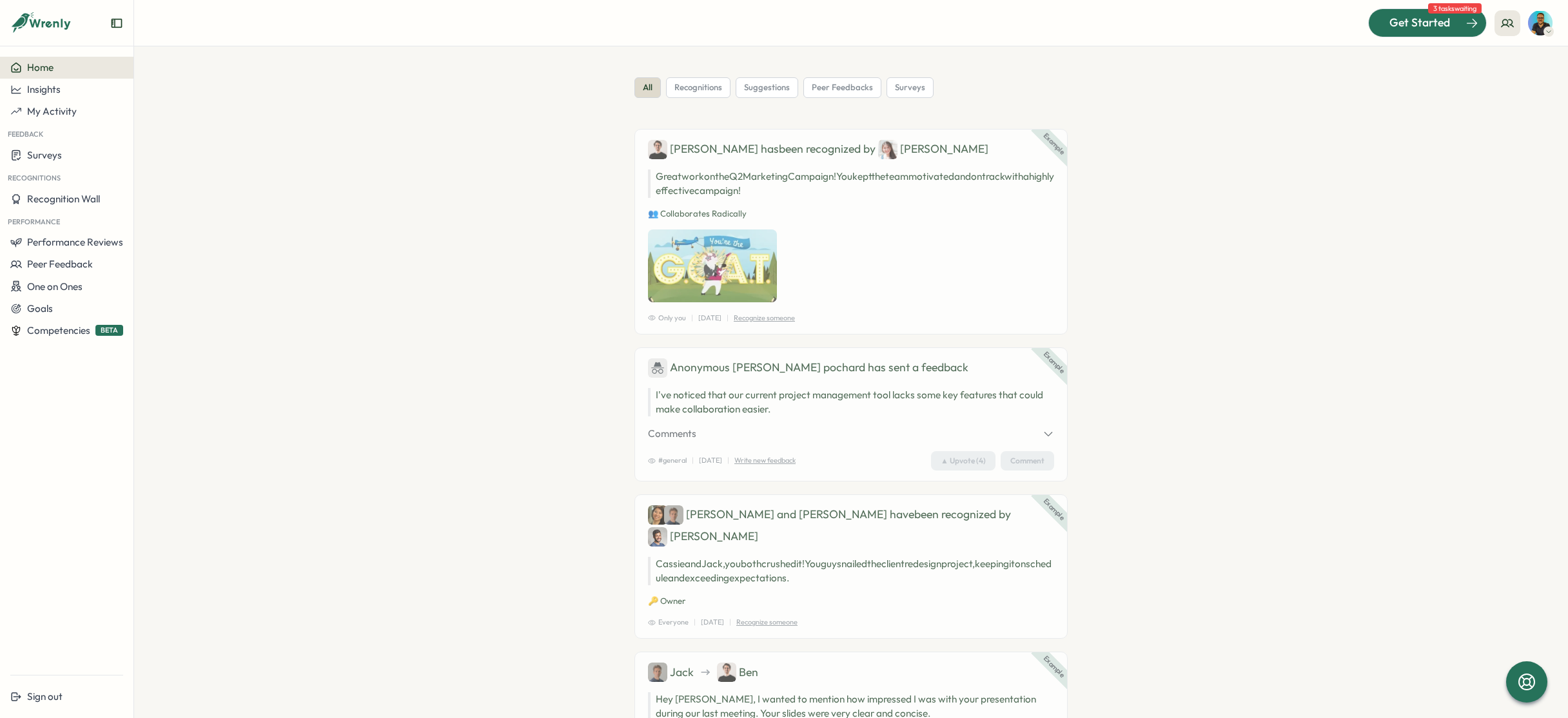
click at [1395, 28] on span "Get Started" at bounding box center [1419, 23] width 60 height 17
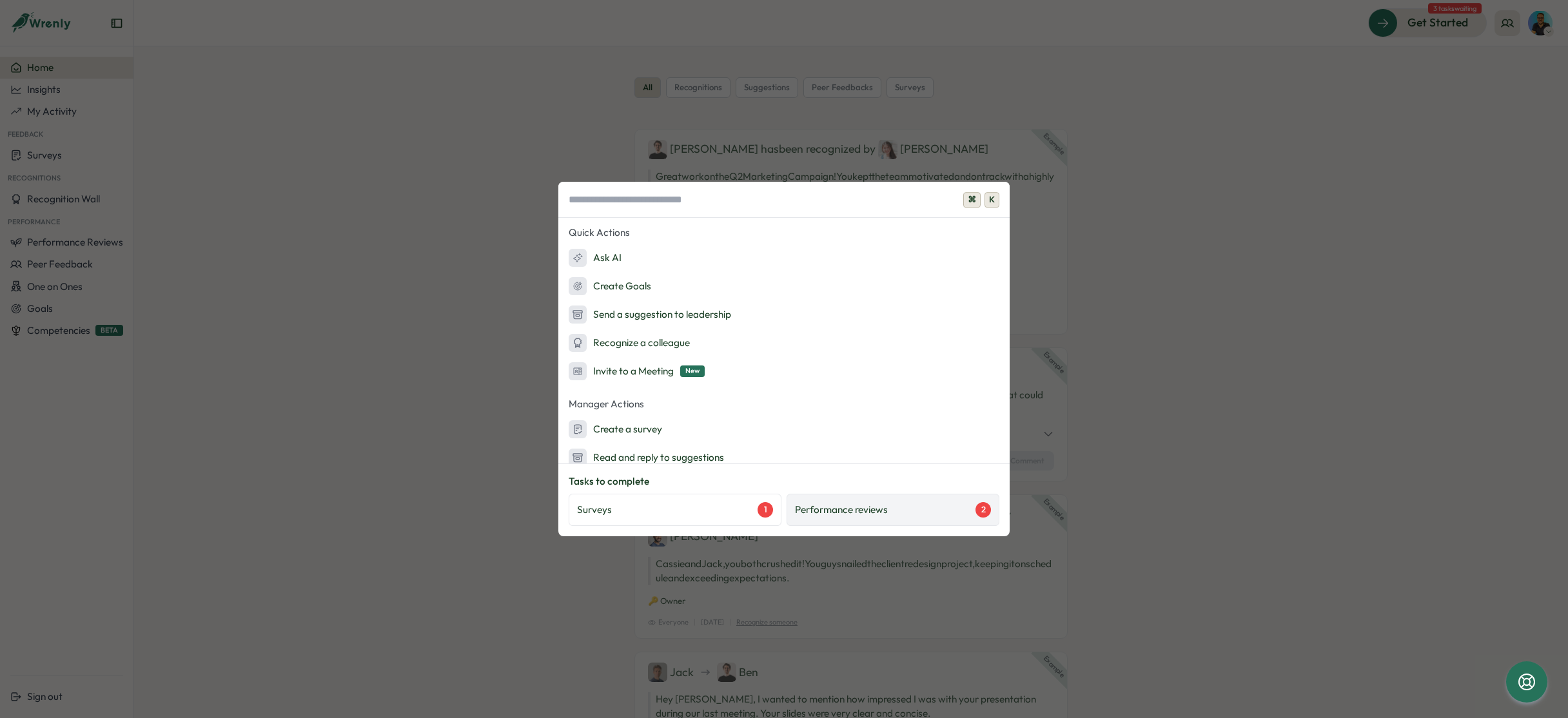
click at [836, 513] on p "Performance reviews" at bounding box center [841, 510] width 93 height 14
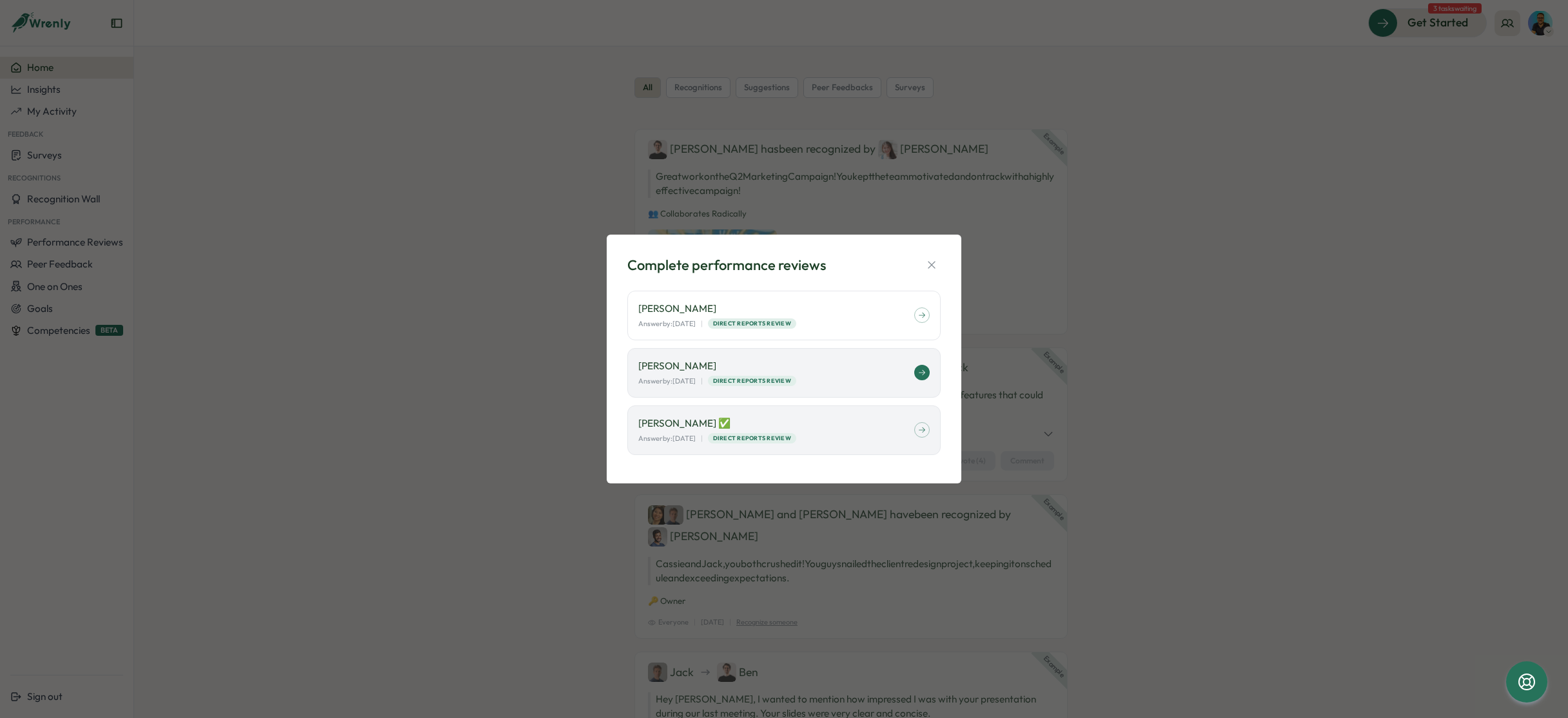
click at [861, 361] on p "[PERSON_NAME]" at bounding box center [776, 366] width 276 height 14
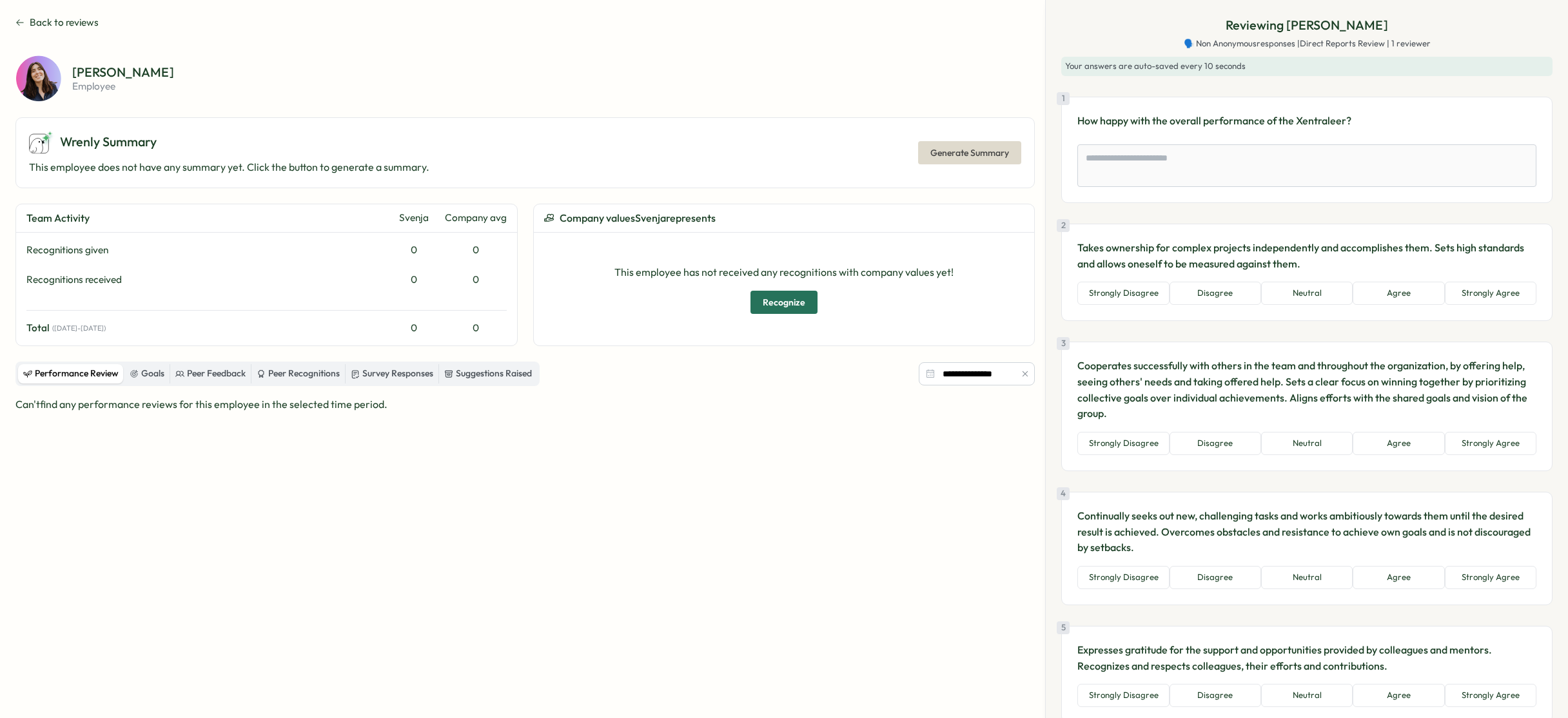
click at [19, 20] on icon at bounding box center [20, 23] width 9 height 11
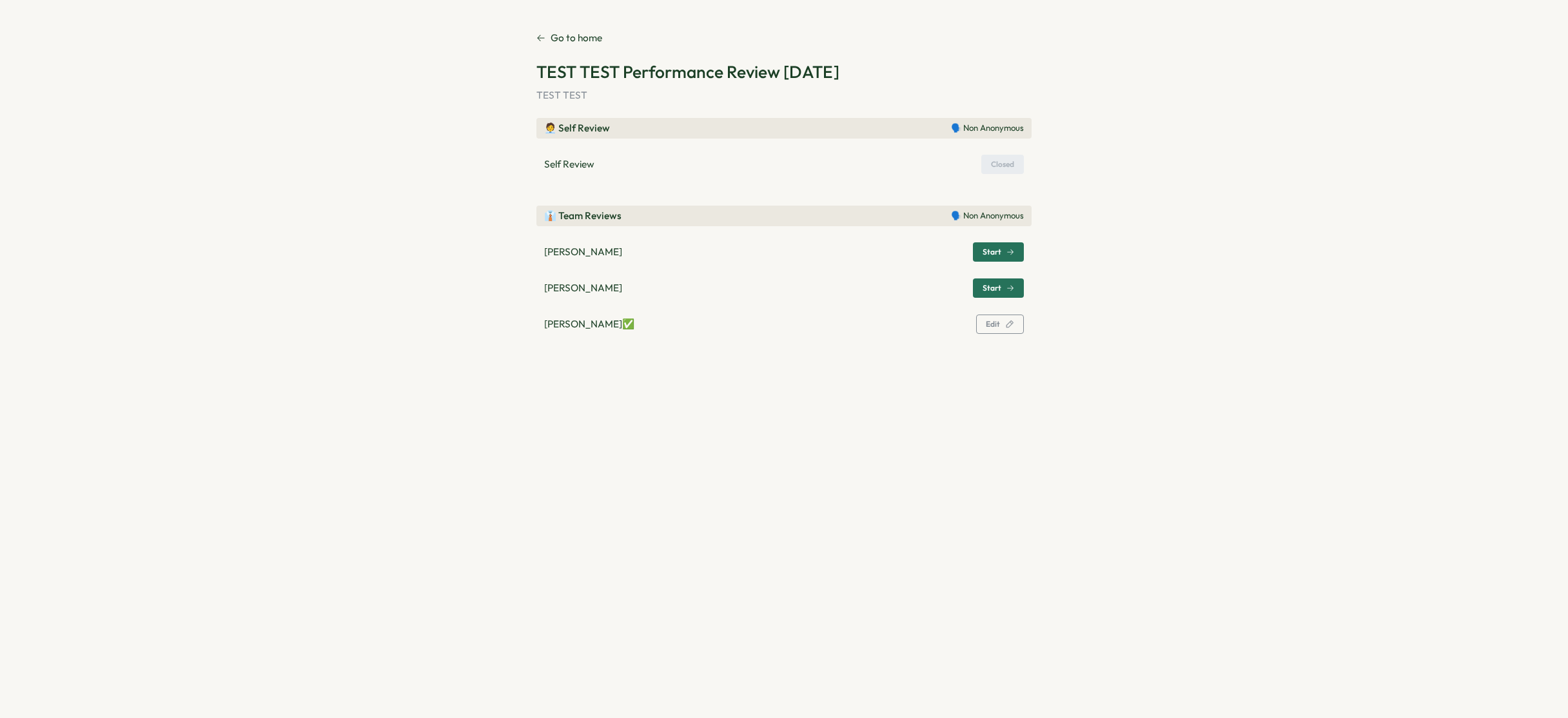
click at [575, 42] on p "Go to home" at bounding box center [576, 38] width 51 height 14
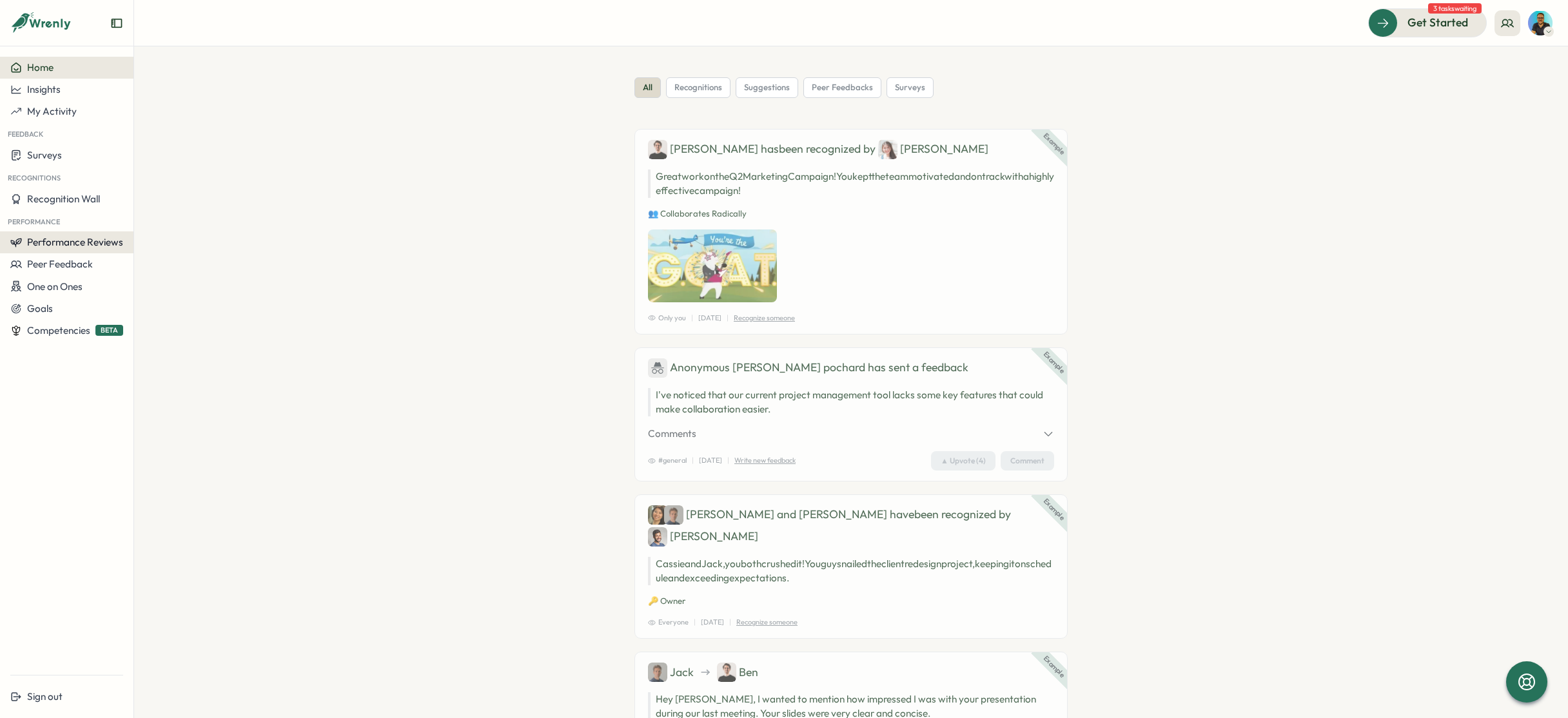
click at [66, 249] on button "Performance Reviews" at bounding box center [66, 242] width 133 height 22
click at [138, 228] on div "Reviews" at bounding box center [155, 230] width 36 height 14
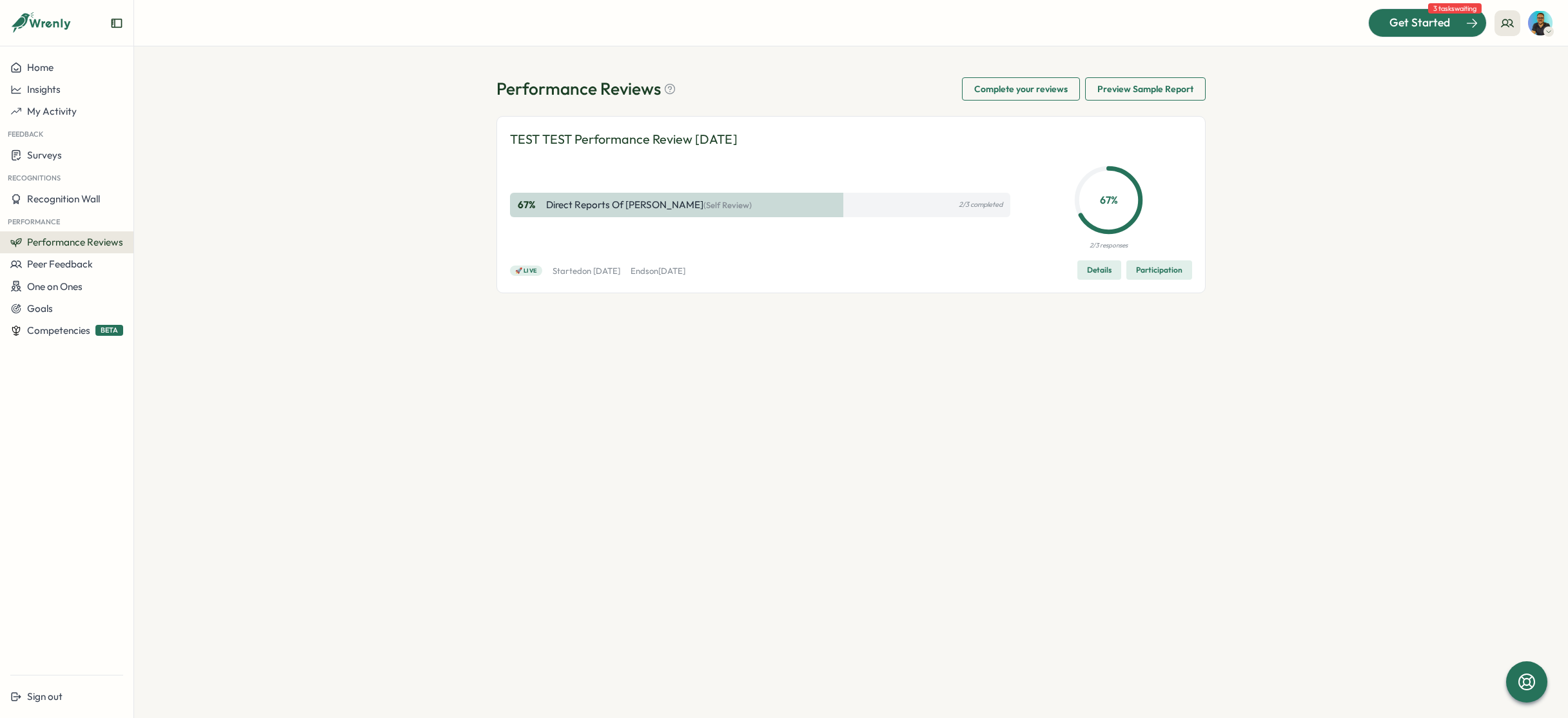
click at [1426, 17] on span "Get Started" at bounding box center [1419, 23] width 60 height 17
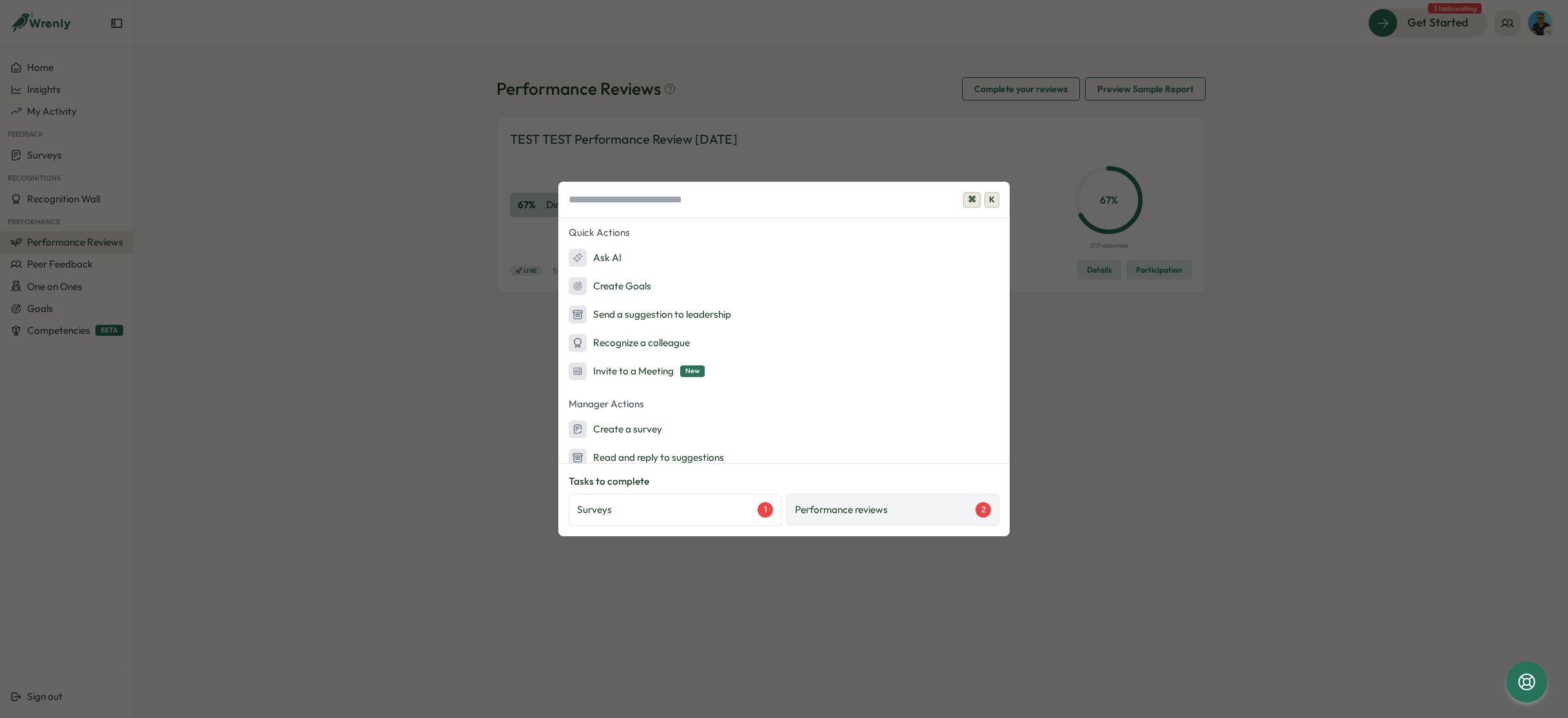
click at [930, 500] on div "Performance reviews 2" at bounding box center [893, 510] width 213 height 32
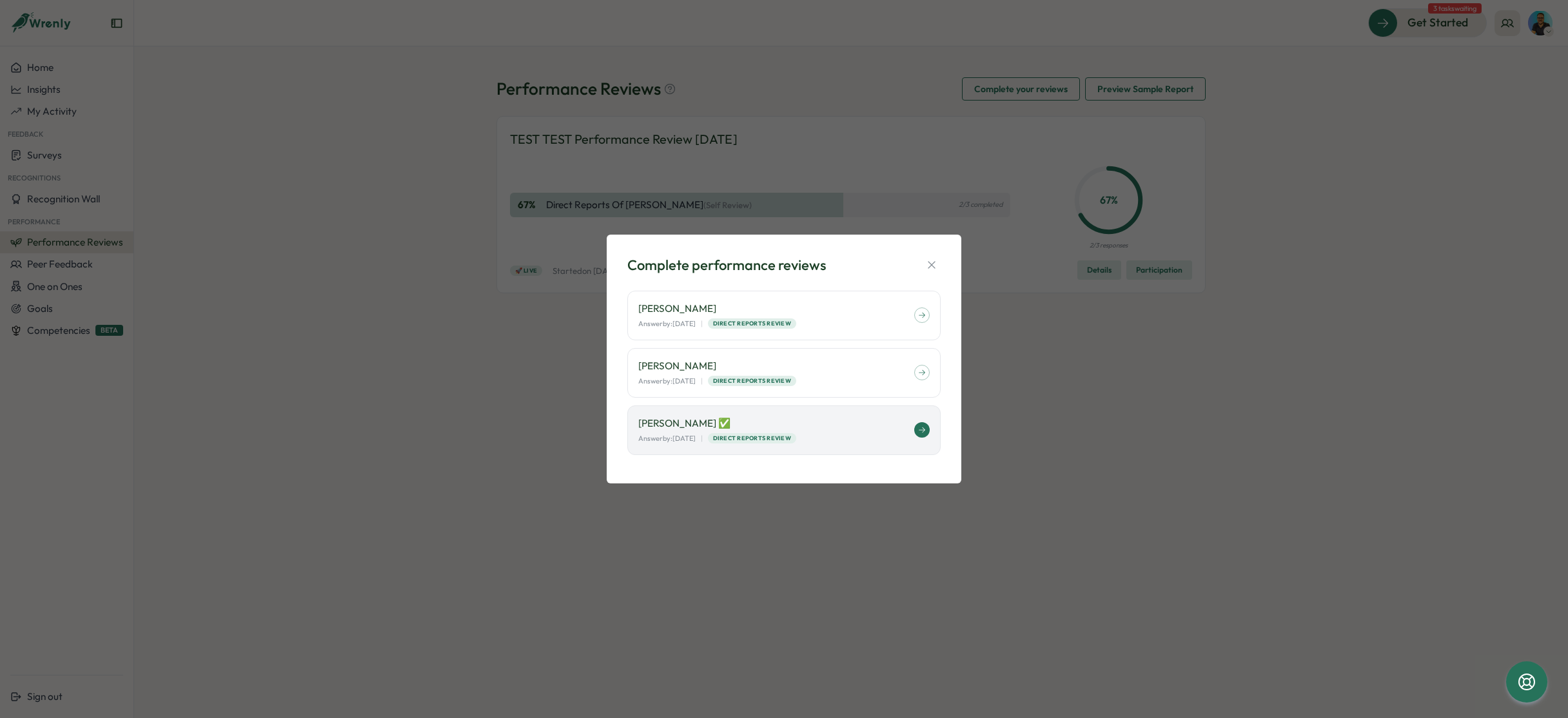
click at [754, 421] on p "[PERSON_NAME] ✅" at bounding box center [776, 423] width 276 height 14
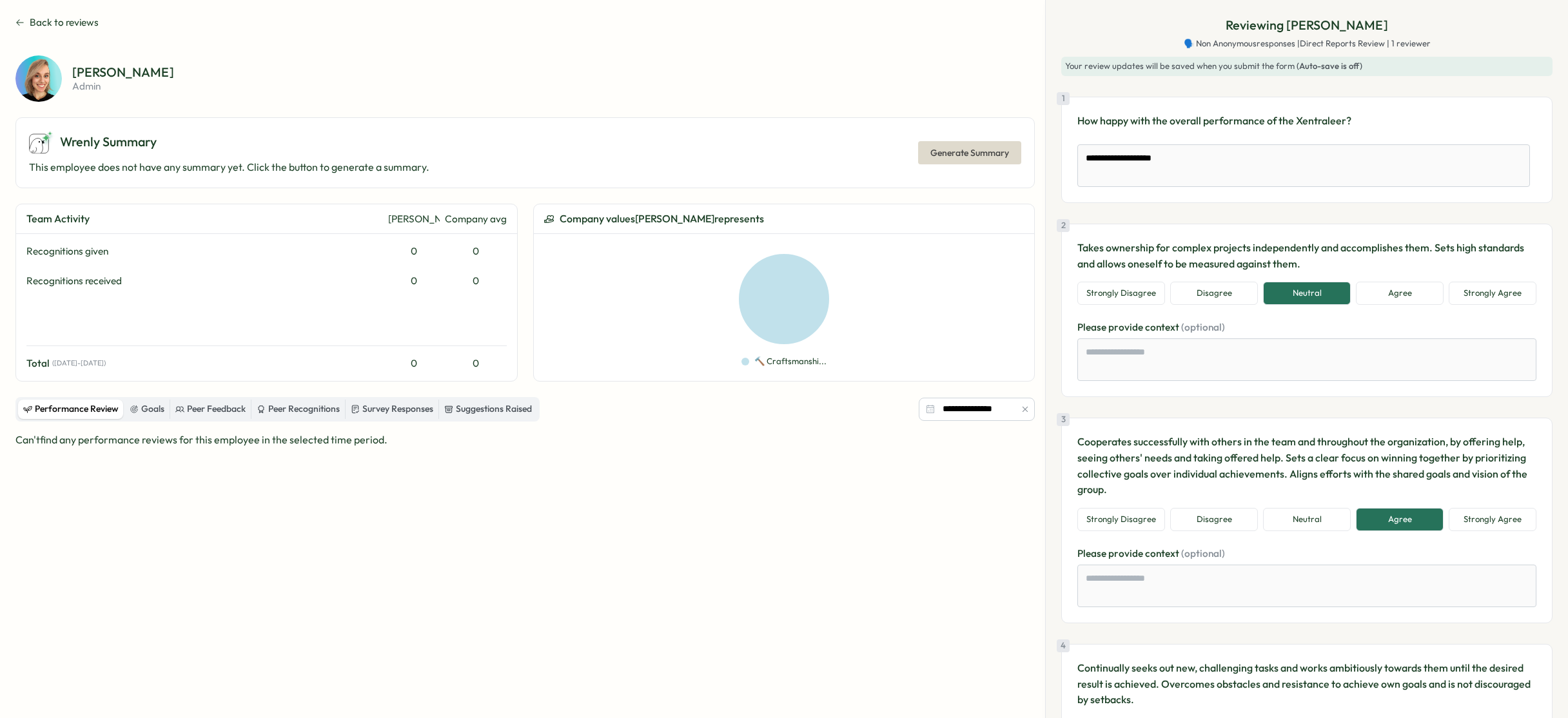
scroll to position [2, 0]
click at [30, 20] on span "Back to reviews" at bounding box center [63, 21] width 69 height 14
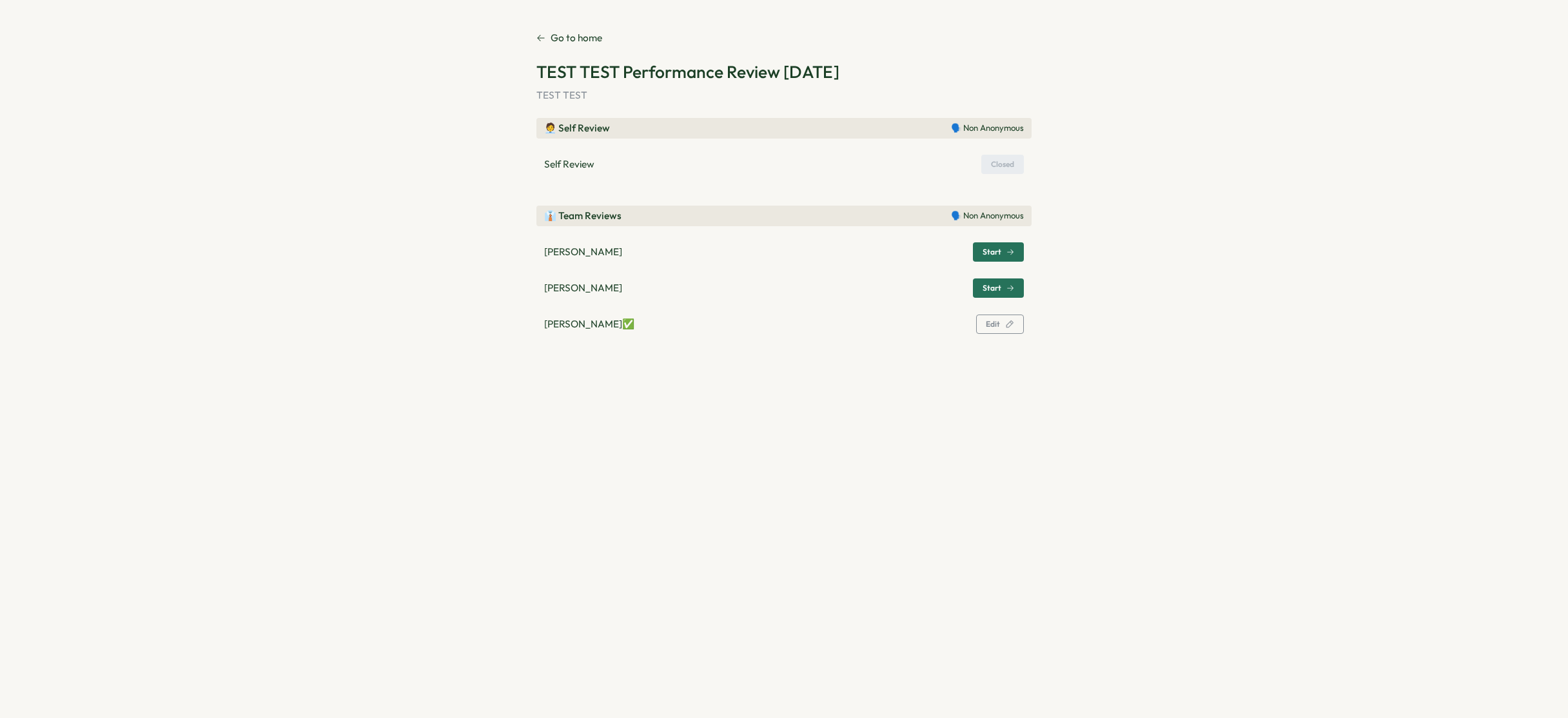
click at [584, 46] on div "Go to home TEST TEST Performance Review [DATE] TEST TEST 🧑‍💼 Self Review 🗣️ Non…" at bounding box center [784, 185] width 495 height 308
click at [588, 41] on p "Go to home" at bounding box center [576, 38] width 51 height 14
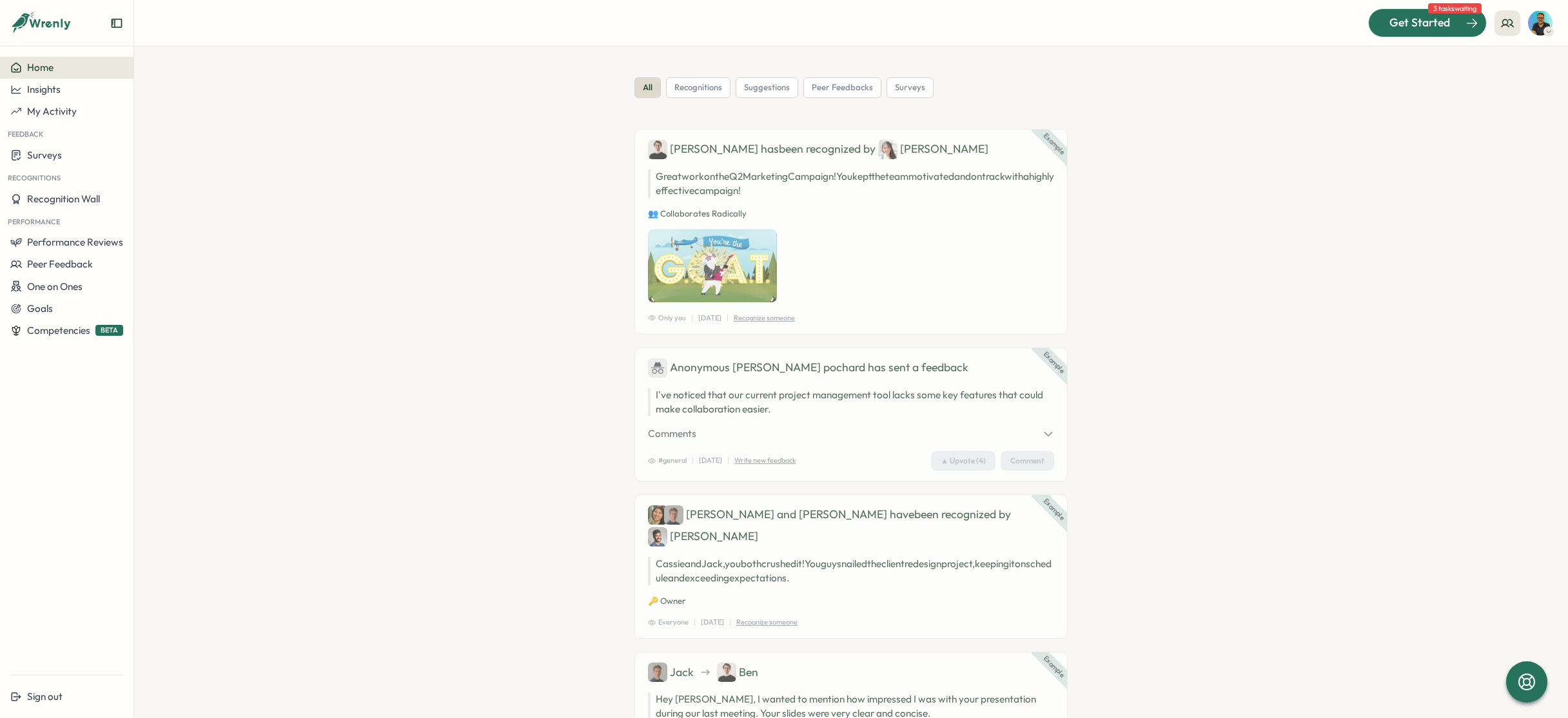
click at [1444, 20] on span "Get Started" at bounding box center [1419, 23] width 60 height 17
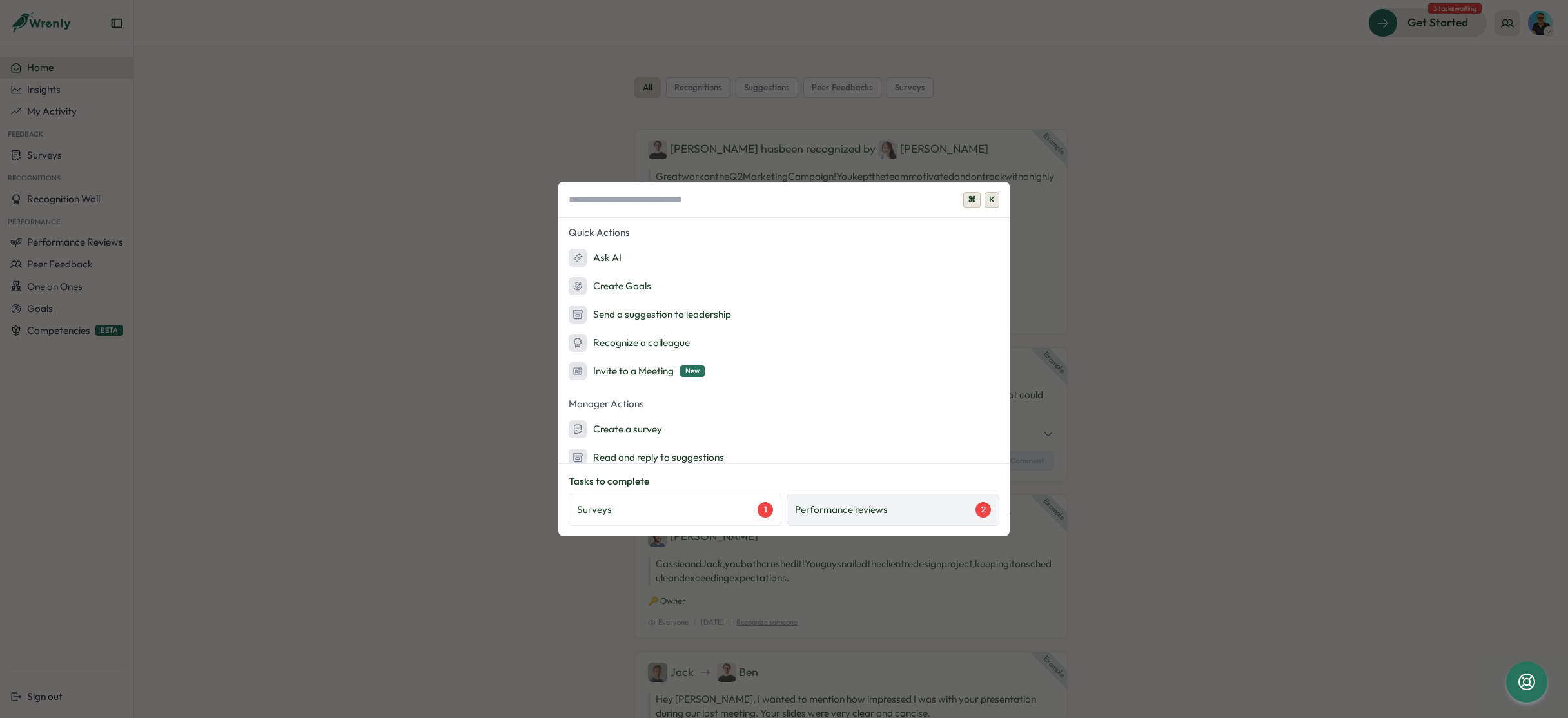
click at [866, 513] on p "Performance reviews" at bounding box center [841, 510] width 93 height 14
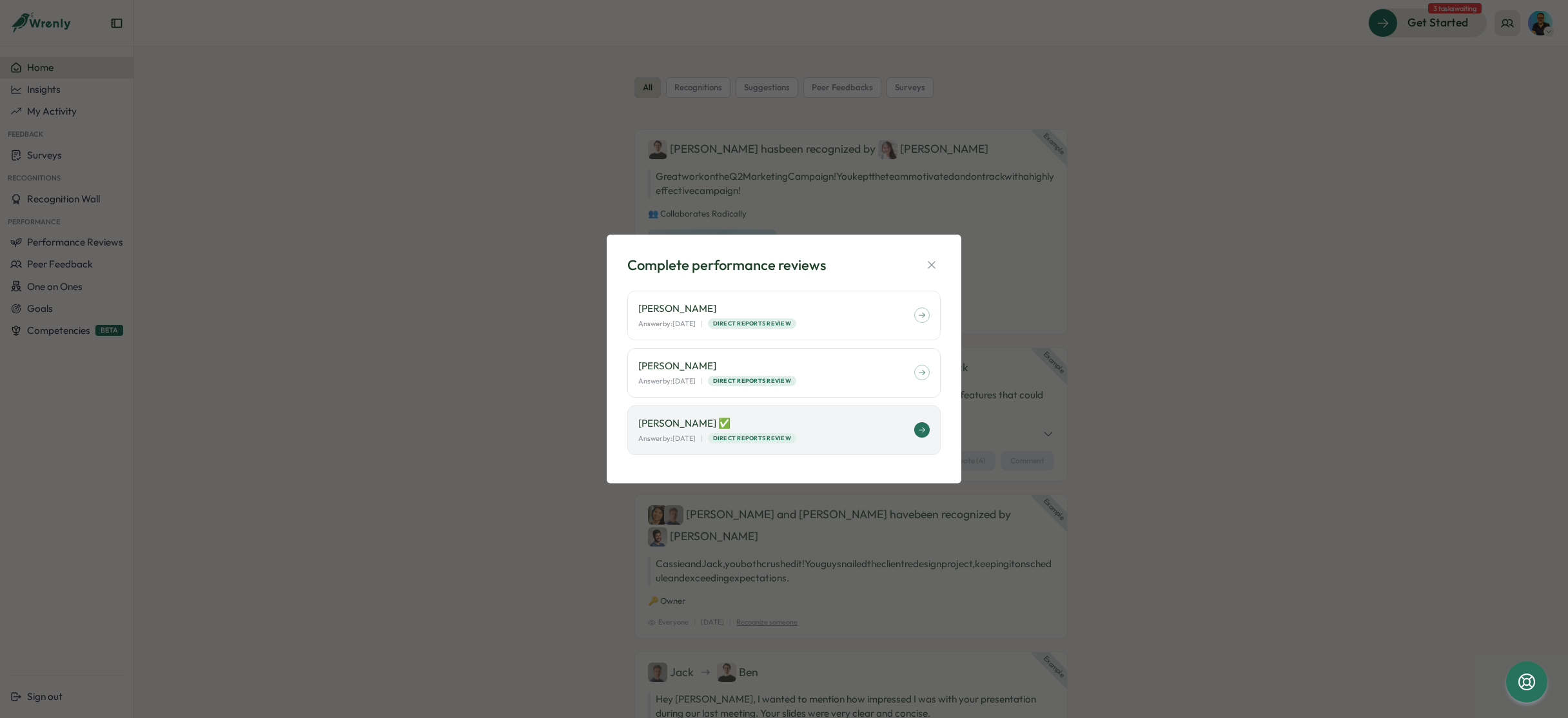
click at [880, 429] on p "Sarah Sohnle ✅" at bounding box center [776, 423] width 276 height 14
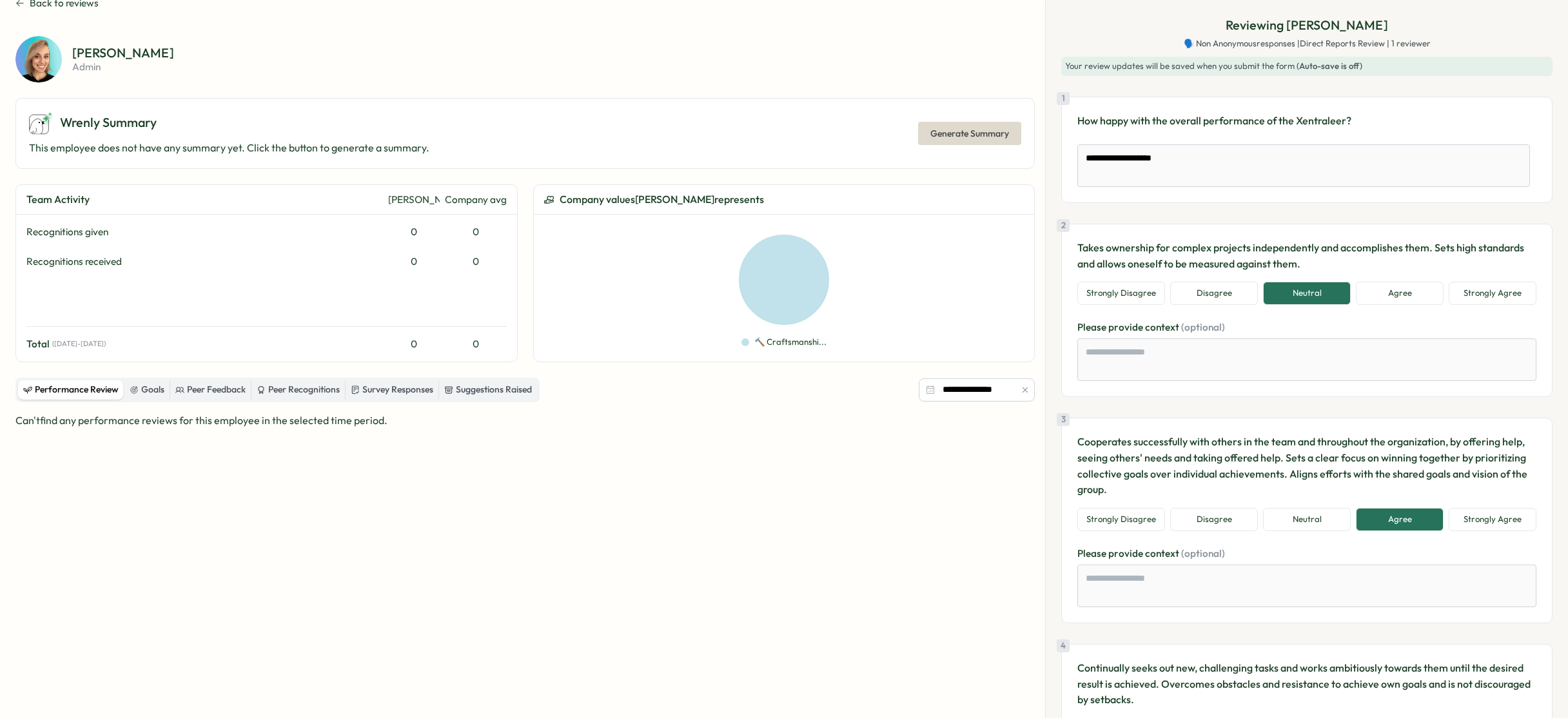
click at [32, 2] on span "Back to reviews" at bounding box center [63, 3] width 69 height 14
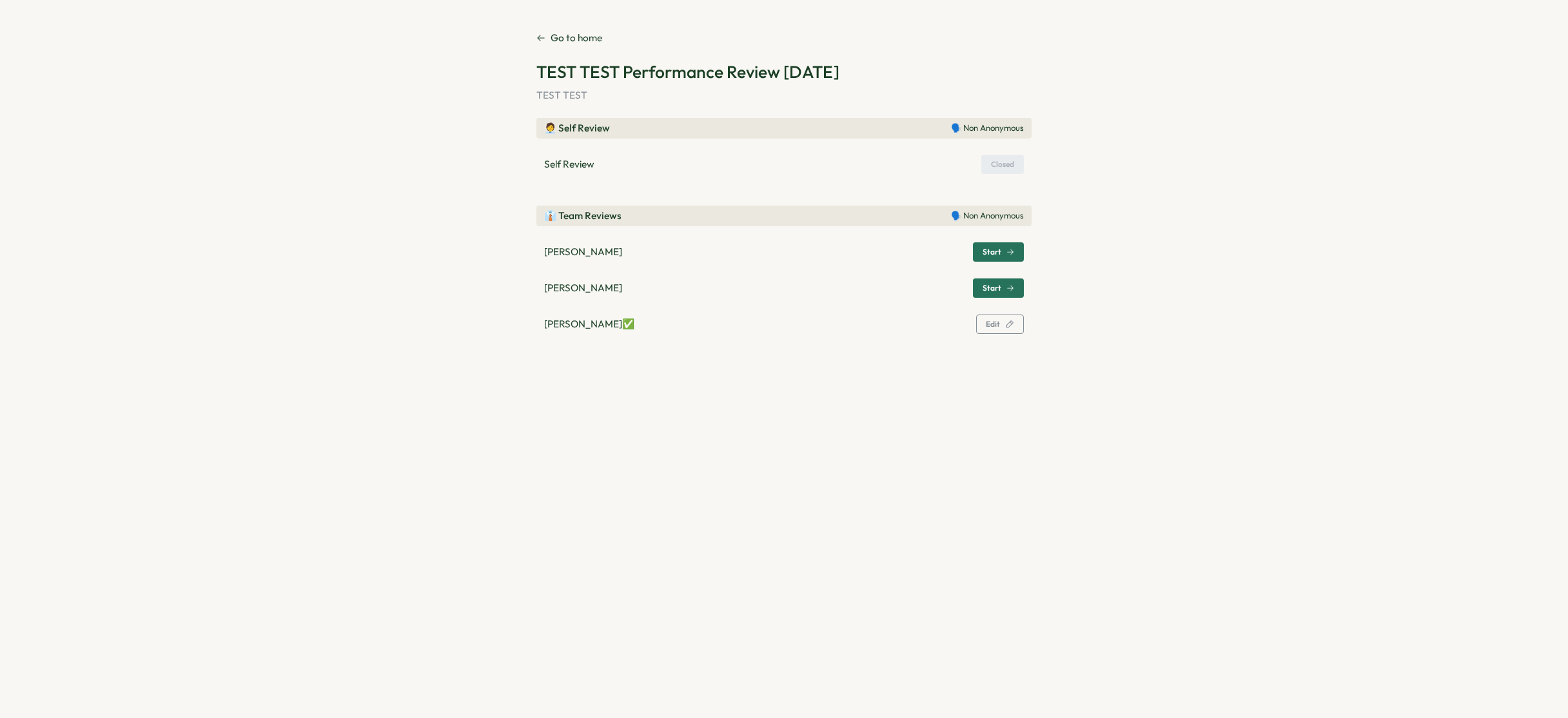
click at [572, 39] on p "Go to home" at bounding box center [576, 38] width 51 height 14
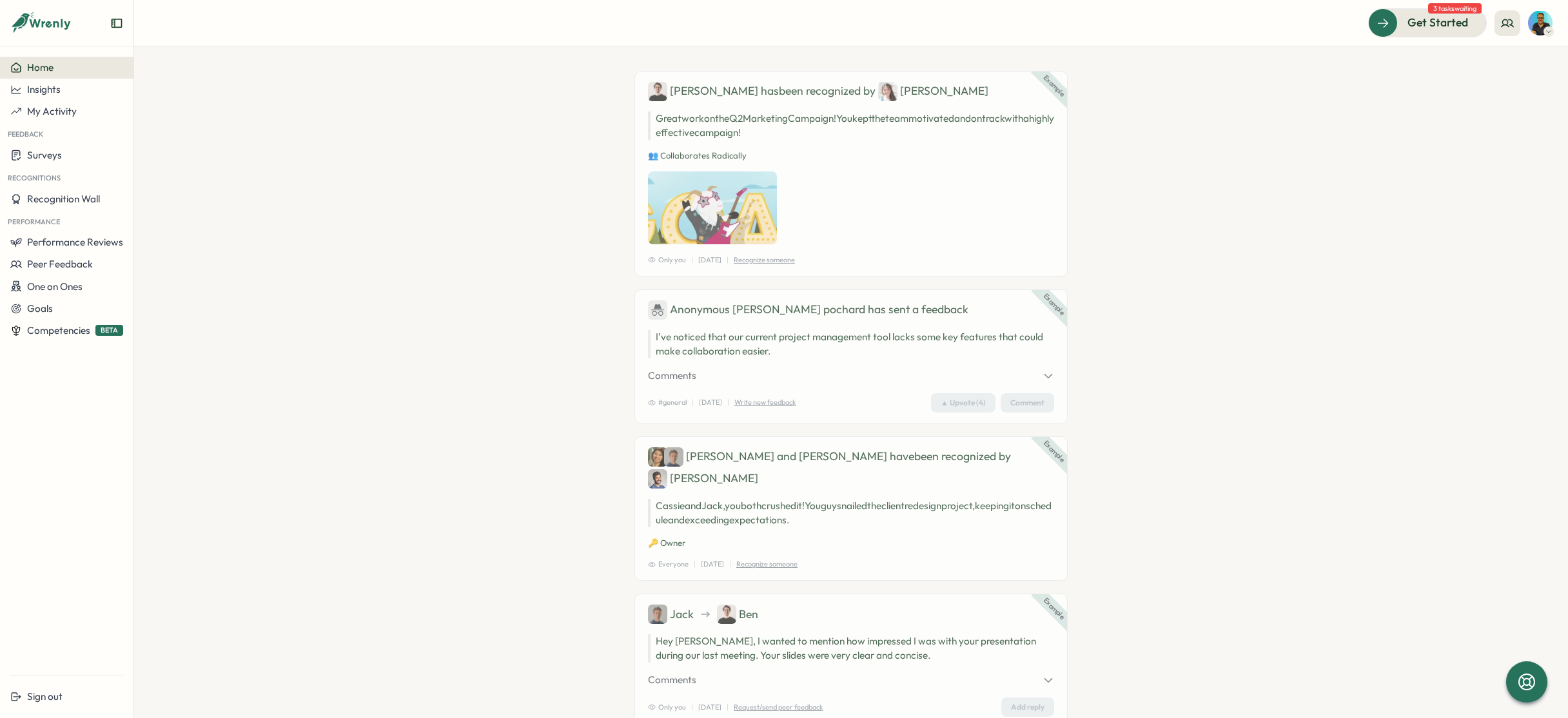
scroll to position [62, 0]
